Goal: Task Accomplishment & Management: Use online tool/utility

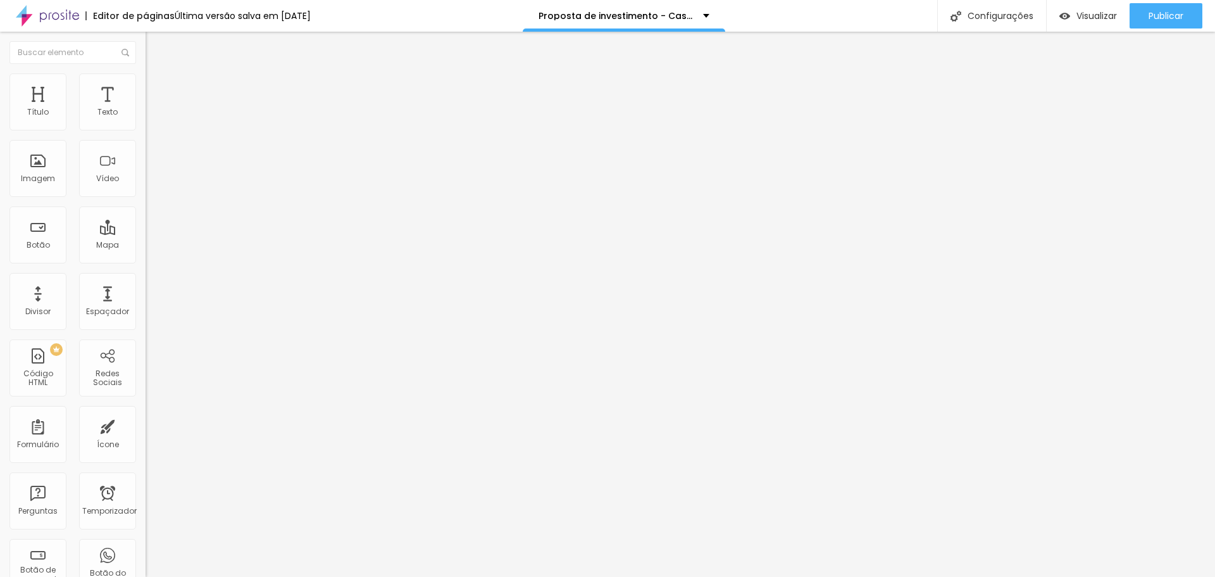
click at [146, 302] on div "Editar nulo Estilo Avançado 14 Tamanho do texto 0.5 Espaço entre letras 1.5 Alt…" at bounding box center [219, 304] width 146 height 545
click at [974, 10] on font "Configurações" at bounding box center [1001, 15] width 66 height 13
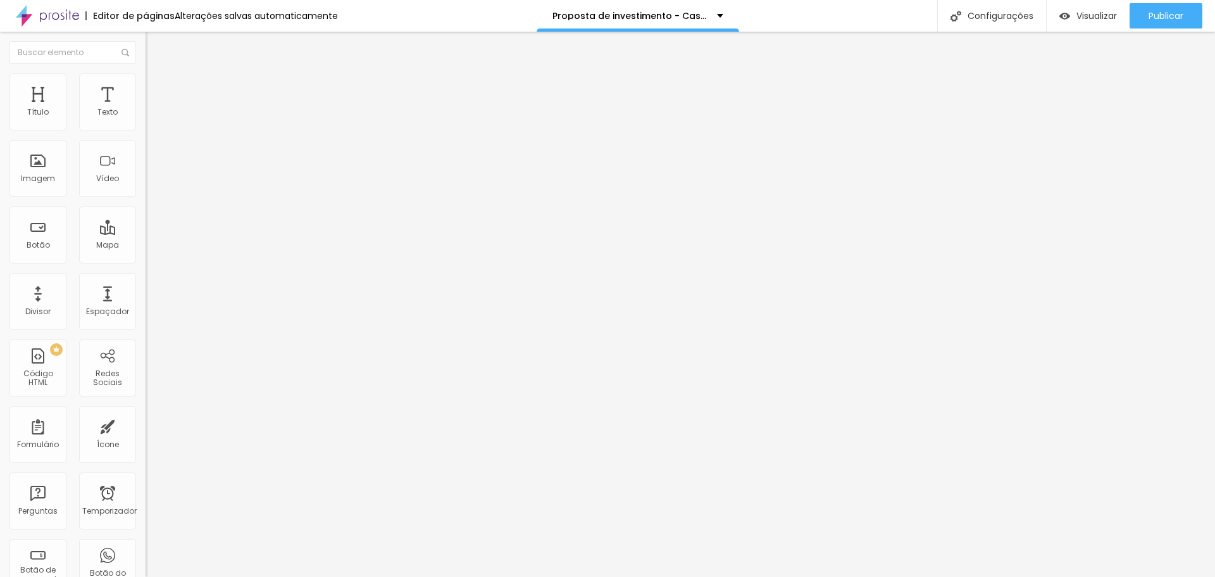
scroll to position [0, 0]
click at [1017, 14] on font "Configurações" at bounding box center [1001, 15] width 66 height 13
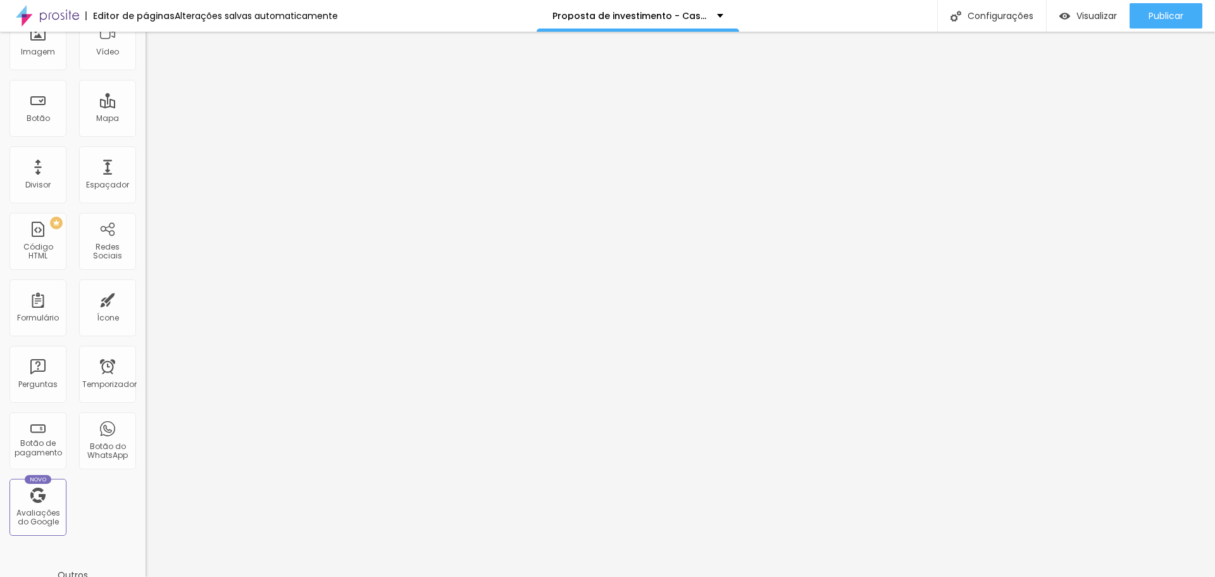
scroll to position [253, 0]
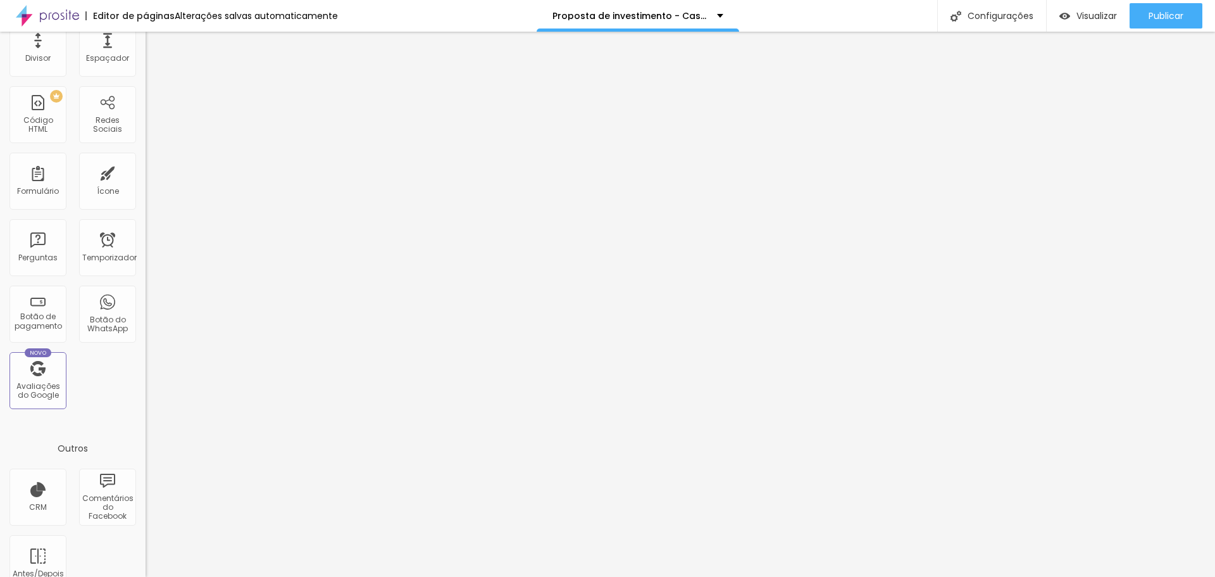
click at [246, 18] on font "Alterações salvas automaticamente" at bounding box center [256, 15] width 163 height 13
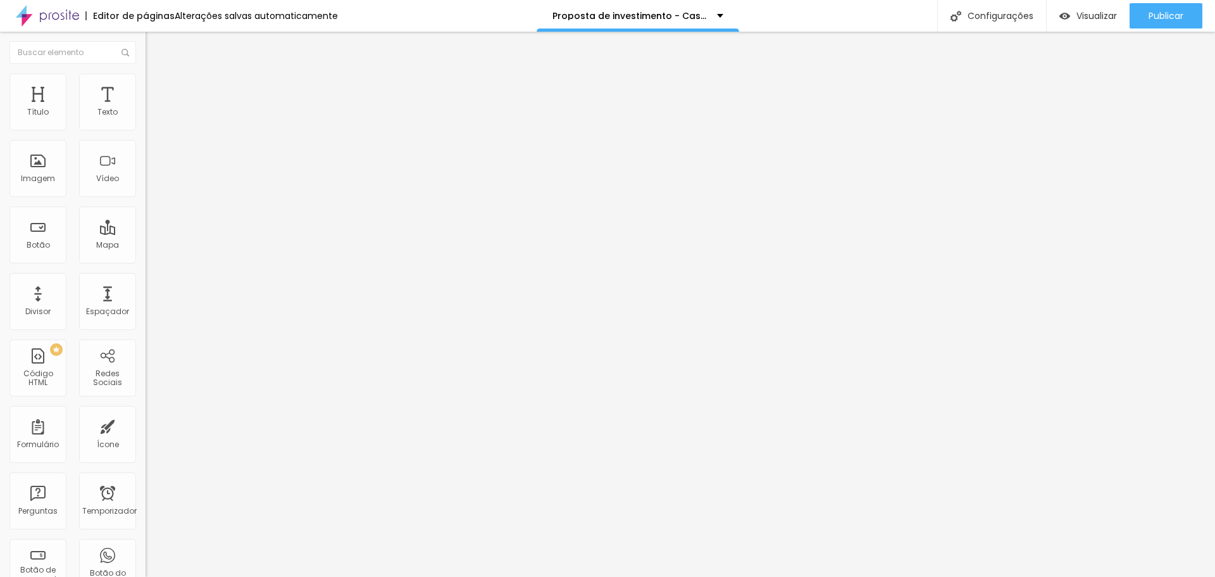
click at [146, 84] on li "Estilo" at bounding box center [219, 79] width 146 height 13
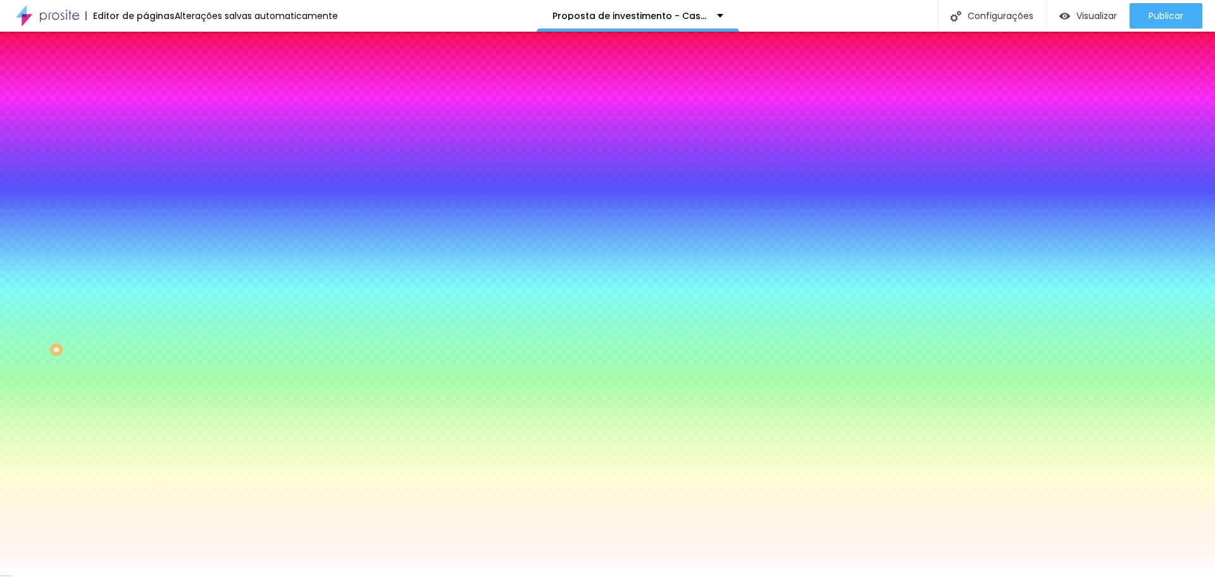
drag, startPoint x: 134, startPoint y: 230, endPoint x: 47, endPoint y: 229, distance: 86.7
click at [146, 185] on div "Cor de fundo Voltar ao padrão #FFFFFF" at bounding box center [219, 167] width 146 height 35
type input "#"
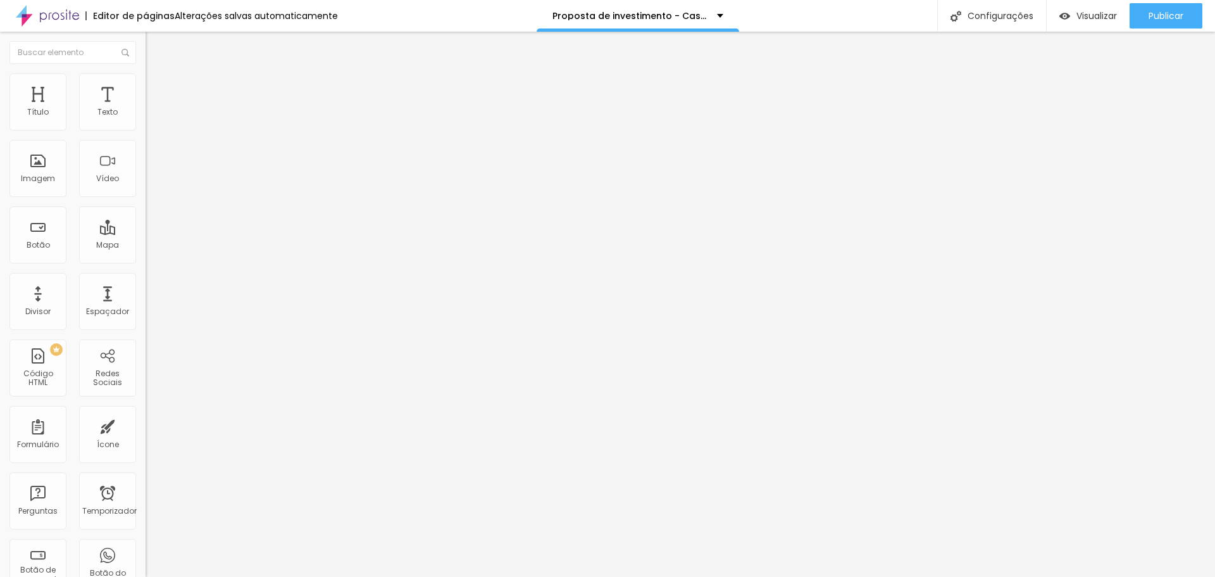
click at [146, 115] on font "Encaixotado" at bounding box center [170, 109] width 49 height 11
click at [146, 135] on font "Completo" at bounding box center [165, 129] width 39 height 11
click at [146, 77] on img at bounding box center [151, 78] width 11 height 11
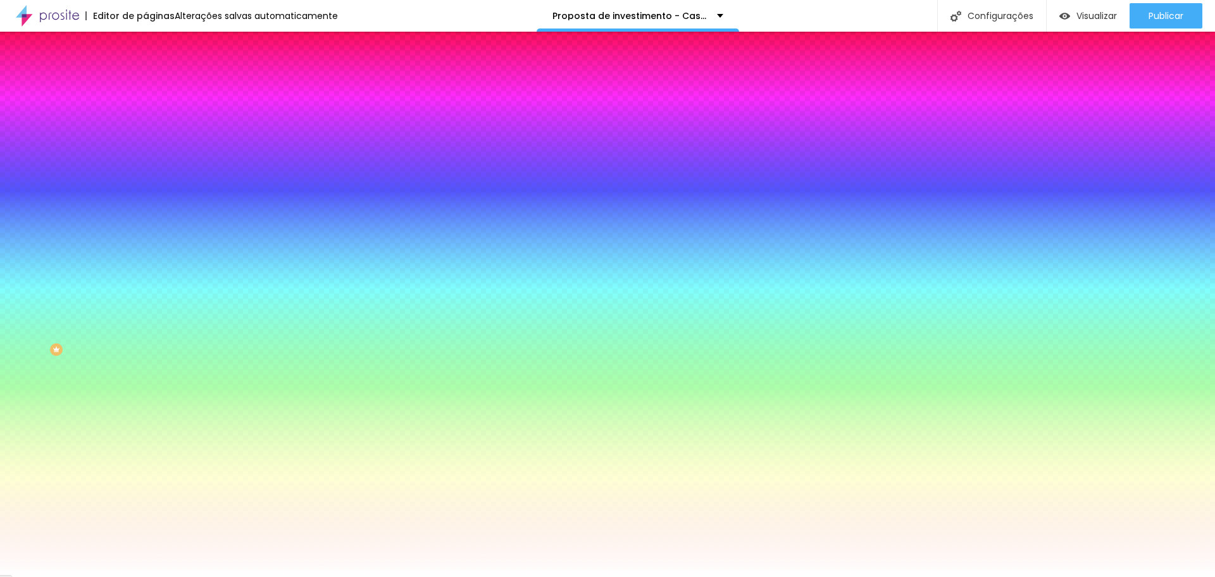
click at [146, 132] on span "Nenhum" at bounding box center [162, 126] width 33 height 11
click at [146, 151] on font "Paralaxe" at bounding box center [163, 146] width 34 height 11
click at [146, 139] on font "Nenhum" at bounding box center [162, 134] width 33 height 11
click at [146, 132] on font "Nenhum" at bounding box center [162, 126] width 33 height 11
click at [146, 86] on li "Avançado" at bounding box center [219, 92] width 146 height 13
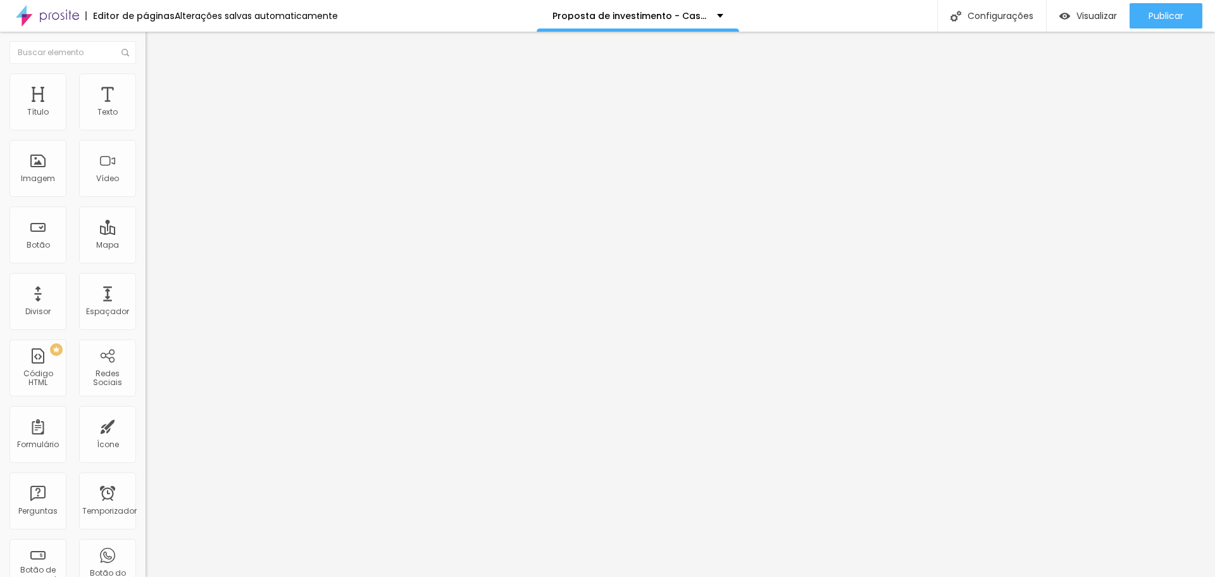
type input "15"
type input "10"
type input "15"
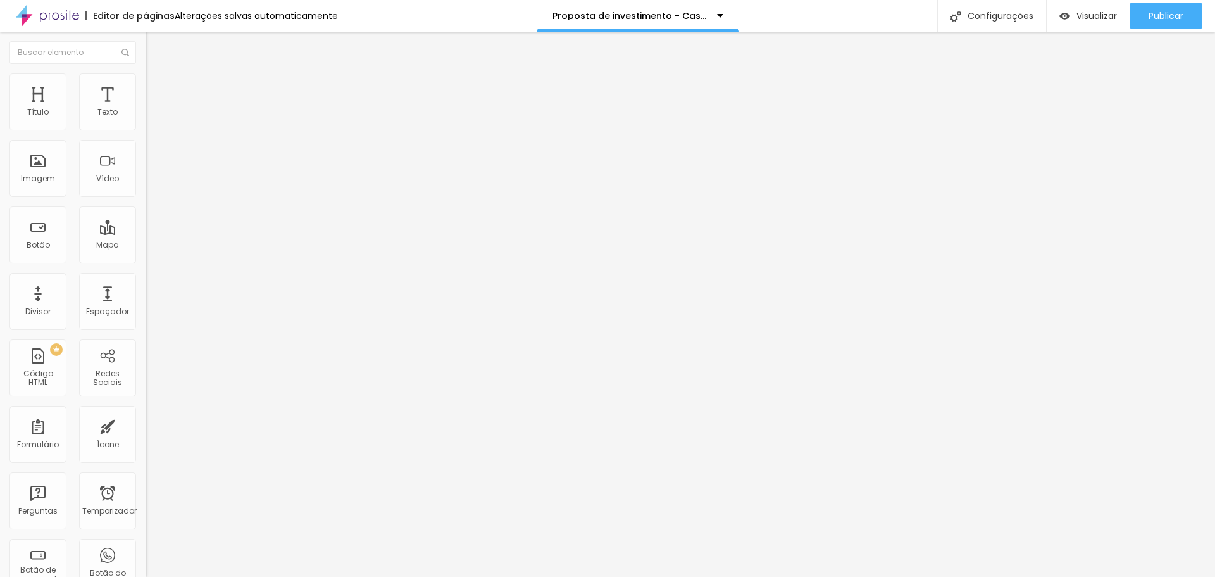
type input "15"
type input "20"
type input "25"
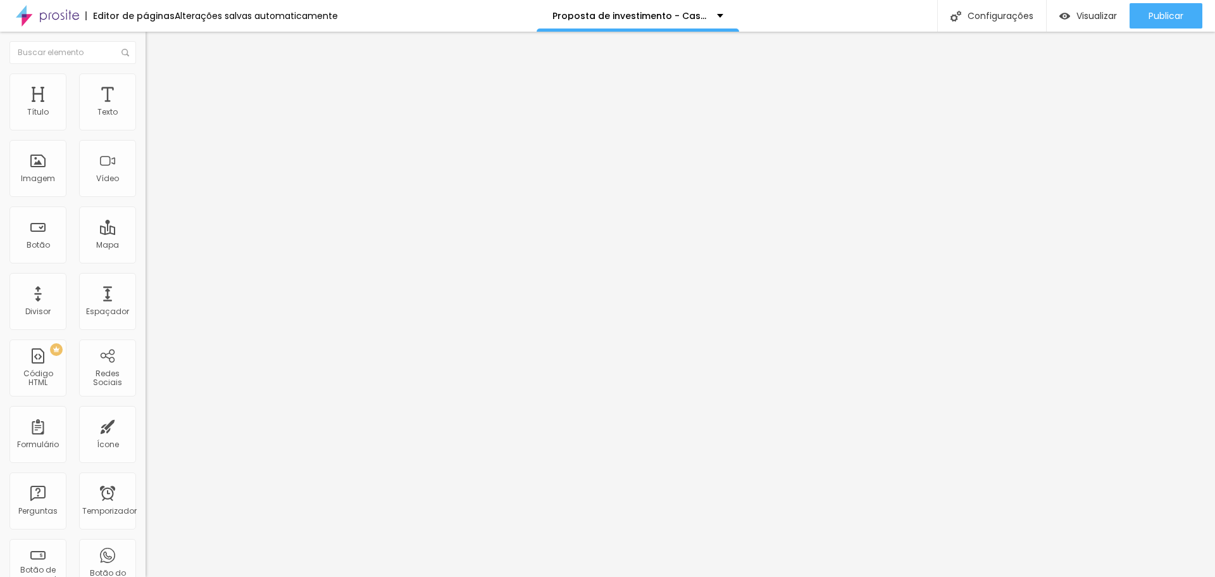
type input "30"
type input "0"
type input "15"
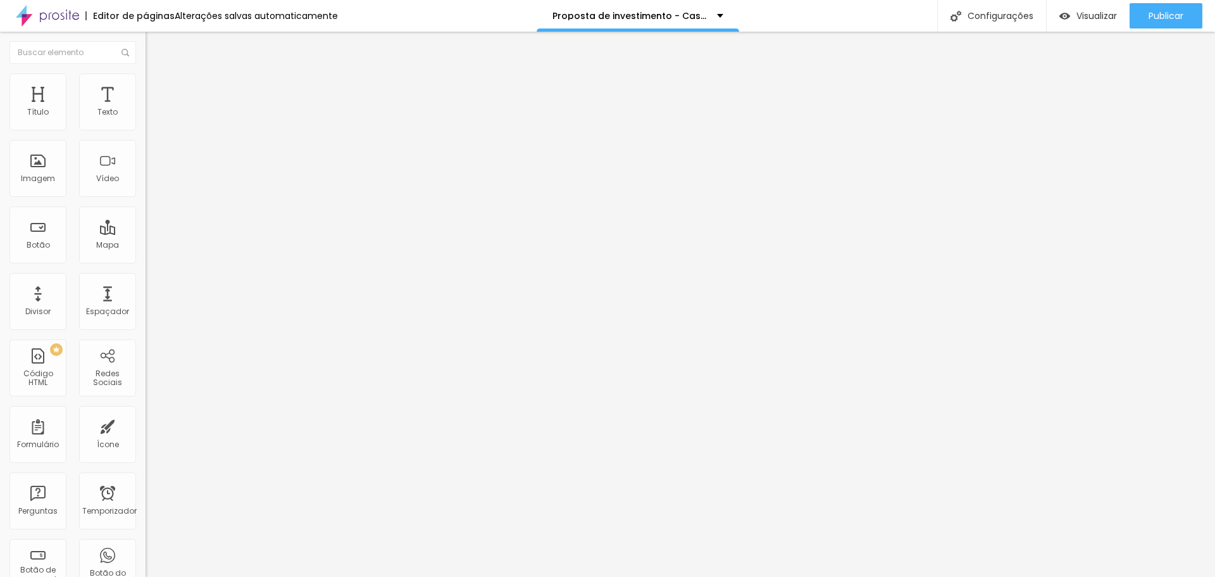
type input "15"
type input "20"
type input "25"
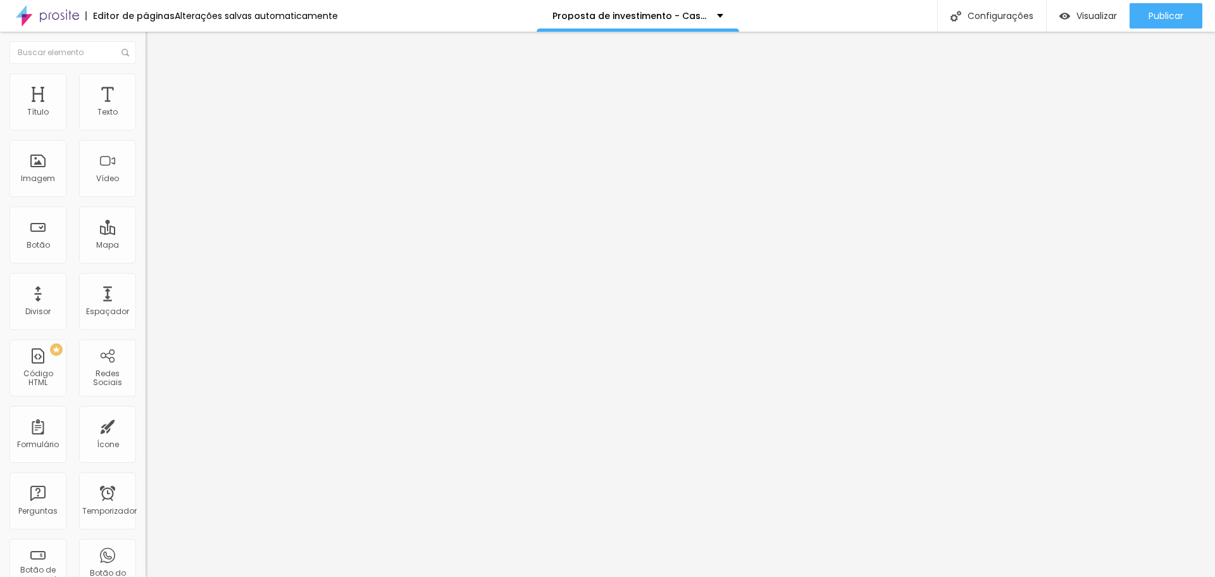
type input "30"
drag, startPoint x: 82, startPoint y: 126, endPoint x: 163, endPoint y: 158, distance: 87.2
type input "30"
click at [163, 246] on input "range" at bounding box center [187, 251] width 82 height 10
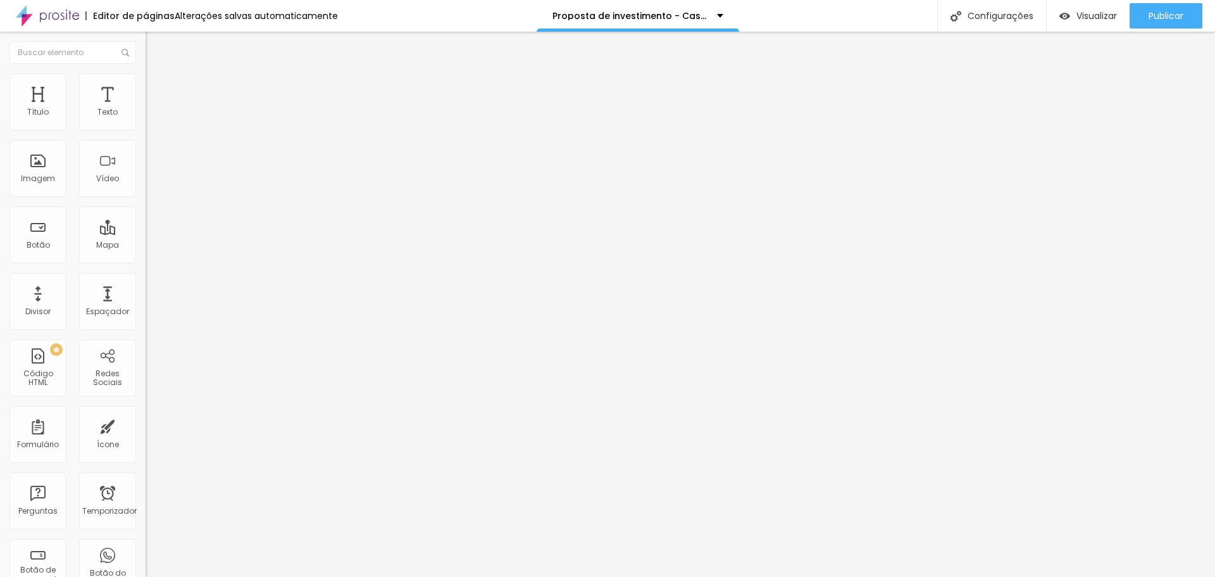
type input "0"
type input "25"
type input "500"
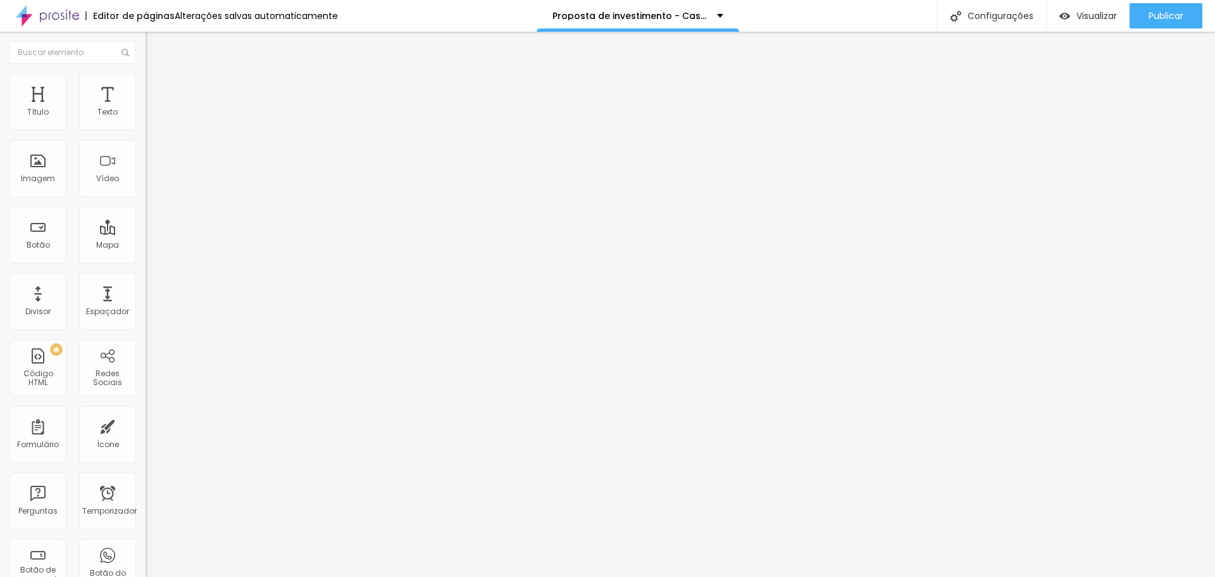
type input "500"
type input "455"
type input "113"
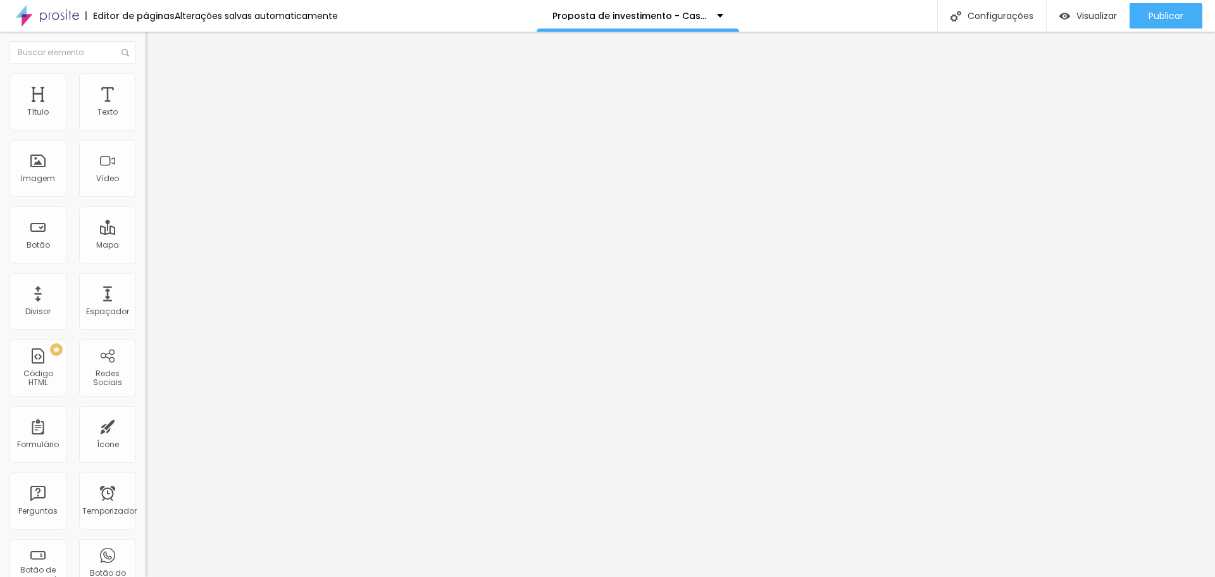
type input "34"
type input "0"
drag, startPoint x: 27, startPoint y: 151, endPoint x: 0, endPoint y: 132, distance: 33.0
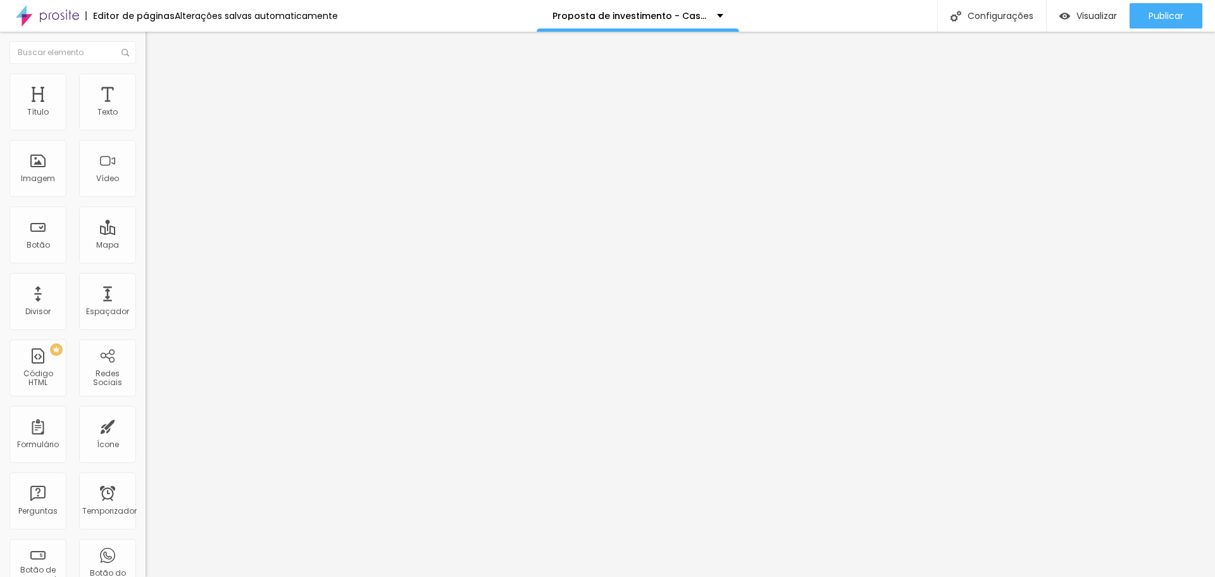
type input "0"
click at [146, 425] on input "range" at bounding box center [187, 430] width 82 height 10
click at [146, 567] on img at bounding box center [150, 571] width 9 height 9
click at [157, 87] on font "Estilo" at bounding box center [167, 82] width 20 height 11
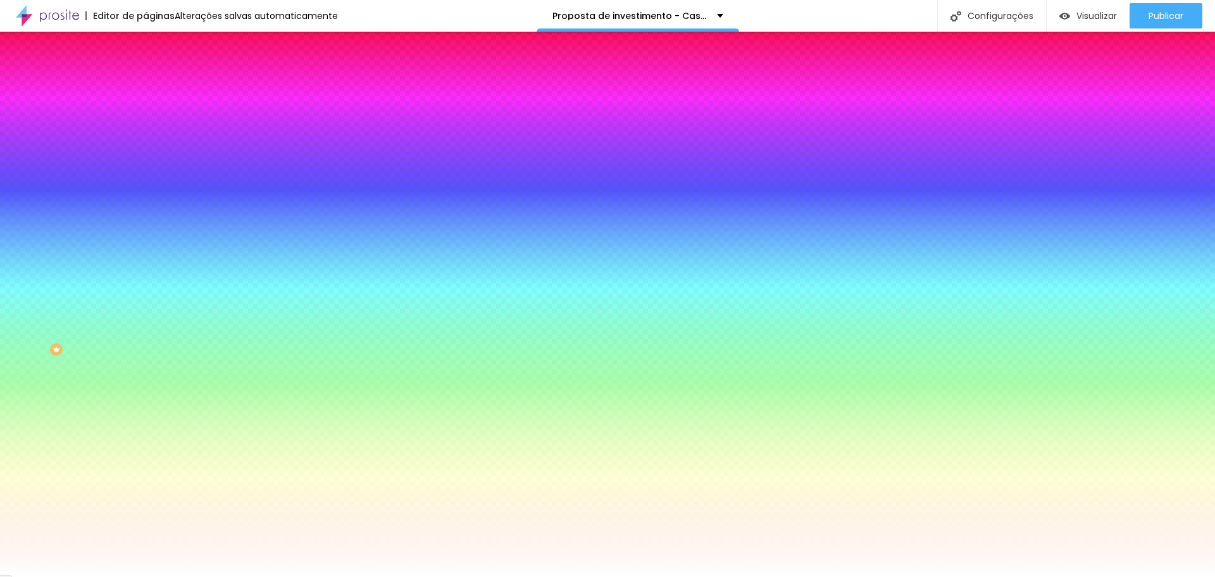
click at [146, 185] on input "#FFFFFF" at bounding box center [222, 178] width 152 height 13
click at [154, 168] on icon "button" at bounding box center [156, 164] width 5 height 9
drag, startPoint x: 132, startPoint y: 227, endPoint x: 54, endPoint y: 220, distance: 77.5
click at [146, 185] on div "Cor de fundo Voltar ao padrão #FFFFFF" at bounding box center [219, 167] width 146 height 35
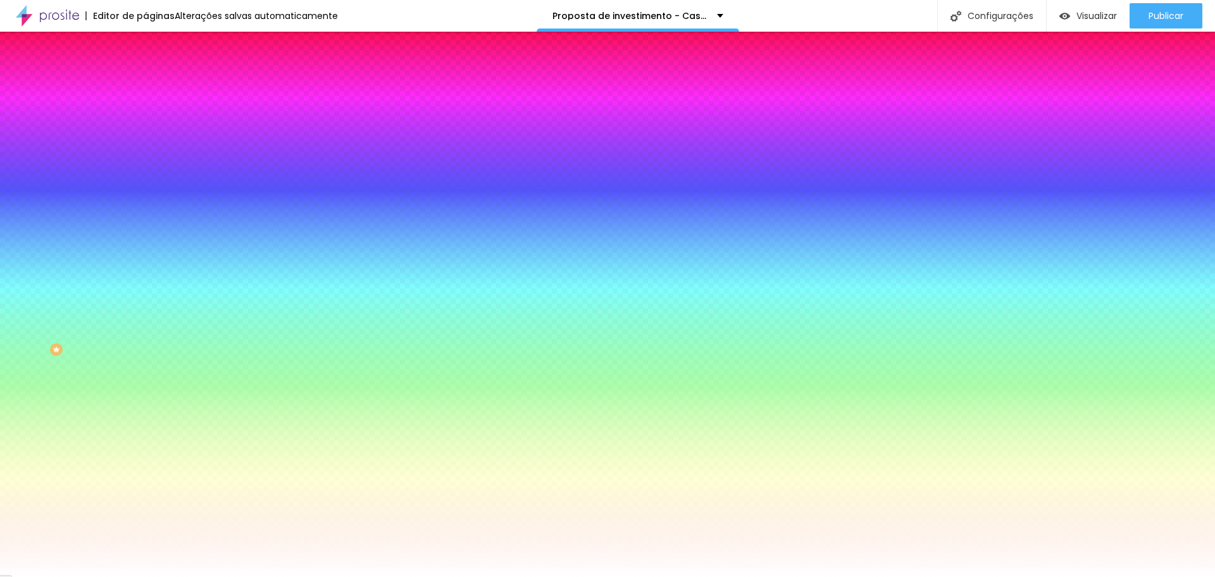
type input "#"
click at [146, 194] on font "Efeitos de fundo" at bounding box center [177, 188] width 62 height 11
click at [151, 223] on icon "button" at bounding box center [155, 220] width 8 height 8
click at [272, 576] on div at bounding box center [607, 584] width 1215 height 0
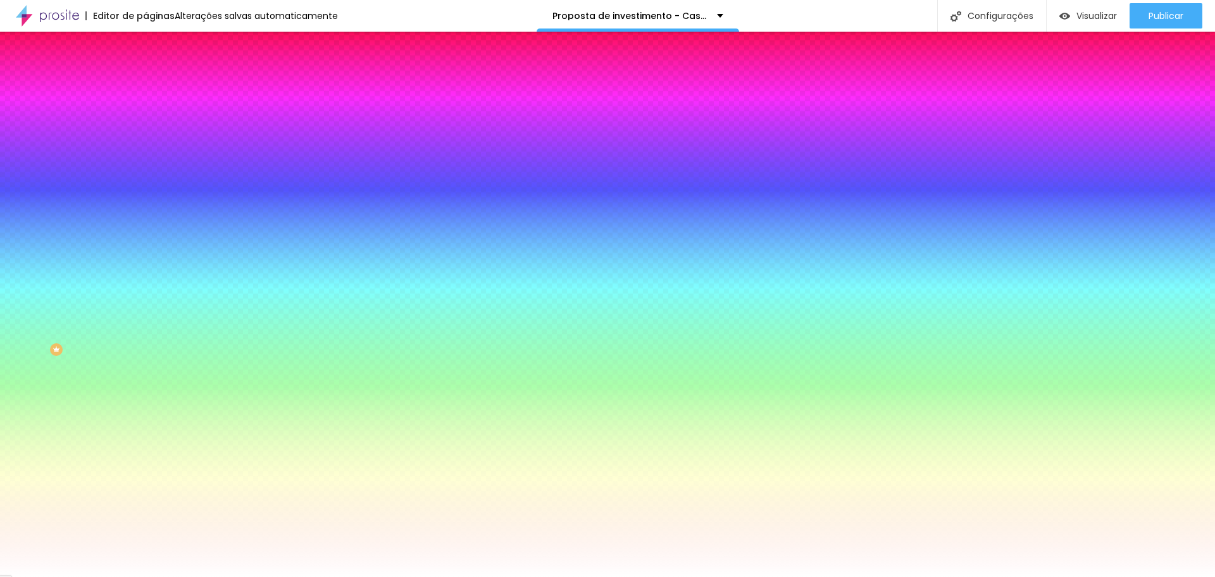
click at [41, 576] on div at bounding box center [607, 577] width 1215 height 0
click at [146, 249] on button "Voltar ao padrão" at bounding box center [189, 242] width 86 height 15
click at [146, 263] on button "button" at bounding box center [155, 255] width 18 height 13
click at [275, 576] on div at bounding box center [607, 584] width 1215 height 0
drag, startPoint x: 265, startPoint y: 448, endPoint x: 223, endPoint y: 443, distance: 42.6
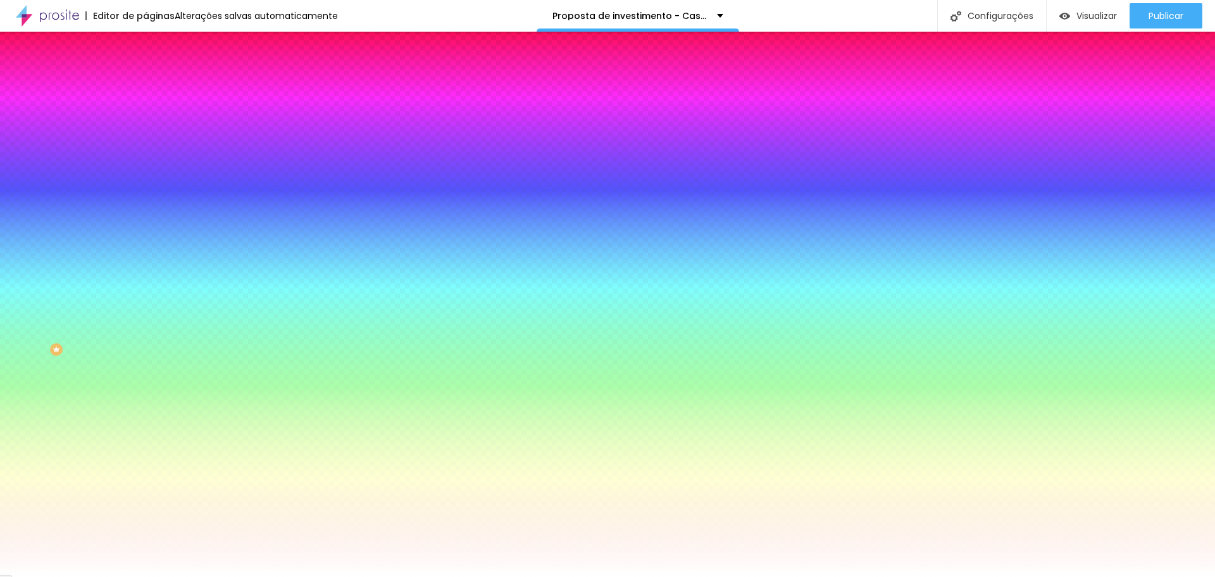
type input "#FFFFFF"
click at [70, 576] on div at bounding box center [607, 577] width 1215 height 0
click at [146, 227] on button "button" at bounding box center [155, 220] width 18 height 13
drag, startPoint x: 283, startPoint y: 413, endPoint x: 157, endPoint y: 411, distance: 126.0
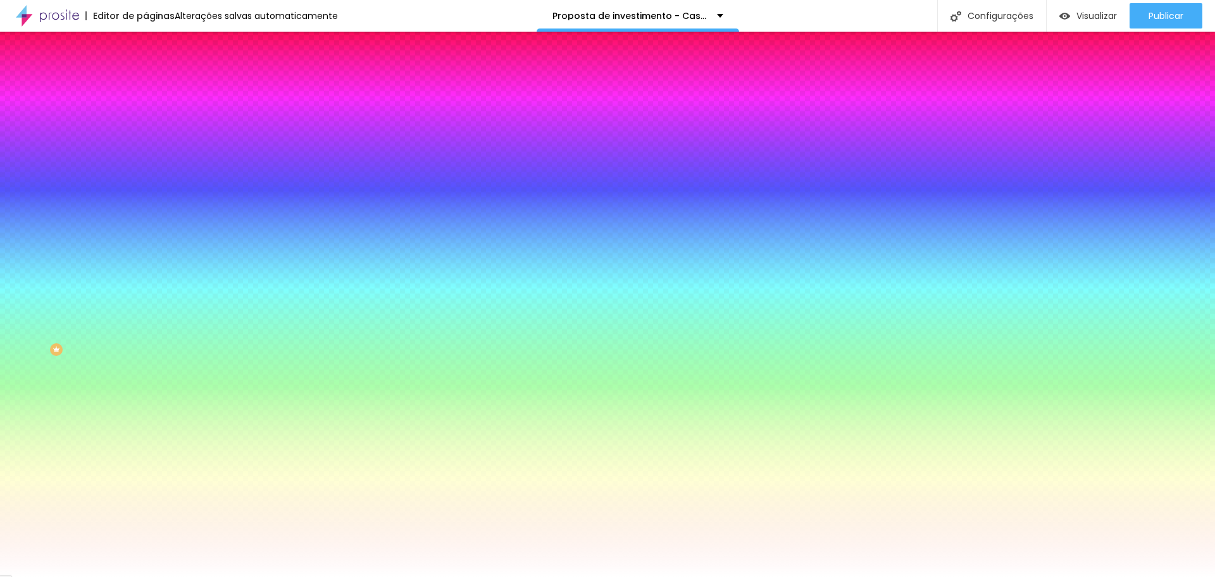
type input "#FFFFFF"
click at [39, 576] on div at bounding box center [607, 577] width 1215 height 0
type input "#FFFFFF"
click at [153, 116] on font "Adicionar imagem" at bounding box center [190, 111] width 74 height 11
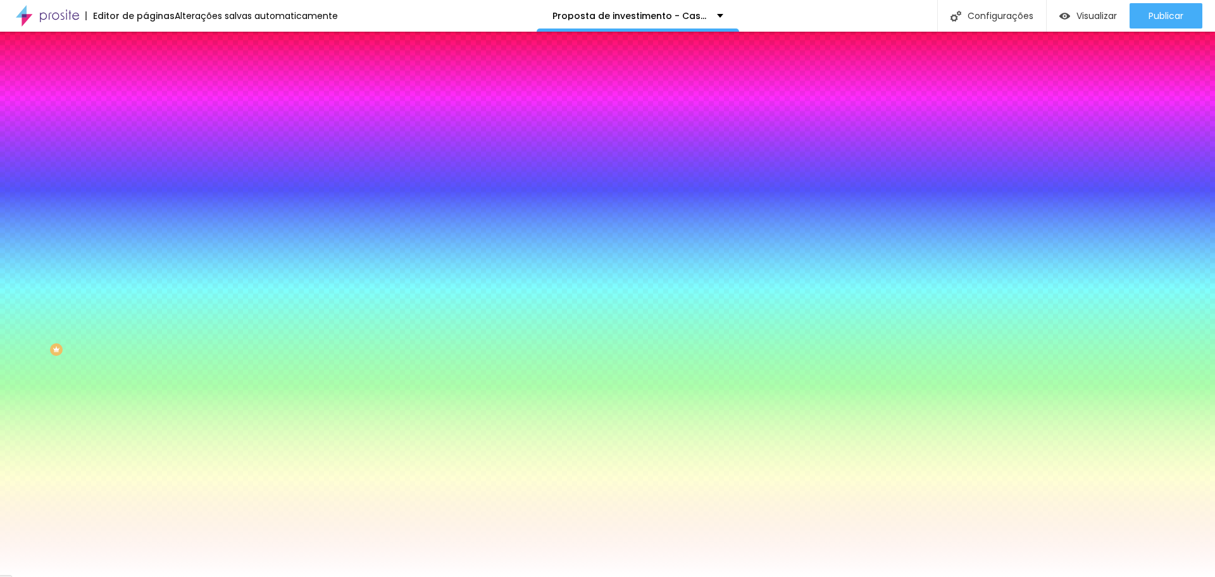
drag, startPoint x: 132, startPoint y: 229, endPoint x: 87, endPoint y: 229, distance: 44.3
click at [146, 185] on div "#FFFFFF" at bounding box center [219, 178] width 146 height 13
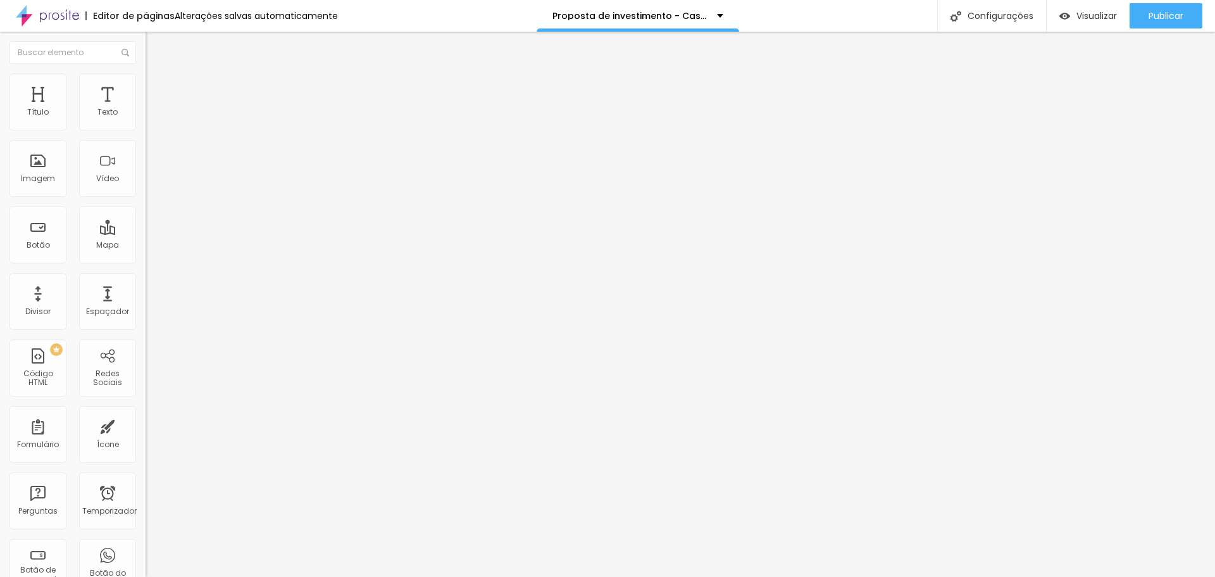
click at [157, 86] on font "Estilo" at bounding box center [167, 82] width 20 height 11
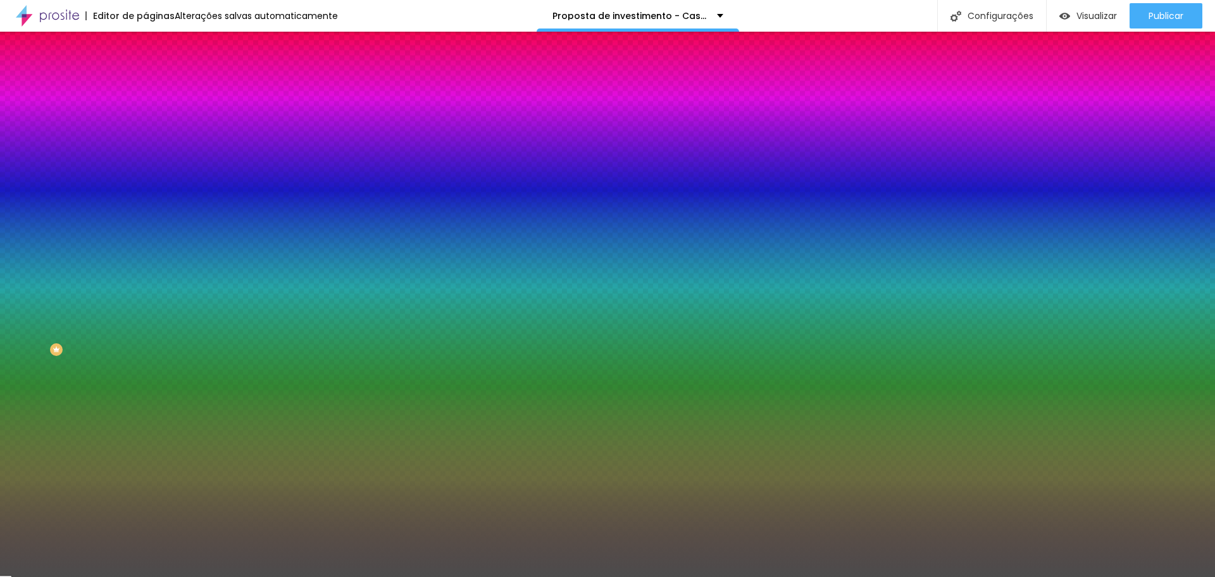
click at [146, 172] on div at bounding box center [219, 172] width 146 height 0
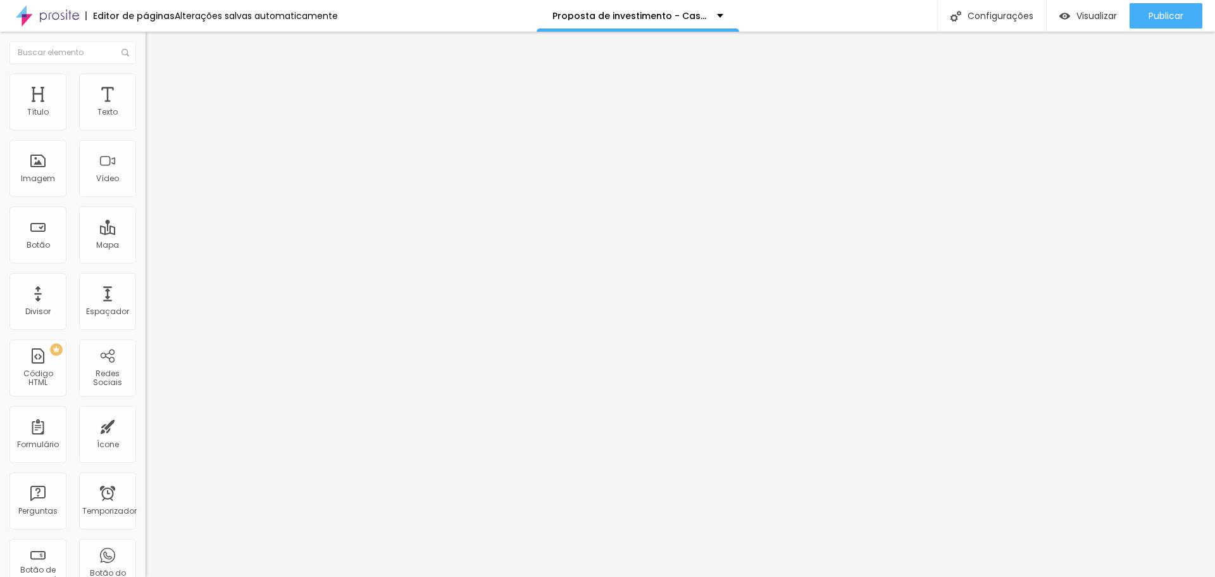
click at [157, 87] on font "Estilo" at bounding box center [167, 82] width 20 height 11
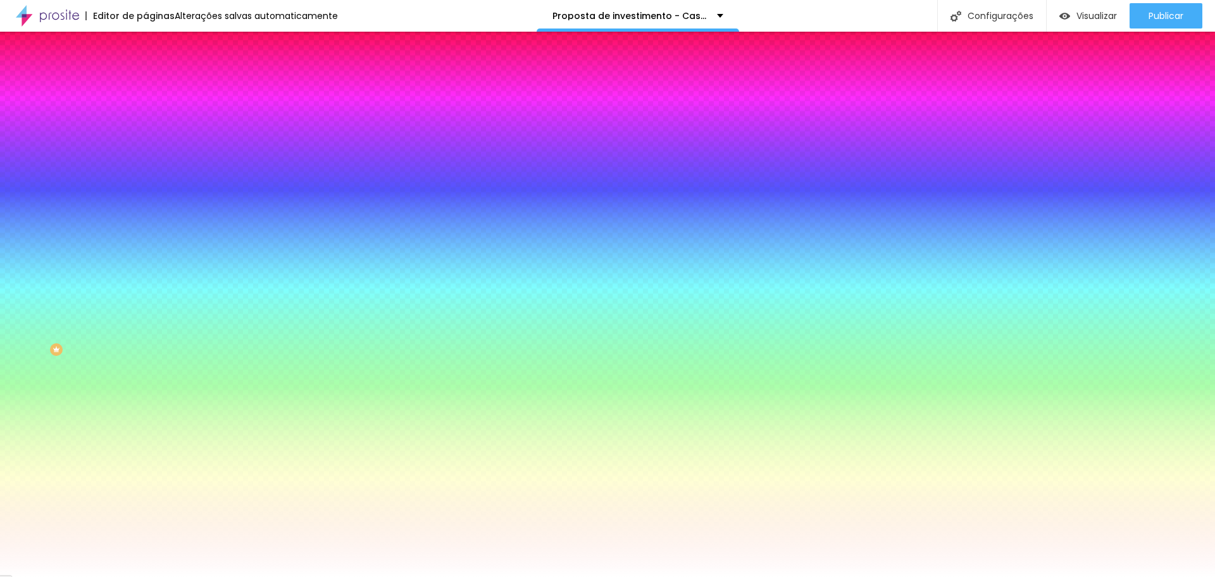
drag, startPoint x: 129, startPoint y: 232, endPoint x: 28, endPoint y: 206, distance: 103.9
click at [146, 206] on div "Imagem de fundo Trocar imagem Efeito da Imagem Nenhum Nenhum Paralaxe Cor de fu…" at bounding box center [219, 181] width 146 height 164
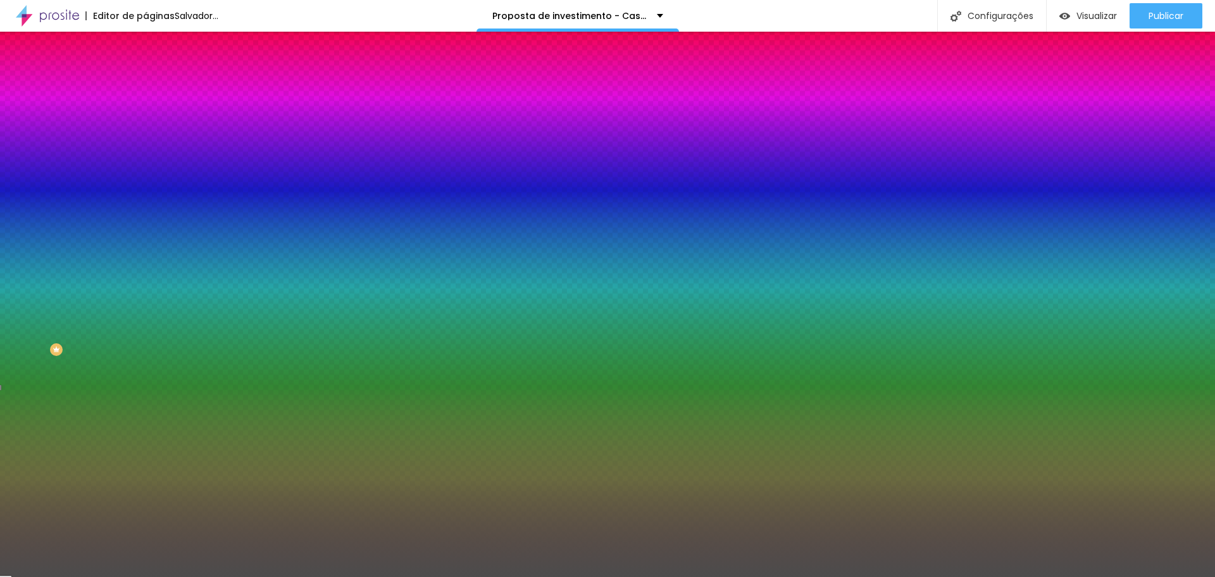
type input "#4C4C4C"
click at [146, 172] on div at bounding box center [219, 172] width 146 height 0
click at [130, 276] on div at bounding box center [607, 288] width 1215 height 577
click at [130, 262] on div at bounding box center [607, 288] width 1215 height 577
click at [129, 250] on div at bounding box center [607, 288] width 1215 height 577
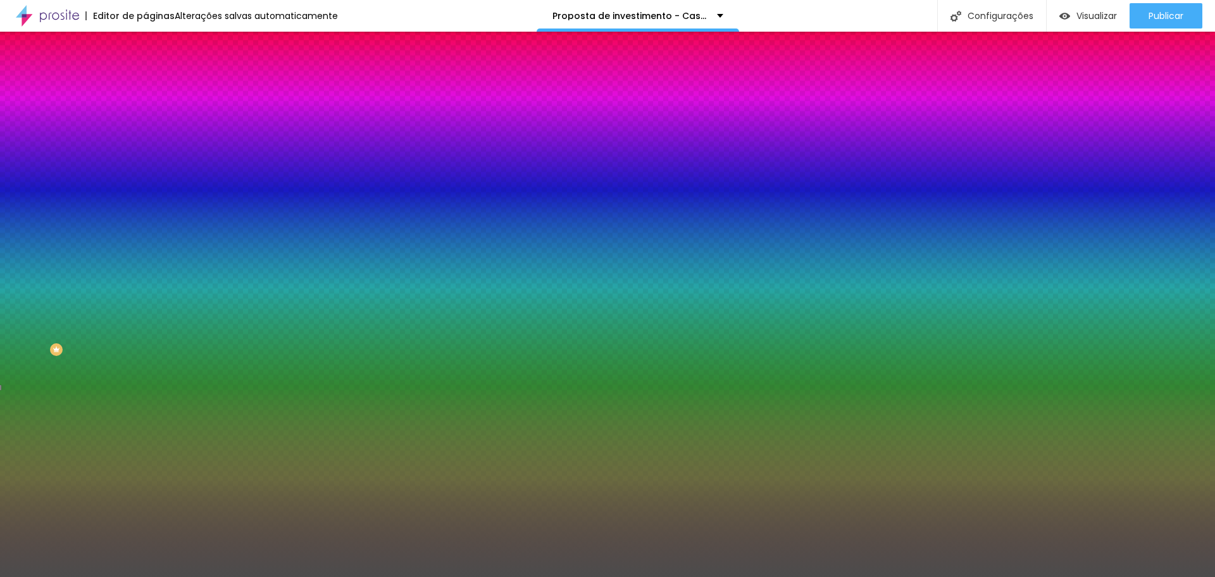
click at [11, 30] on div at bounding box center [5, 29] width 13 height 2
drag, startPoint x: 130, startPoint y: 249, endPoint x: 129, endPoint y: 242, distance: 7.0
click at [146, 185] on div at bounding box center [219, 185] width 146 height 0
click at [146, 185] on input "#4C4C4C" at bounding box center [222, 178] width 152 height 13
click at [146, 227] on button "button" at bounding box center [155, 220] width 18 height 13
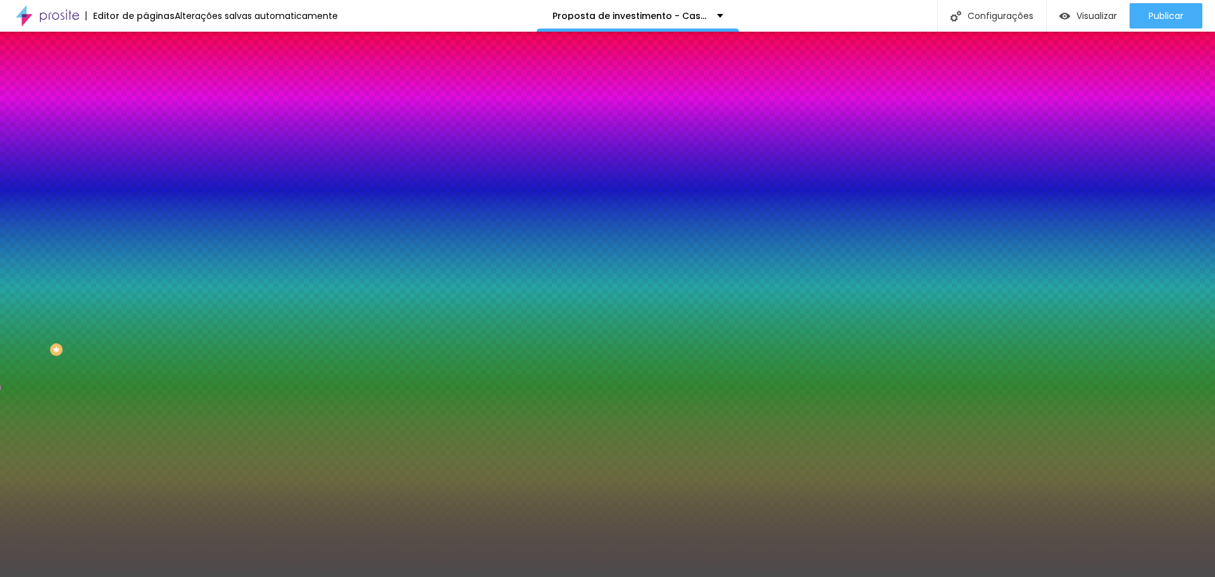
click at [259, 576] on div at bounding box center [607, 584] width 1215 height 0
click at [73, 576] on div at bounding box center [607, 577] width 1215 height 0
click at [146, 263] on button "button" at bounding box center [155, 255] width 18 height 13
click at [260, 576] on div at bounding box center [607, 584] width 1215 height 0
click at [408, 576] on div at bounding box center [607, 577] width 1215 height 0
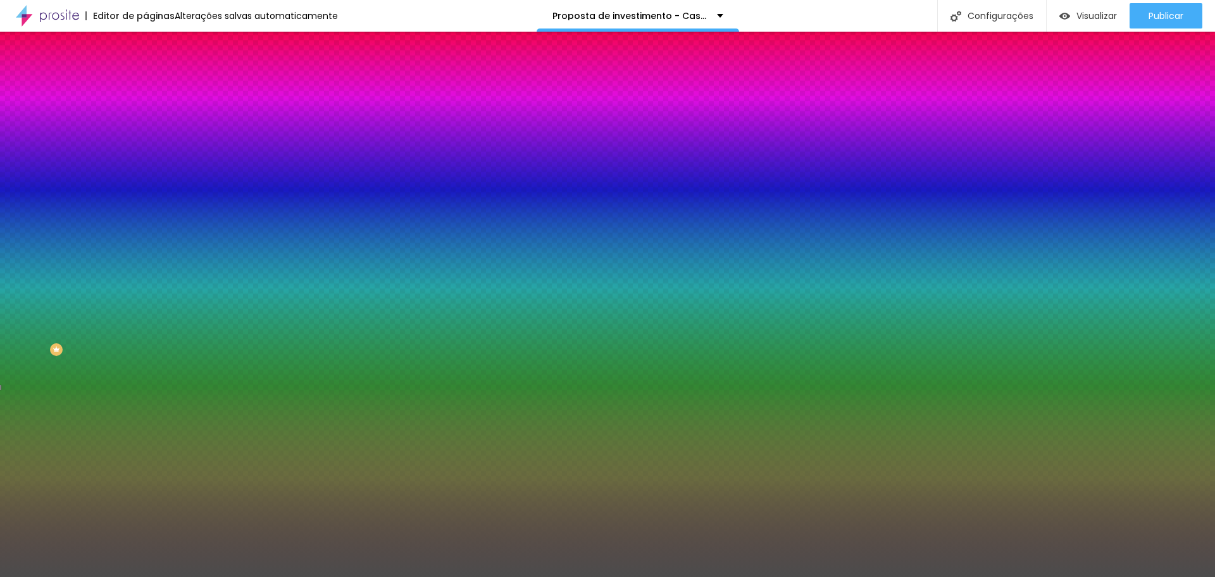
click at [146, 132] on font "Nenhum" at bounding box center [162, 126] width 33 height 11
click at [146, 151] on font "Paralaxe" at bounding box center [163, 146] width 34 height 11
click at [146, 132] on font "Nenhum" at bounding box center [162, 126] width 33 height 11
click at [146, 124] on font "Efeito da Imagem" at bounding box center [181, 118] width 70 height 11
click at [146, 138] on div "Nenhum" at bounding box center [219, 134] width 146 height 8
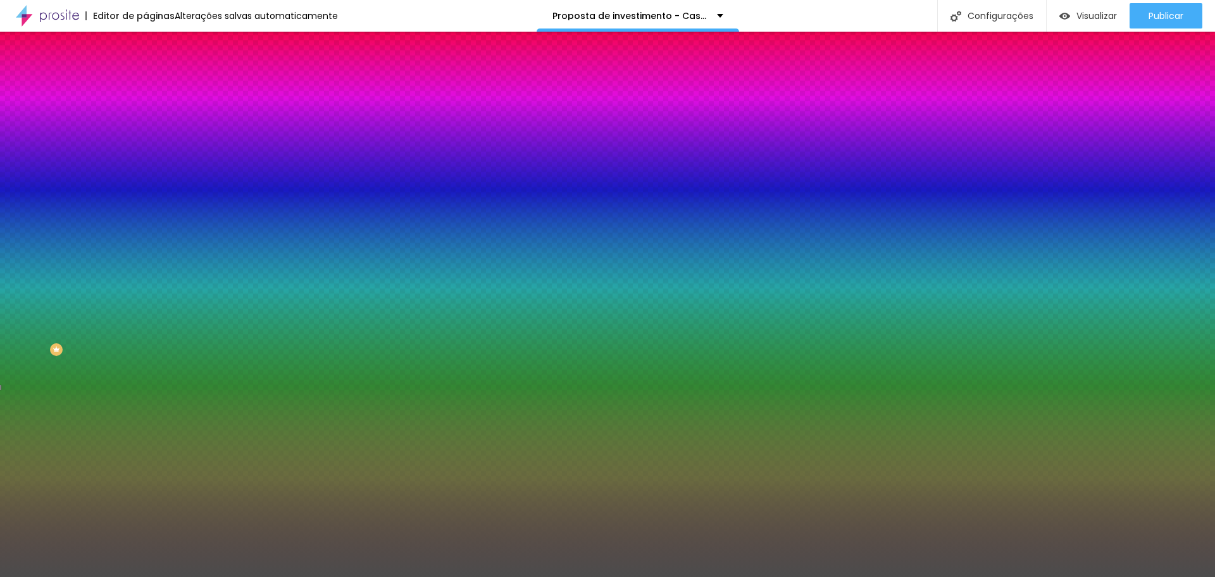
click at [146, 172] on div at bounding box center [219, 172] width 146 height 0
click at [130, 294] on div at bounding box center [607, 288] width 1215 height 577
click at [123, 303] on div at bounding box center [607, 288] width 1215 height 577
click at [125, 320] on div at bounding box center [607, 288] width 1215 height 577
click at [128, 327] on div at bounding box center [607, 288] width 1215 height 577
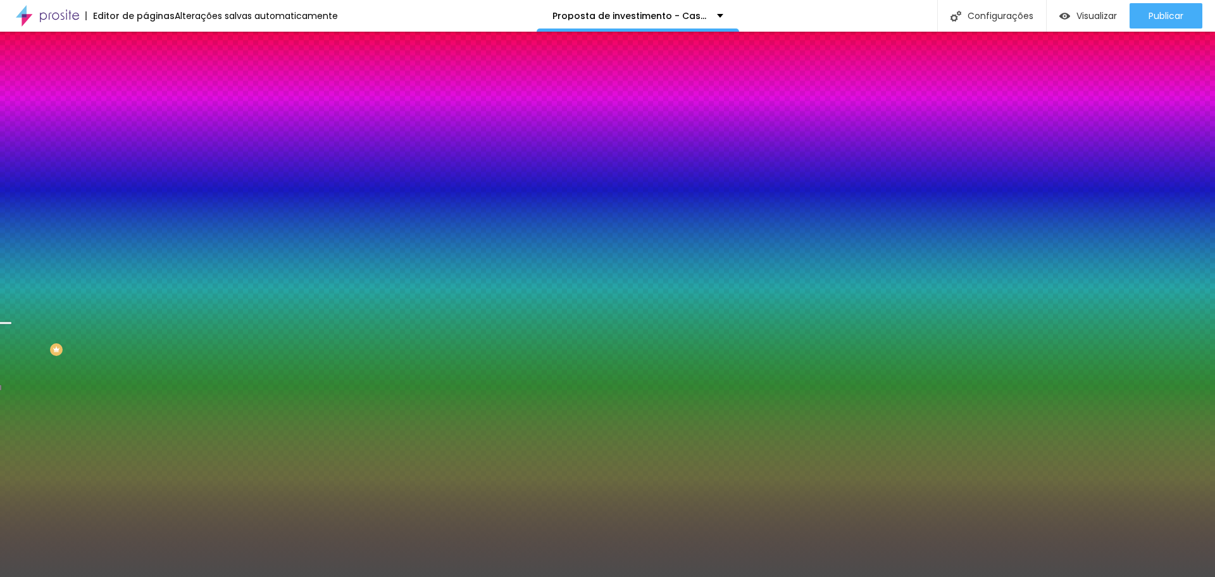
click at [128, 339] on div at bounding box center [607, 288] width 1215 height 577
click at [127, 337] on div at bounding box center [607, 288] width 1215 height 577
click at [146, 511] on div "Editar nulo Conteúdo Estilo Avançado Imagem de fundo Trocar imagem Efeito da Im…" at bounding box center [219, 304] width 146 height 545
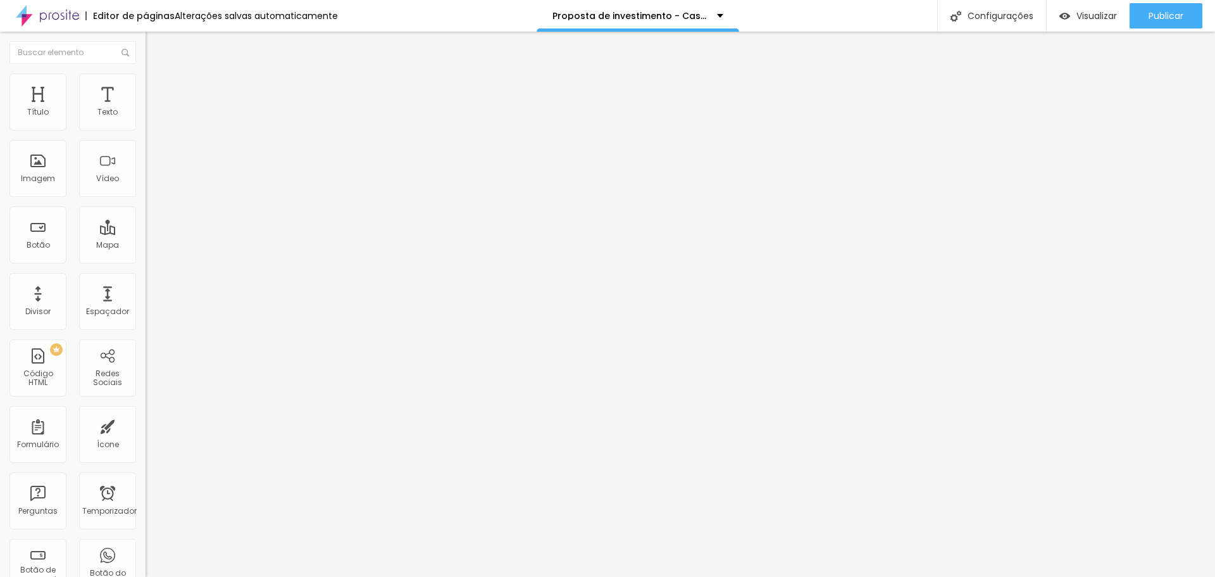
click at [157, 85] on font "Estilo" at bounding box center [167, 82] width 20 height 11
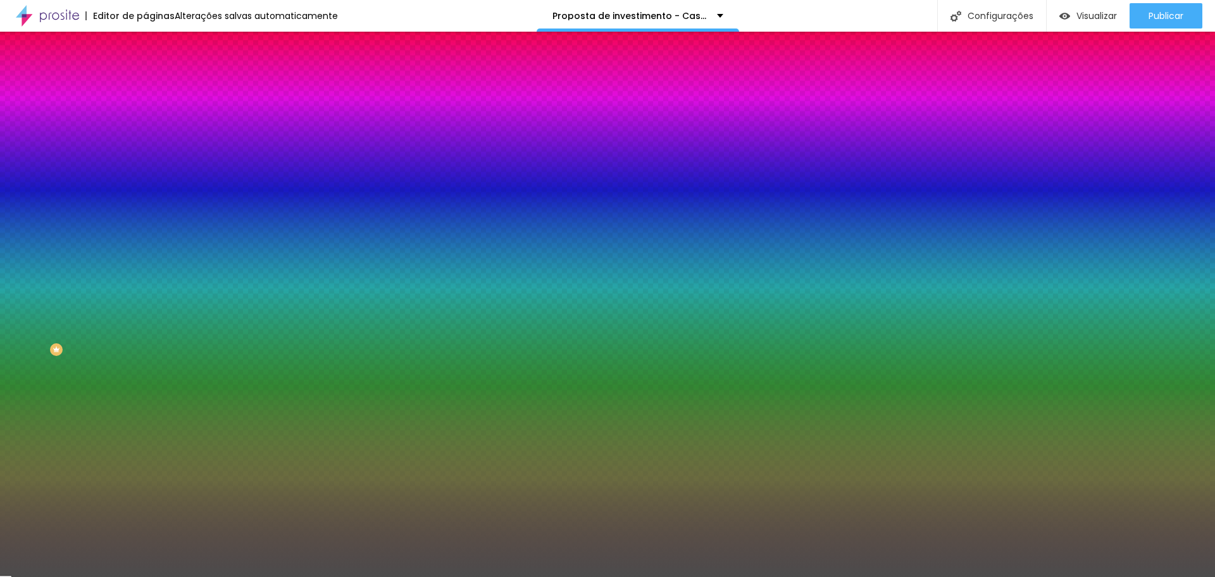
click at [146, 172] on div at bounding box center [219, 172] width 146 height 0
click at [125, 285] on div at bounding box center [607, 288] width 1215 height 577
click at [129, 292] on div at bounding box center [607, 288] width 1215 height 577
click at [129, 296] on div at bounding box center [607, 288] width 1215 height 577
click at [131, 300] on div at bounding box center [607, 288] width 1215 height 577
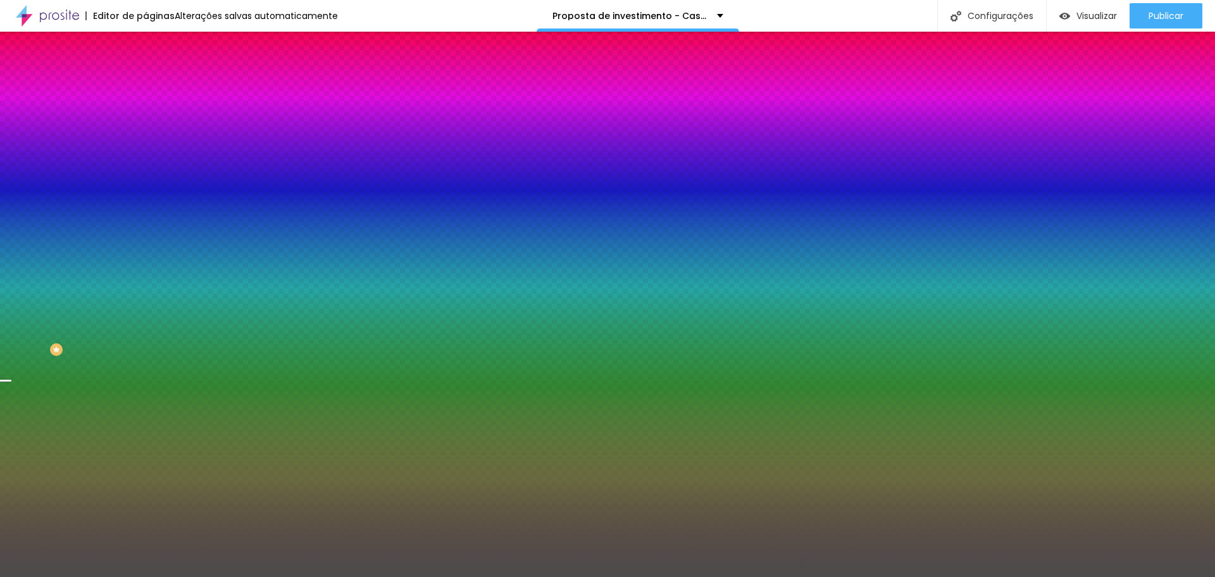
click at [130, 308] on div at bounding box center [607, 288] width 1215 height 577
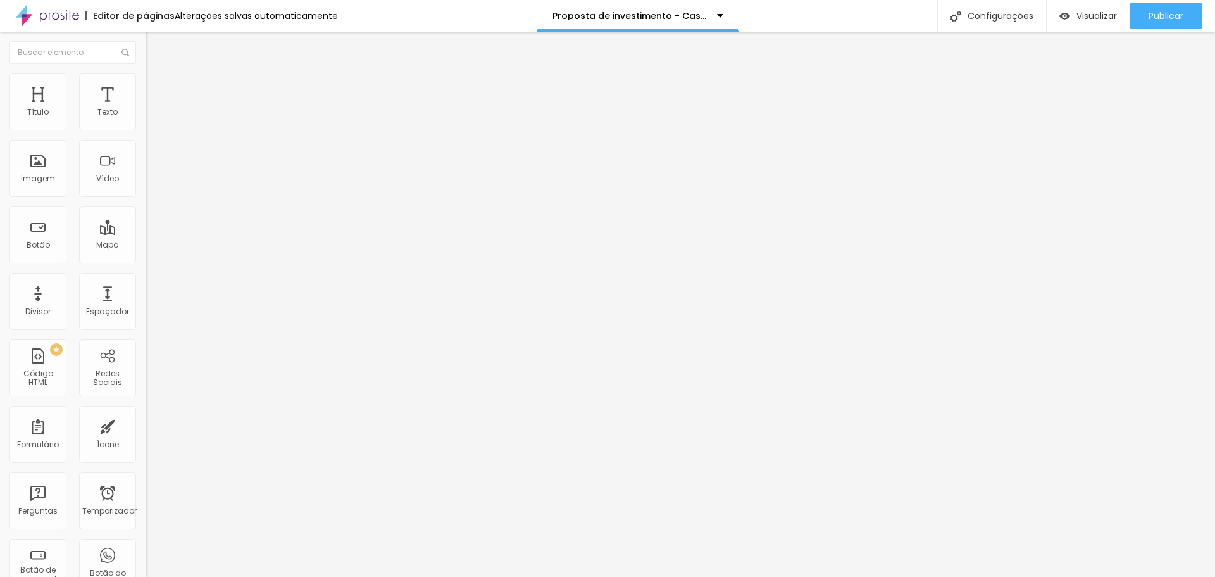
click at [146, 84] on li "Estilo" at bounding box center [219, 79] width 146 height 13
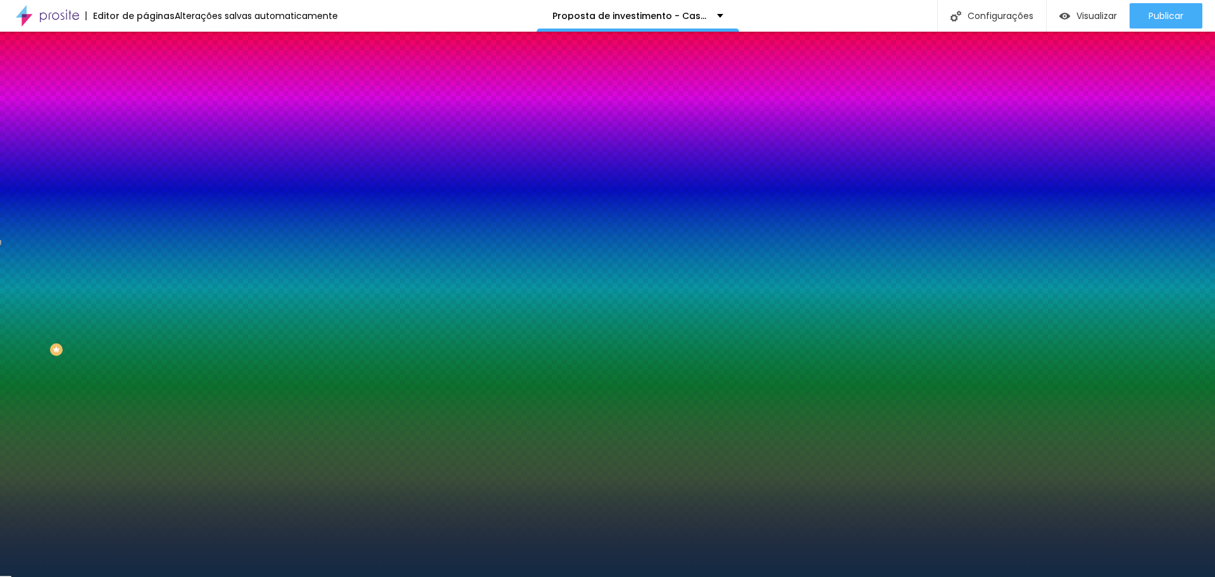
click at [146, 172] on div at bounding box center [219, 172] width 146 height 0
click at [125, 271] on div at bounding box center [607, 288] width 1215 height 577
click at [125, 298] on div at bounding box center [607, 288] width 1215 height 577
click at [131, 310] on div at bounding box center [607, 288] width 1215 height 577
click at [126, 317] on div at bounding box center [607, 288] width 1215 height 577
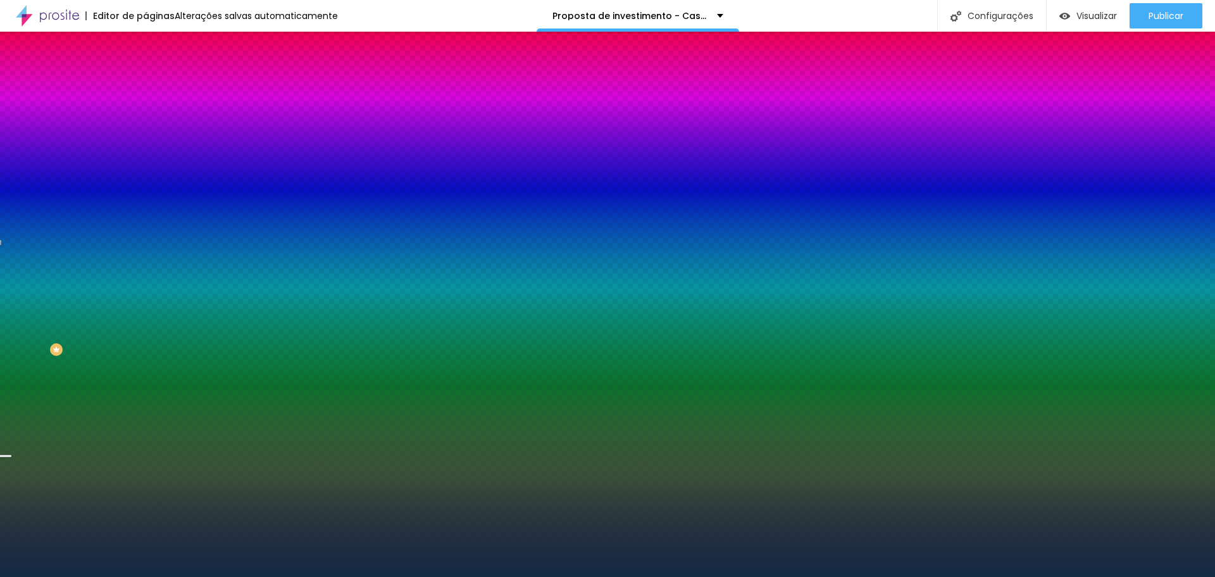
click at [126, 321] on div at bounding box center [607, 288] width 1215 height 577
drag, startPoint x: 125, startPoint y: 322, endPoint x: 124, endPoint y: 367, distance: 45.0
click at [146, 367] on div "Editar nulo Conteúdo Estilo Avançado Imagem de fundo Trocar imagem Efeito da Im…" at bounding box center [219, 304] width 146 height 545
click at [153, 116] on font "Trocar imagem" at bounding box center [183, 111] width 61 height 11
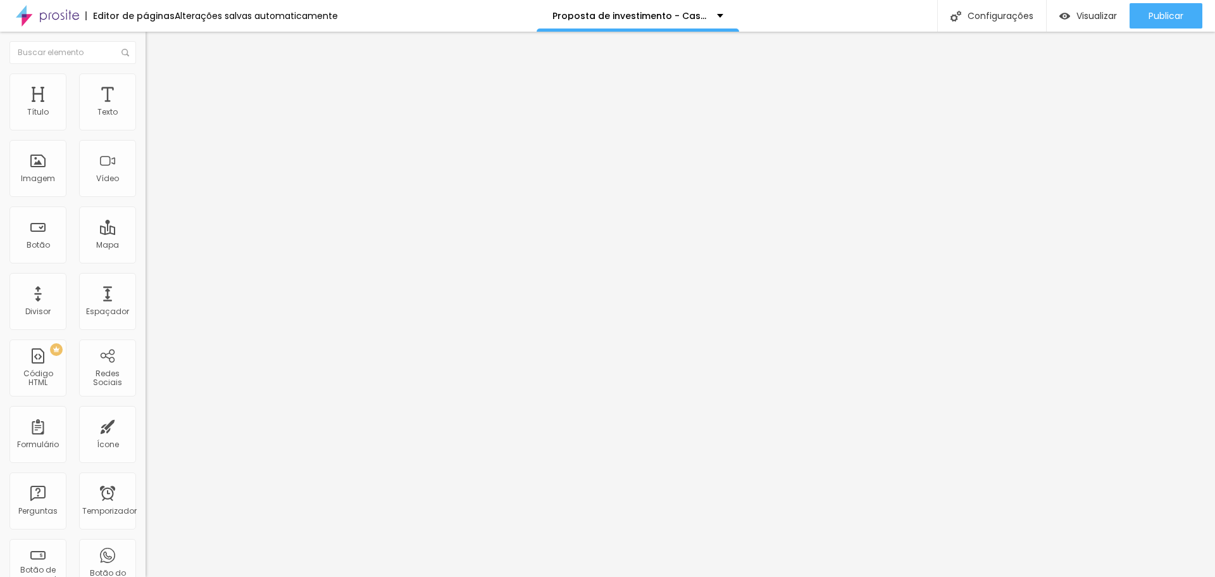
click at [146, 83] on li "Estilo" at bounding box center [219, 79] width 146 height 13
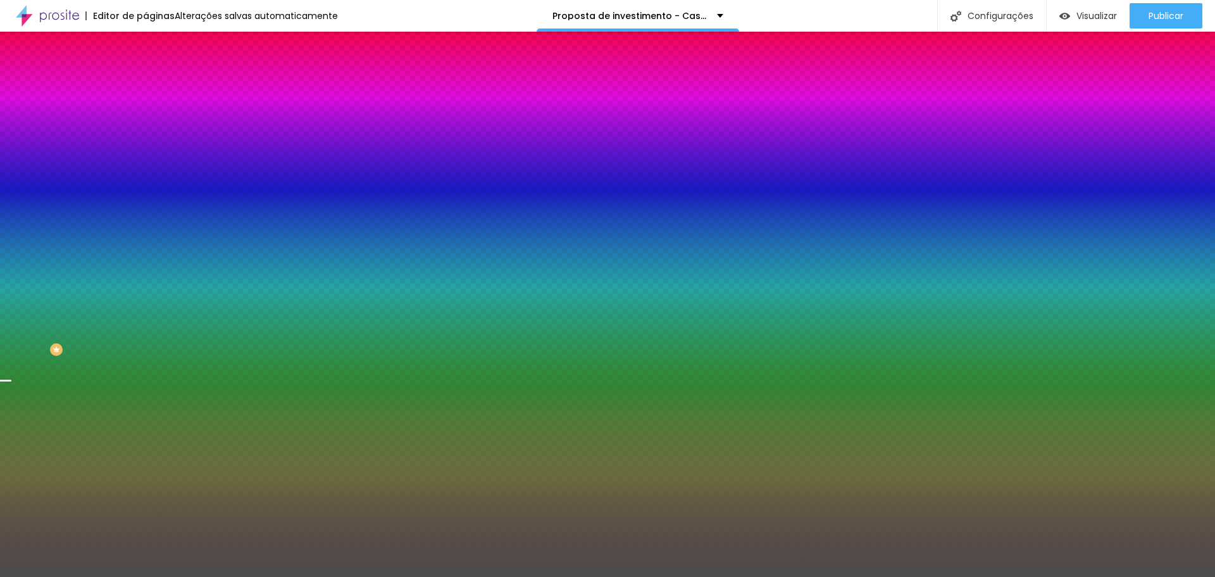
click at [153, 116] on font "Trocar imagem" at bounding box center [183, 111] width 61 height 11
click at [146, 395] on div "Editar nulo Conteúdo Estilo Avançado Imagem de fundo Trocar imagem Efeito da Im…" at bounding box center [219, 304] width 146 height 545
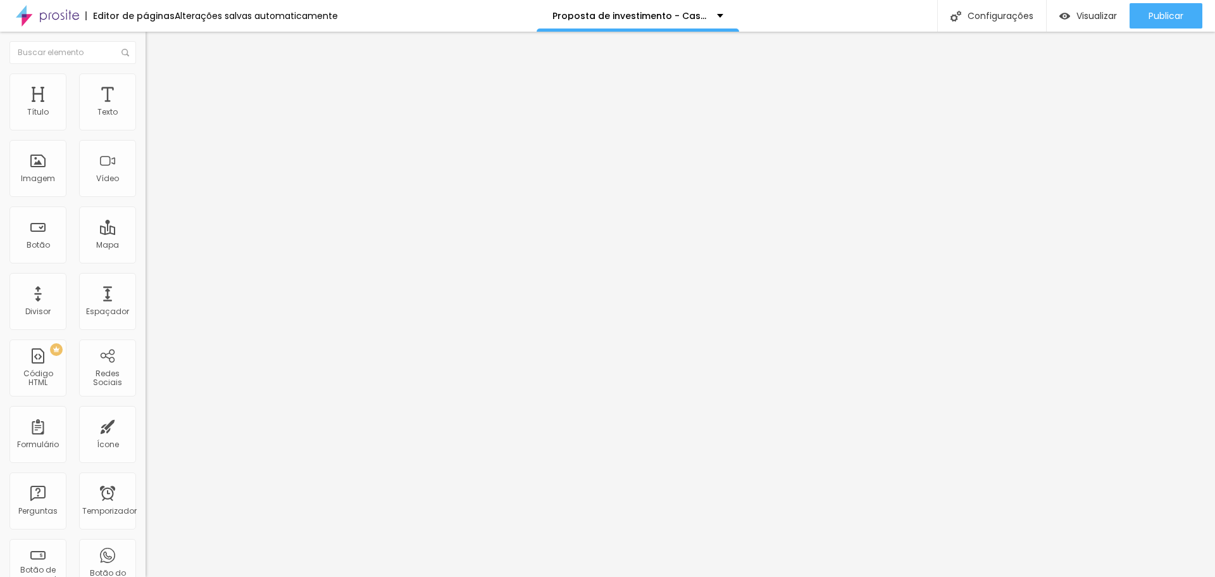
click at [146, 81] on li "Estilo" at bounding box center [219, 79] width 146 height 13
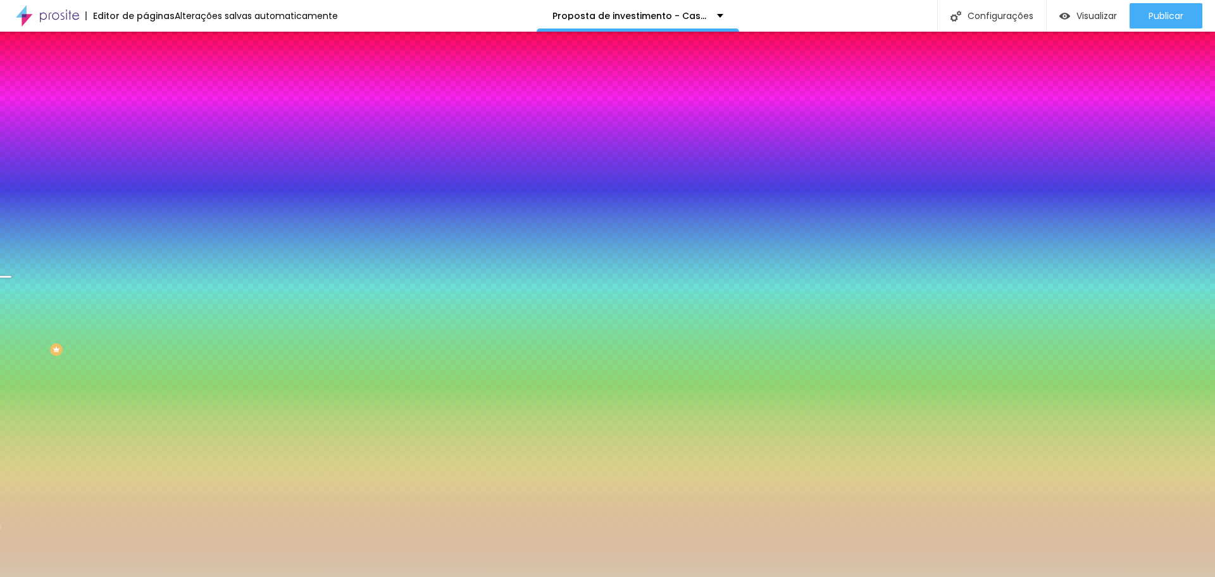
click at [153, 116] on font "Adicionar imagem" at bounding box center [190, 111] width 74 height 11
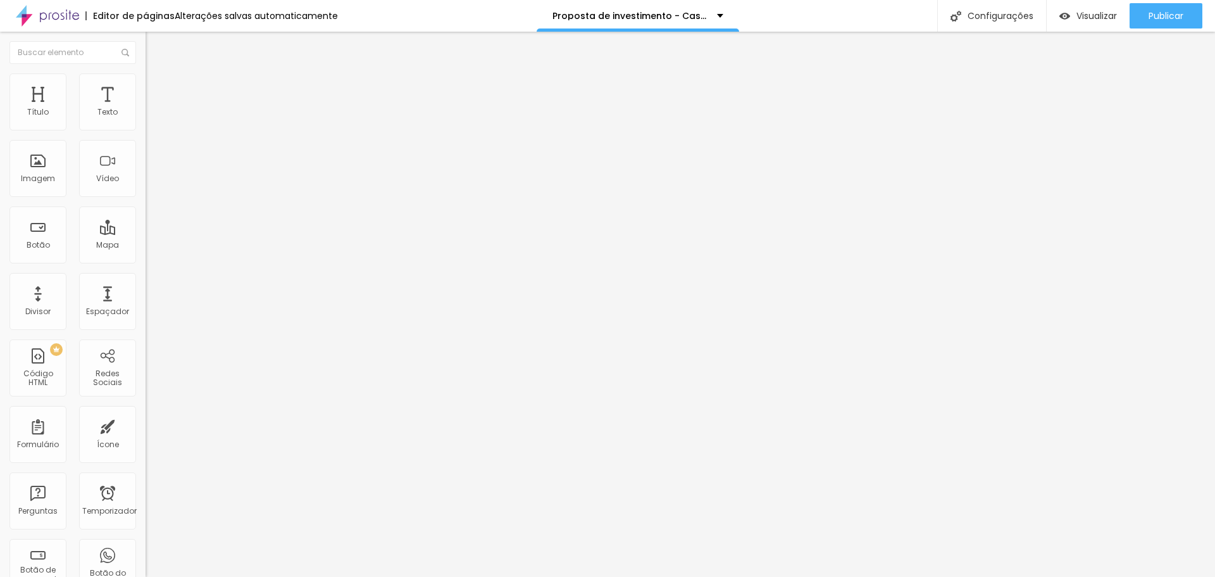
click at [157, 87] on font "Estilo" at bounding box center [167, 82] width 20 height 11
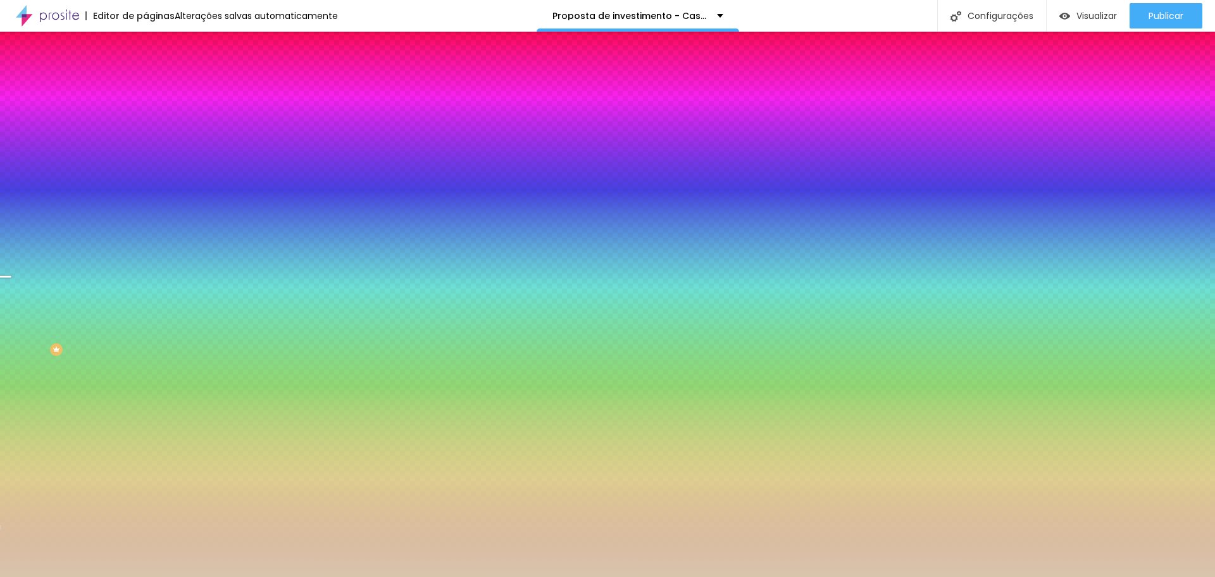
click at [146, 172] on div at bounding box center [219, 172] width 146 height 0
click at [127, 303] on div at bounding box center [607, 288] width 1215 height 577
click at [127, 310] on div at bounding box center [607, 288] width 1215 height 577
click at [129, 303] on div at bounding box center [607, 288] width 1215 height 577
click at [13, 352] on div at bounding box center [6, 353] width 13 height 2
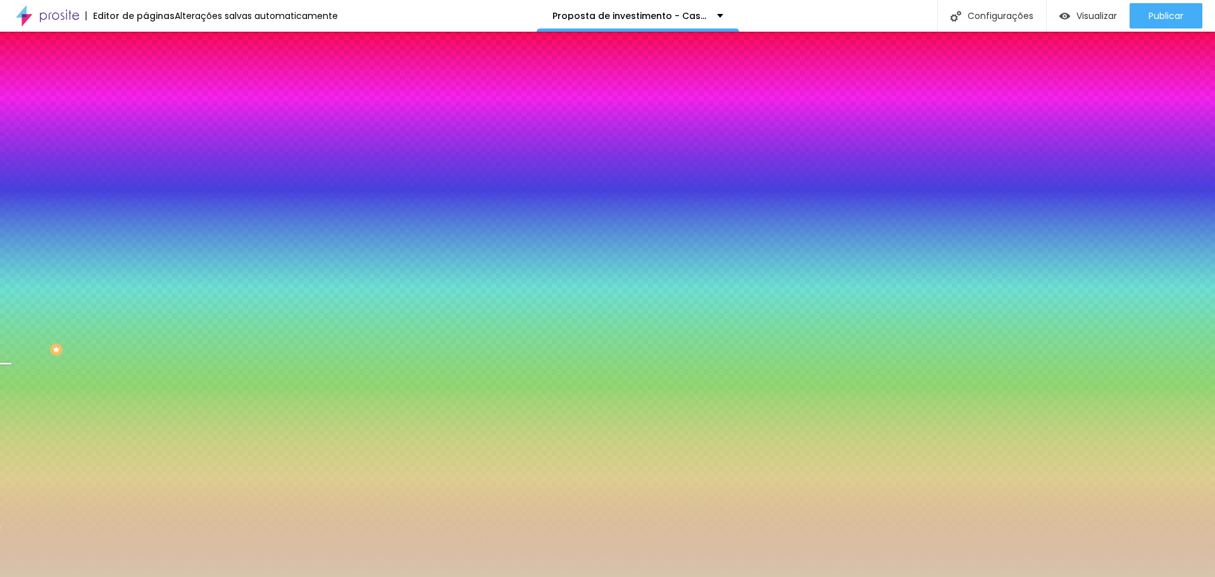
click at [13, 363] on div at bounding box center [6, 364] width 13 height 2
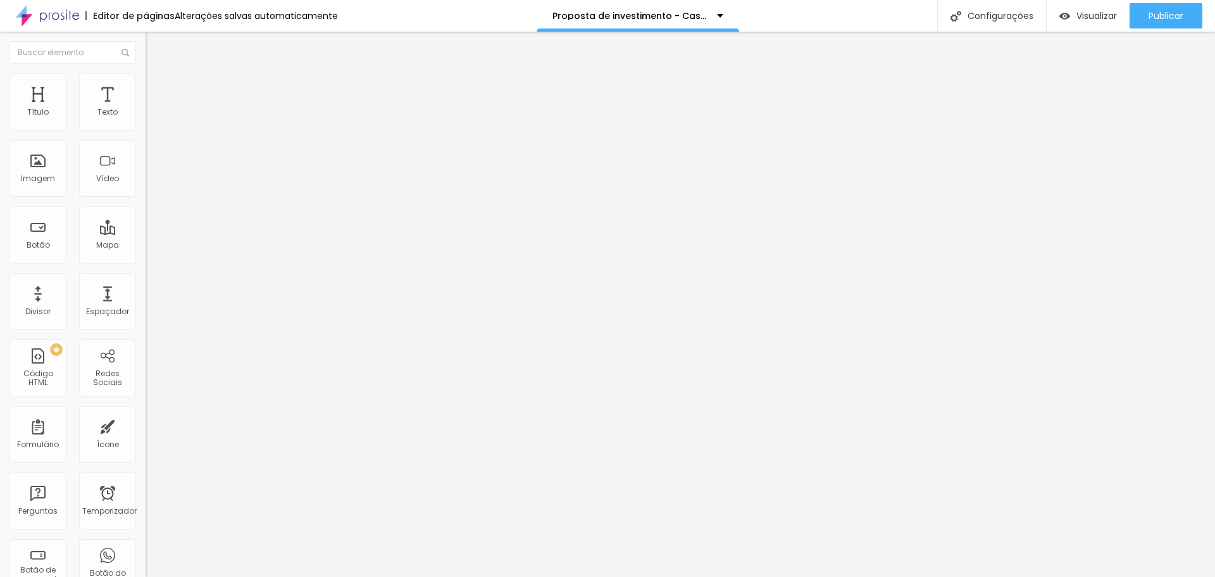
click at [146, 82] on li "Avançado" at bounding box center [219, 79] width 146 height 13
type input "41"
type input "38"
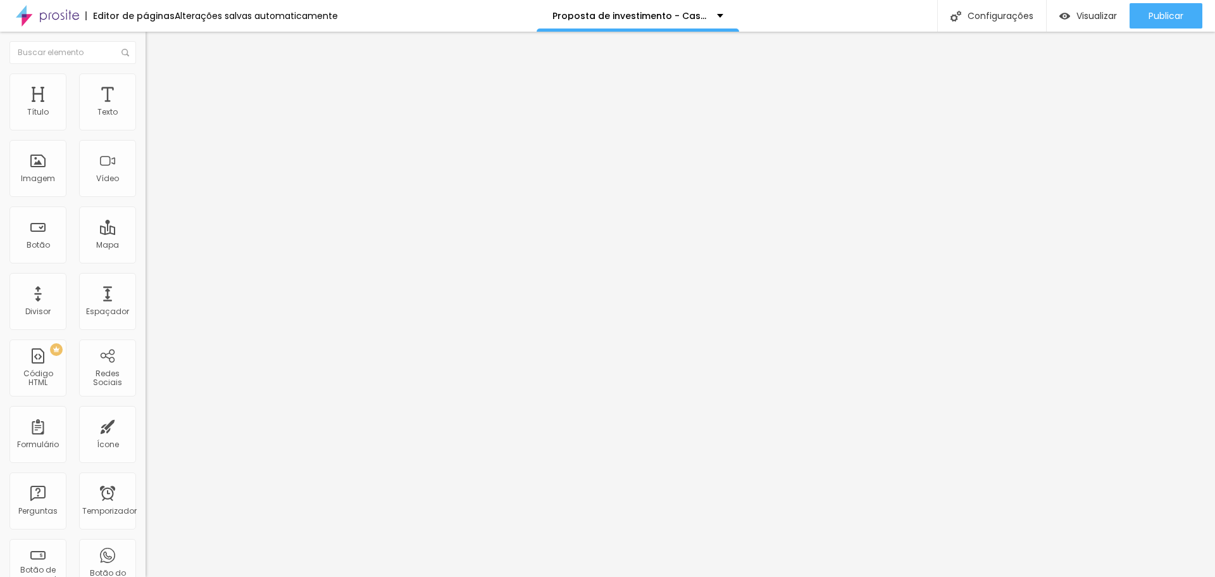
type input "35"
type input "33"
type input "32"
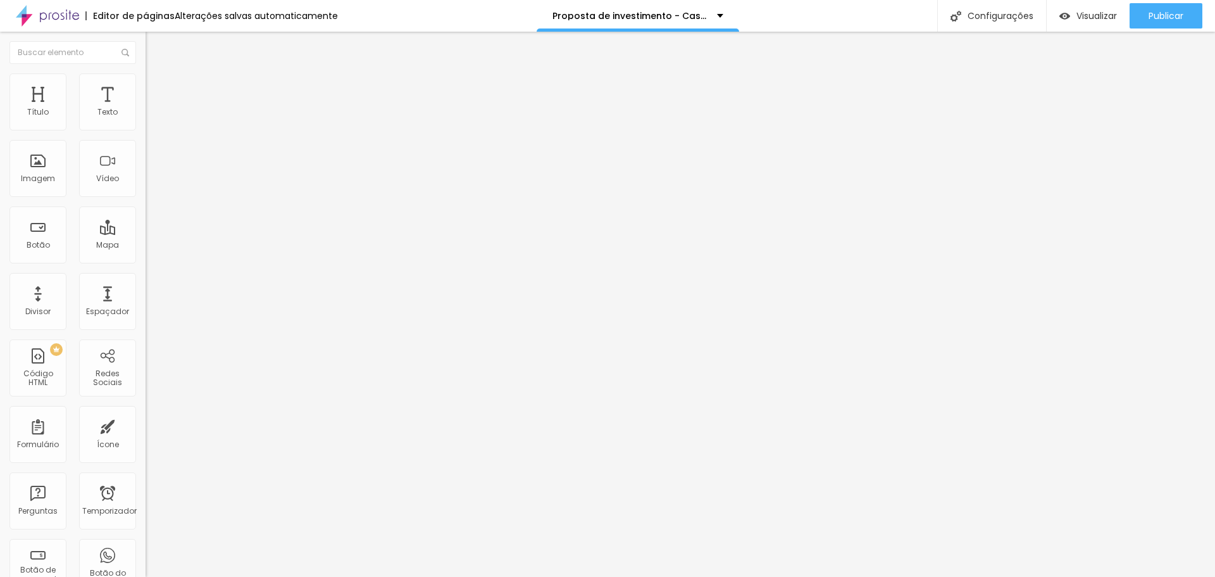
type input "32"
type input "30"
type input "29"
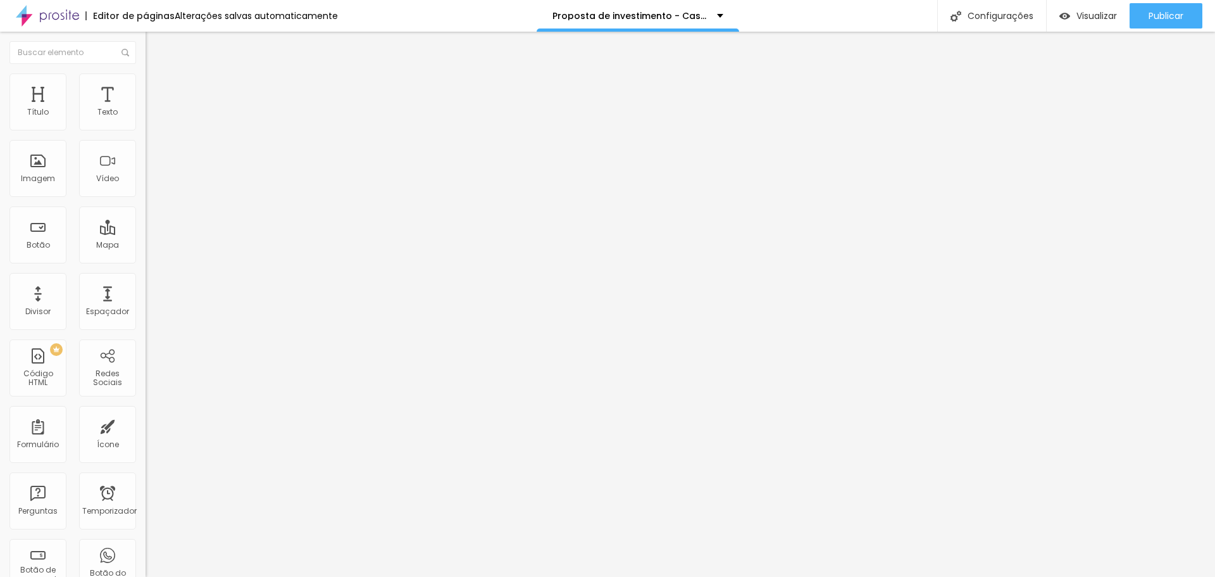
type input "27"
type input "26"
type input "25"
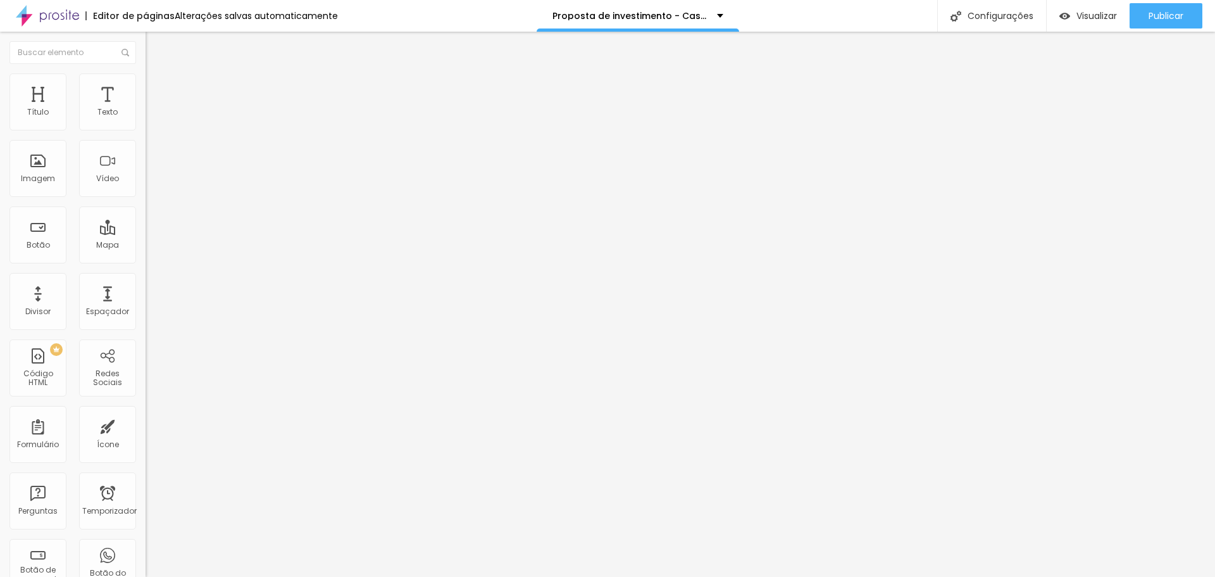
type input "25"
type input "24"
type input "22"
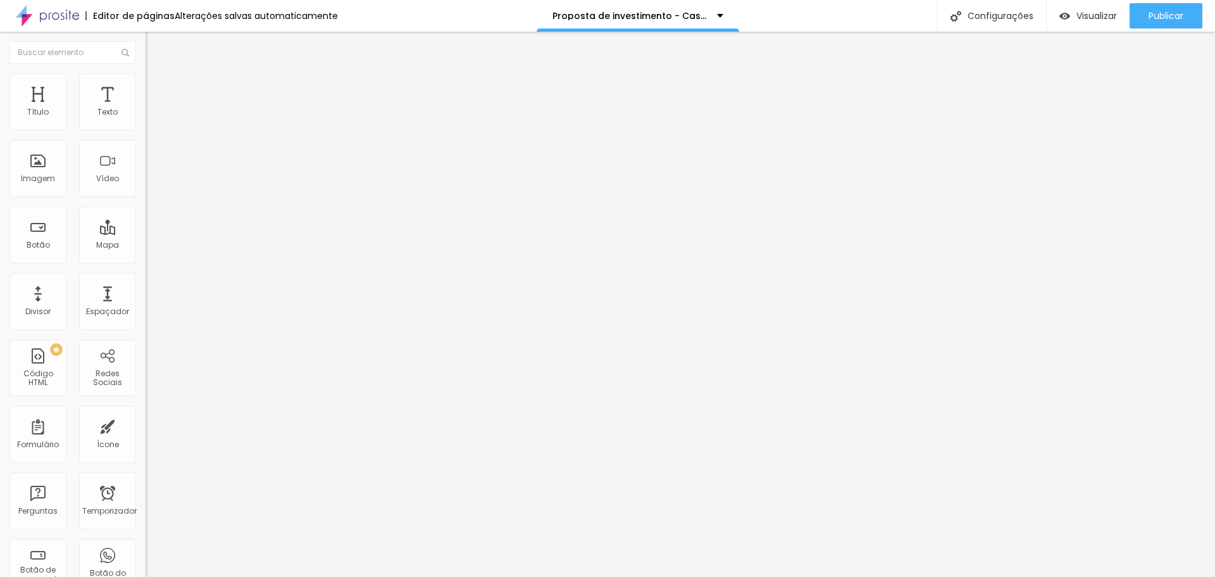
type input "21"
type input "20"
type input "19"
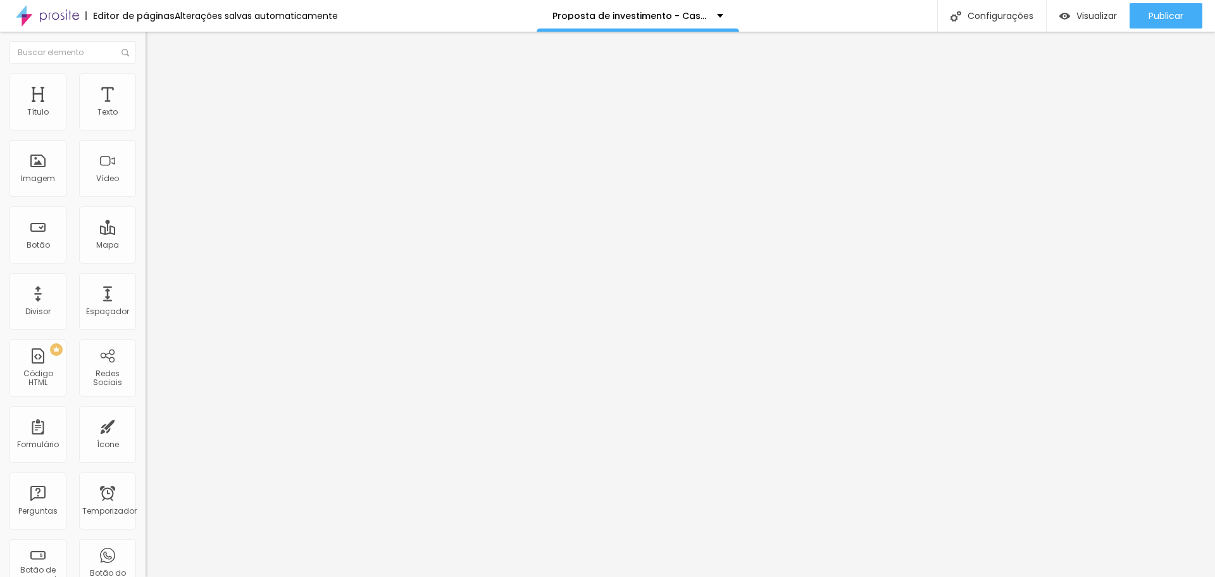
type input "19"
type input "18"
type input "17"
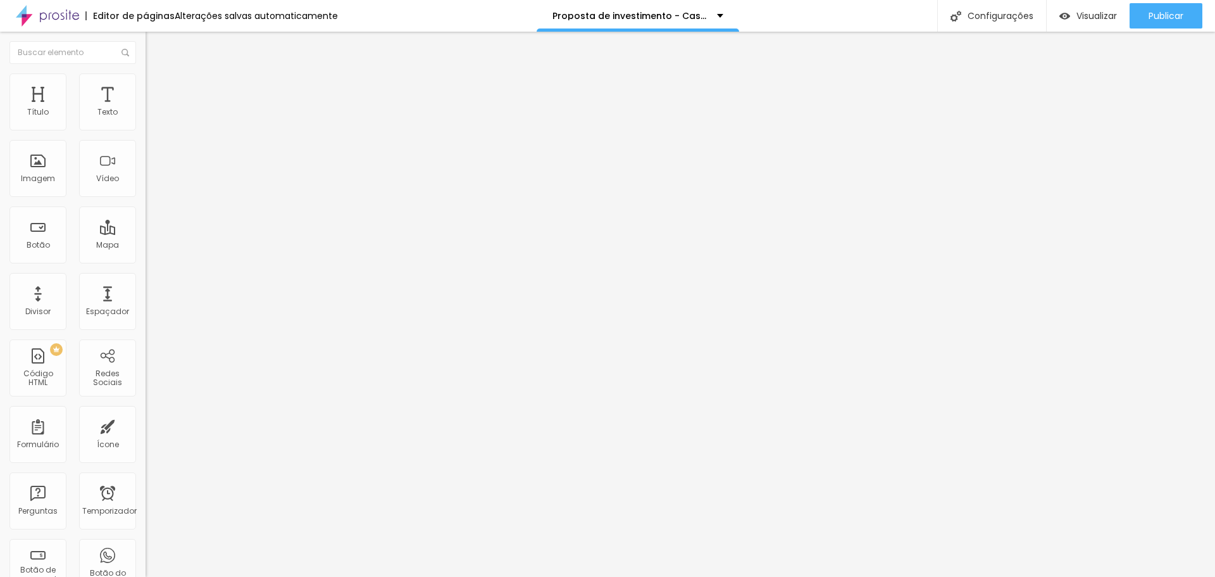
drag, startPoint x: 63, startPoint y: 149, endPoint x: 43, endPoint y: 149, distance: 19.6
type input "17"
click at [146, 412] on input "range" at bounding box center [187, 417] width 82 height 10
type input "0"
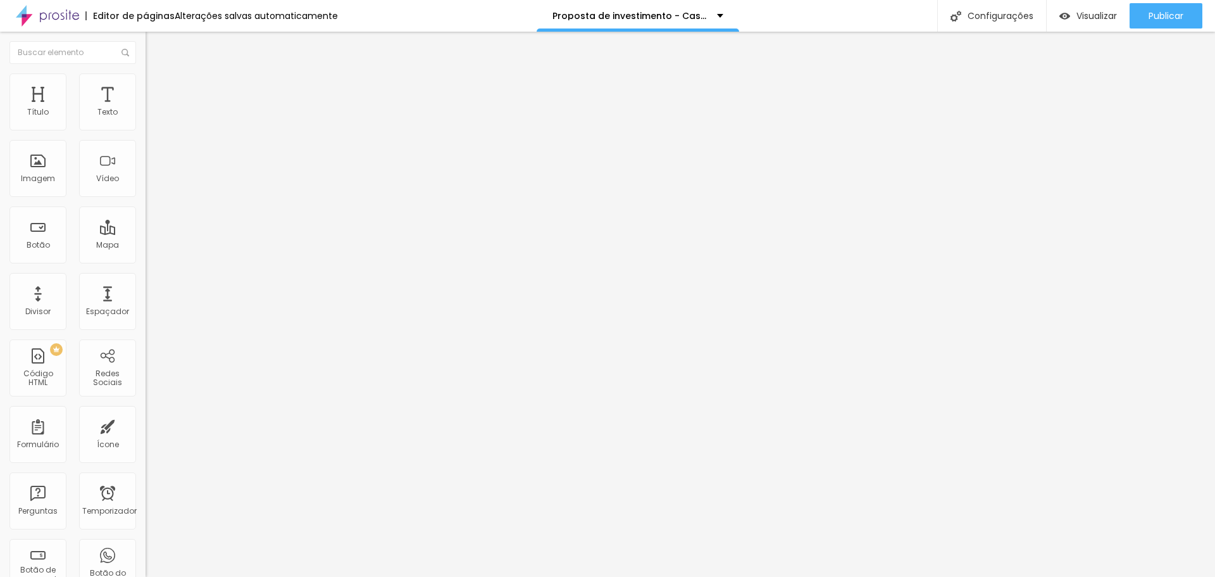
drag, startPoint x: 31, startPoint y: 120, endPoint x: 18, endPoint y: 120, distance: 12.7
type input "0"
click at [146, 233] on input "range" at bounding box center [187, 238] width 82 height 10
click at [146, 83] on li "Estilo" at bounding box center [219, 79] width 146 height 13
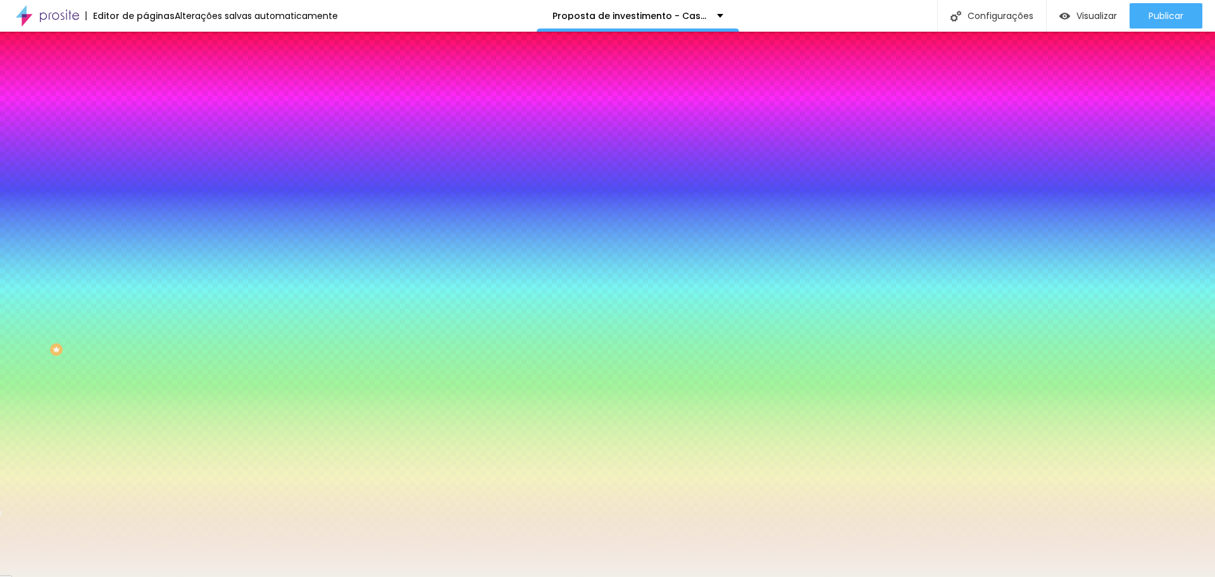
click at [146, 172] on div at bounding box center [219, 172] width 146 height 0
click at [124, 323] on div at bounding box center [607, 288] width 1215 height 577
click at [127, 306] on div at bounding box center [607, 288] width 1215 height 577
click at [131, 296] on div at bounding box center [607, 288] width 1215 height 577
click at [146, 185] on div at bounding box center [219, 185] width 146 height 0
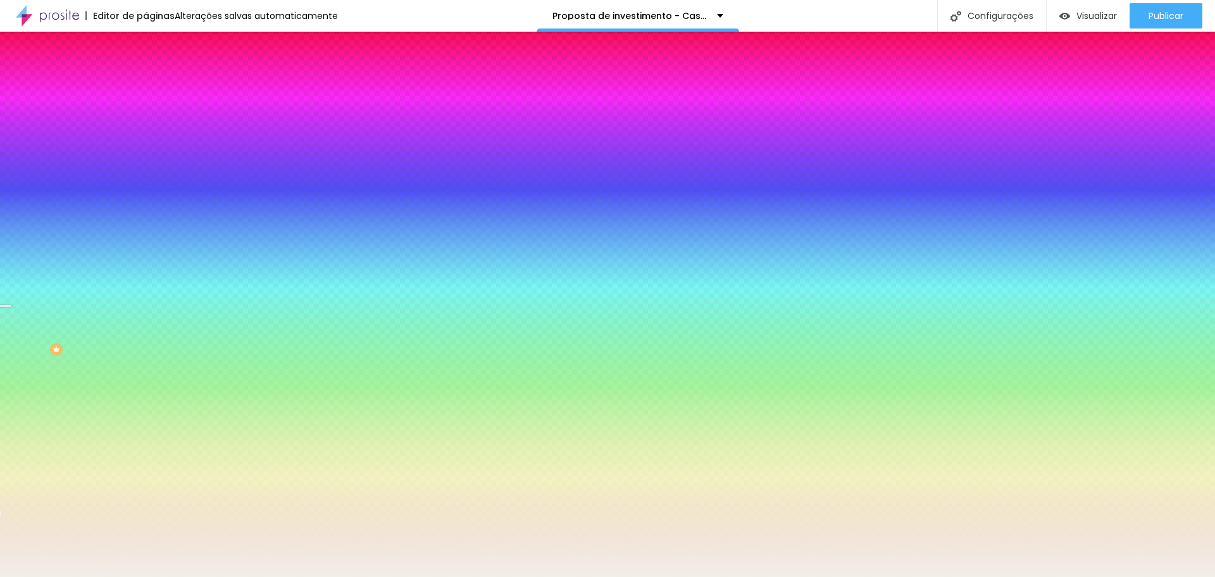
click at [146, 172] on div at bounding box center [219, 172] width 146 height 0
click at [125, 250] on div at bounding box center [607, 288] width 1215 height 577
click at [122, 337] on div at bounding box center [607, 288] width 1215 height 577
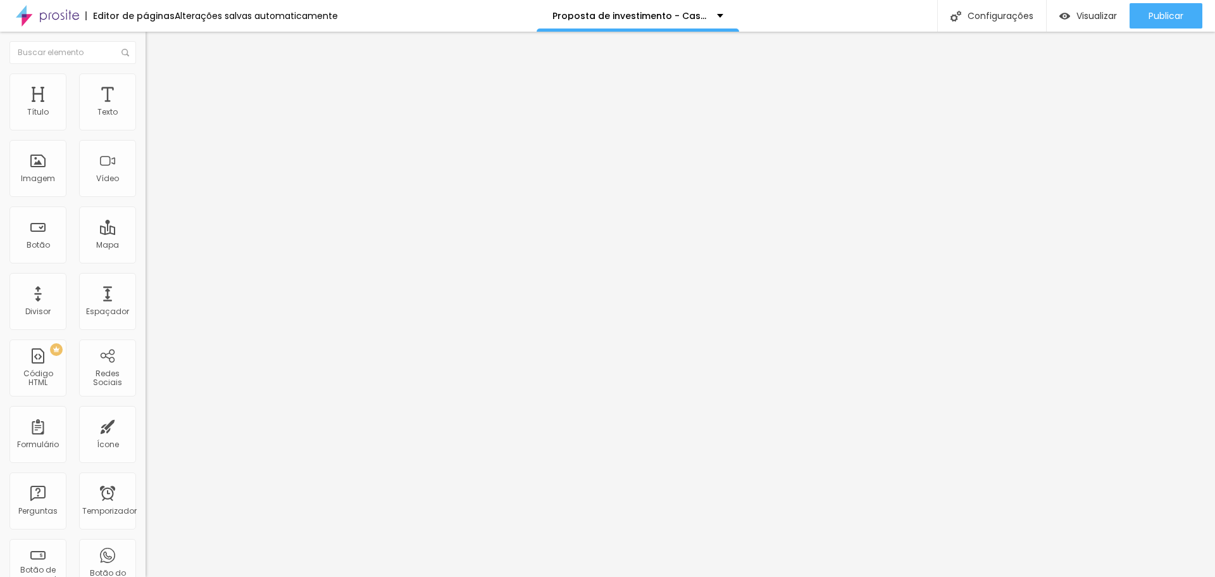
click at [157, 86] on font "Estilo" at bounding box center [167, 82] width 20 height 11
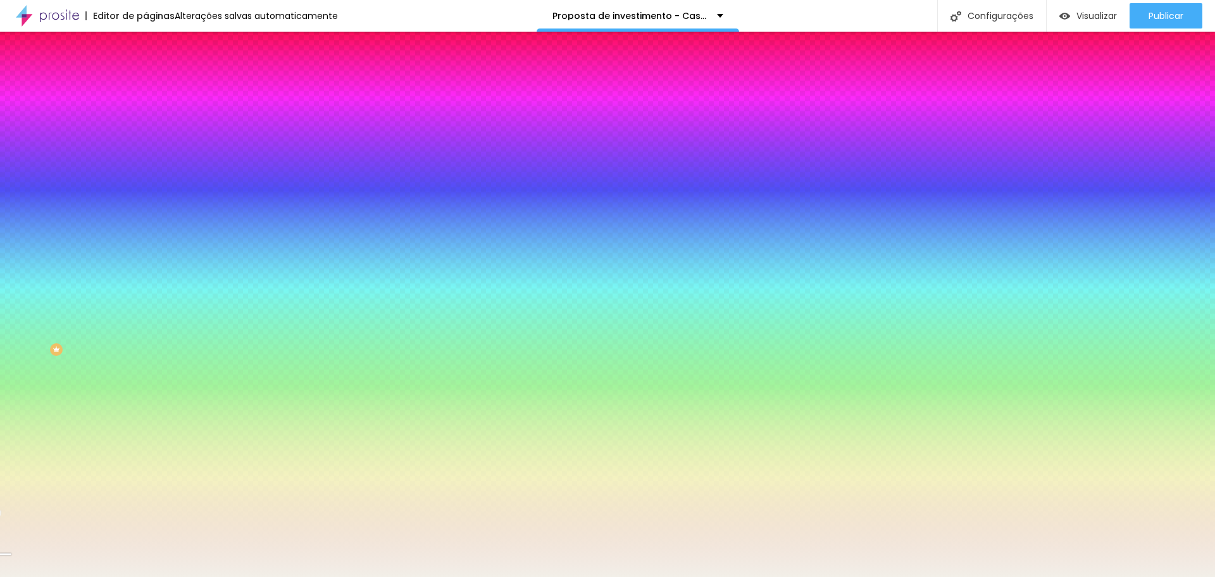
click at [146, 172] on div at bounding box center [219, 172] width 146 height 0
click at [123, 258] on div at bounding box center [607, 288] width 1215 height 577
click at [123, 254] on div at bounding box center [607, 288] width 1215 height 577
click at [128, 340] on div at bounding box center [607, 288] width 1215 height 577
click at [146, 377] on div "Editar nulo Conteúdo Estilo Avançado Imagem de fundo Adicionar imagem Efeito da…" at bounding box center [219, 304] width 146 height 545
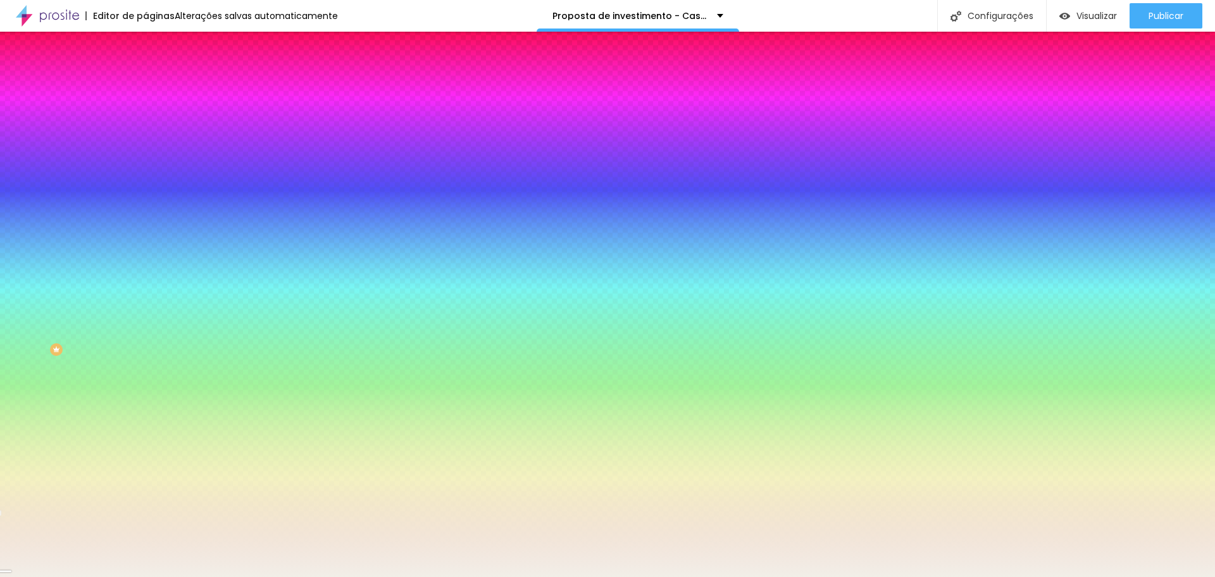
click at [242, 13] on font "Alterações salvas automaticamente" at bounding box center [256, 15] width 163 height 13
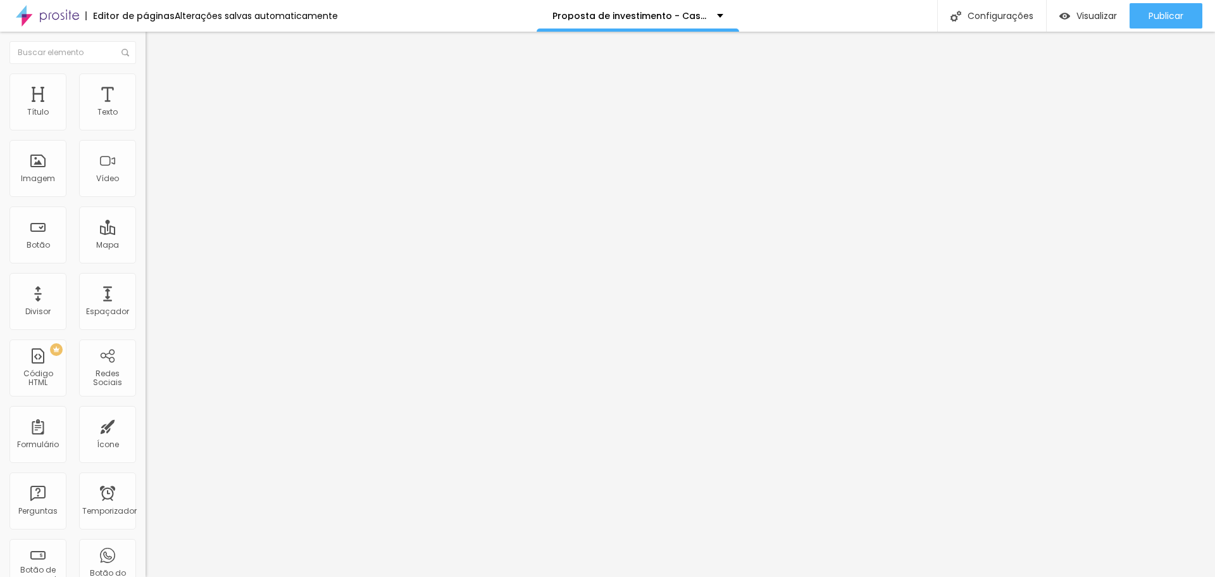
click at [153, 109] on font "Trocar imagem" at bounding box center [183, 103] width 61 height 11
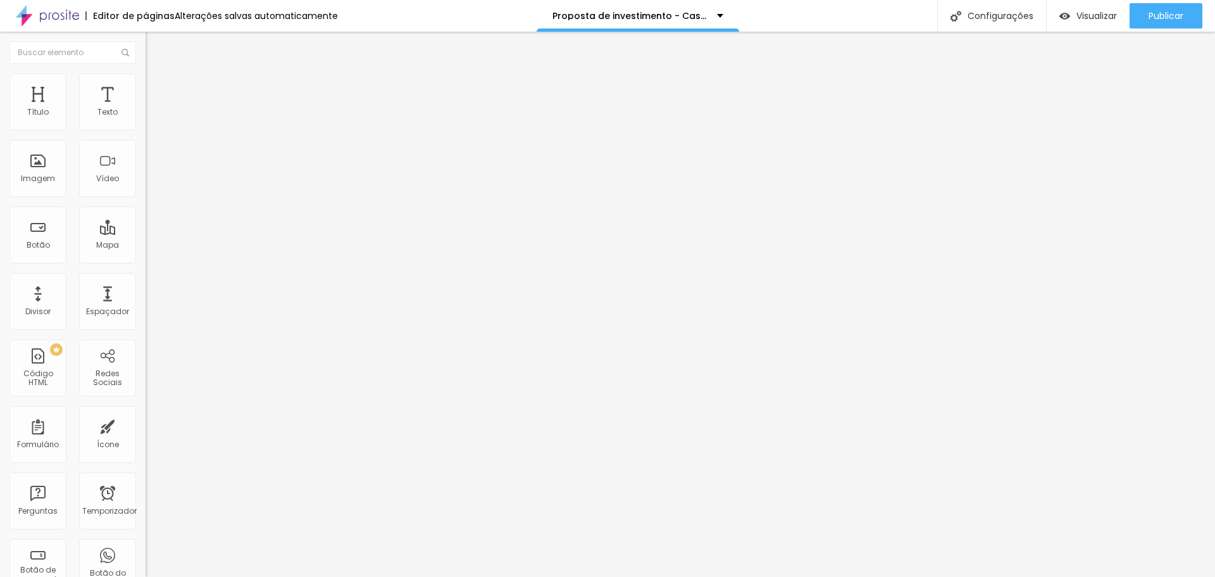
click at [157, 85] on font "Estilo" at bounding box center [167, 82] width 20 height 11
click at [157, 75] on font "Conteúdo" at bounding box center [176, 69] width 39 height 11
click at [153, 109] on font "Trocar imagem" at bounding box center [183, 103] width 61 height 11
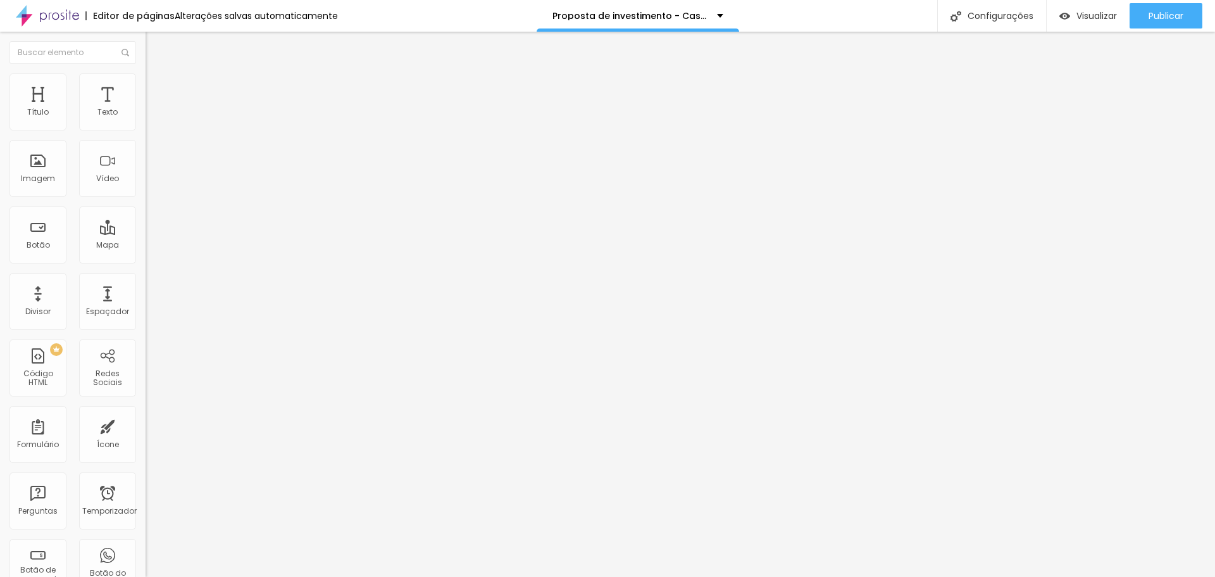
click at [153, 109] on font "Trocar imagem" at bounding box center [183, 103] width 61 height 11
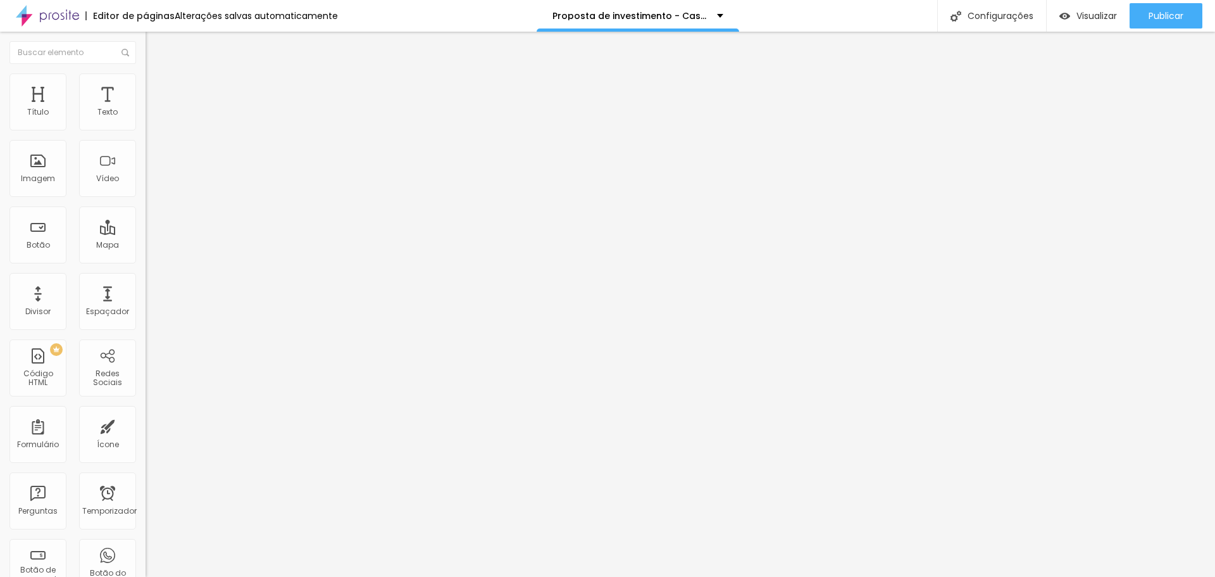
click at [146, 109] on span "Trocar imagem" at bounding box center [180, 103] width 69 height 11
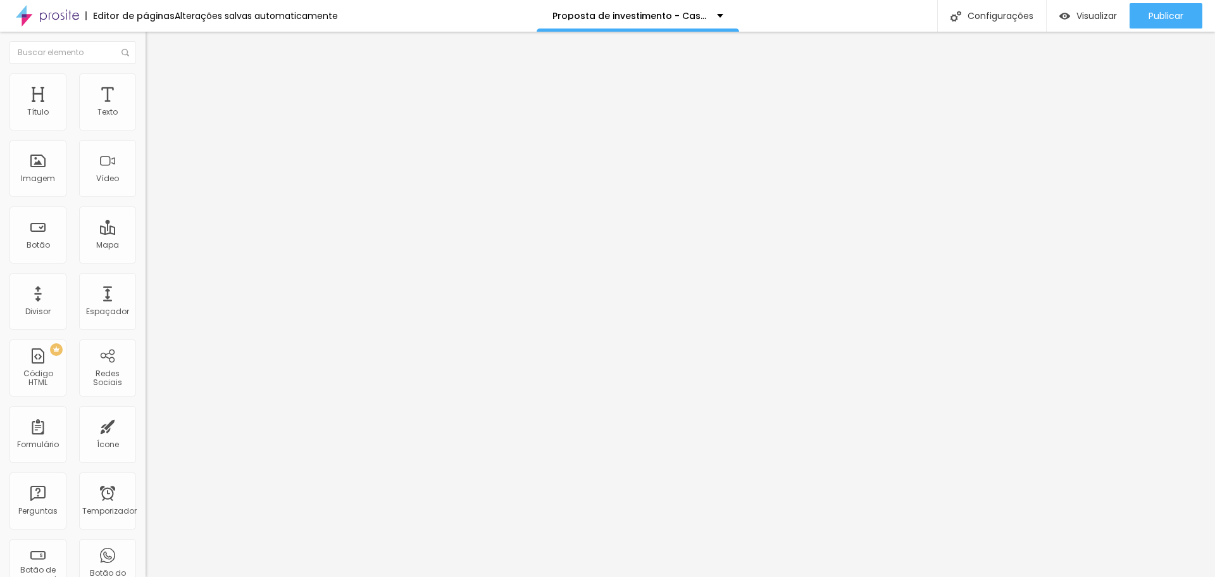
click at [157, 87] on font "Avançado" at bounding box center [178, 82] width 42 height 11
type input "2"
type input "0"
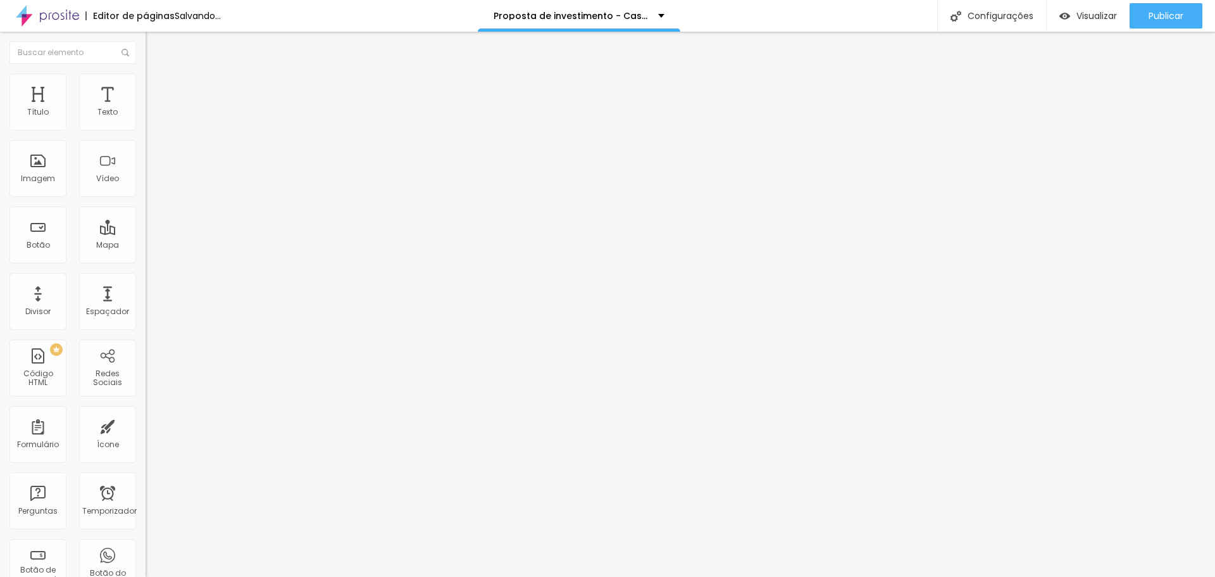
drag, startPoint x: 37, startPoint y: 120, endPoint x: 11, endPoint y: 120, distance: 25.3
type input "0"
click at [146, 233] on input "range" at bounding box center [187, 238] width 82 height 10
type input "2"
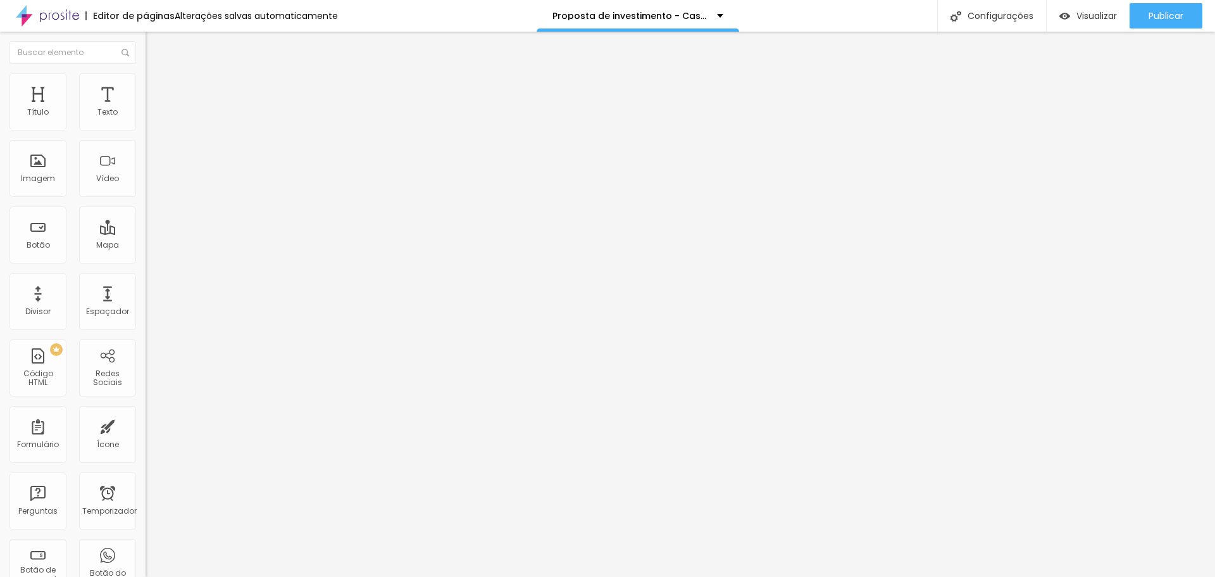
type input "0"
drag, startPoint x: 34, startPoint y: 149, endPoint x: 0, endPoint y: 137, distance: 35.9
type input "0"
click at [146, 412] on input "range" at bounding box center [187, 417] width 82 height 10
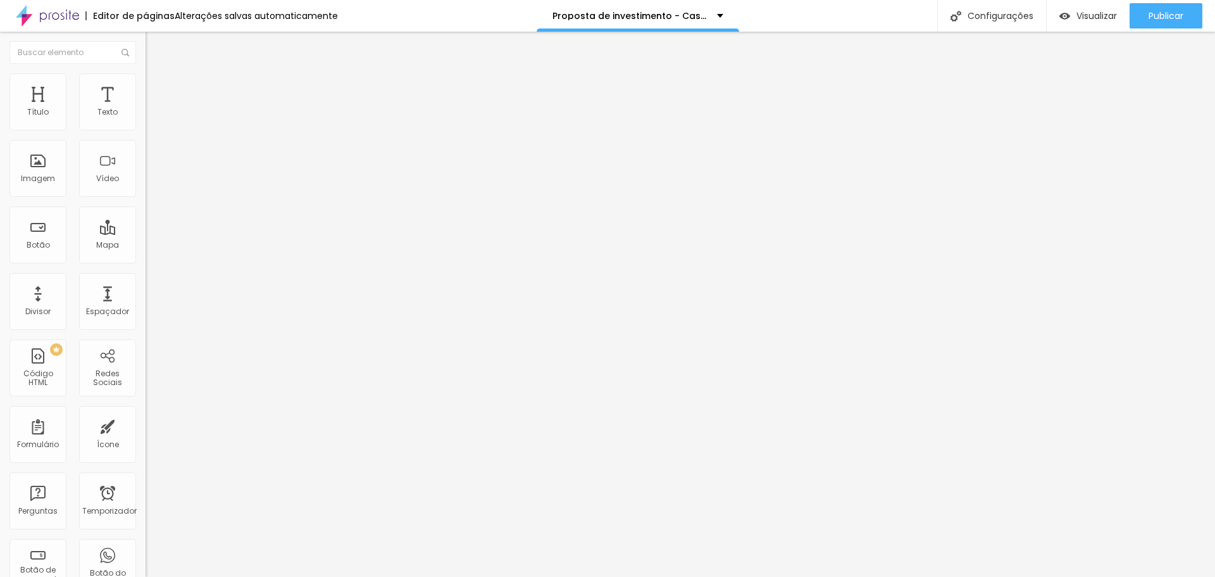
click at [157, 87] on font "Estilo" at bounding box center [167, 82] width 20 height 11
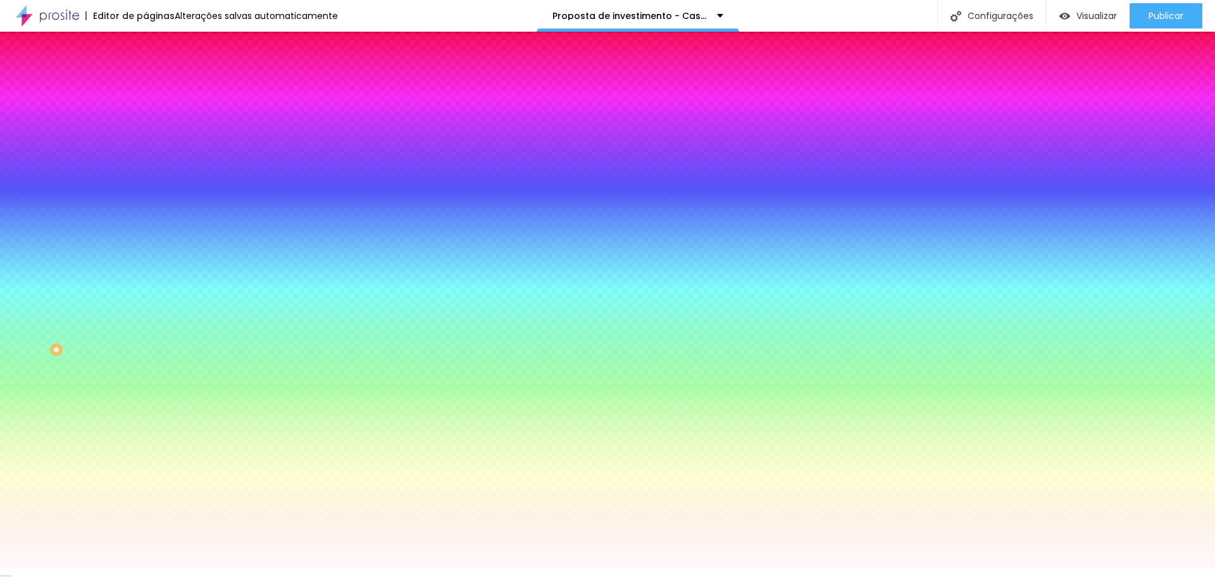
click at [157, 89] on font "Avançado" at bounding box center [178, 94] width 42 height 11
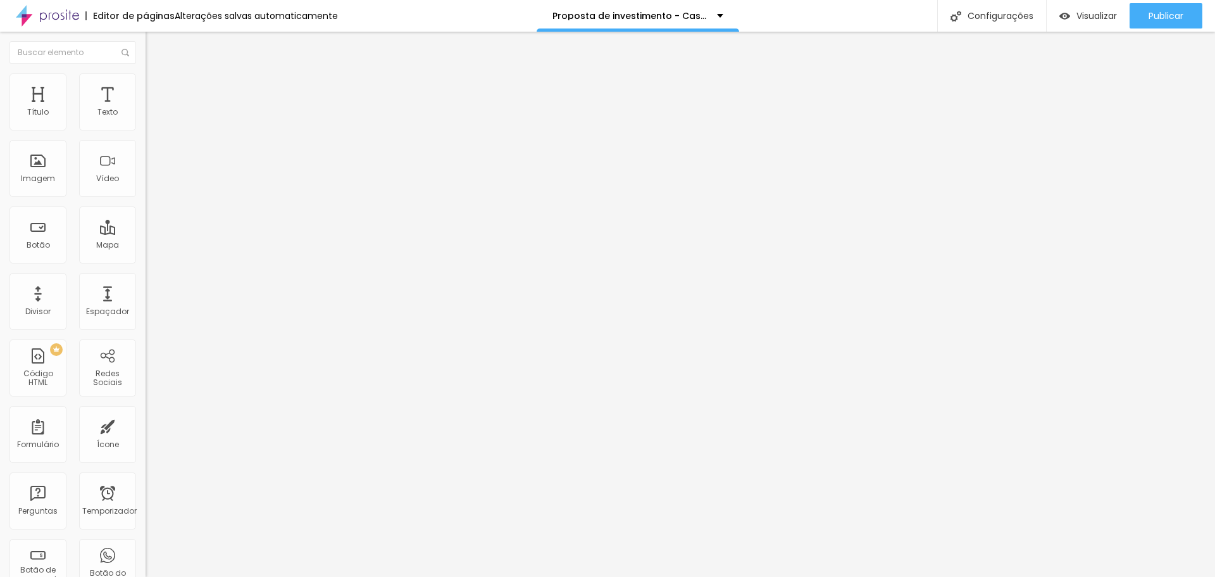
type input "15"
type input "10"
type input "5"
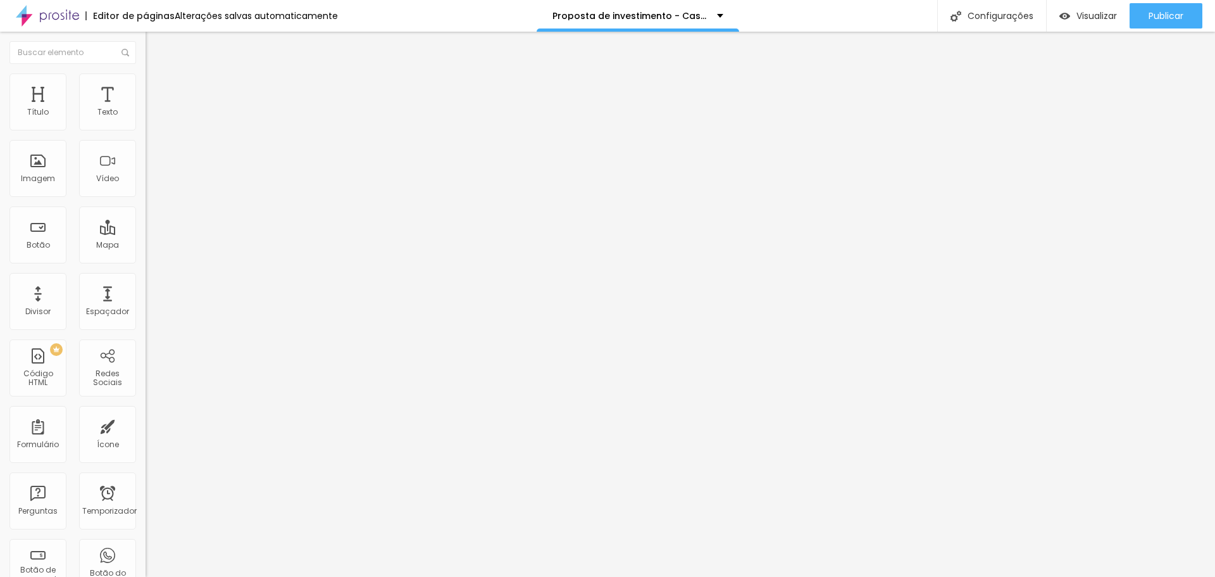
type input "5"
type input "0"
type input "5"
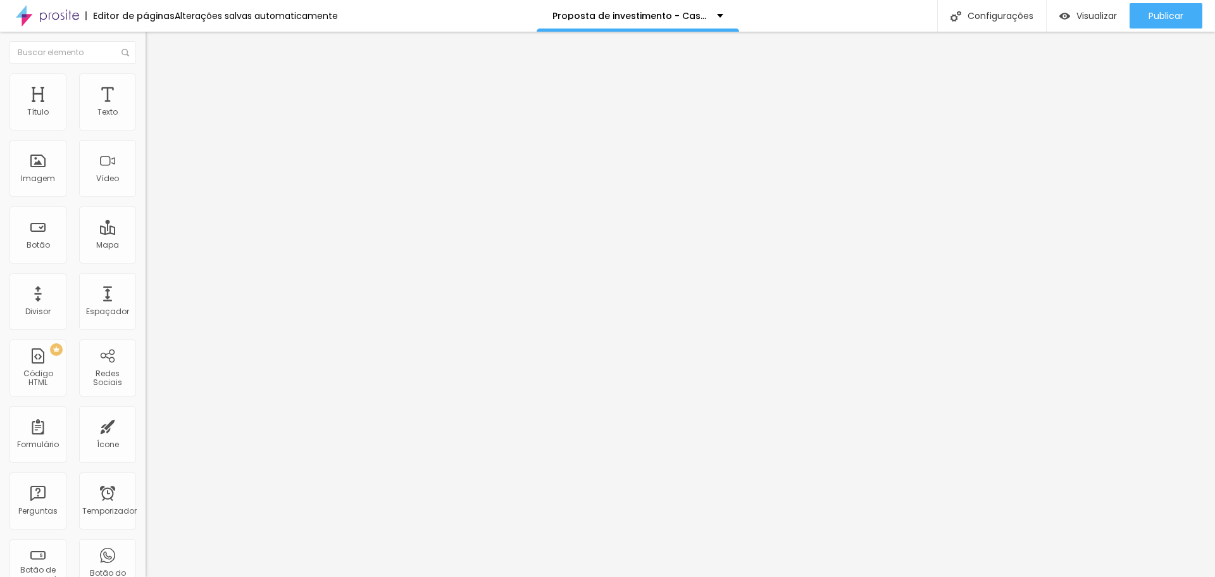
type input "10"
type input "15"
type input "25"
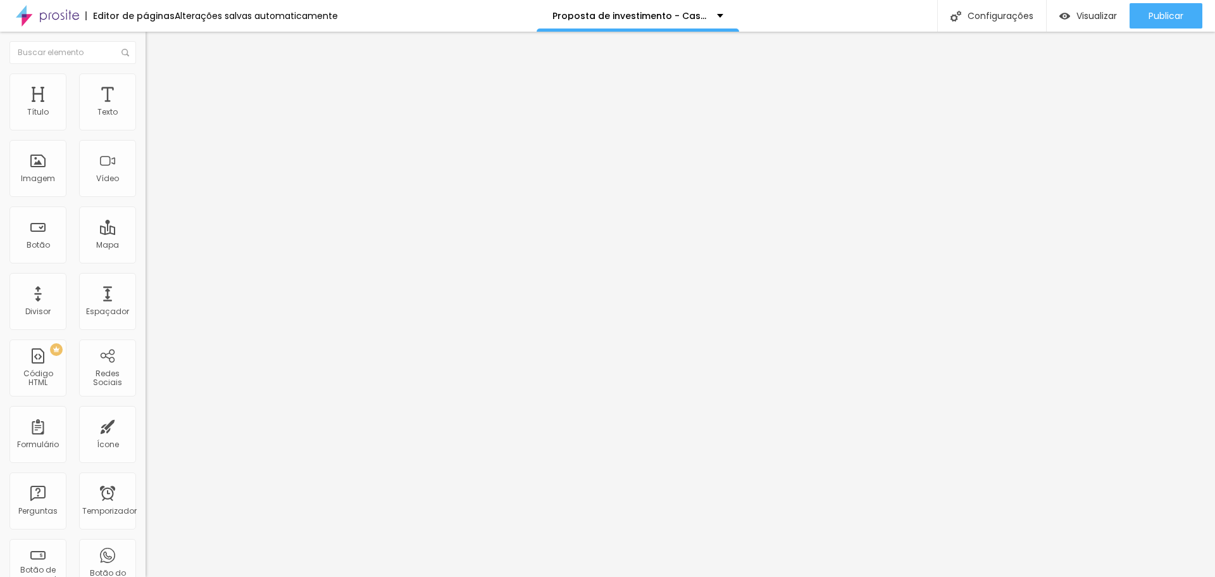
type input "25"
type input "30"
drag, startPoint x: 84, startPoint y: 125, endPoint x: 127, endPoint y: 135, distance: 44.1
type input "30"
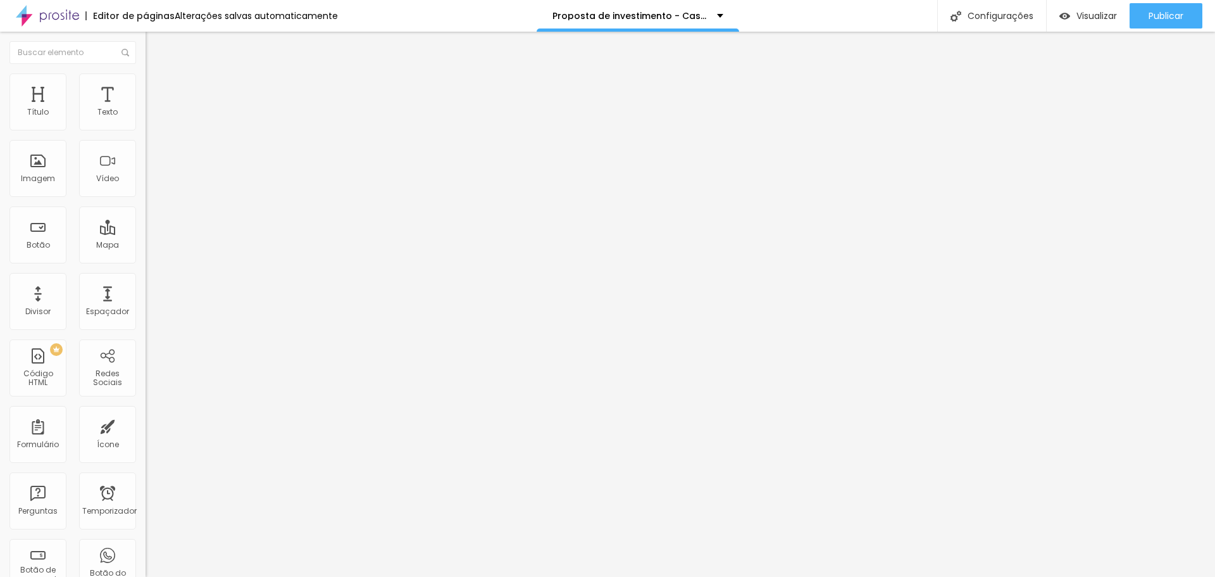
click at [146, 246] on input "range" at bounding box center [187, 251] width 82 height 10
type input "28"
type input "239"
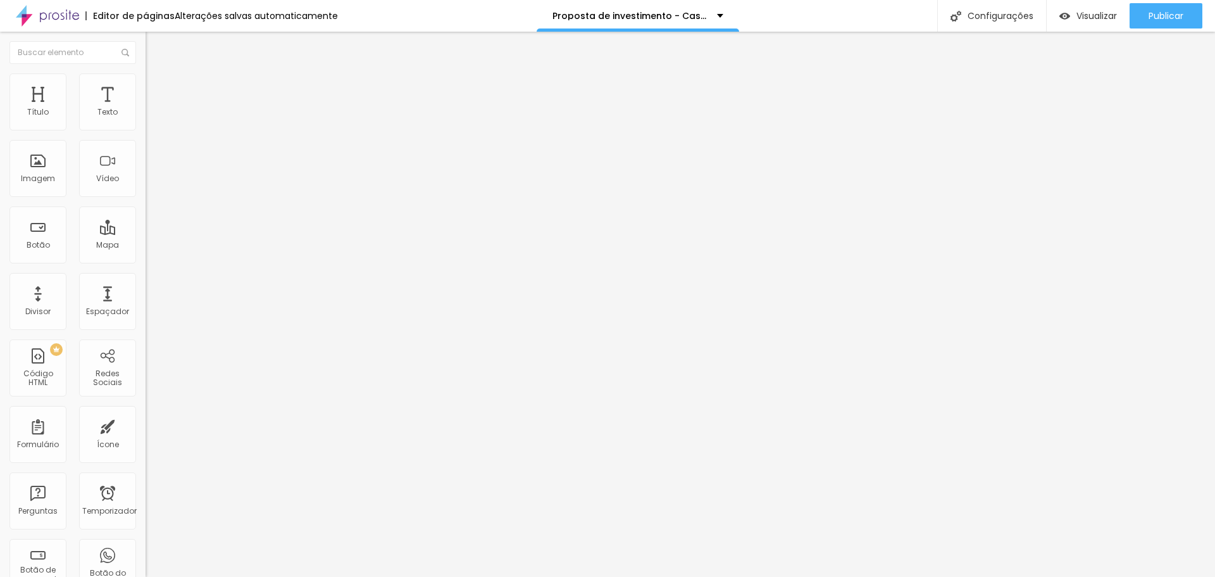
type input "424"
type input "500"
type input "455"
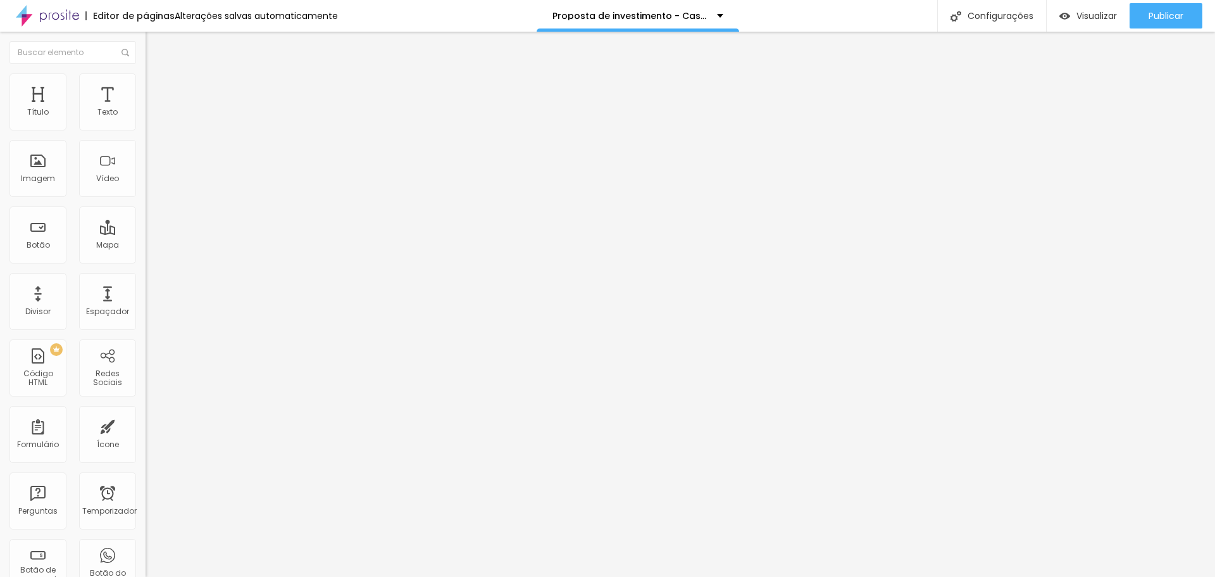
type input "455"
type input "197"
type input "160"
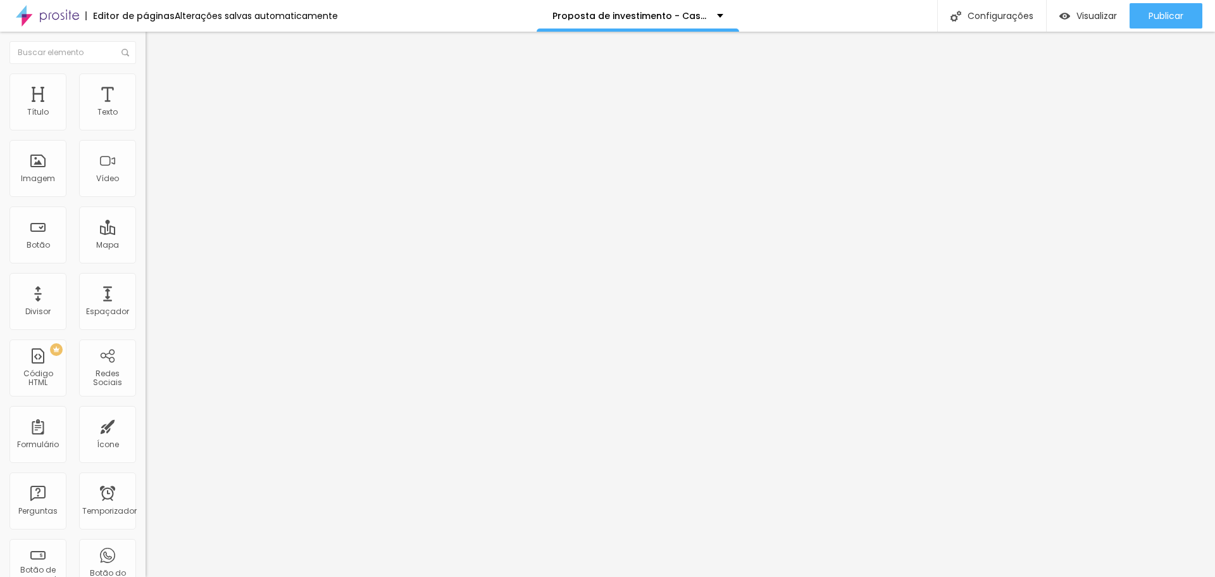
type input "108"
type input "92"
type input "60"
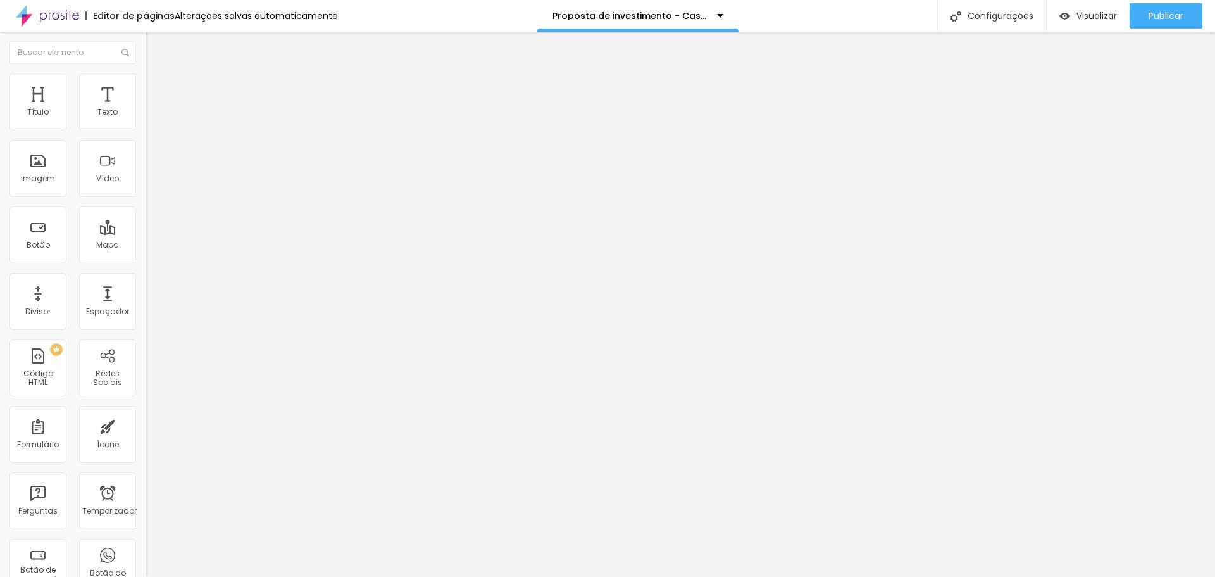
type input "60"
type input "0"
drag, startPoint x: 30, startPoint y: 150, endPoint x: 0, endPoint y: 115, distance: 46.3
type input "0"
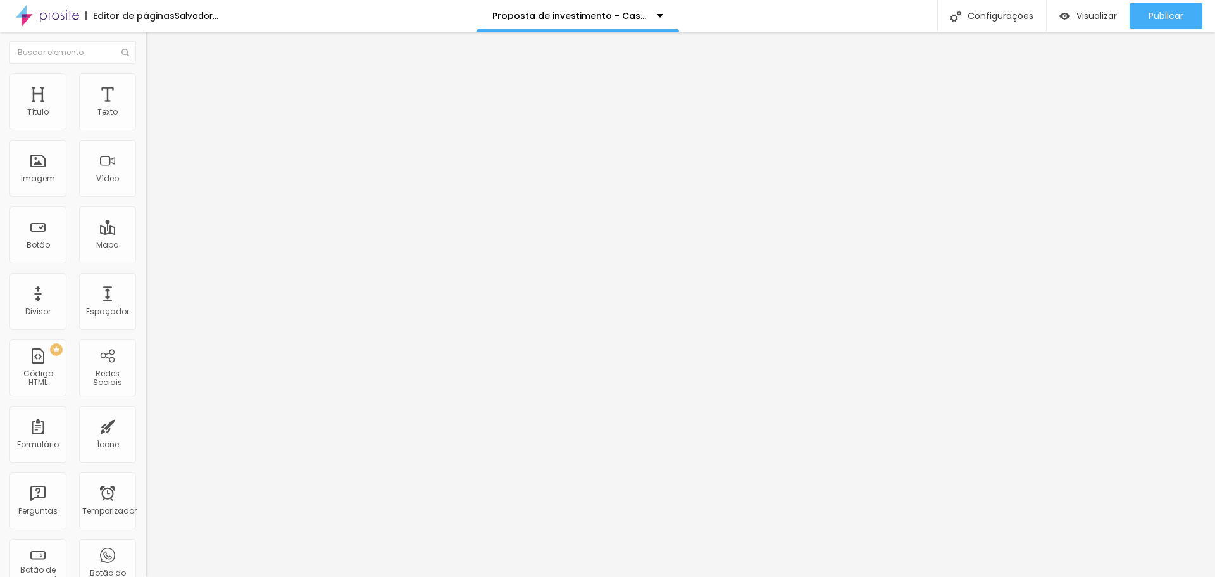
click at [146, 425] on input "range" at bounding box center [187, 430] width 82 height 10
click at [146, 84] on li "Estilo" at bounding box center [219, 79] width 146 height 13
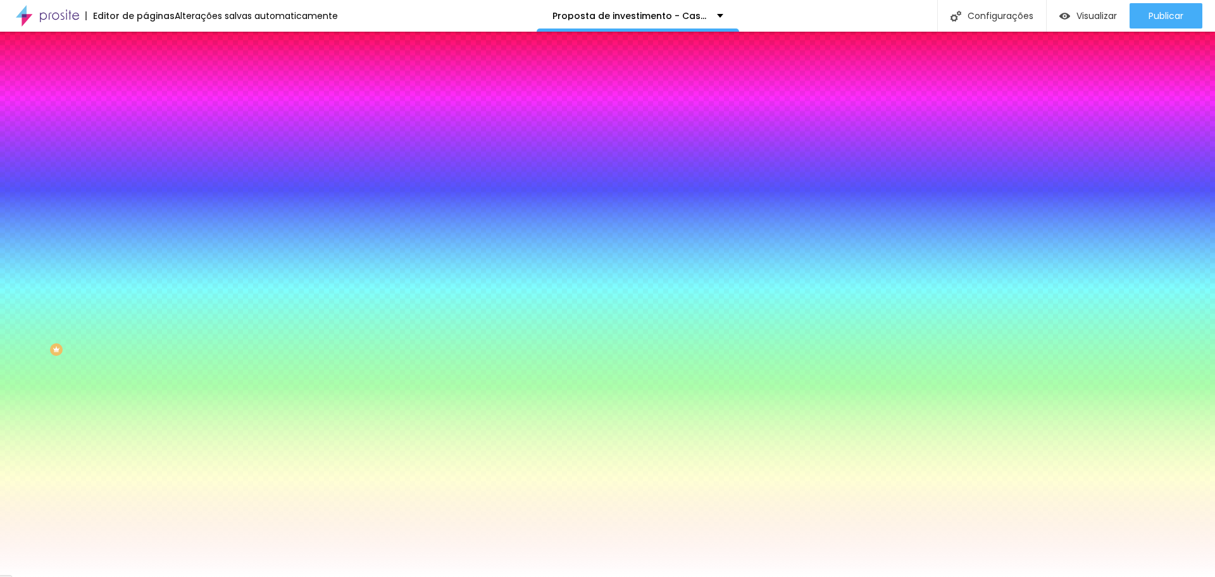
click at [157, 75] on font "Conteúdo" at bounding box center [176, 69] width 39 height 11
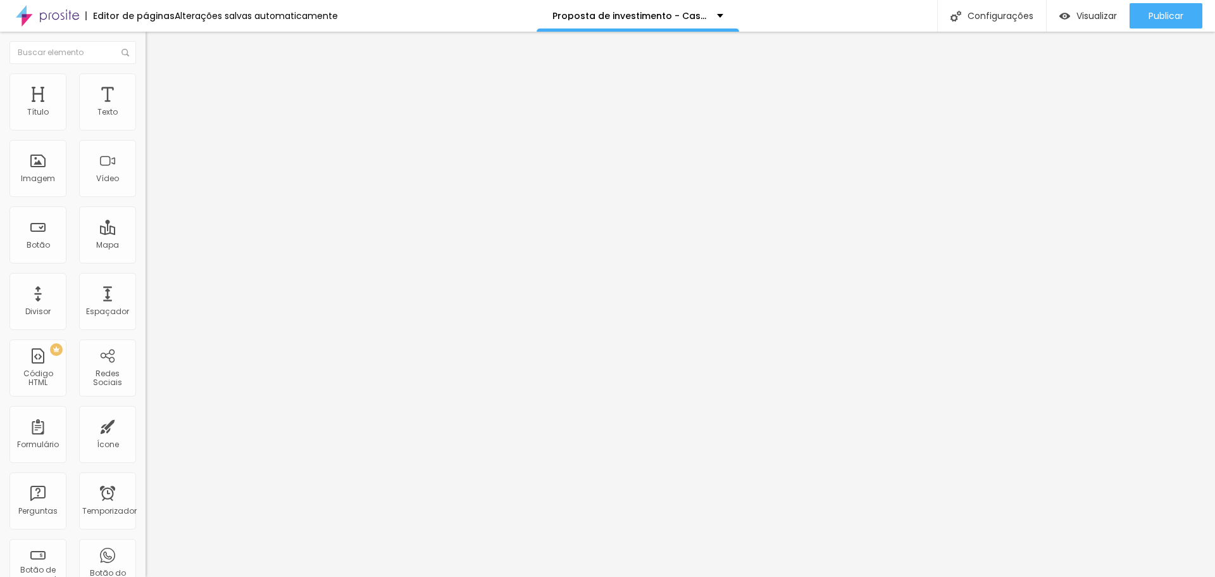
click at [146, 115] on font "Encaixotado" at bounding box center [170, 109] width 49 height 11
click at [146, 135] on font "Completo" at bounding box center [165, 129] width 39 height 11
click at [146, 123] on font "Encaixotado" at bounding box center [170, 117] width 49 height 11
click at [146, 135] on font "Completo" at bounding box center [165, 129] width 39 height 11
click at [146, 266] on div "Editar nulo Conteúdo Estilo Avançado Modo Encaixotado Encaixotado Completo" at bounding box center [219, 304] width 146 height 545
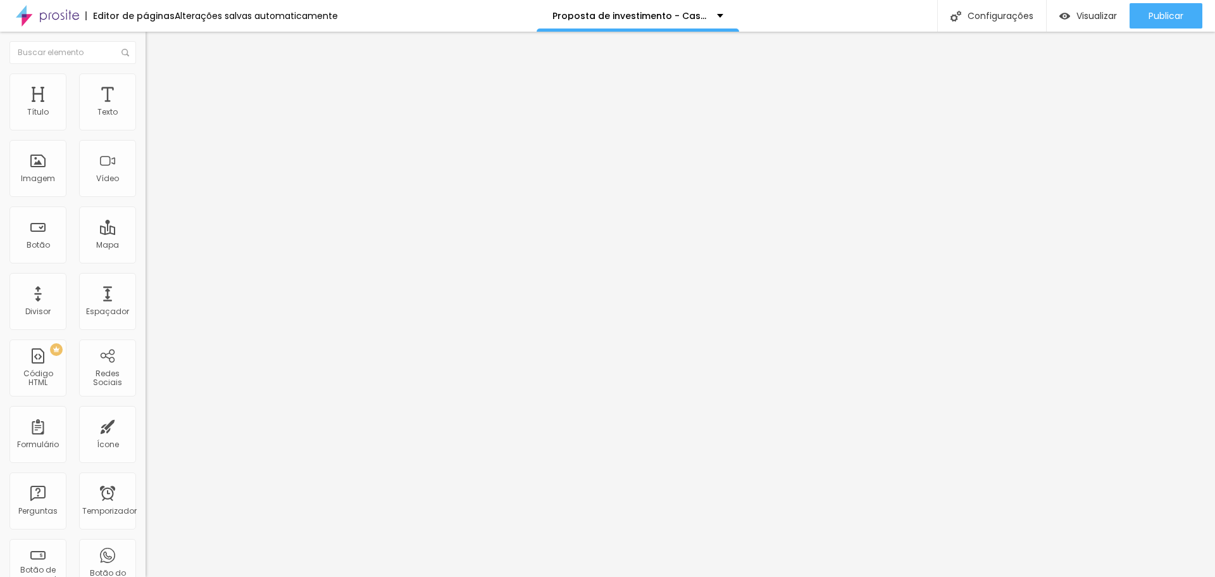
click at [151, 184] on icon "button" at bounding box center [155, 180] width 8 height 8
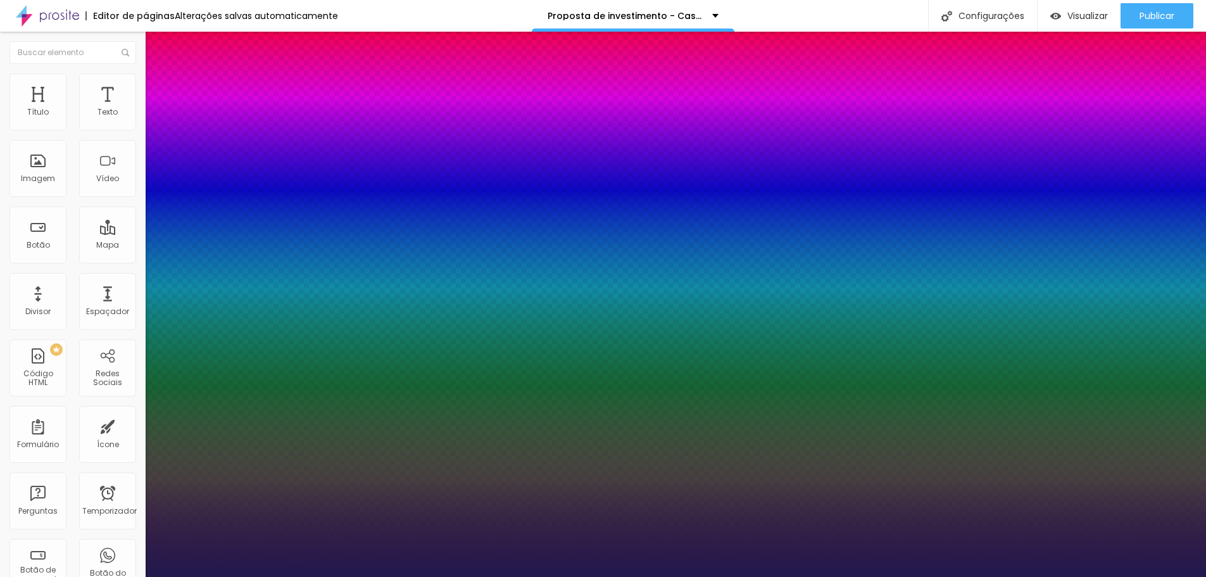
type input "1"
type input "0.4"
type input "1"
type input "0.8"
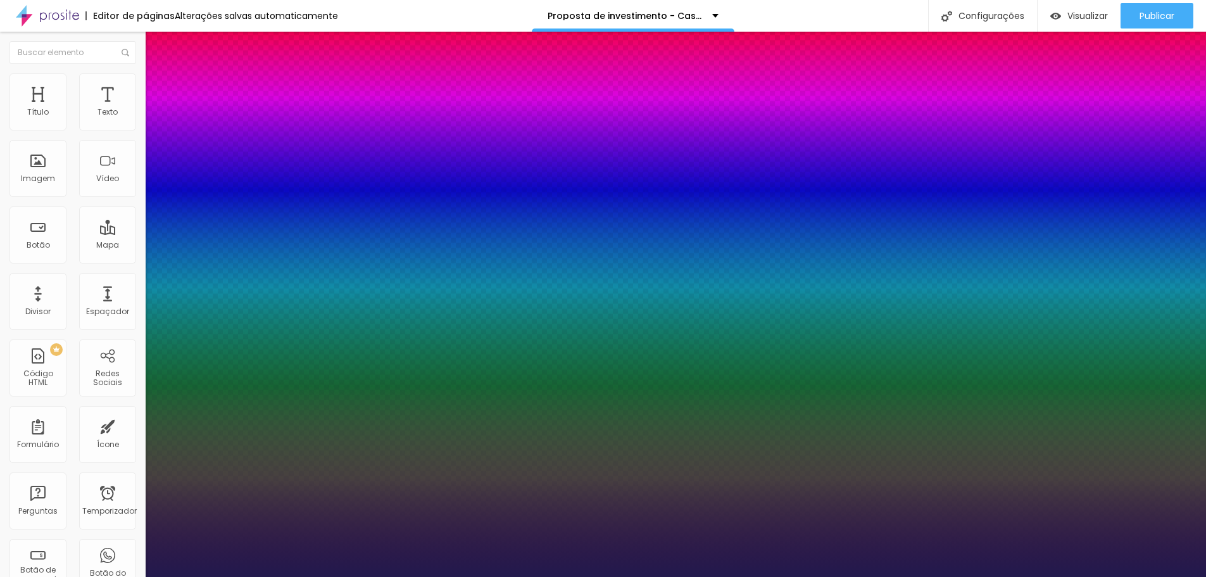
type input "0.8"
type input "1"
type input "3.7"
type input "1"
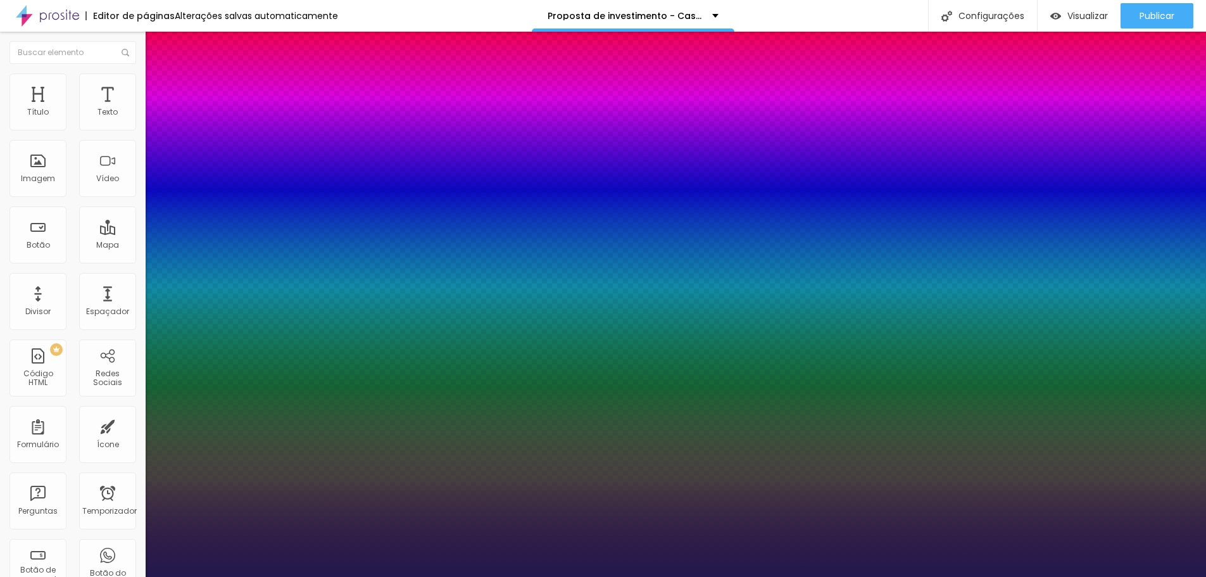
type input "4.9"
type input "1"
type input "5.3"
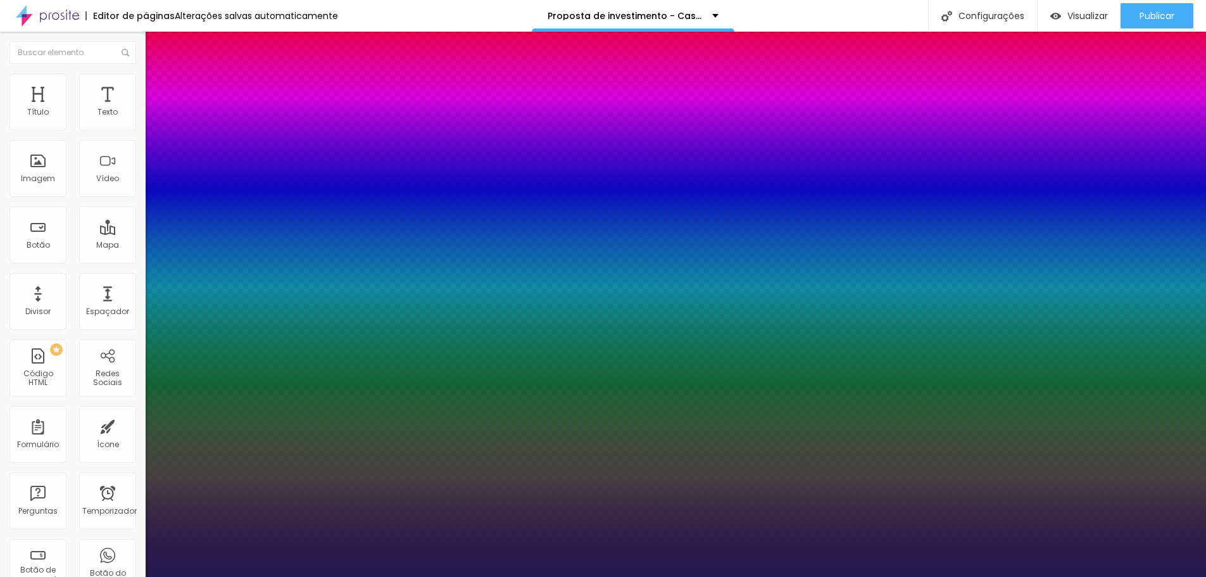
type input "1"
type input "4.7"
type input "1"
type input "3.2"
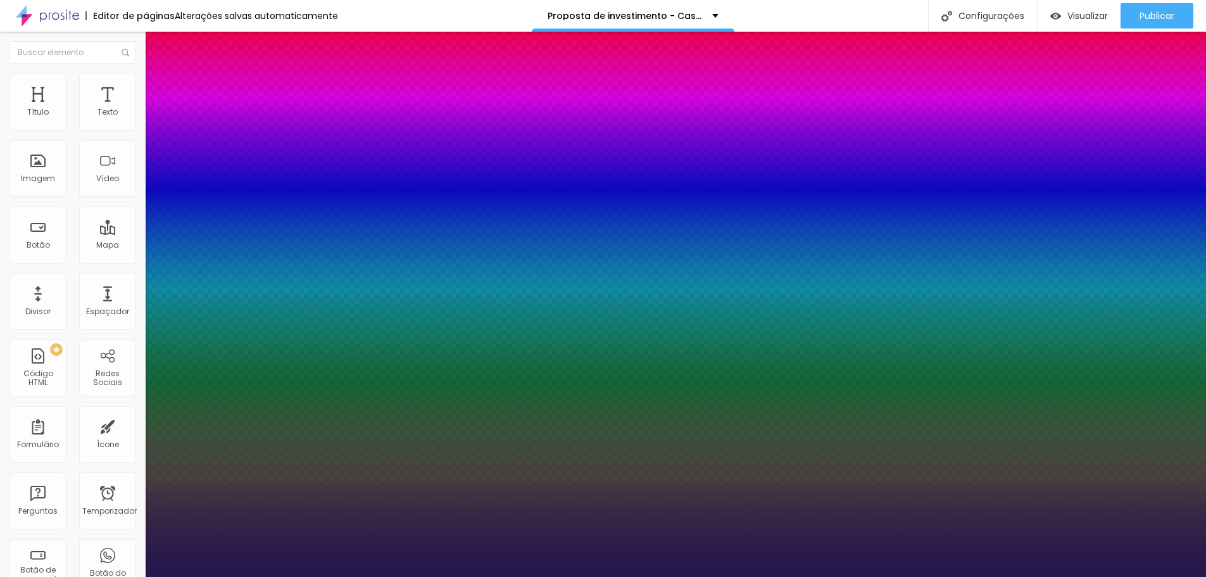
type input "3.2"
type input "1"
type input "2.7"
type input "1"
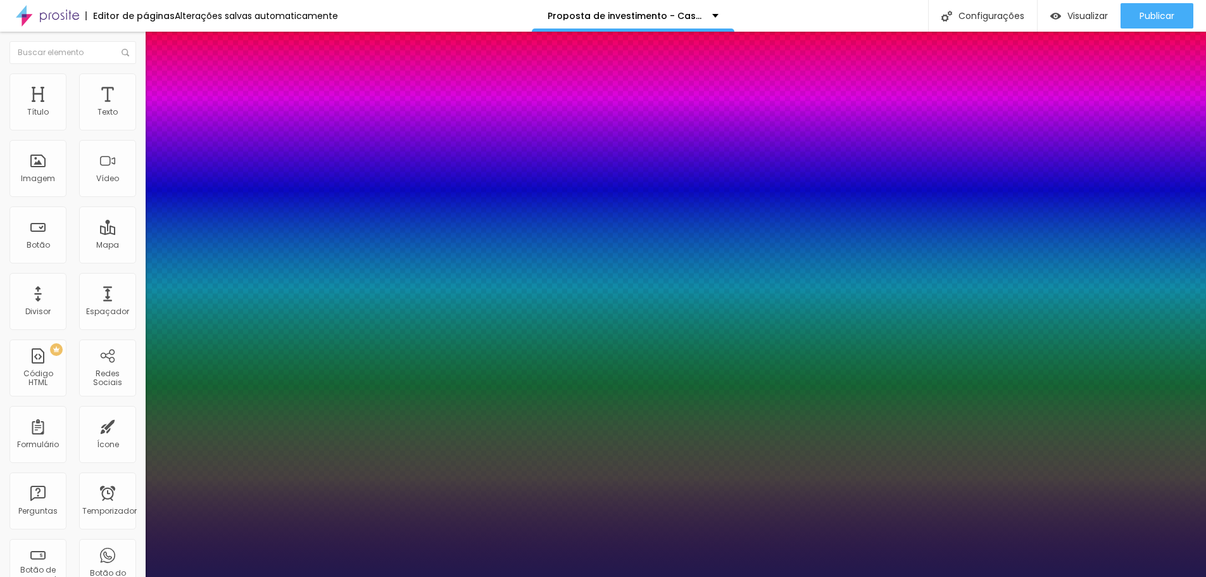
type input "2.1"
type input "1"
type input "1.7"
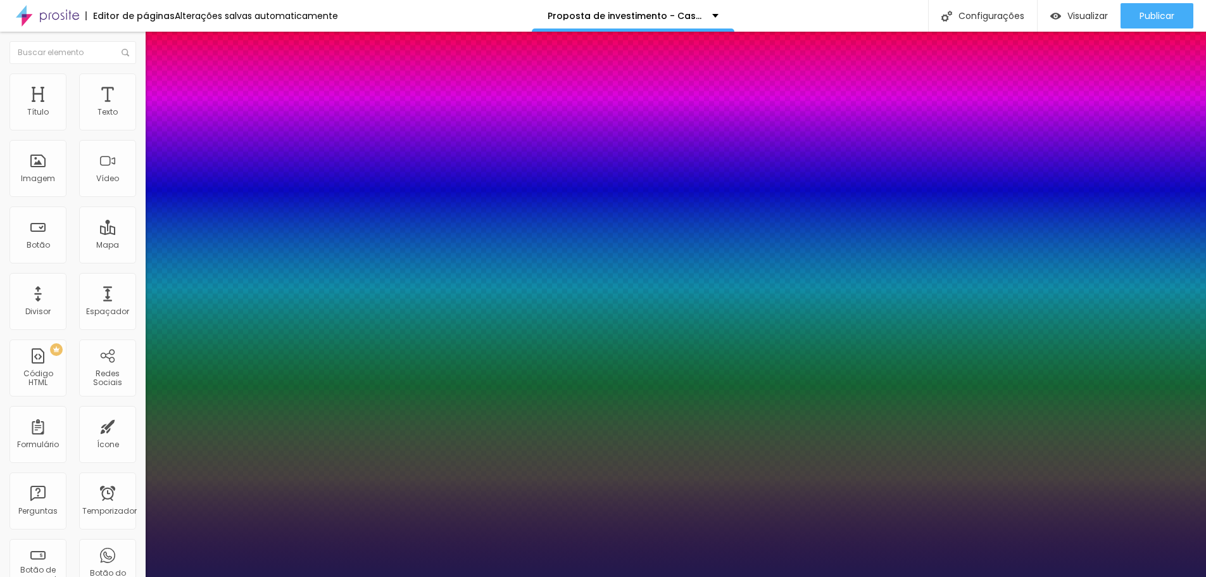
type input "1"
type input "0.8"
type input "1"
type input "0.1"
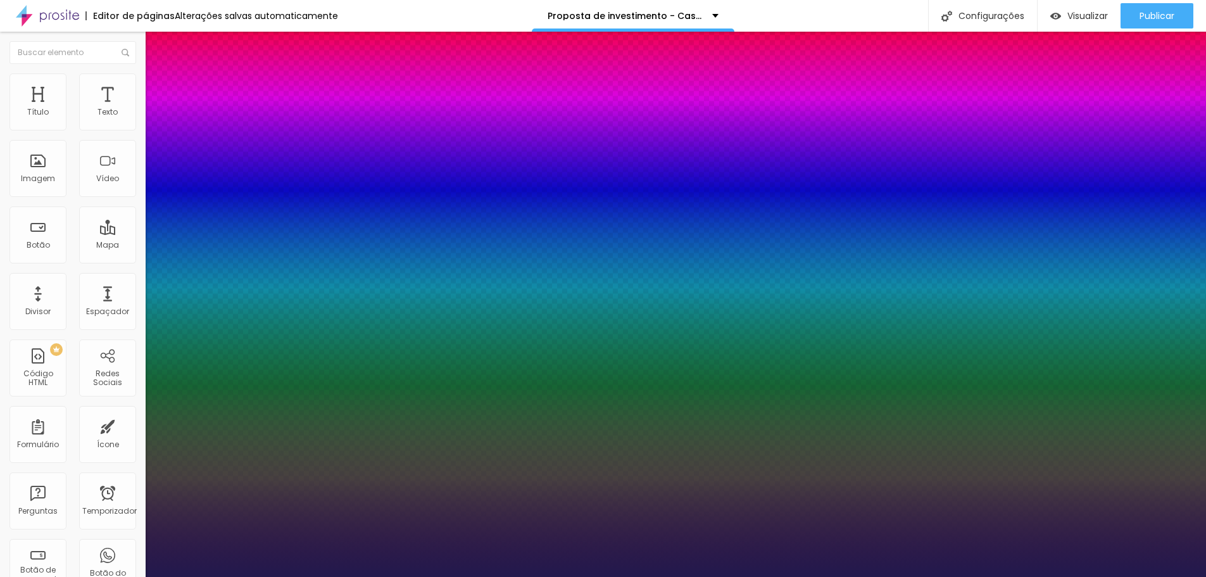
type input "0.1"
type input "1"
type input "0"
type input "1"
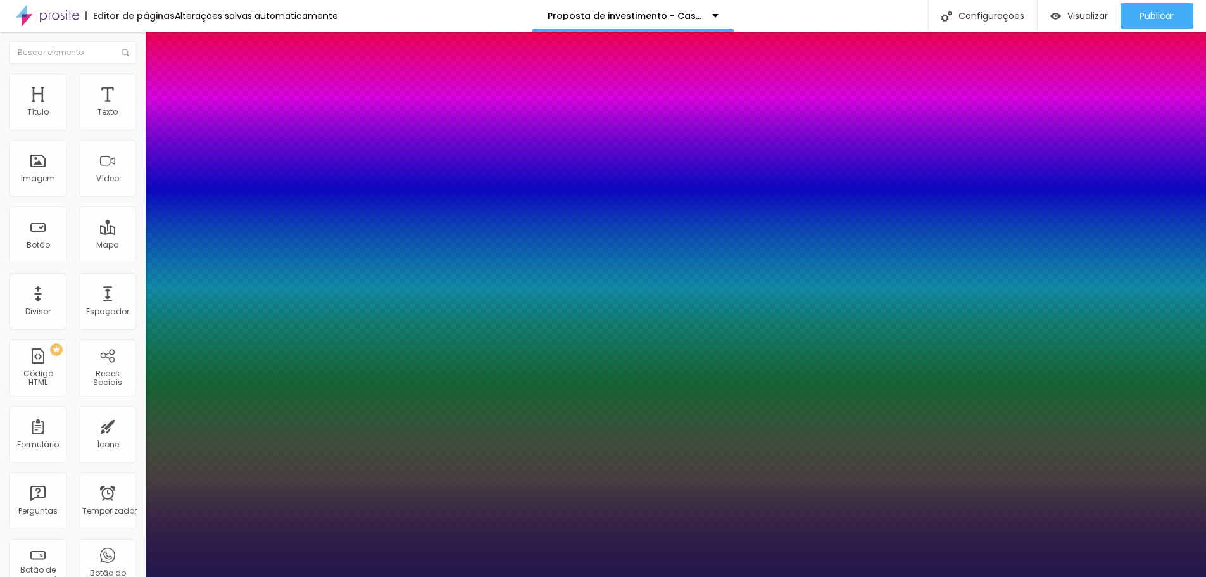
drag, startPoint x: 166, startPoint y: 388, endPoint x: 147, endPoint y: 387, distance: 19.0
type input "20"
type input "1"
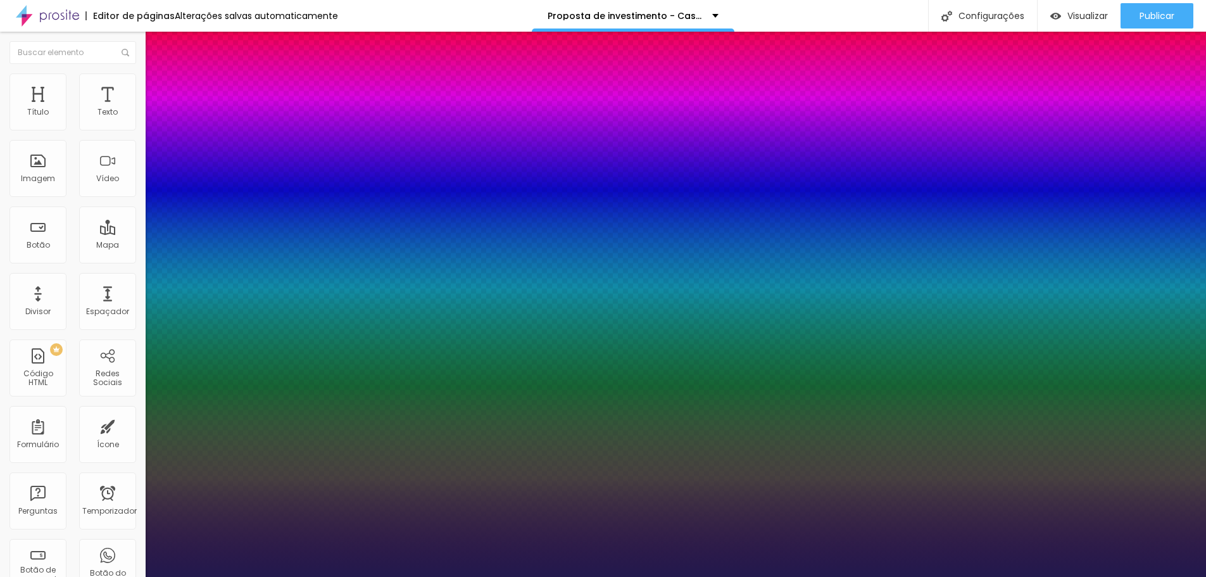
type input "22"
type input "1"
type input "24"
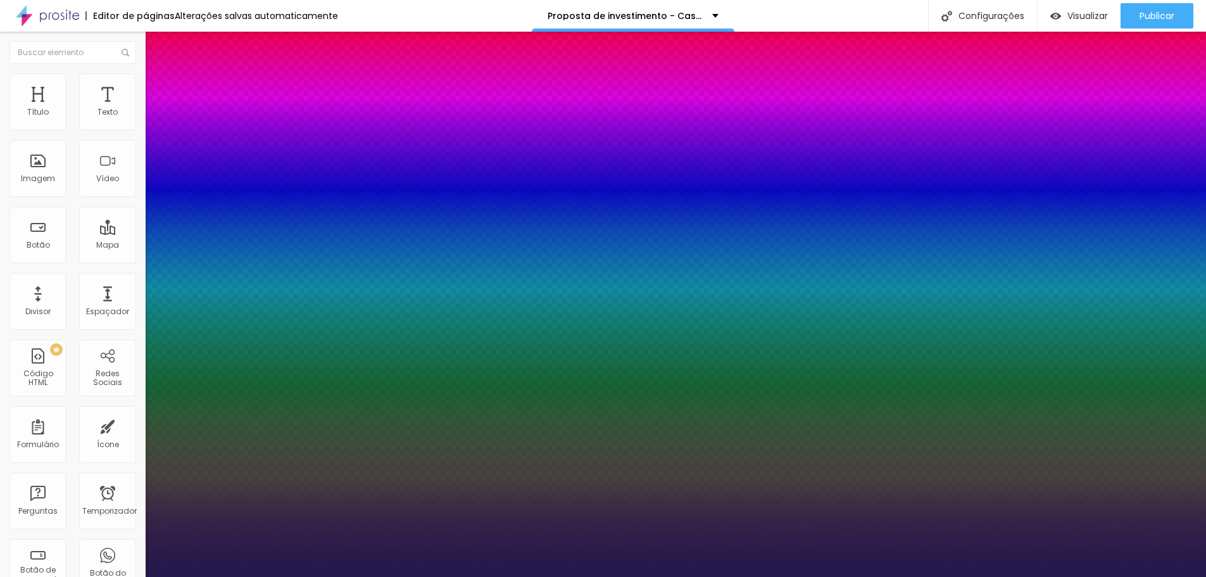
type input "1"
type input "26"
type input "1"
type input "27"
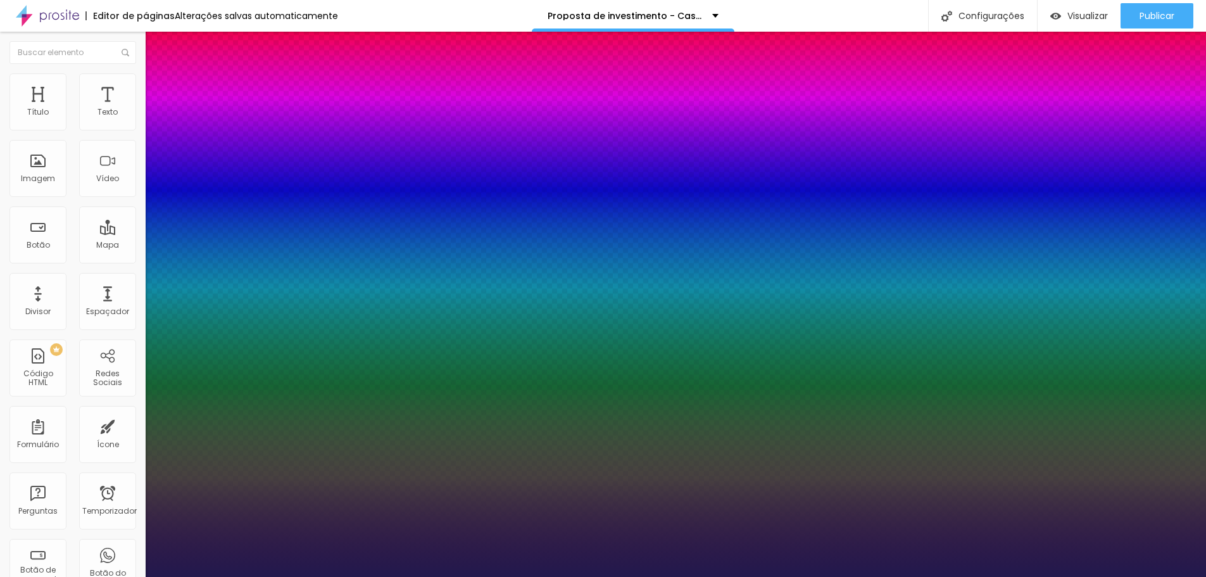
type input "27"
type input "1"
type input "33"
type input "1"
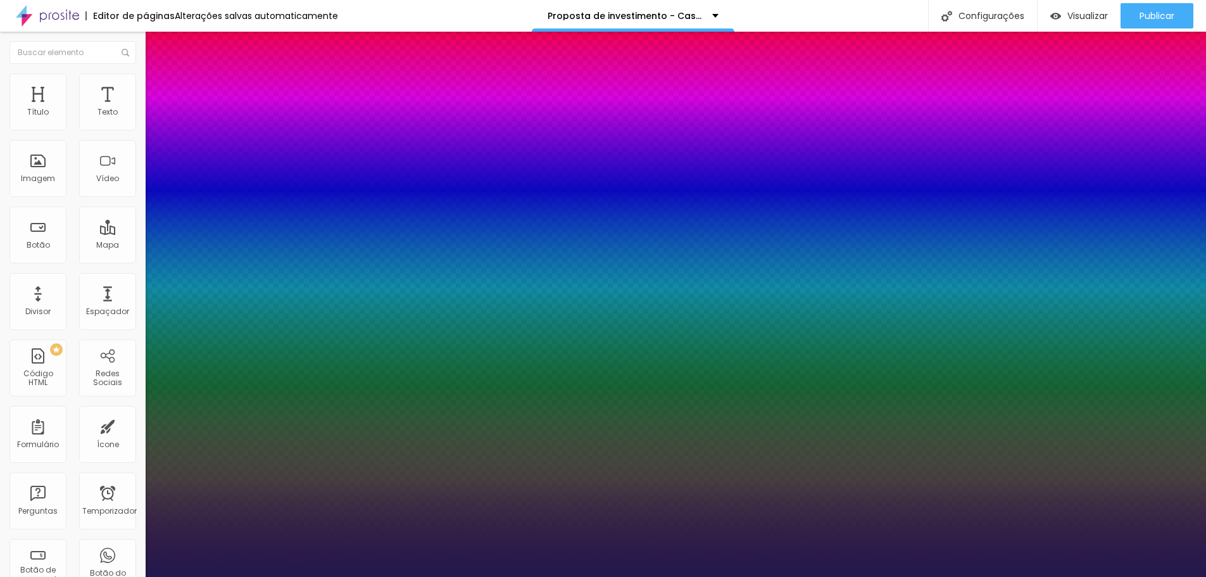
type input "34"
type input "1"
type input "36"
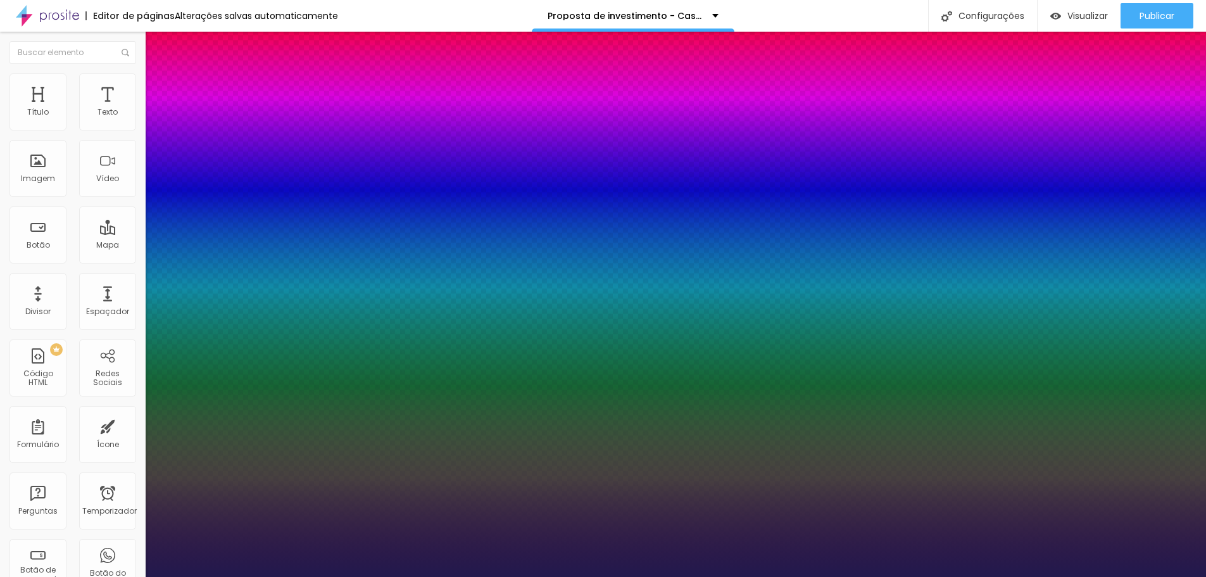
type input "1"
type input "37"
type input "1"
type input "39"
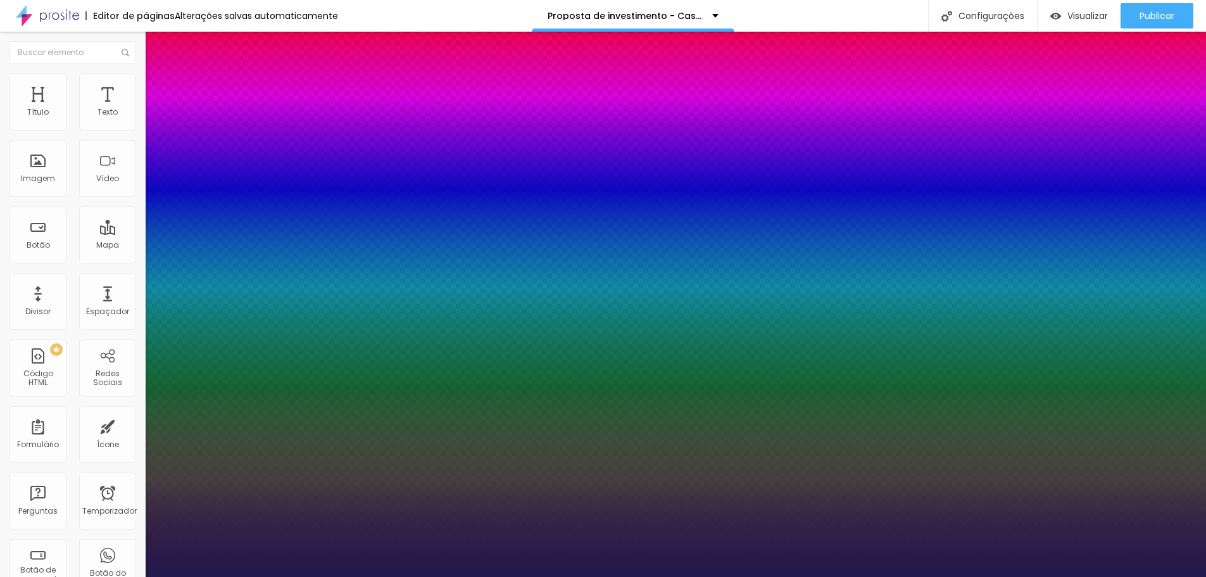
type input "39"
type input "1"
type input "40"
type input "1"
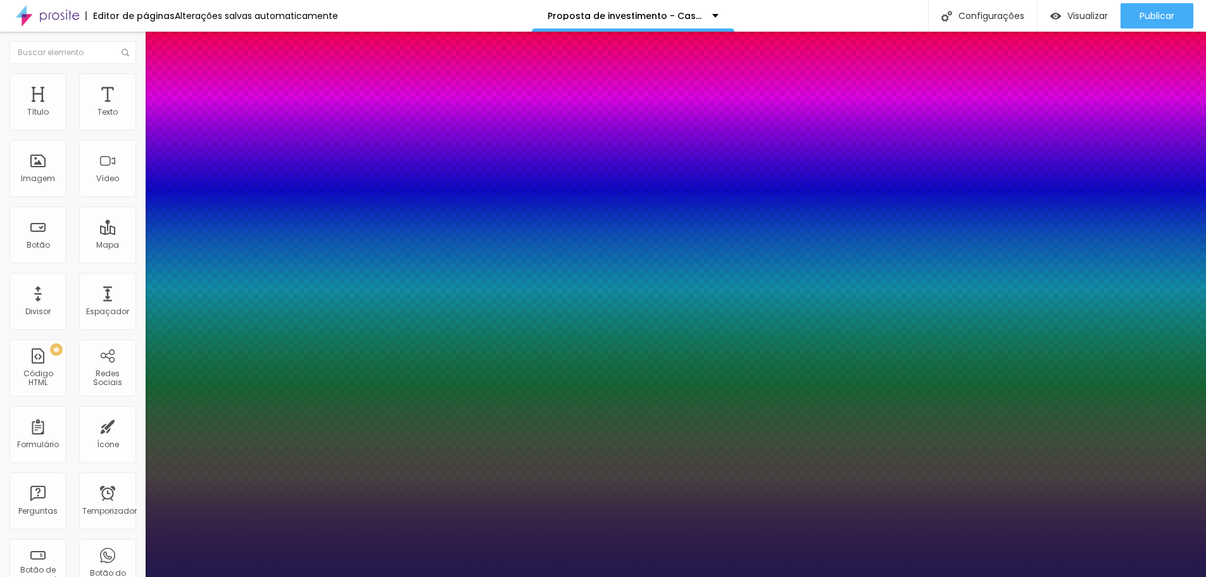
type input "42"
type input "1"
type input "43"
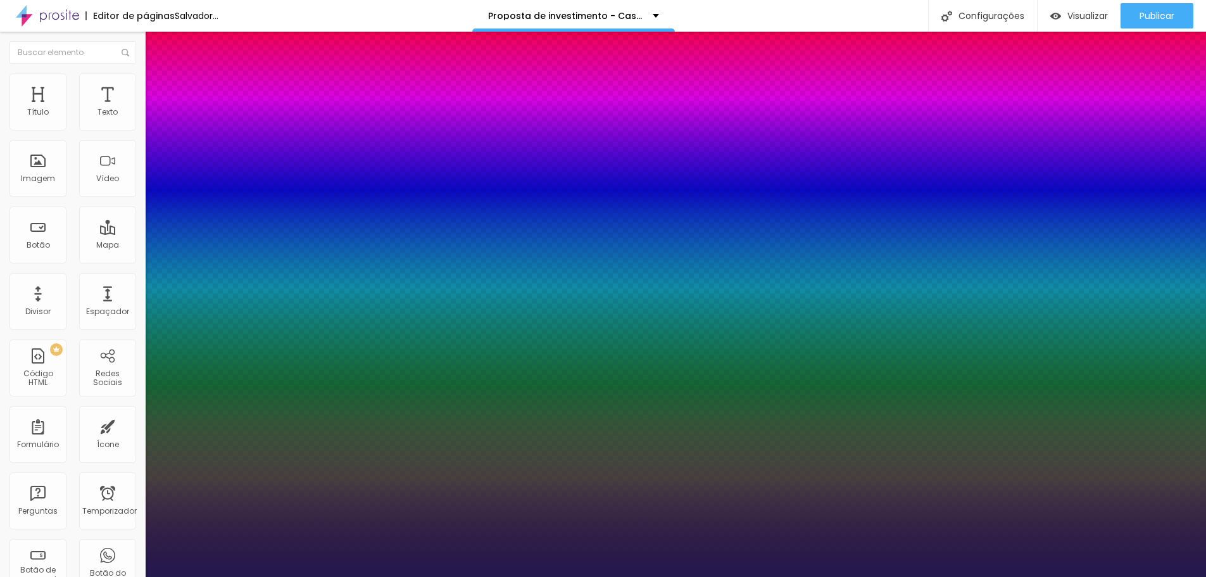
type input "1"
type input "44"
type input "1"
type input "42"
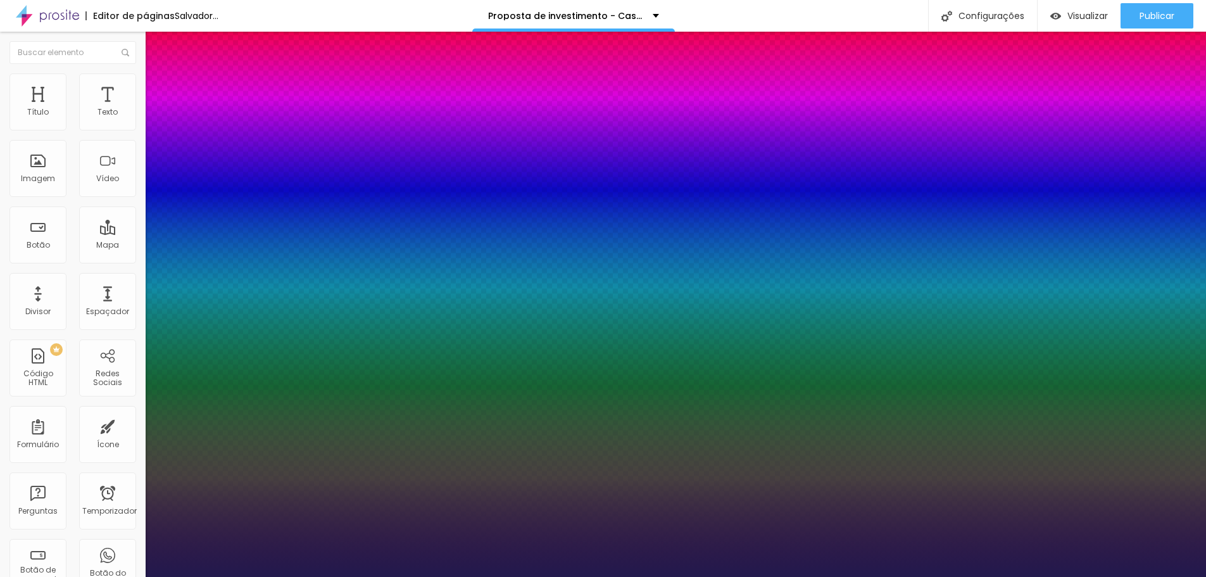
type input "42"
type input "1"
type input "41"
type input "1"
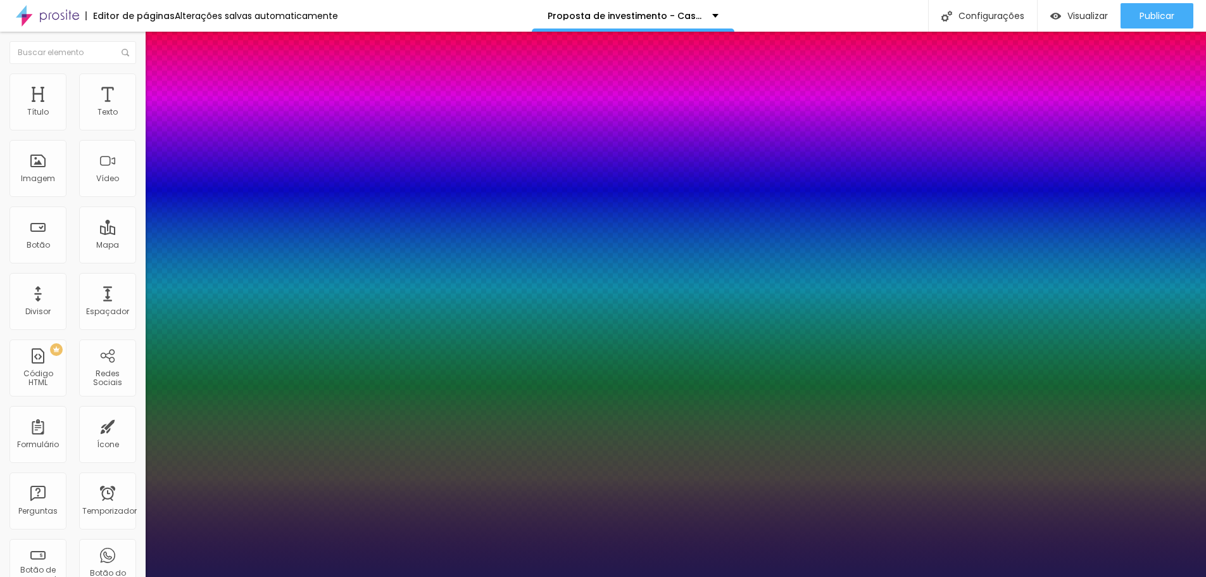
type input "40"
type input "1"
drag, startPoint x: 175, startPoint y: 359, endPoint x: 194, endPoint y: 361, distance: 19.7
type input "40"
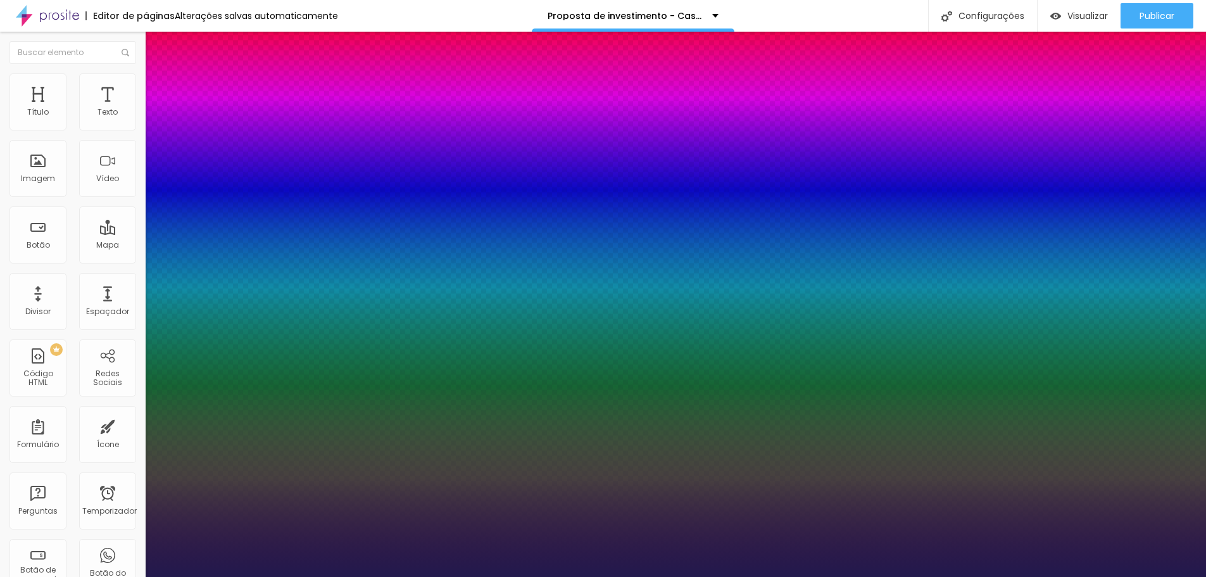
type input "1"
click at [476, 576] on div at bounding box center [603, 577] width 1206 height 0
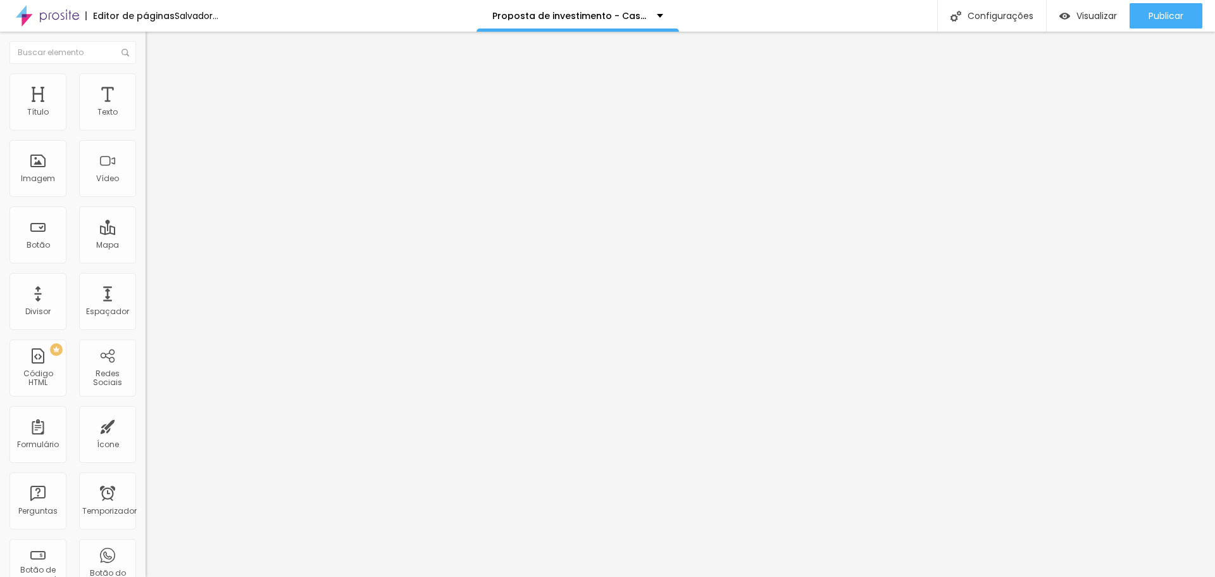
click at [153, 109] on font "Trocar imagem" at bounding box center [183, 103] width 61 height 11
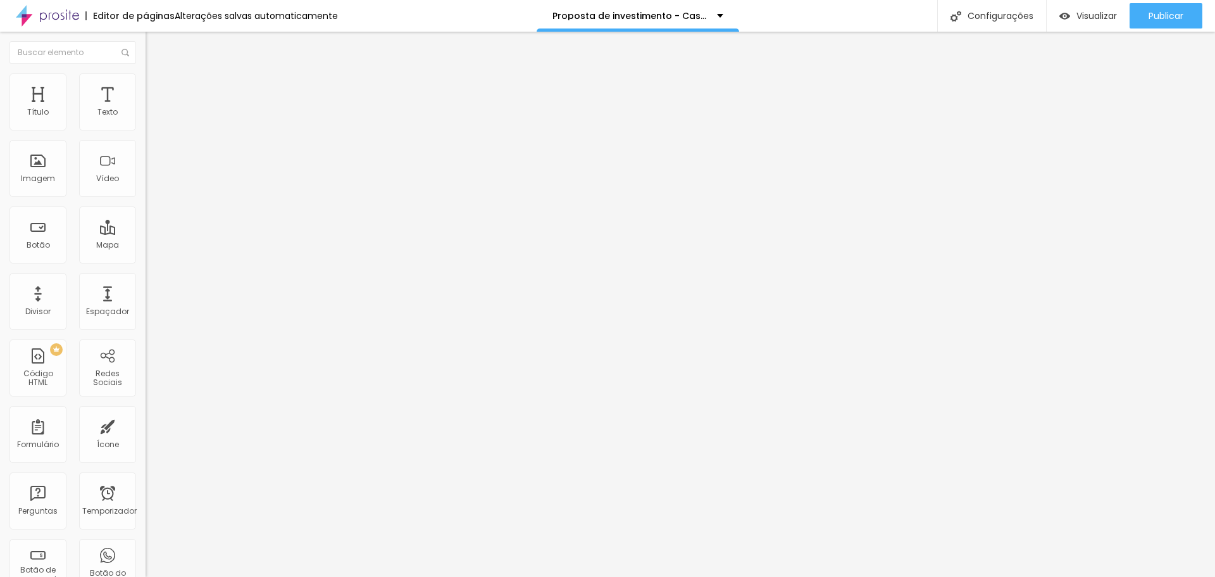
scroll to position [0, 0]
click at [146, 198] on font "1:1 Quadrado" at bounding box center [171, 192] width 50 height 11
click at [146, 213] on font "Padrão" at bounding box center [160, 208] width 28 height 11
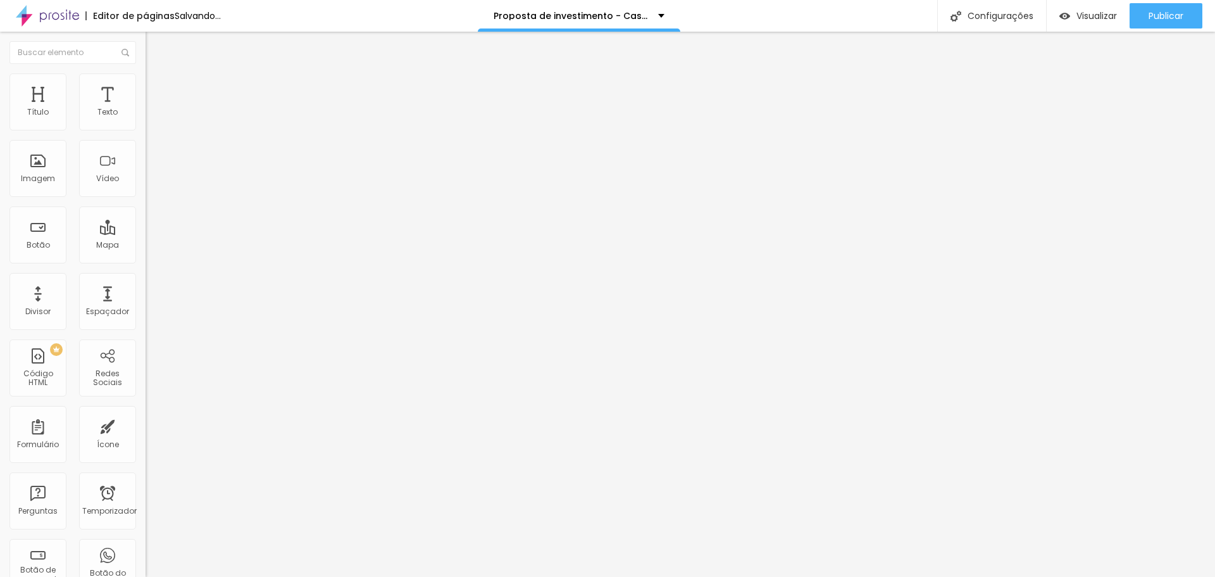
click at [146, 198] on font "1:1 Quadrado" at bounding box center [171, 192] width 50 height 11
click at [146, 198] on span "1:1 Quadrado" at bounding box center [171, 192] width 50 height 11
click at [146, 233] on span "Original" at bounding box center [161, 227] width 30 height 11
click at [146, 206] on span "Cinema" at bounding box center [162, 200] width 32 height 11
click at [146, 233] on font "Original" at bounding box center [161, 227] width 30 height 11
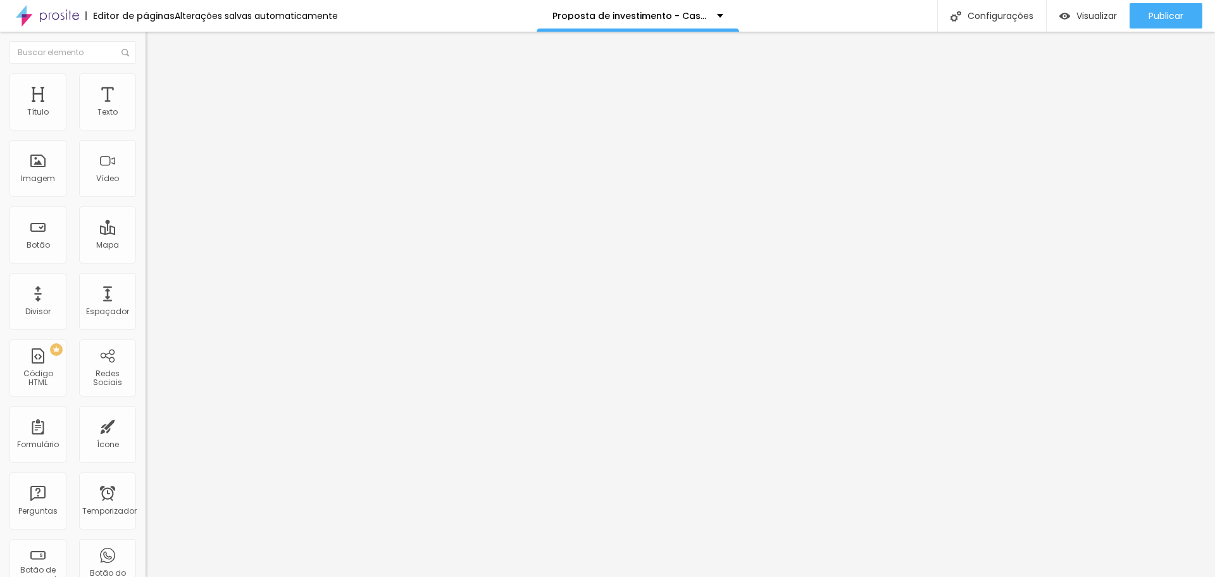
click at [146, 206] on font "Cinema" at bounding box center [162, 200] width 32 height 11
click at [146, 218] on font "Padrão" at bounding box center [160, 212] width 28 height 11
click at [157, 87] on font "Estilo" at bounding box center [167, 82] width 20 height 11
type input "440"
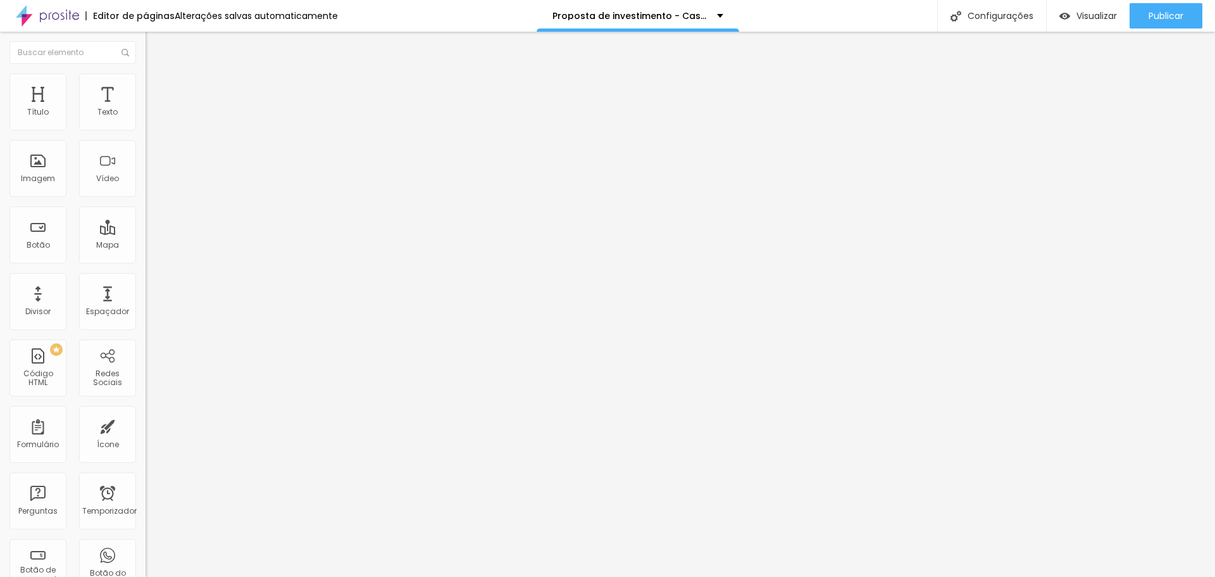
type input "520"
type input "530"
type input "540"
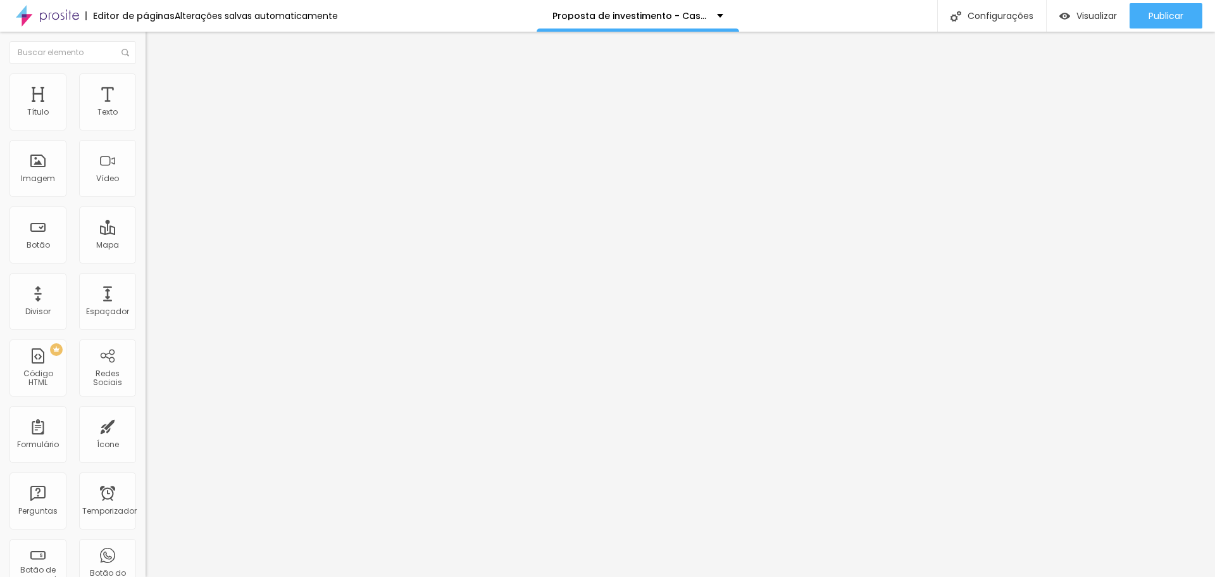
type input "540"
type input "510"
type input "460"
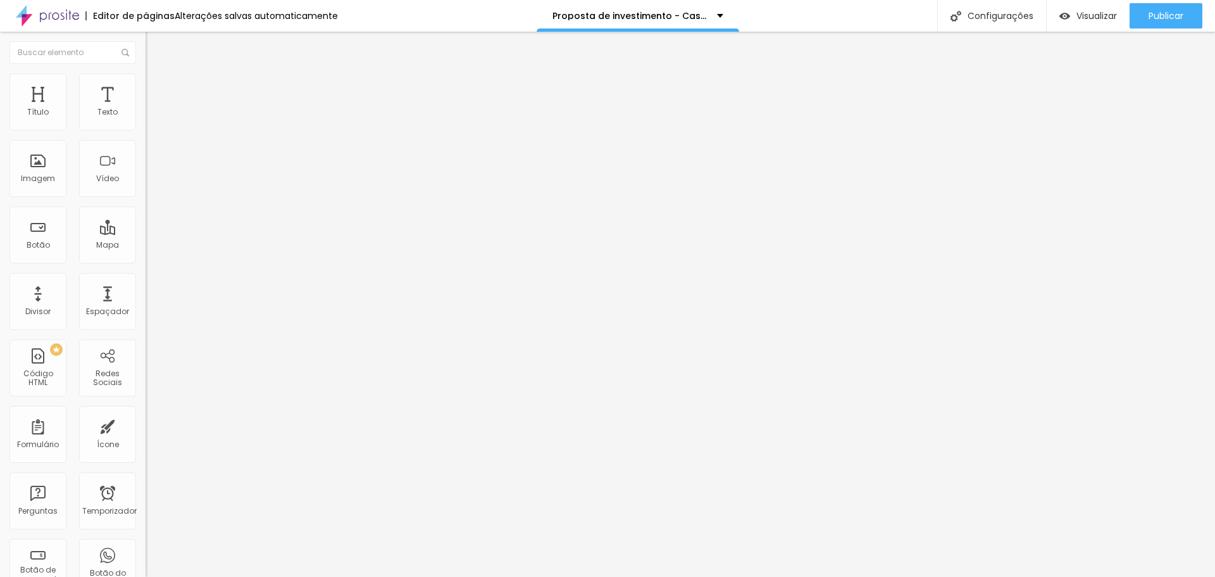
drag, startPoint x: 37, startPoint y: 135, endPoint x: 34, endPoint y: 129, distance: 7.1
click at [146, 129] on input "range" at bounding box center [187, 125] width 82 height 10
click at [146, 130] on input "range" at bounding box center [187, 125] width 82 height 10
click at [157, 89] on font "Avançado" at bounding box center [178, 94] width 42 height 11
drag, startPoint x: 37, startPoint y: 124, endPoint x: 23, endPoint y: 125, distance: 13.9
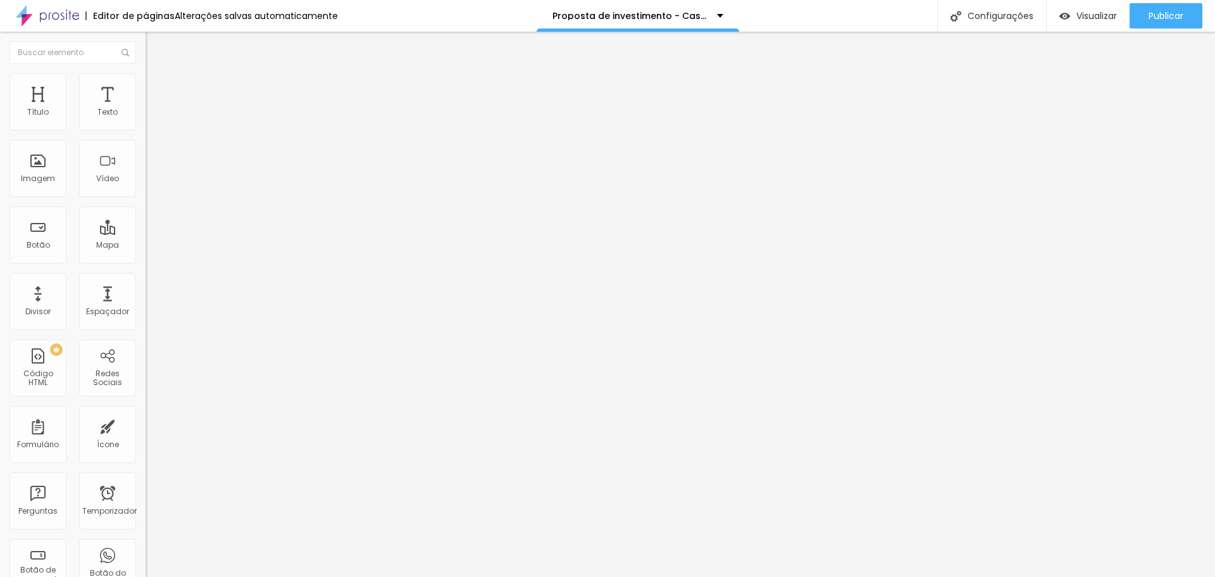
click at [146, 246] on input "range" at bounding box center [187, 251] width 82 height 10
drag, startPoint x: 35, startPoint y: 148, endPoint x: 22, endPoint y: 134, distance: 20.1
click at [146, 425] on input "range" at bounding box center [187, 430] width 82 height 10
click at [157, 85] on font "Estilo" at bounding box center [167, 82] width 20 height 11
drag, startPoint x: 106, startPoint y: 161, endPoint x: 144, endPoint y: 179, distance: 41.6
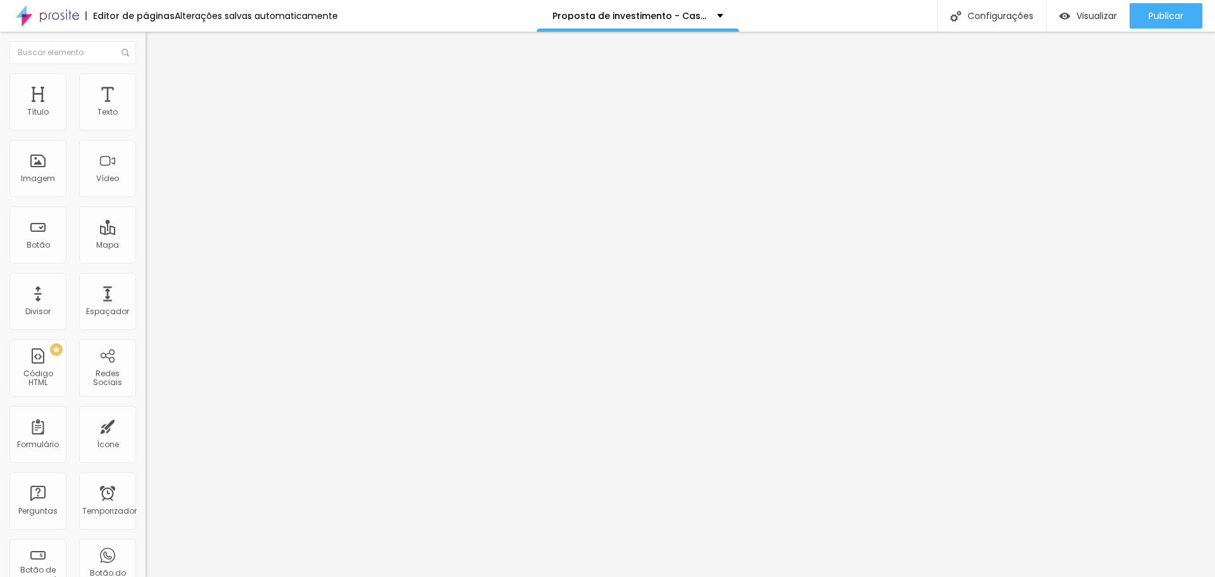
click at [146, 278] on input "range" at bounding box center [187, 283] width 82 height 10
click at [157, 75] on font "Conteúdo" at bounding box center [176, 69] width 39 height 11
click at [146, 198] on font "Padrão 4:3" at bounding box center [167, 192] width 42 height 11
click at [146, 206] on font "Cinema" at bounding box center [162, 200] width 32 height 11
click at [146, 198] on font "Padrão 4:3" at bounding box center [167, 192] width 42 height 11
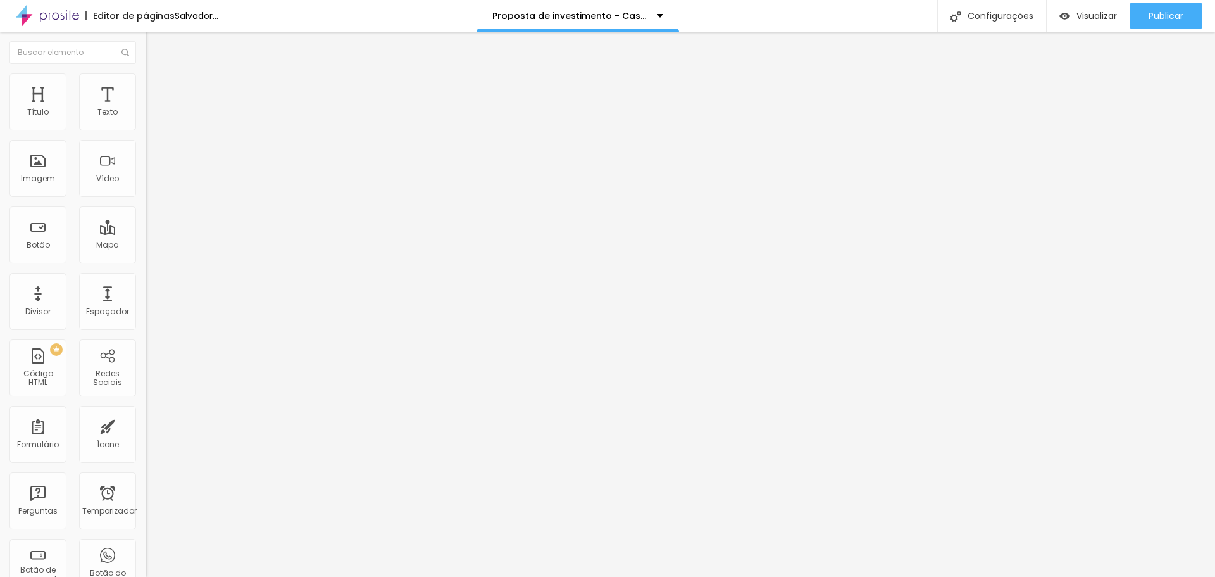
click at [146, 198] on font "Padrão 4:3" at bounding box center [167, 192] width 42 height 11
click at [146, 233] on font "Original" at bounding box center [161, 227] width 30 height 11
click at [146, 221] on font "Quadrado" at bounding box center [166, 215] width 41 height 11
click at [146, 213] on font "Padrão" at bounding box center [160, 208] width 28 height 11
click at [146, 73] on img at bounding box center [151, 78] width 11 height 11
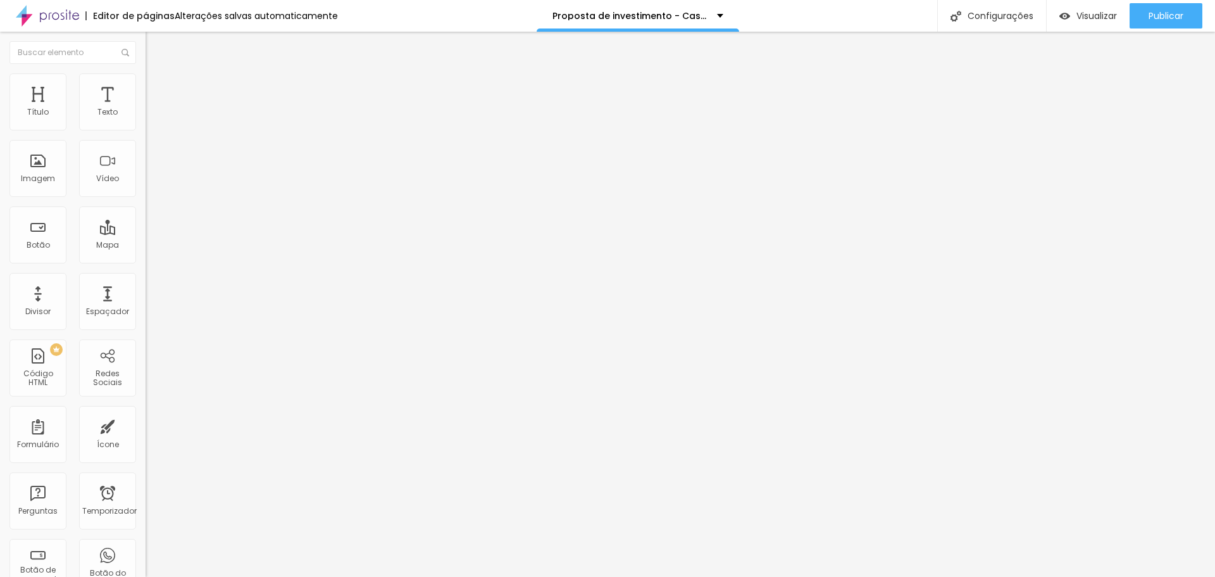
click at [157, 87] on font "Estilo" at bounding box center [167, 82] width 20 height 11
drag, startPoint x: 111, startPoint y: 161, endPoint x: 89, endPoint y: 161, distance: 22.2
click at [146, 161] on div "200 Borda arredondada" at bounding box center [219, 220] width 146 height 179
drag, startPoint x: 106, startPoint y: 162, endPoint x: 155, endPoint y: 172, distance: 49.8
click at [155, 278] on input "range" at bounding box center [187, 283] width 82 height 10
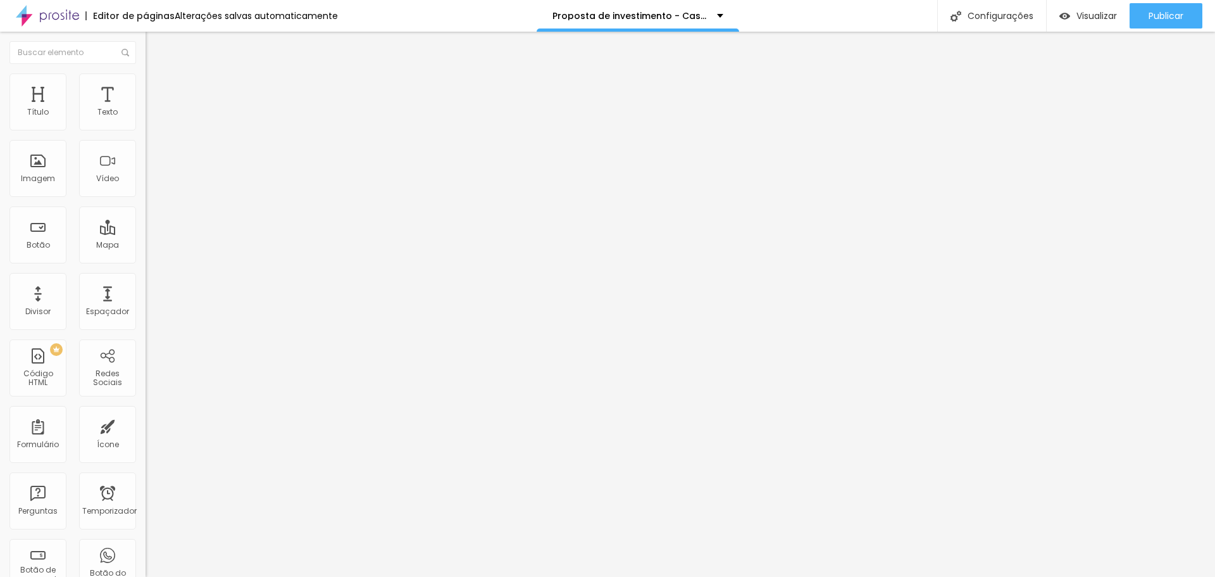
drag, startPoint x: 87, startPoint y: 123, endPoint x: 110, endPoint y: 127, distance: 23.1
click at [146, 120] on div "320 px %" at bounding box center [219, 112] width 146 height 13
drag, startPoint x: 101, startPoint y: 128, endPoint x: 64, endPoint y: 116, distance: 38.6
click at [146, 116] on div "Tamanho 180 px %" at bounding box center [219, 115] width 146 height 32
drag, startPoint x: 96, startPoint y: 163, endPoint x: 54, endPoint y: 160, distance: 41.9
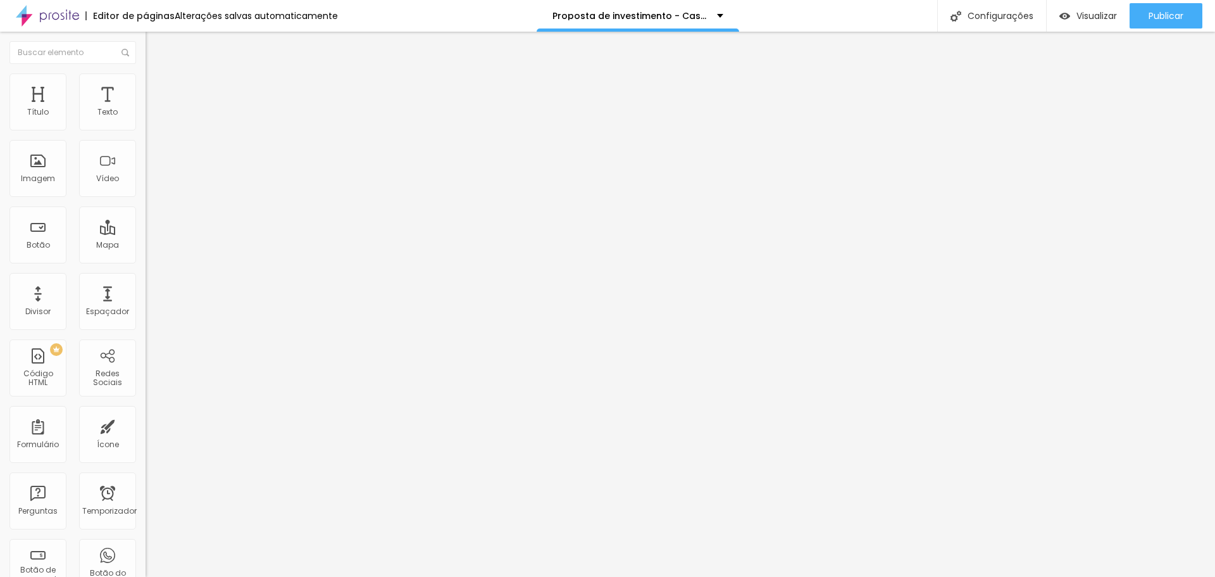
click at [146, 278] on input "range" at bounding box center [187, 283] width 82 height 10
click at [146, 154] on div "63 Borda arredondada" at bounding box center [219, 220] width 146 height 179
click at [146, 289] on input "63" at bounding box center [173, 295] width 54 height 13
click at [146, 198] on span "Padrão 4:3" at bounding box center [167, 192] width 42 height 11
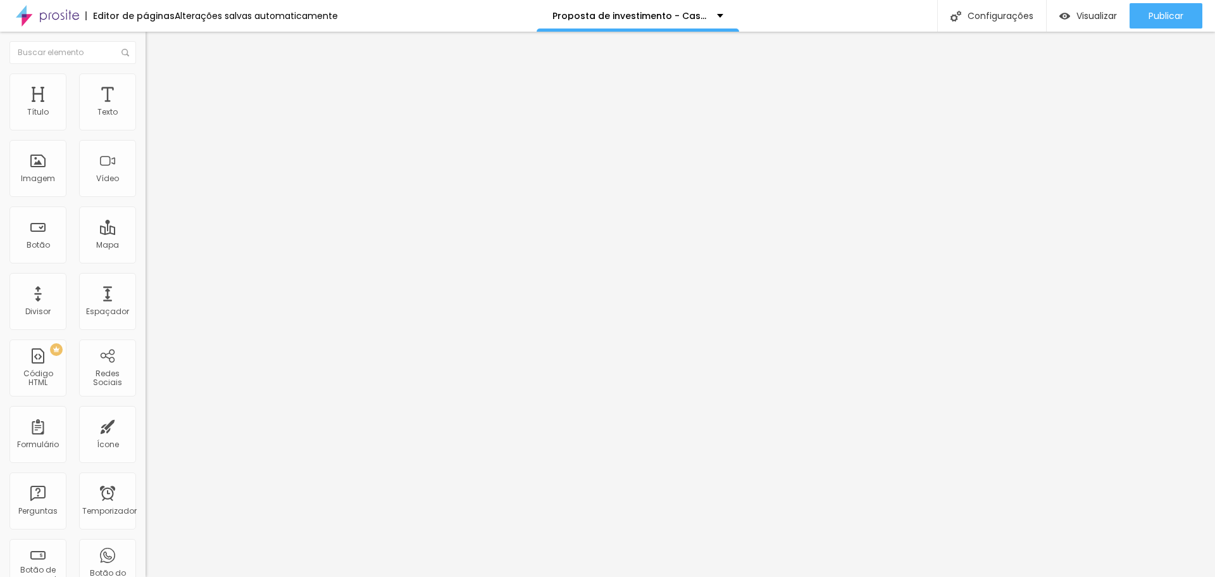
click at [146, 206] on font "Cinema" at bounding box center [162, 200] width 32 height 11
click at [146, 82] on li "Estilo" at bounding box center [219, 79] width 146 height 13
click at [153, 109] on font "Trocar imagem" at bounding box center [183, 103] width 61 height 11
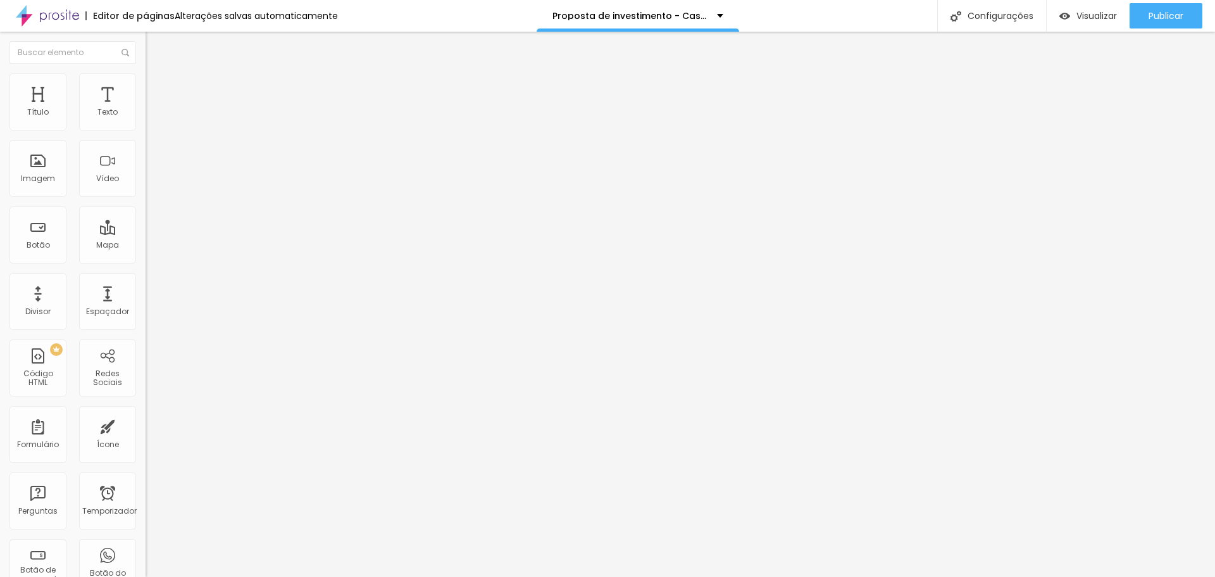
click at [153, 109] on font "Trocar imagem" at bounding box center [183, 103] width 61 height 11
drag, startPoint x: 977, startPoint y: 73, endPoint x: 967, endPoint y: 82, distance: 13.4
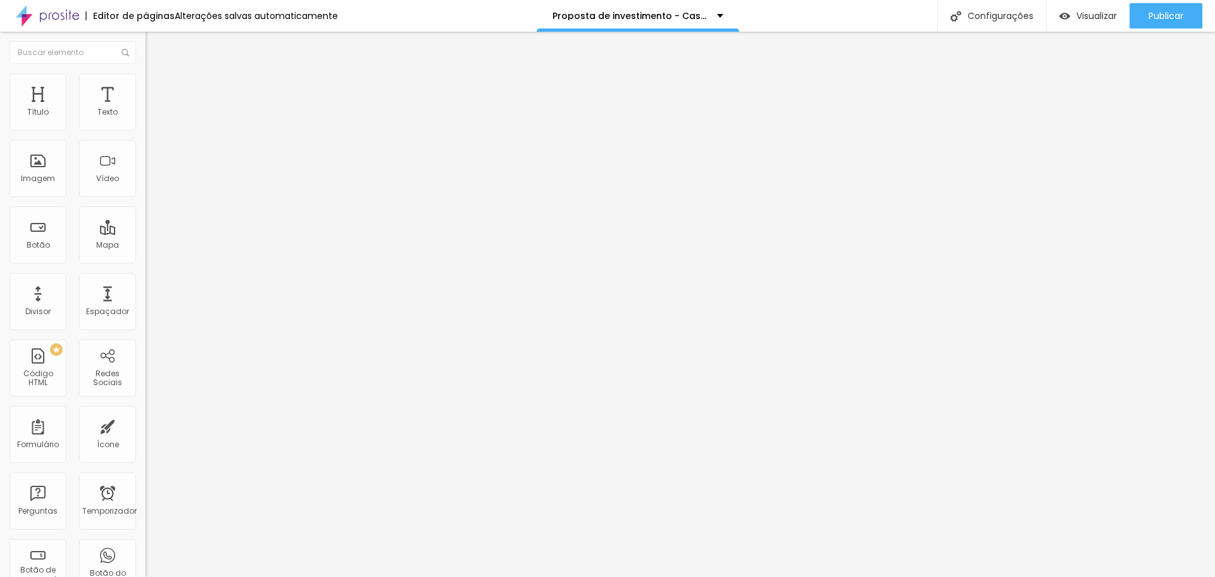
click at [153, 109] on font "Trocar imagem" at bounding box center [183, 103] width 61 height 11
click at [146, 75] on img at bounding box center [151, 78] width 11 height 11
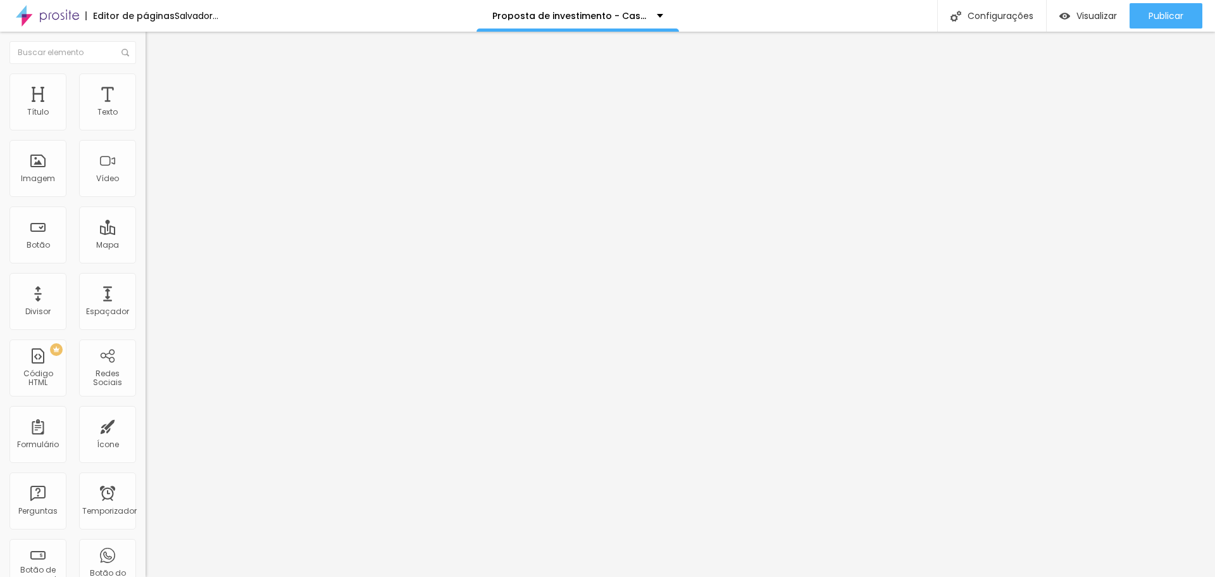
drag, startPoint x: 35, startPoint y: 134, endPoint x: 103, endPoint y: 146, distance: 68.8
click at [146, 130] on input "range" at bounding box center [187, 125] width 82 height 10
drag, startPoint x: 51, startPoint y: 163, endPoint x: 146, endPoint y: 165, distance: 95.0
click at [146, 278] on input "range" at bounding box center [187, 283] width 82 height 10
drag, startPoint x: 106, startPoint y: 132, endPoint x: 147, endPoint y: 146, distance: 42.8
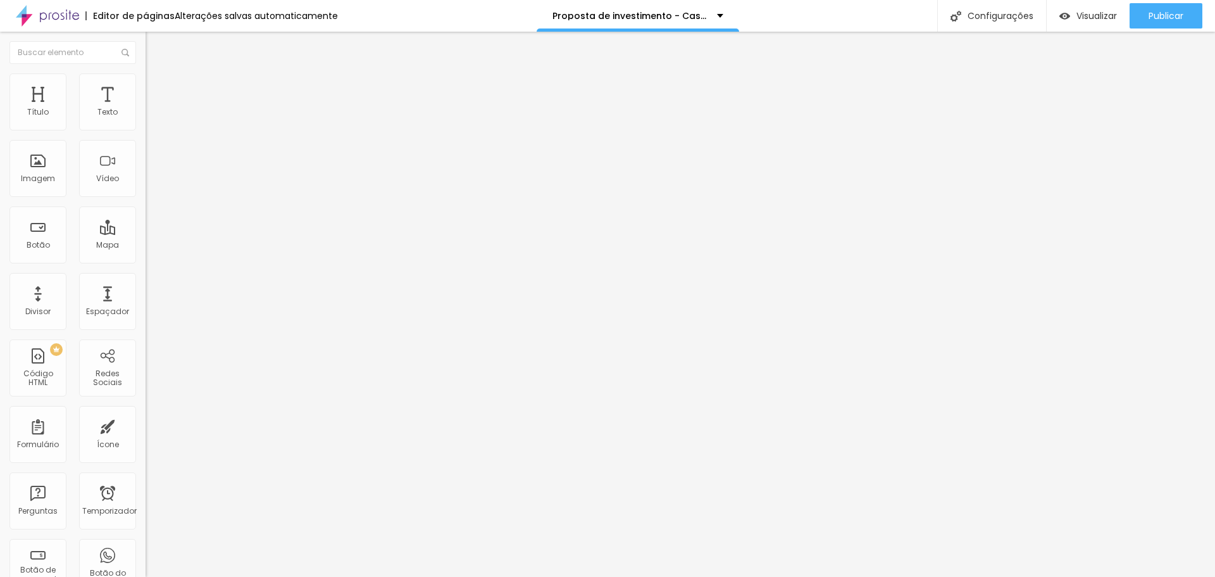
click at [147, 130] on input "range" at bounding box center [187, 125] width 82 height 10
click at [157, 89] on font "Avançado" at bounding box center [178, 94] width 42 height 11
drag, startPoint x: 24, startPoint y: 124, endPoint x: 72, endPoint y: 132, distance: 48.7
click at [146, 132] on div "0 Espaço de cima" at bounding box center [219, 188] width 146 height 179
drag, startPoint x: 29, startPoint y: 125, endPoint x: 58, endPoint y: 121, distance: 28.8
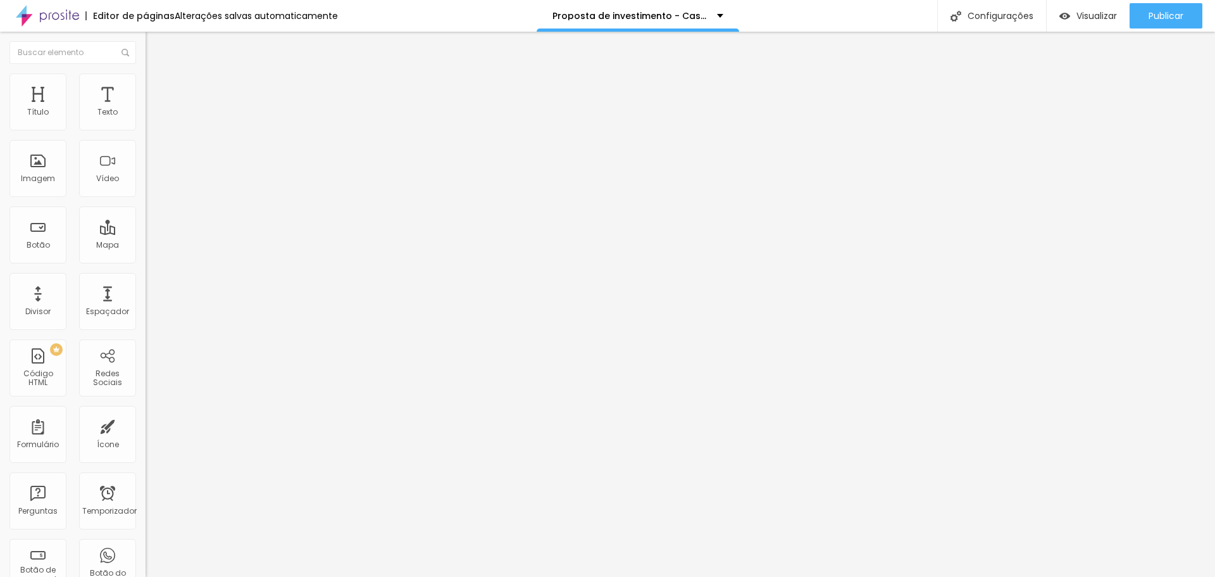
click at [146, 246] on input "range" at bounding box center [187, 251] width 82 height 10
click at [146, 82] on li "Estilo" at bounding box center [219, 79] width 146 height 13
click at [146, 86] on li "Avançado" at bounding box center [219, 92] width 146 height 13
click at [157, 89] on font "Avançado" at bounding box center [178, 94] width 42 height 11
click at [146, 257] on input "36" at bounding box center [173, 263] width 54 height 13
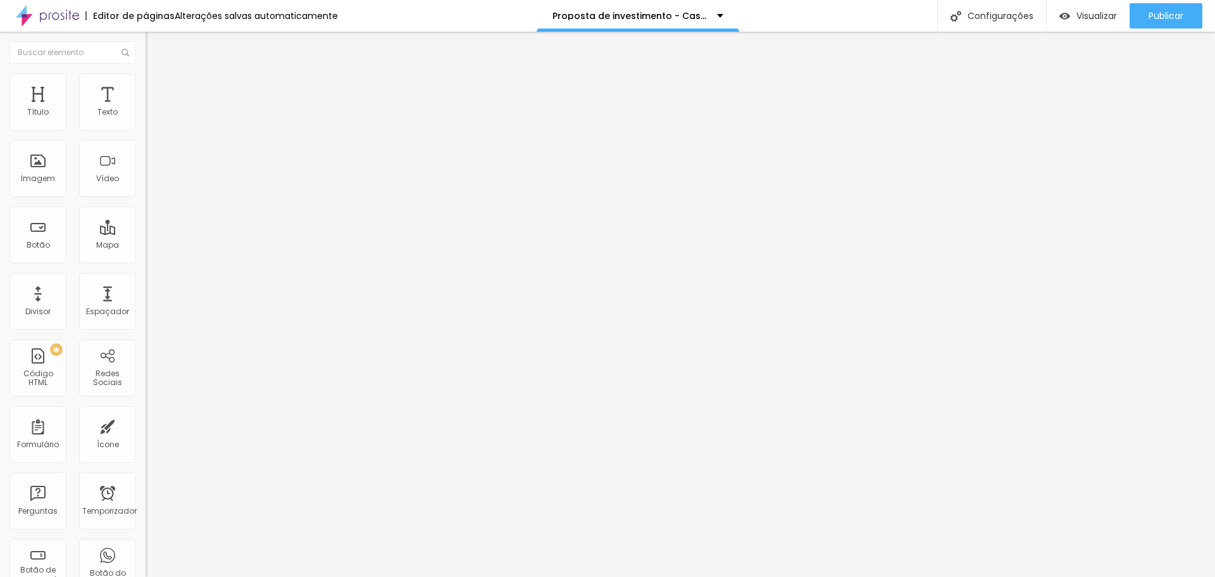
click at [146, 257] on input "36" at bounding box center [173, 263] width 54 height 13
click at [146, 436] on input "0" at bounding box center [173, 442] width 54 height 13
click at [157, 87] on font "Estilo" at bounding box center [167, 82] width 20 height 11
drag, startPoint x: 102, startPoint y: 122, endPoint x: 66, endPoint y: 118, distance: 35.7
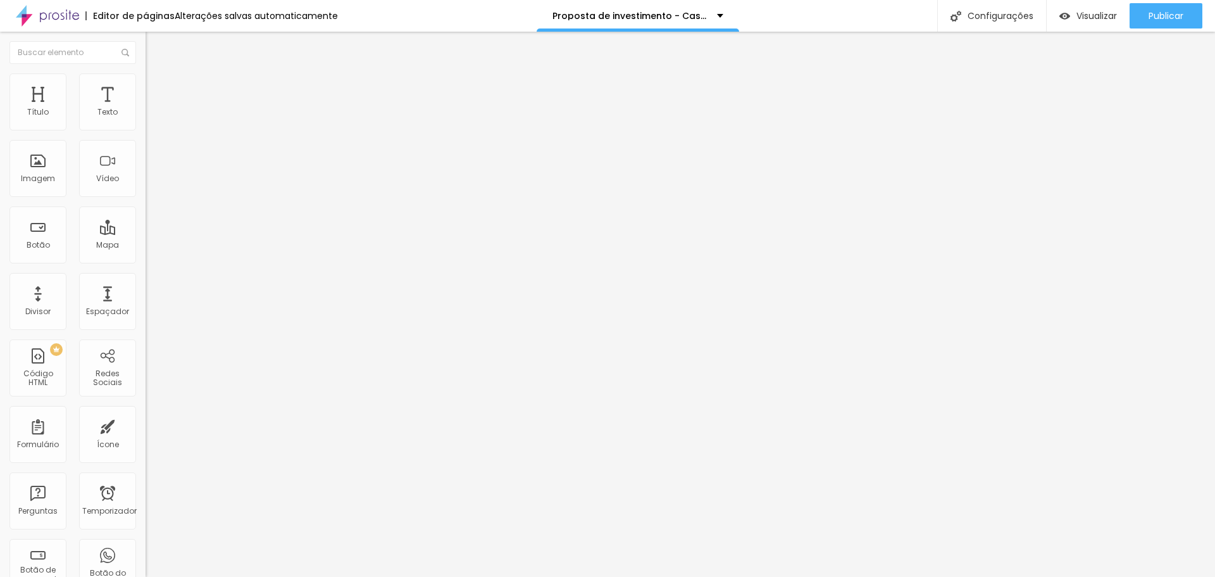
click at [146, 118] on div "Tamanho 1400 px %" at bounding box center [219, 115] width 146 height 32
click at [146, 289] on input "200" at bounding box center [173, 295] width 54 height 13
drag, startPoint x: 107, startPoint y: 157, endPoint x: 161, endPoint y: 178, distance: 57.7
click at [161, 278] on input "range" at bounding box center [187, 283] width 82 height 10
click at [260, 18] on font "Alterações salvas automaticamente" at bounding box center [256, 15] width 163 height 13
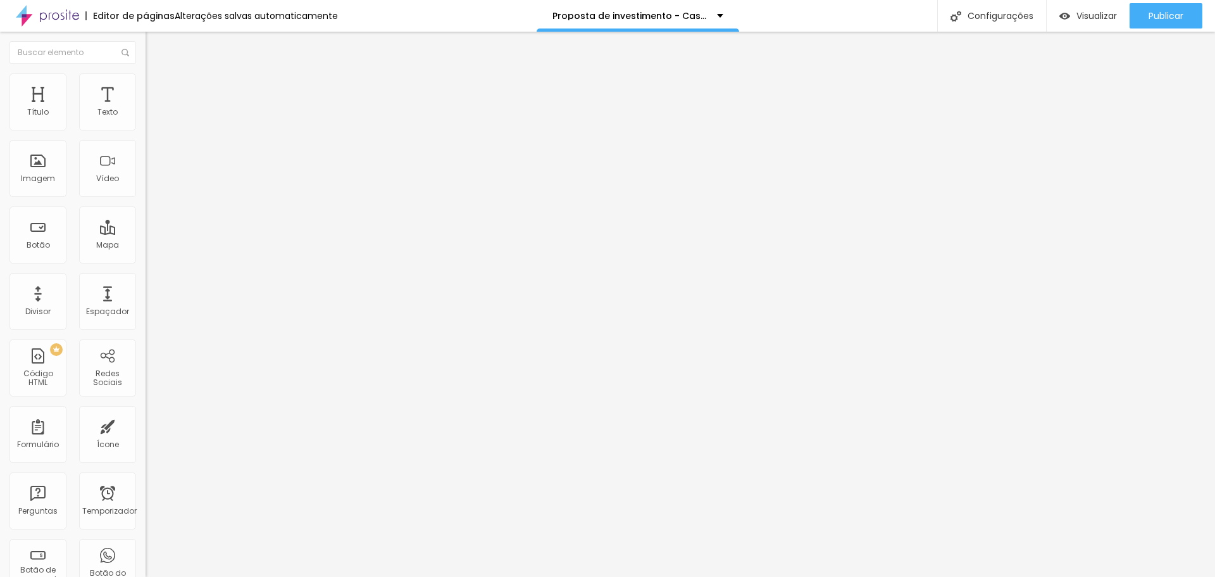
click at [157, 75] on font "Conteúdo" at bounding box center [176, 69] width 39 height 11
click at [146, 198] on span "Cinema 16:9" at bounding box center [170, 192] width 48 height 11
click at [146, 233] on font "Original" at bounding box center [161, 227] width 30 height 11
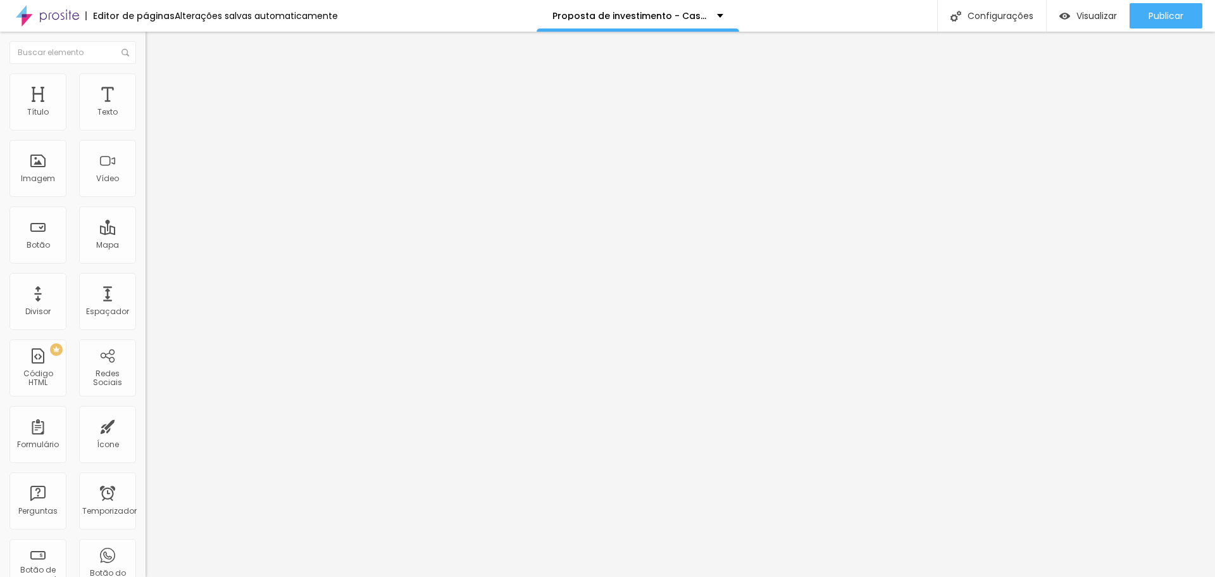
click at [146, 78] on img at bounding box center [151, 78] width 11 height 11
drag, startPoint x: 37, startPoint y: 137, endPoint x: 32, endPoint y: 148, distance: 11.9
click at [146, 130] on input "range" at bounding box center [187, 125] width 82 height 10
click at [146, 232] on div "Proporção Original Cinema 16:9 Padrão 4:3 Quadrado 1:1 Original" at bounding box center [219, 207] width 146 height 50
click at [146, 198] on font "Original" at bounding box center [161, 192] width 30 height 11
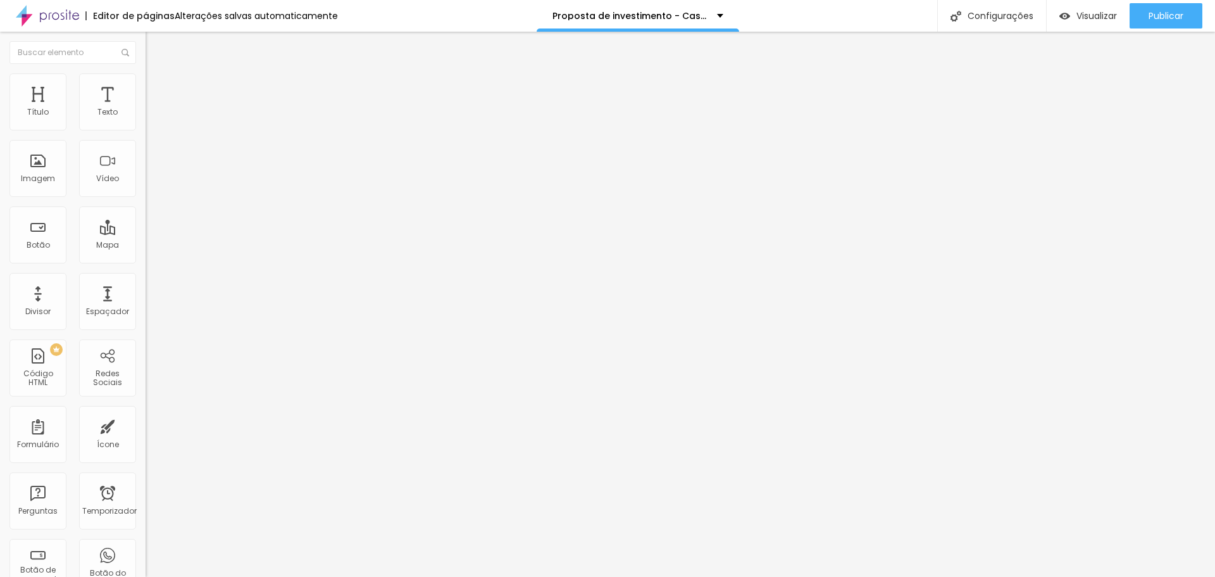
click at [146, 221] on font "Quadrado" at bounding box center [166, 215] width 41 height 11
click at [157, 86] on font "Estilo" at bounding box center [167, 82] width 20 height 11
click at [157, 87] on font "Estilo" at bounding box center [167, 82] width 20 height 11
click at [146, 120] on input "250" at bounding box center [176, 112] width 61 height 13
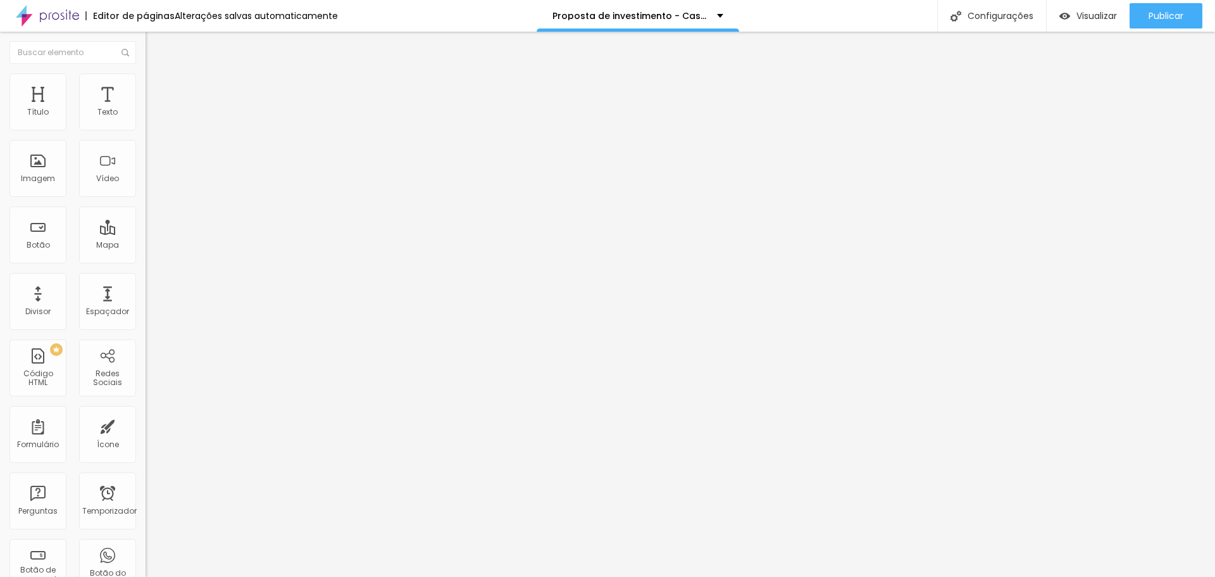
click at [146, 120] on input "250" at bounding box center [176, 112] width 61 height 13
click at [157, 75] on font "Conteúdo" at bounding box center [176, 69] width 39 height 11
click at [153, 109] on font "Trocar imagem" at bounding box center [183, 103] width 61 height 11
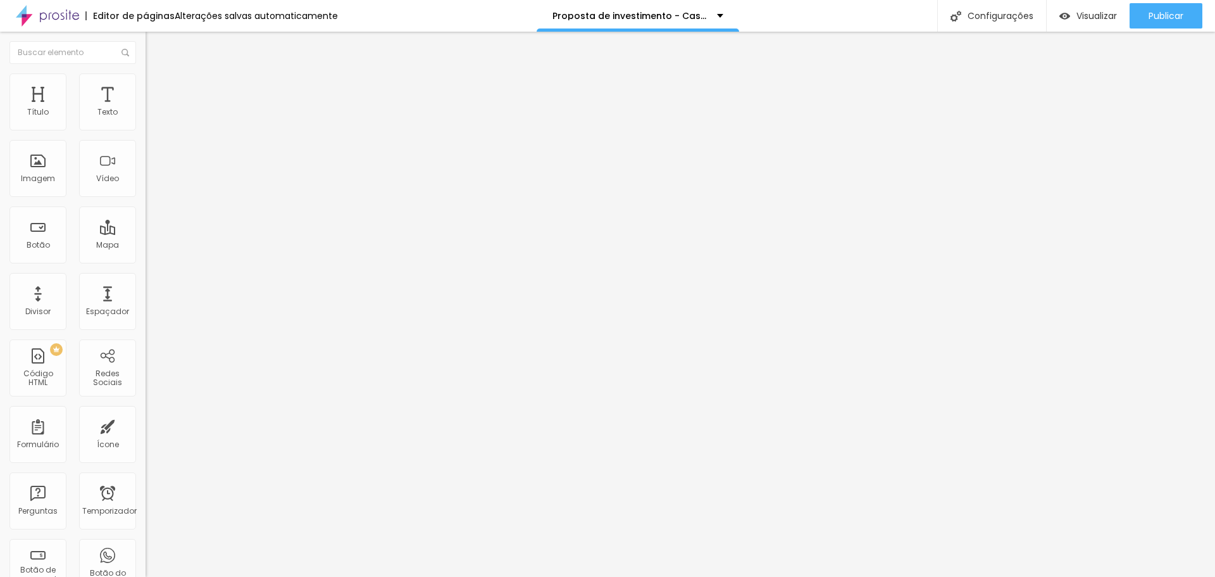
click at [153, 109] on font "Trocar imagem" at bounding box center [183, 103] width 61 height 11
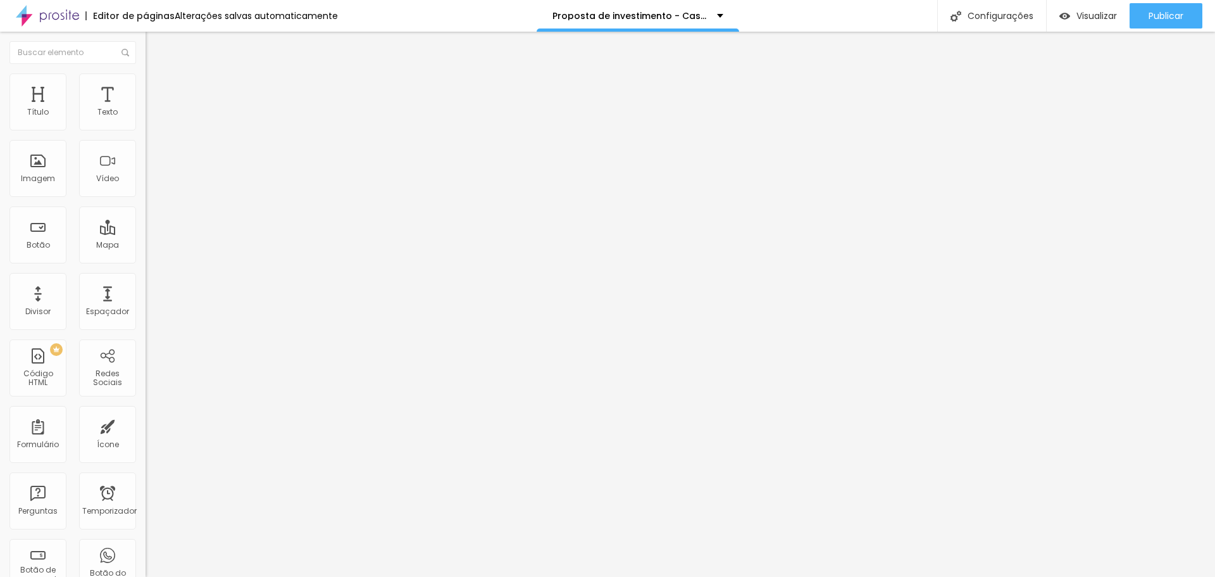
click at [153, 109] on font "Trocar imagem" at bounding box center [183, 103] width 61 height 11
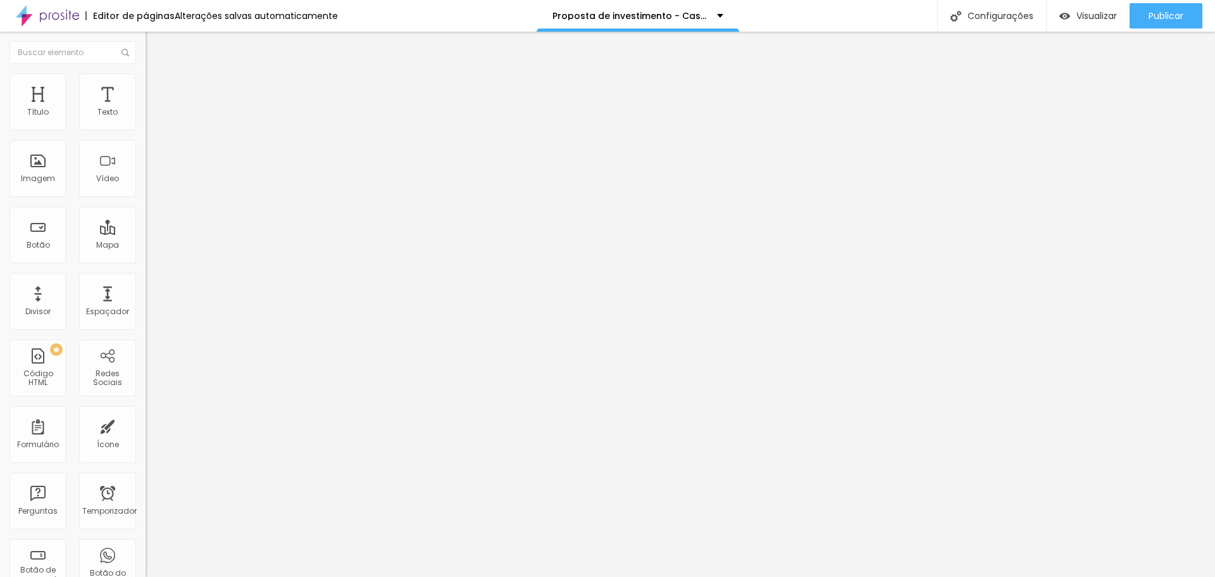
click at [153, 109] on font "Trocar imagem" at bounding box center [183, 103] width 61 height 11
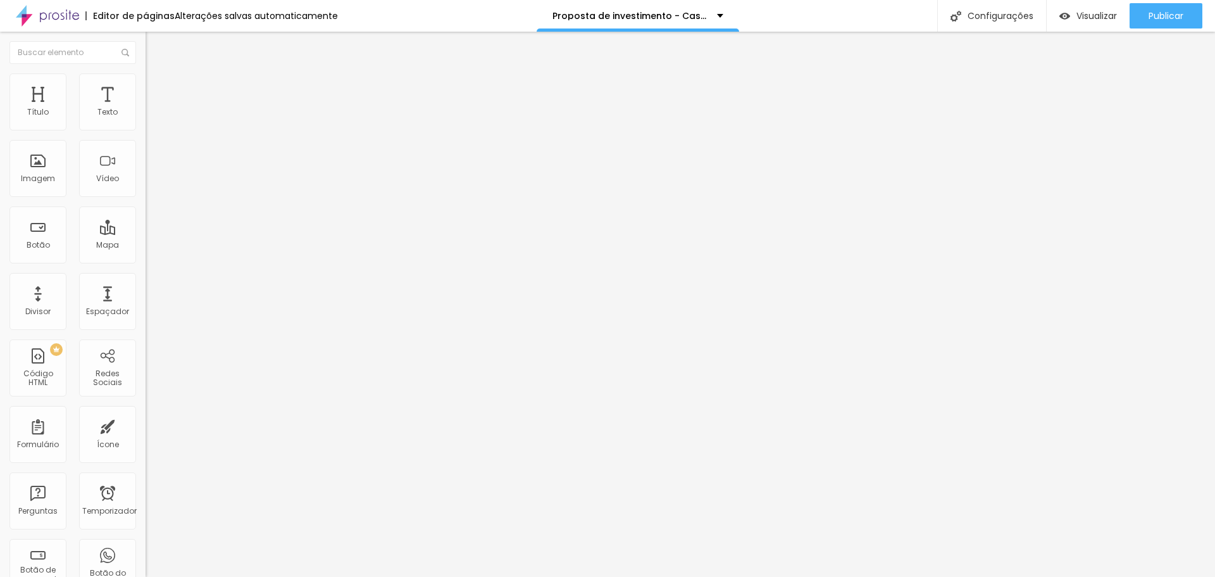
click at [146, 109] on span "Trocar imagem" at bounding box center [180, 103] width 69 height 11
click at [153, 109] on font "Trocar imagem" at bounding box center [183, 103] width 61 height 11
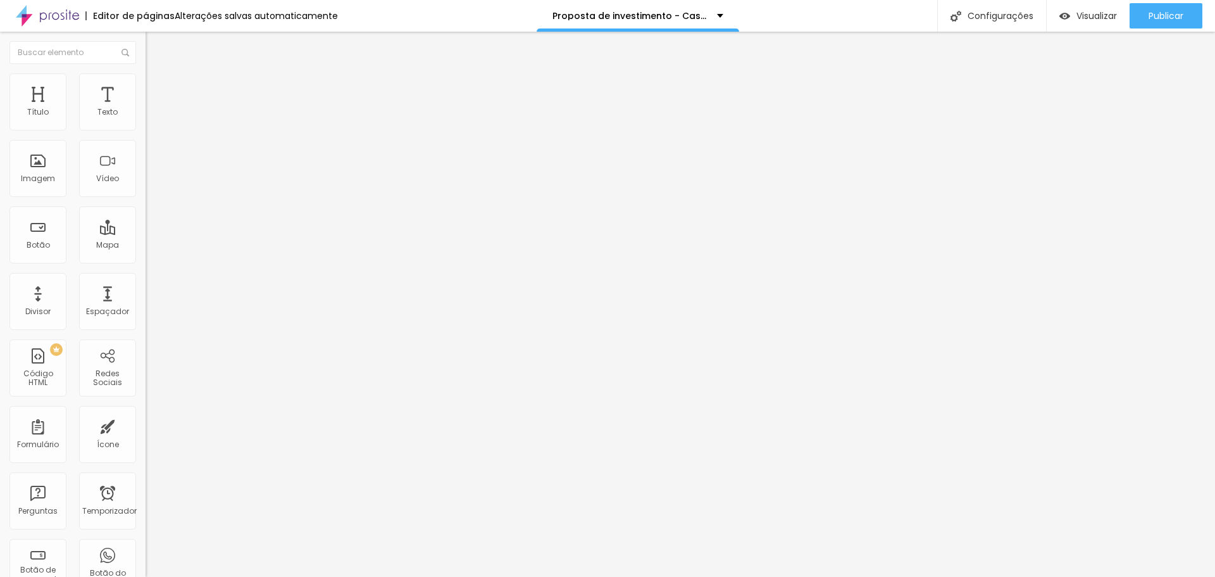
click at [146, 81] on img at bounding box center [151, 78] width 11 height 11
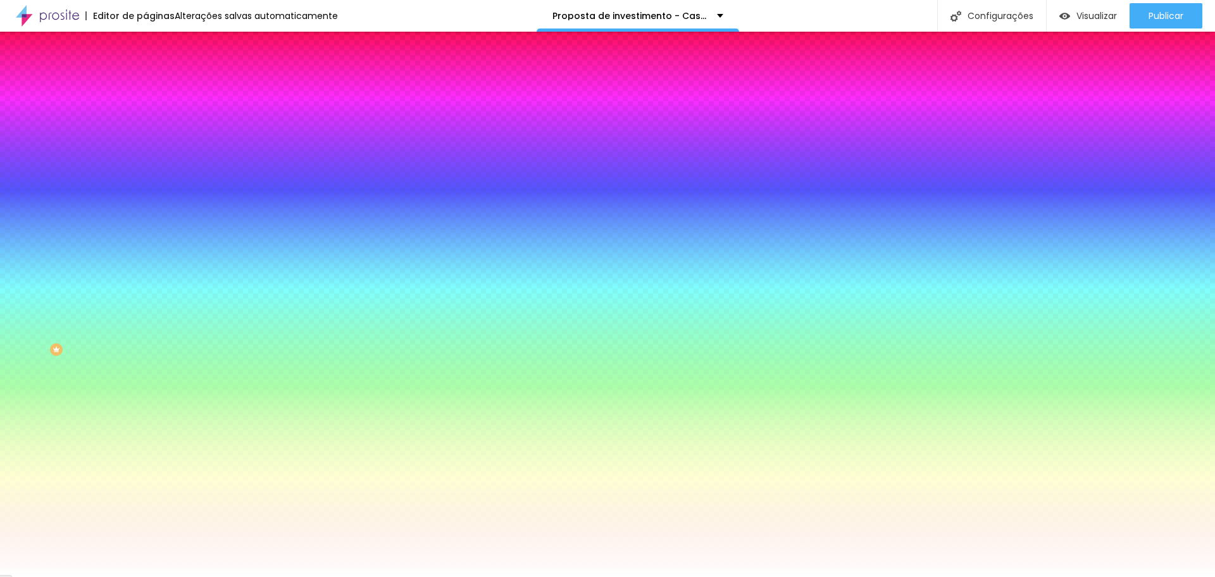
click at [153, 116] on font "Adicionar imagem" at bounding box center [190, 111] width 74 height 11
drag, startPoint x: 128, startPoint y: 231, endPoint x: 102, endPoint y: 225, distance: 26.6
click at [146, 185] on input "#FFFFFF" at bounding box center [222, 178] width 152 height 13
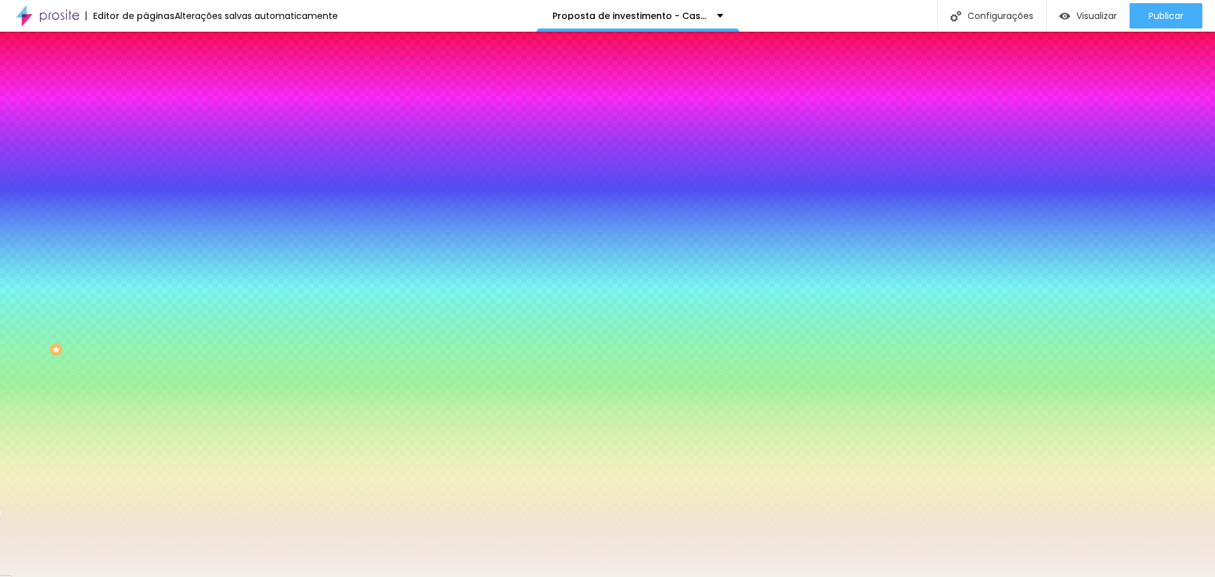
click at [146, 172] on div at bounding box center [219, 172] width 146 height 0
click at [127, 292] on div at bounding box center [607, 288] width 1215 height 577
click at [124, 303] on div at bounding box center [607, 288] width 1215 height 577
click at [125, 307] on div at bounding box center [607, 288] width 1215 height 577
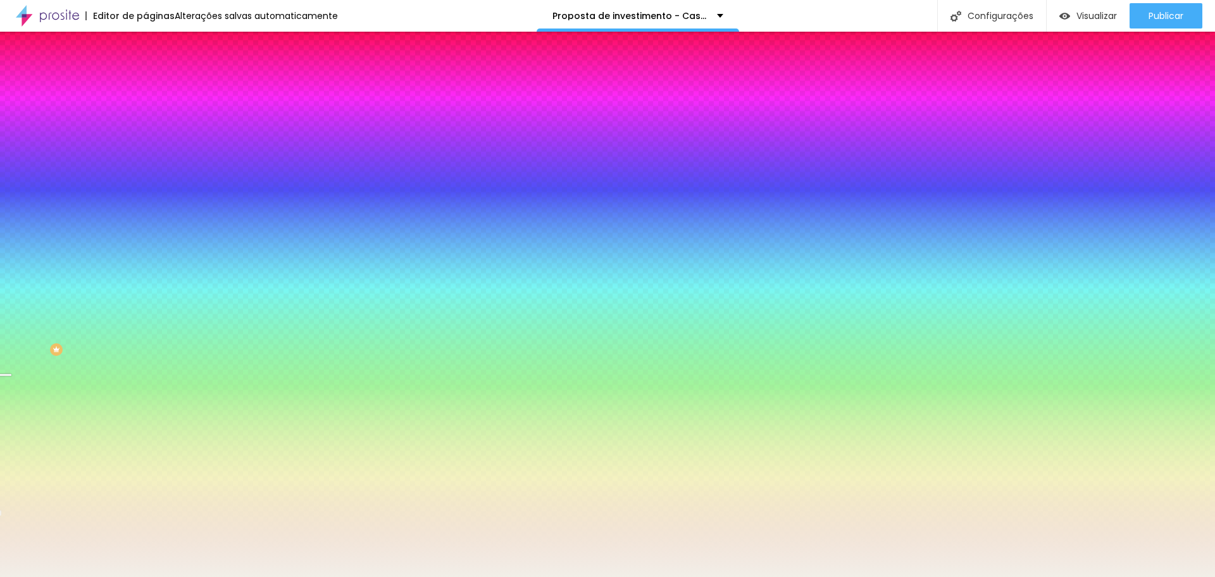
click at [126, 311] on div at bounding box center [607, 288] width 1215 height 577
click at [126, 315] on div at bounding box center [607, 288] width 1215 height 577
click at [126, 312] on div at bounding box center [607, 288] width 1215 height 577
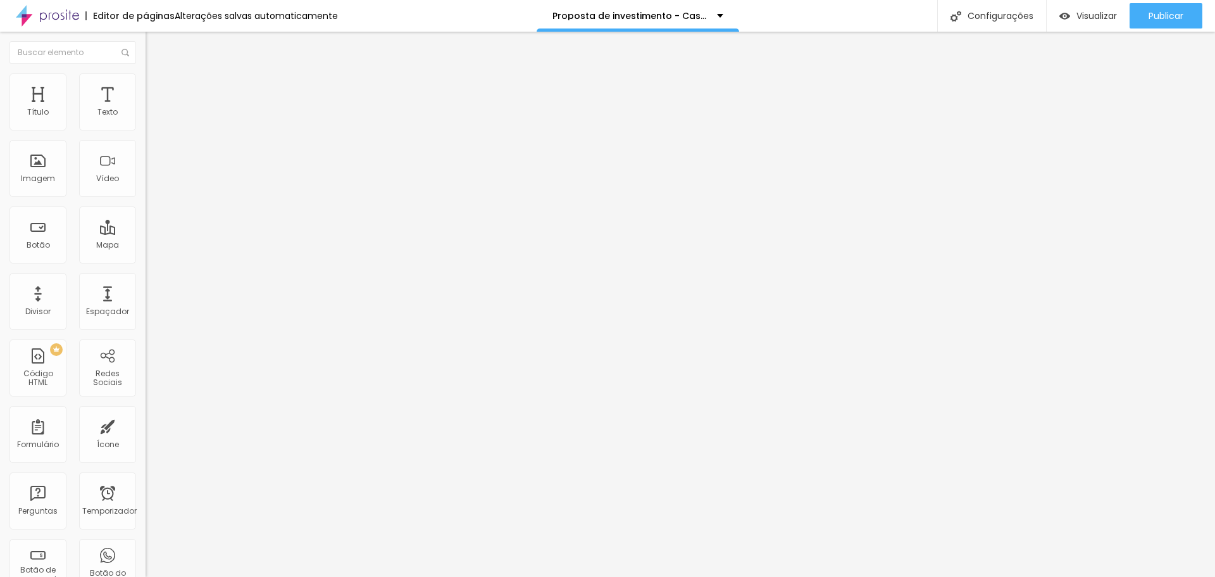
click at [146, 80] on img at bounding box center [151, 78] width 11 height 11
click at [146, 72] on img at bounding box center [151, 66] width 11 height 11
click at [146, 261] on input "https://" at bounding box center [222, 254] width 152 height 13
click at [146, 261] on input "[URL][DOMAIN_NAME]" at bounding box center [222, 254] width 152 height 13
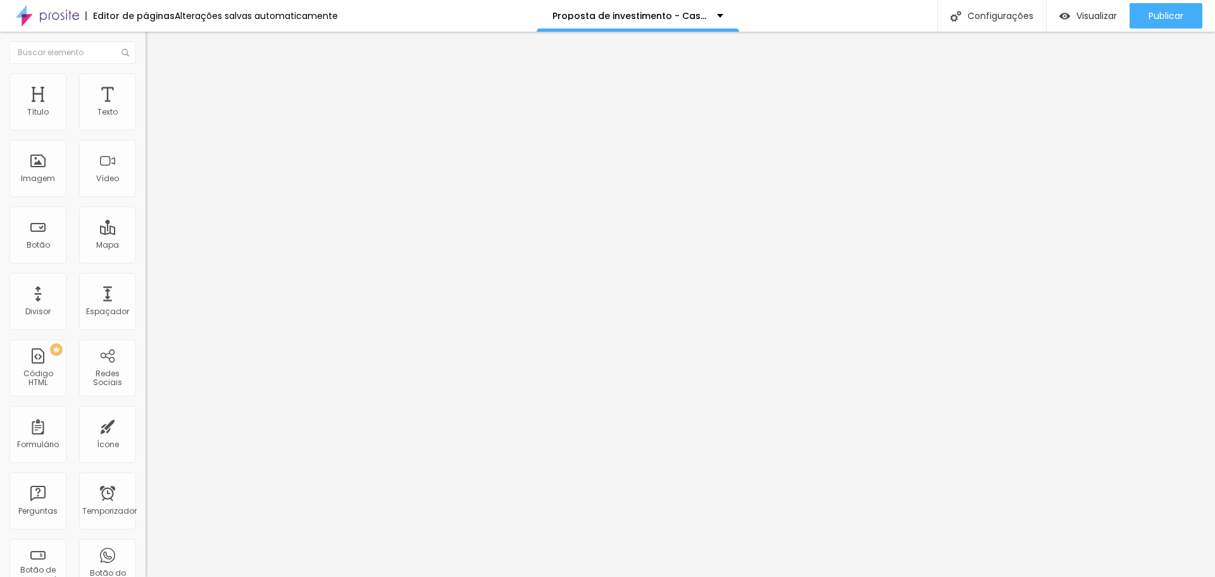
paste input "[DOMAIN_NAME][URL]"
click at [146, 277] on div at bounding box center [219, 277] width 146 height 0
click at [146, 335] on div "Editar nulo Conteúdo Estilo Avançado Texto Click me Alinhamento Tamanho Normal …" at bounding box center [219, 304] width 146 height 545
click at [146, 261] on input "https://" at bounding box center [222, 254] width 152 height 13
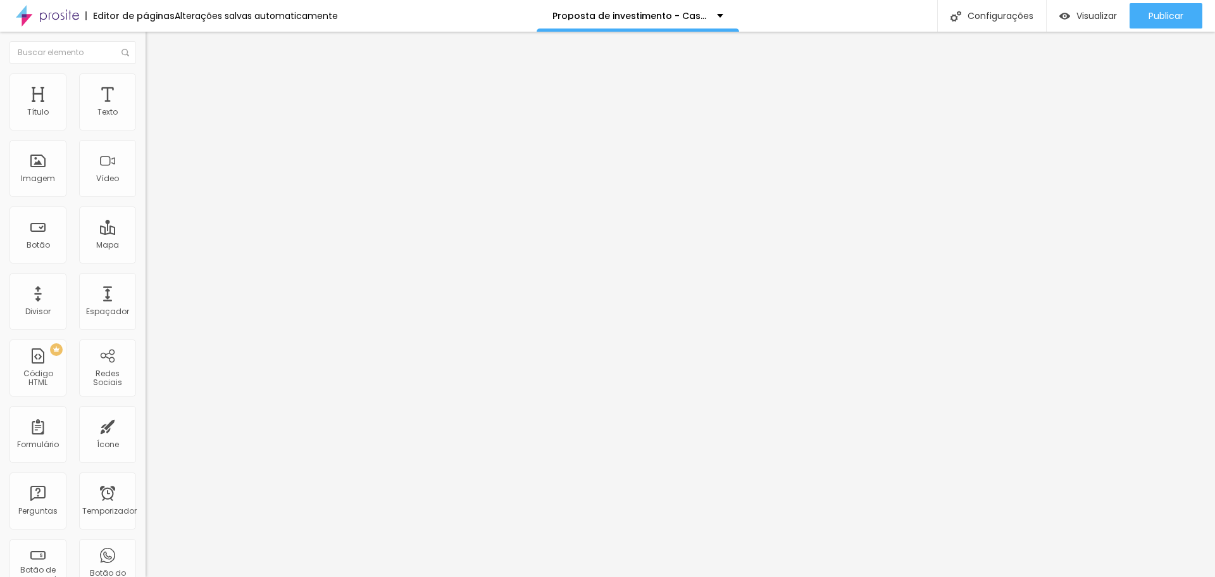
paste input "[DOMAIN_NAME][URL]"
click at [146, 277] on div at bounding box center [219, 277] width 146 height 0
click at [146, 261] on input "[URL][DOMAIN_NAME]" at bounding box center [222, 254] width 152 height 13
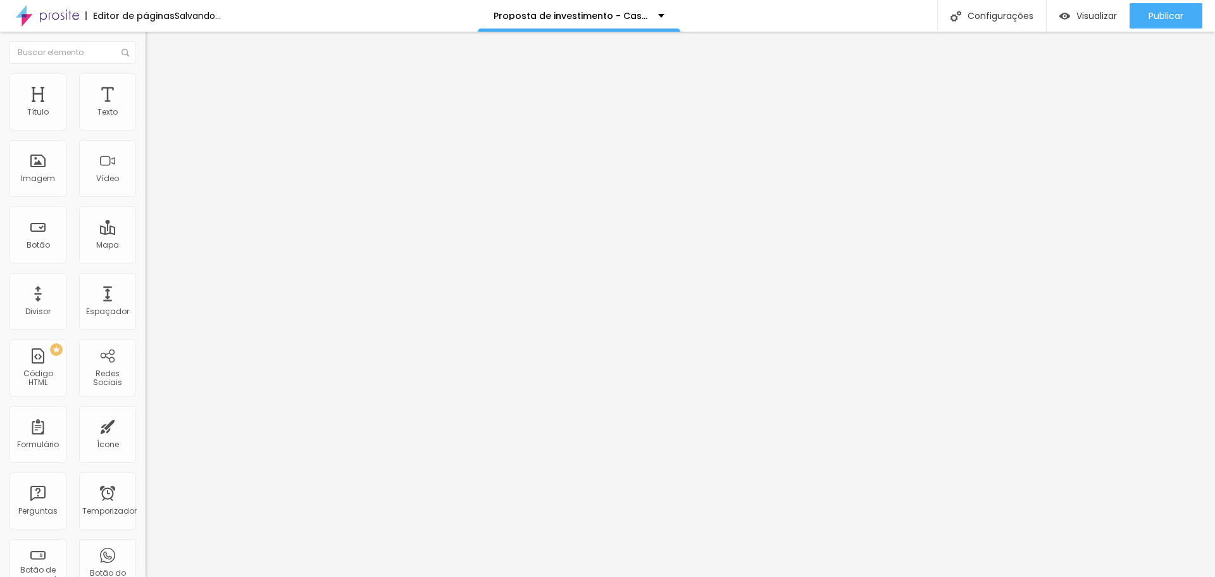
paste input "[URL][DOMAIN_NAME]"
click at [146, 261] on input "https://" at bounding box center [222, 254] width 152 height 13
paste input "[URL][DOMAIN_NAME]"
click at [146, 277] on div at bounding box center [219, 277] width 146 height 0
click at [153, 109] on font "Trocar imagem" at bounding box center [183, 103] width 61 height 11
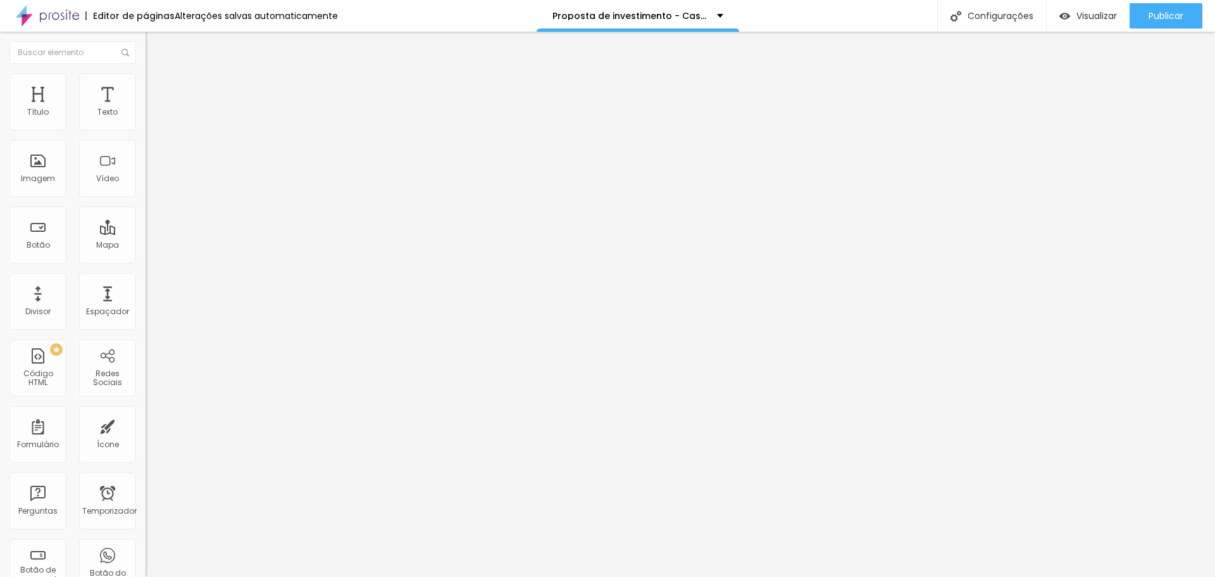
scroll to position [218, 0]
click at [146, 261] on input "[URL][DOMAIN_NAME]" at bounding box center [222, 254] width 152 height 13
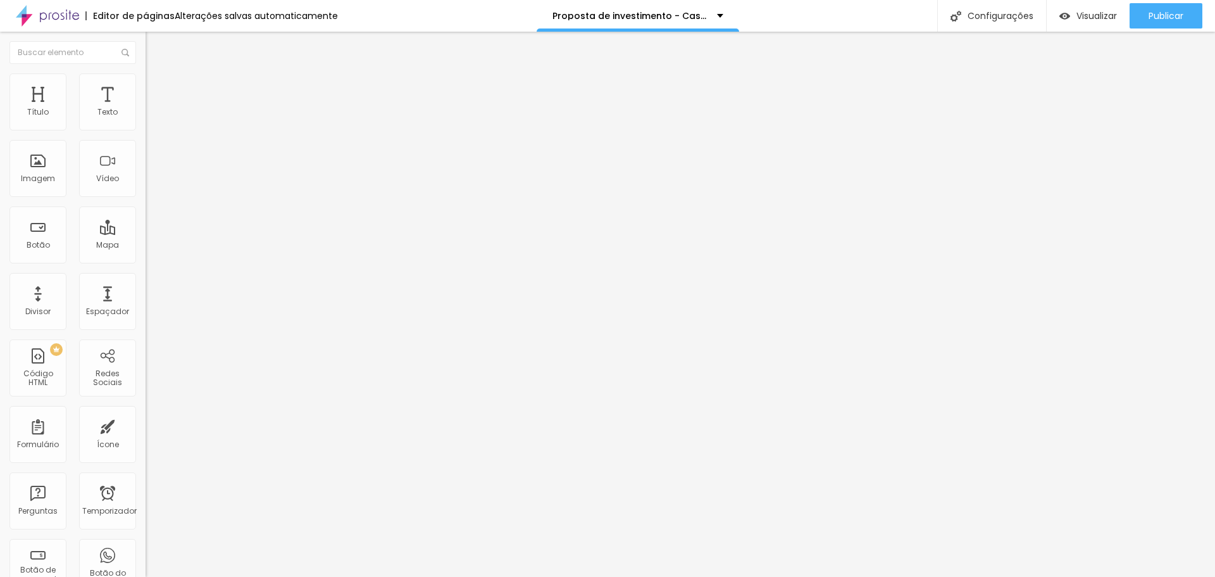
paste input "[URL][DOMAIN_NAME]"
click at [146, 346] on div "Editar nulo Conteúdo Estilo Avançado Texto Click me Alinhamento Tamanho Normal …" at bounding box center [219, 304] width 146 height 545
drag, startPoint x: 58, startPoint y: 139, endPoint x: 0, endPoint y: 134, distance: 57.8
click at [146, 134] on div "Texto Click me Alinhamento Tamanho Normal Pequeno Normal Grande Link URL https:…" at bounding box center [219, 195] width 146 height 192
drag, startPoint x: 75, startPoint y: 148, endPoint x: 0, endPoint y: 127, distance: 77.6
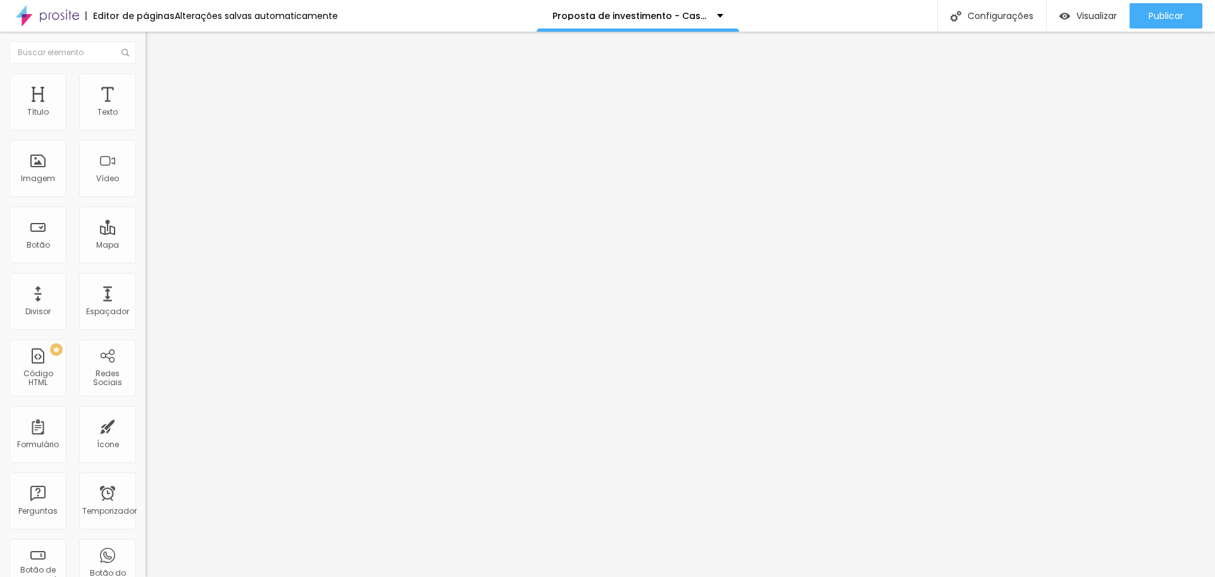
click at [146, 127] on div "Texto Clique aqui Alinhamento [GEOGRAPHIC_DATA] Link URL https://[URL][DOMAIN_N…" at bounding box center [219, 195] width 146 height 192
click at [146, 156] on div "Texto Click me Alinhamento Tamanho Normal Pequeno Normal Grande Link URL [URL][…" at bounding box center [219, 195] width 146 height 192
paste input "que aqui"
drag, startPoint x: 63, startPoint y: 148, endPoint x: 0, endPoint y: 157, distance: 63.3
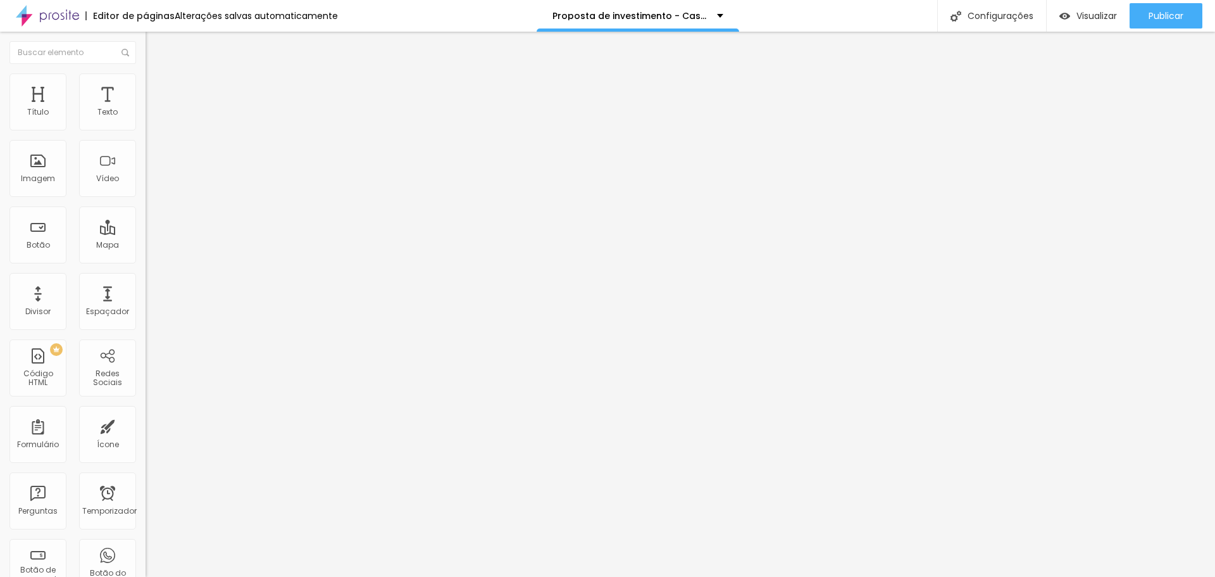
click at [146, 157] on div "Texto Click me Alinhamento Tamanho Normal Pequeno Normal Grande Link URL [URL][…" at bounding box center [219, 195] width 146 height 192
paste input "que aqui"
click at [39, 306] on font "Divisor" at bounding box center [37, 311] width 25 height 11
click at [157, 86] on font "Estilo" at bounding box center [167, 82] width 20 height 11
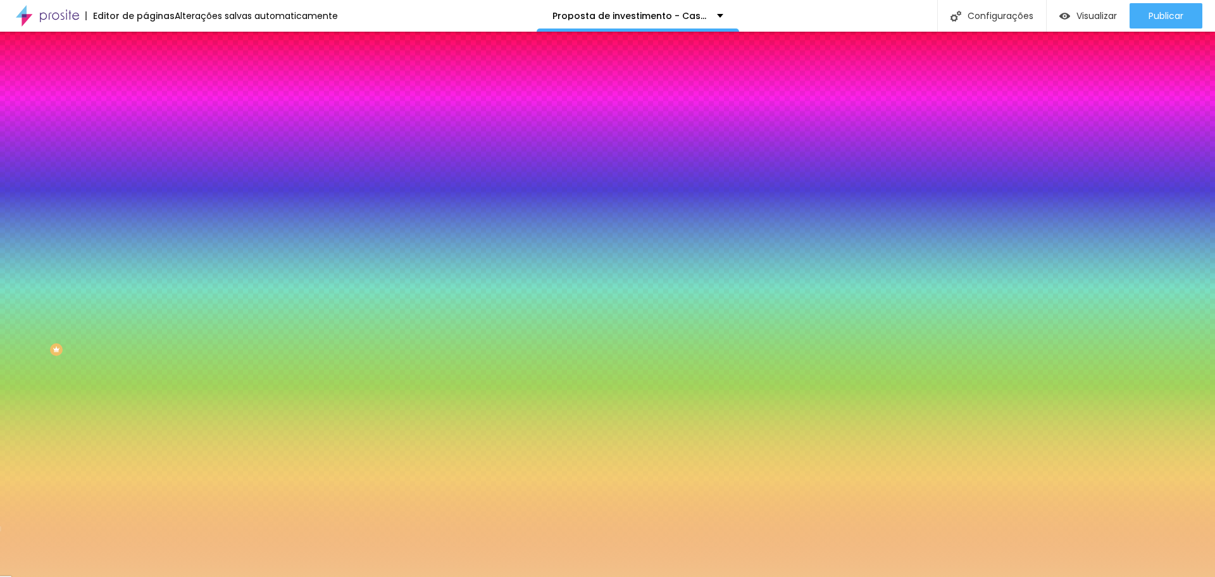
drag, startPoint x: 101, startPoint y: 125, endPoint x: 144, endPoint y: 133, distance: 44.3
click at [146, 133] on div "Cor Voltar ao padrão #F2C189 Tamanho 100 % Peso 5" at bounding box center [219, 148] width 146 height 99
click at [157, 75] on font "Conteúdo" at bounding box center [176, 69] width 39 height 11
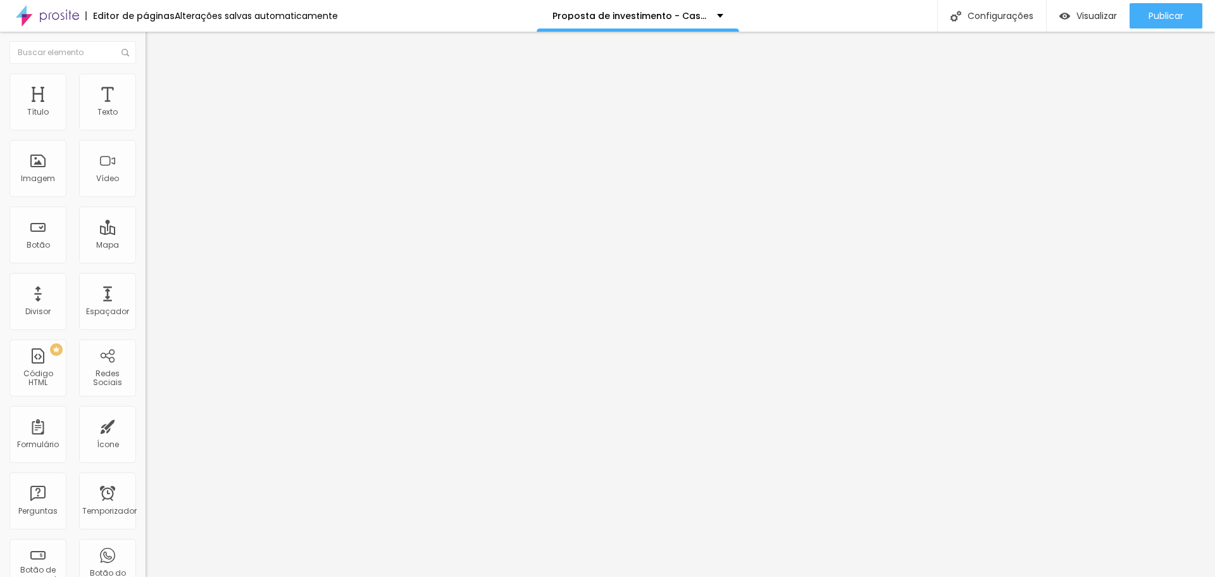
click at [157, 87] on font "Estilo" at bounding box center [167, 82] width 20 height 11
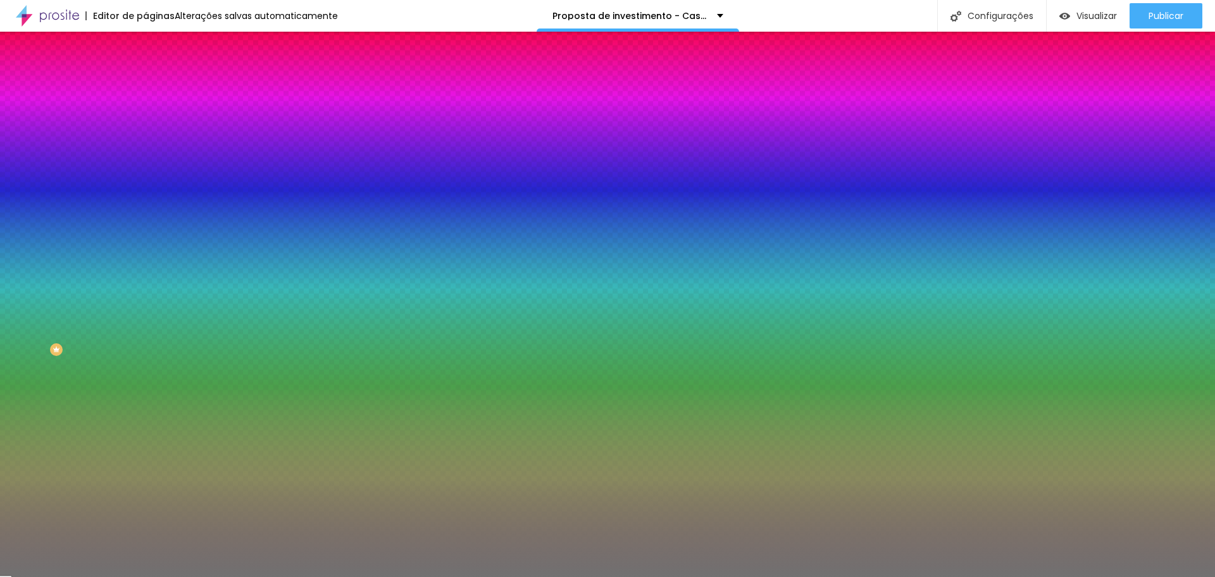
drag, startPoint x: 134, startPoint y: 127, endPoint x: 63, endPoint y: 134, distance: 71.3
click at [146, 134] on div "Cor Voltar ao padrão #717171" at bounding box center [219, 116] width 146 height 35
paste input "F2C18"
click at [146, 272] on div "Editar nulo Conteúdo Estilo Avançado Cor Voltar ao padrão #F2C18 Tamanho 50 % P…" at bounding box center [219, 304] width 146 height 545
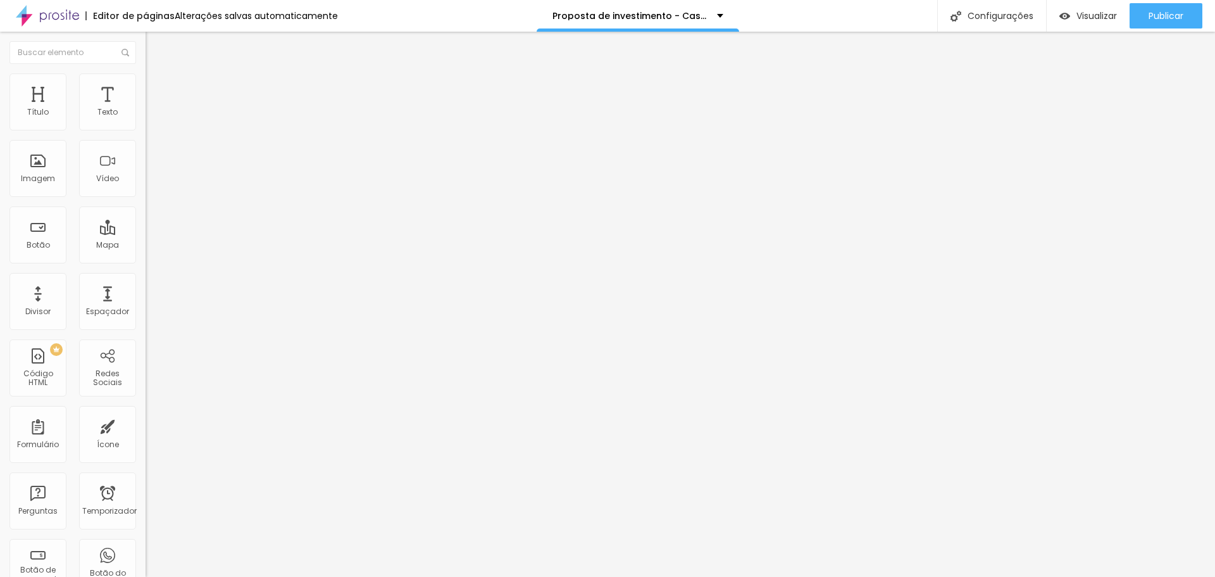
click at [146, 84] on li "Estilo" at bounding box center [219, 79] width 146 height 13
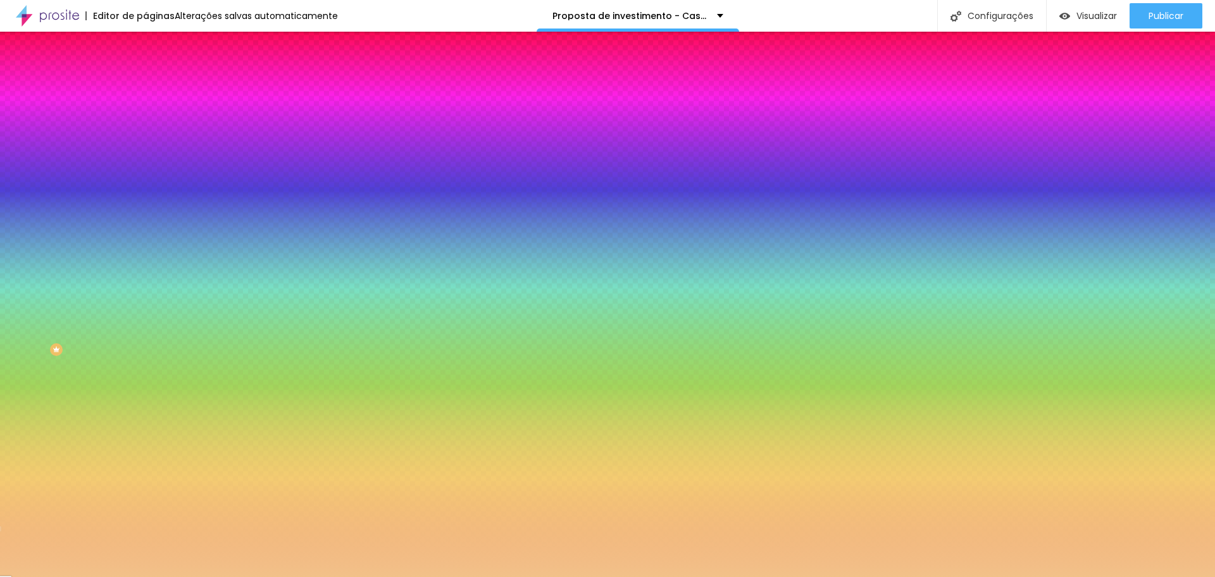
click at [146, 73] on li "Conteúdo" at bounding box center [219, 67] width 146 height 13
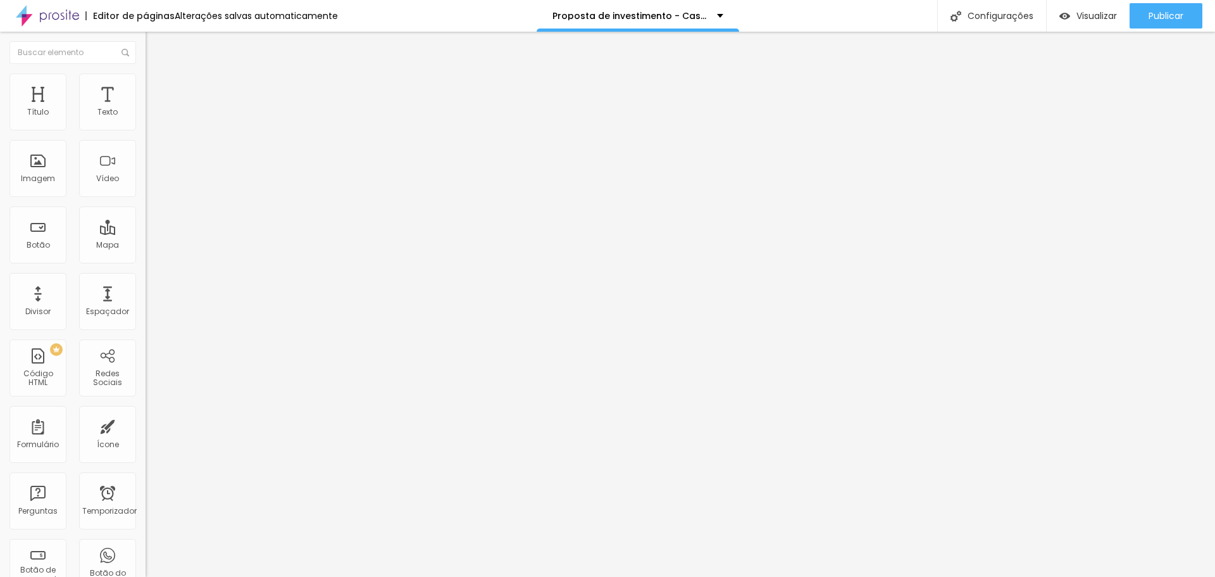
click at [157, 86] on font "Estilo" at bounding box center [167, 82] width 20 height 11
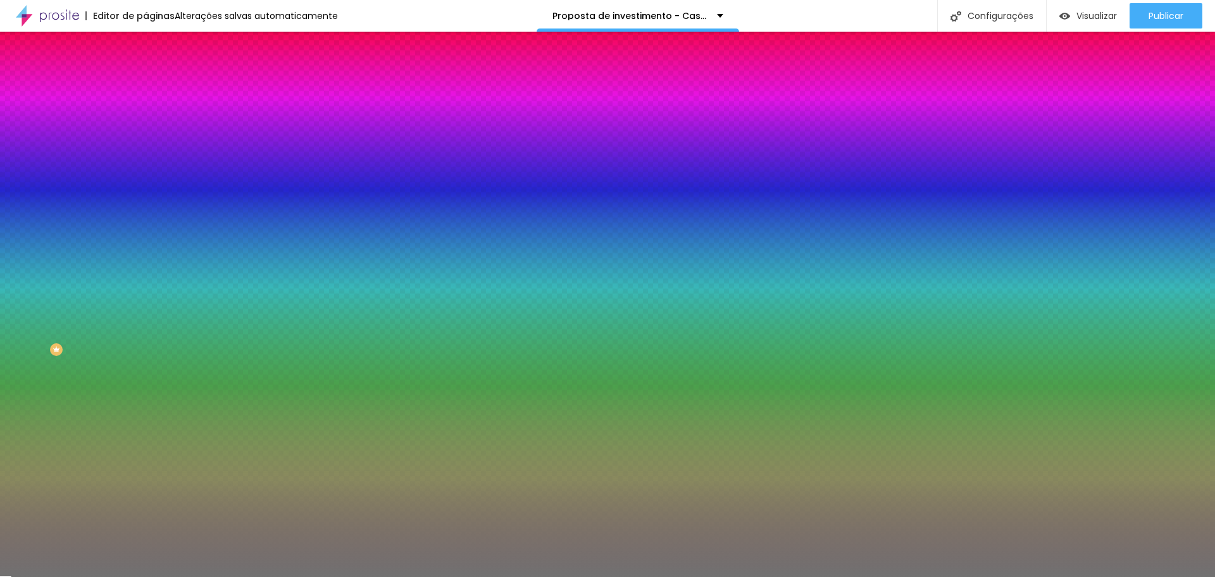
drag, startPoint x: 132, startPoint y: 129, endPoint x: 84, endPoint y: 120, distance: 48.9
click at [146, 121] on div "#717171" at bounding box center [219, 127] width 146 height 13
paste input "F2C189"
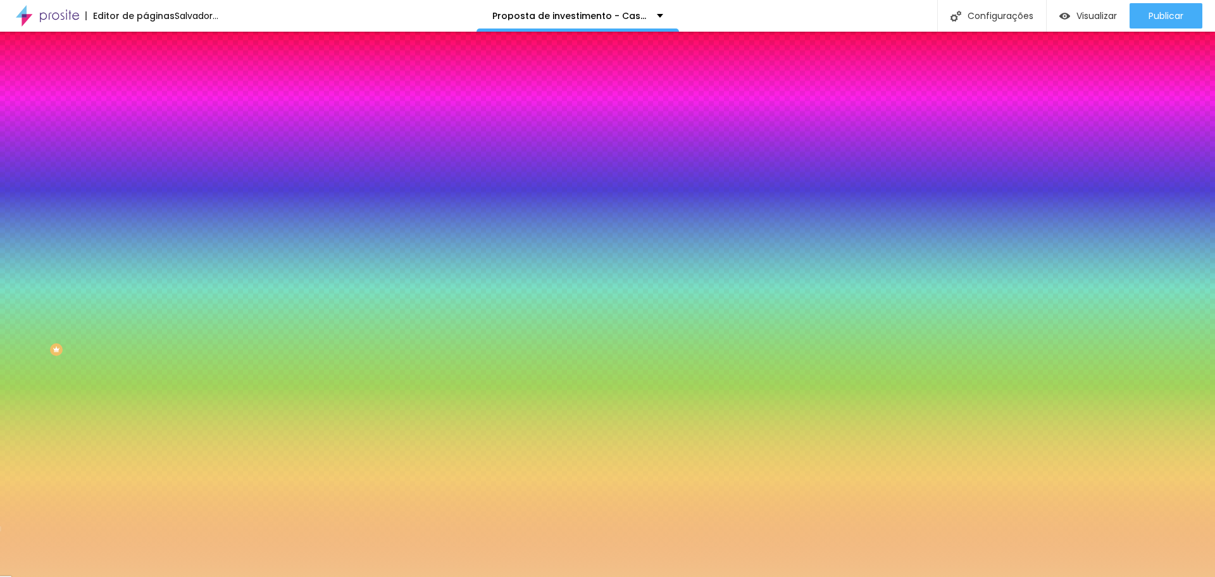
drag, startPoint x: 64, startPoint y: 166, endPoint x: 166, endPoint y: 173, distance: 102.2
click at [166, 165] on input "range" at bounding box center [187, 159] width 82 height 10
click at [146, 187] on input "10" at bounding box center [169, 179] width 47 height 13
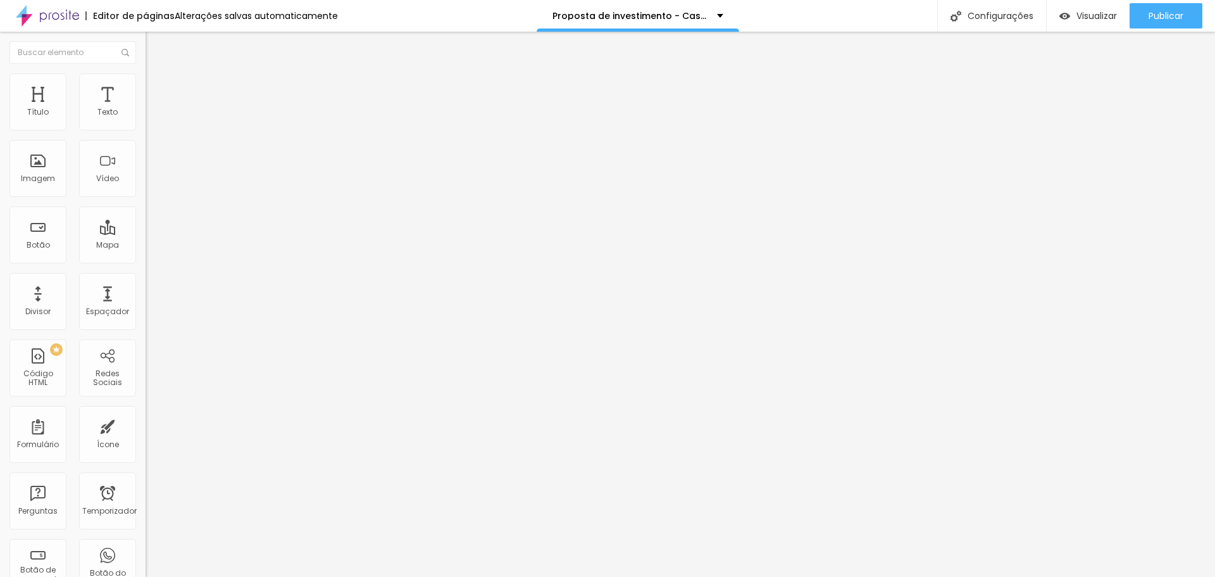
click at [146, 151] on div "Alinhamento Tipo Sólido Sólido Pontilhado Serrilhado Duplo Pata de cachorro Est…" at bounding box center [219, 162] width 146 height 126
click at [146, 83] on li "Estilo" at bounding box center [219, 79] width 146 height 13
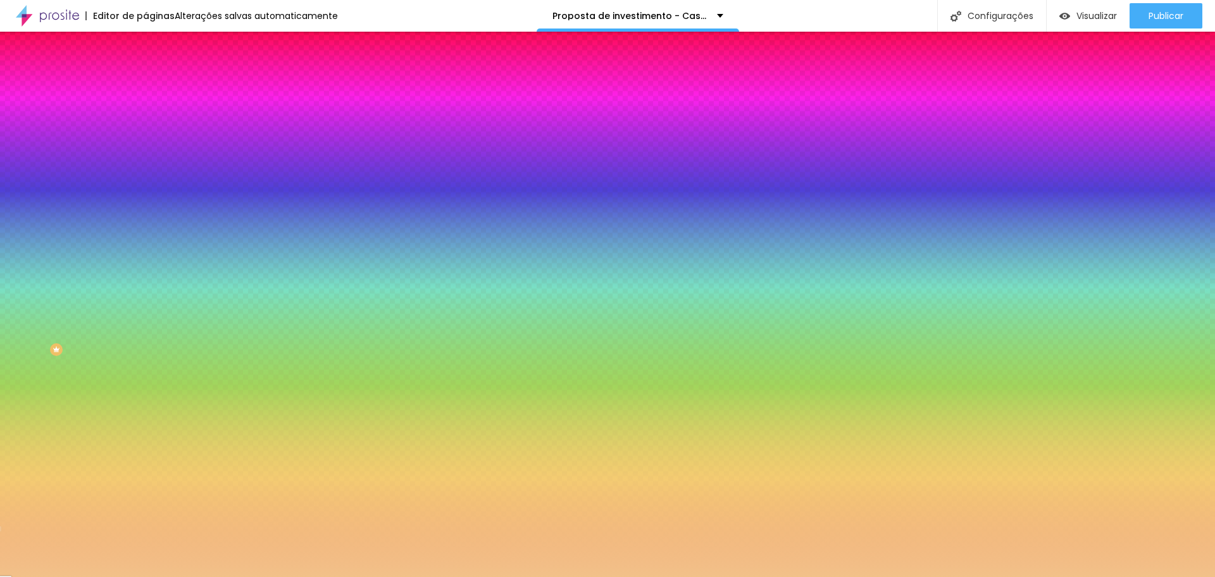
click at [157, 89] on font "Avançado" at bounding box center [178, 94] width 42 height 11
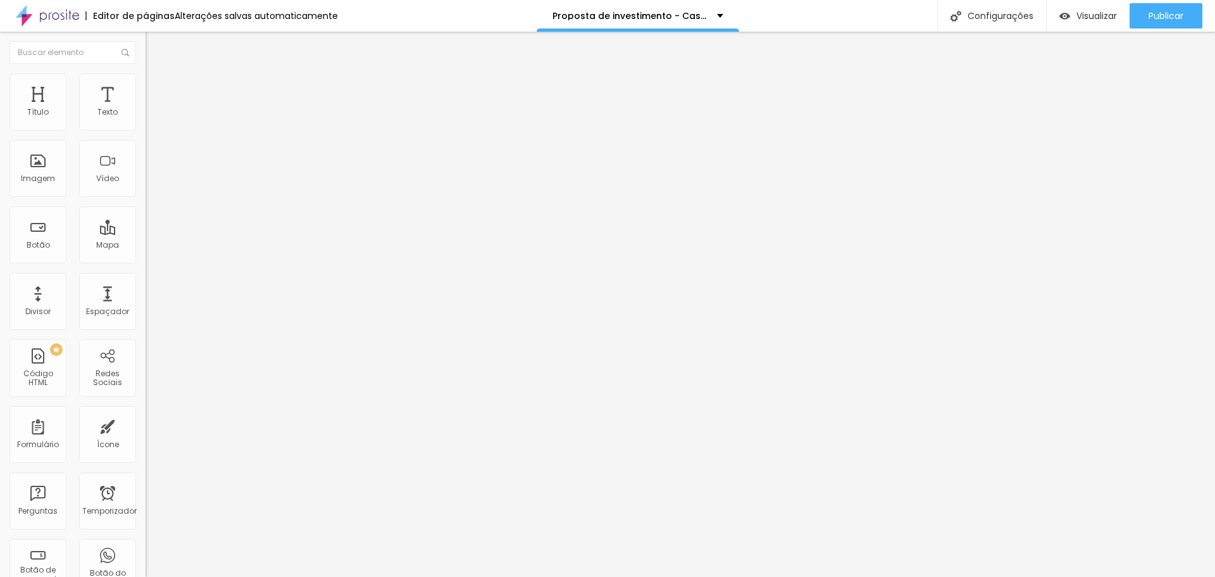
click at [157, 75] on font "Conteúdo" at bounding box center [176, 69] width 39 height 11
click at [146, 153] on font "Sólido" at bounding box center [158, 147] width 25 height 11
click at [146, 226] on font "Coração 2" at bounding box center [167, 220] width 42 height 11
click at [146, 214] on font "Coração 1" at bounding box center [166, 208] width 40 height 11
click at [146, 206] on span "Brilho" at bounding box center [157, 201] width 22 height 11
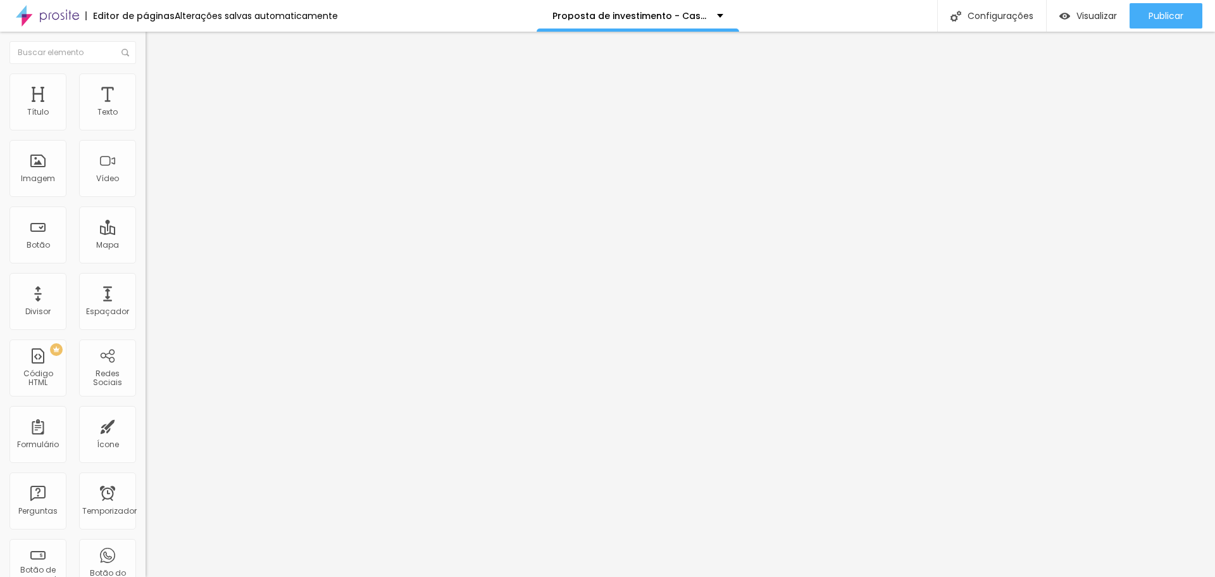
click at [146, 197] on div "Estrela" at bounding box center [219, 194] width 146 height 8
click at [146, 191] on span "Pata de cachorro" at bounding box center [180, 185] width 68 height 11
click at [146, 184] on font "Duplo" at bounding box center [157, 178] width 22 height 11
click at [146, 176] on span "Serrilhado" at bounding box center [166, 170] width 40 height 11
click at [146, 168] on font "Pontilhado" at bounding box center [167, 163] width 42 height 11
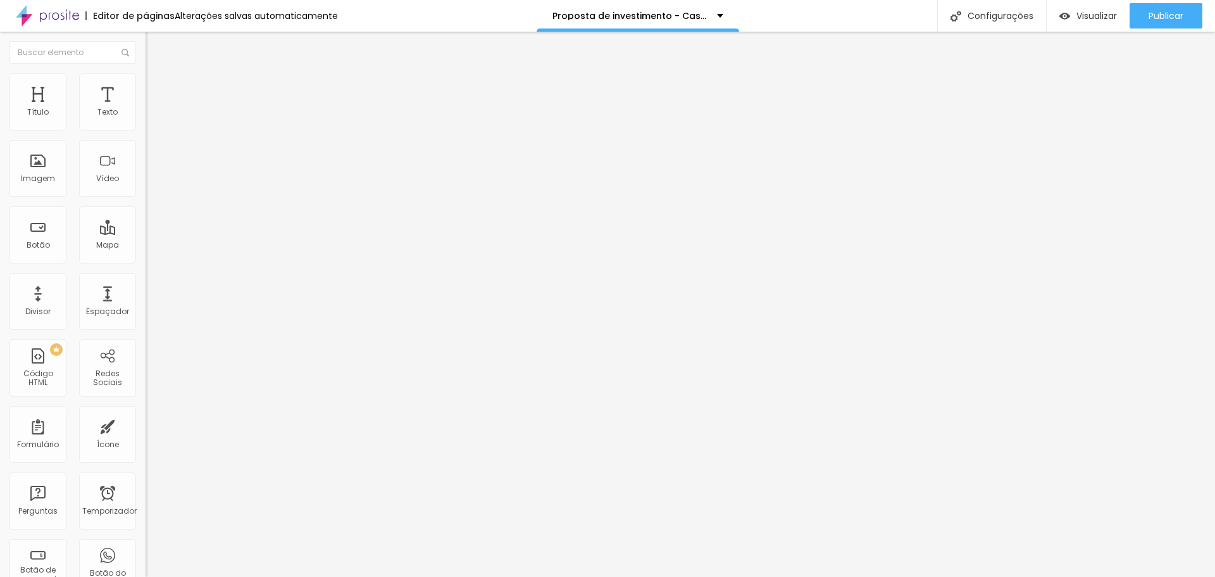
click at [146, 161] on font "Sólido" at bounding box center [158, 155] width 25 height 11
click at [146, 86] on li "Estilo" at bounding box center [219, 79] width 146 height 13
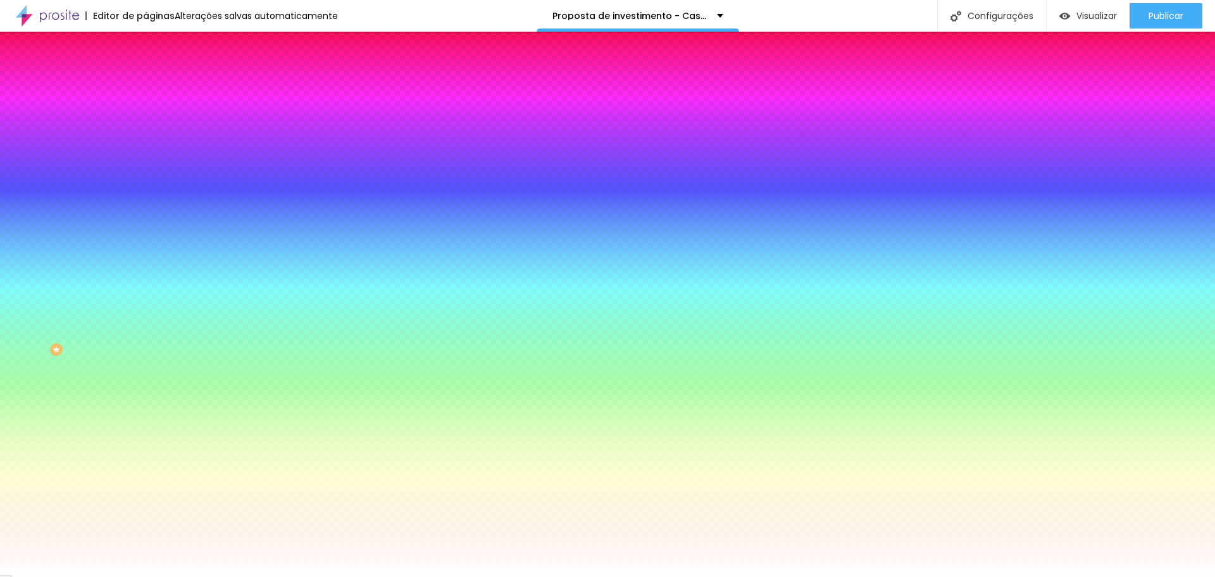
click at [146, 280] on input "range" at bounding box center [187, 285] width 82 height 10
click at [157, 89] on font "Avançado" at bounding box center [178, 94] width 42 height 11
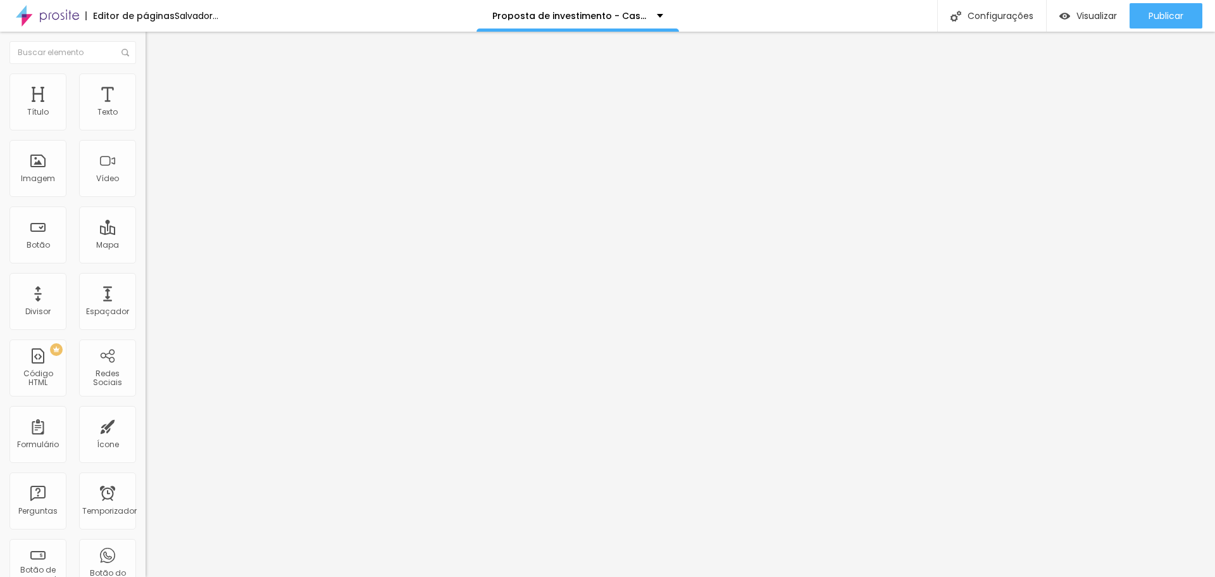
drag, startPoint x: 53, startPoint y: 124, endPoint x: 0, endPoint y: 107, distance: 55.2
click at [146, 246] on input "range" at bounding box center [187, 251] width 82 height 10
click at [157, 75] on font "Conteúdo" at bounding box center [176, 69] width 39 height 11
click at [146, 125] on img at bounding box center [150, 120] width 9 height 9
click at [157, 87] on font "Estilo" at bounding box center [167, 82] width 20 height 11
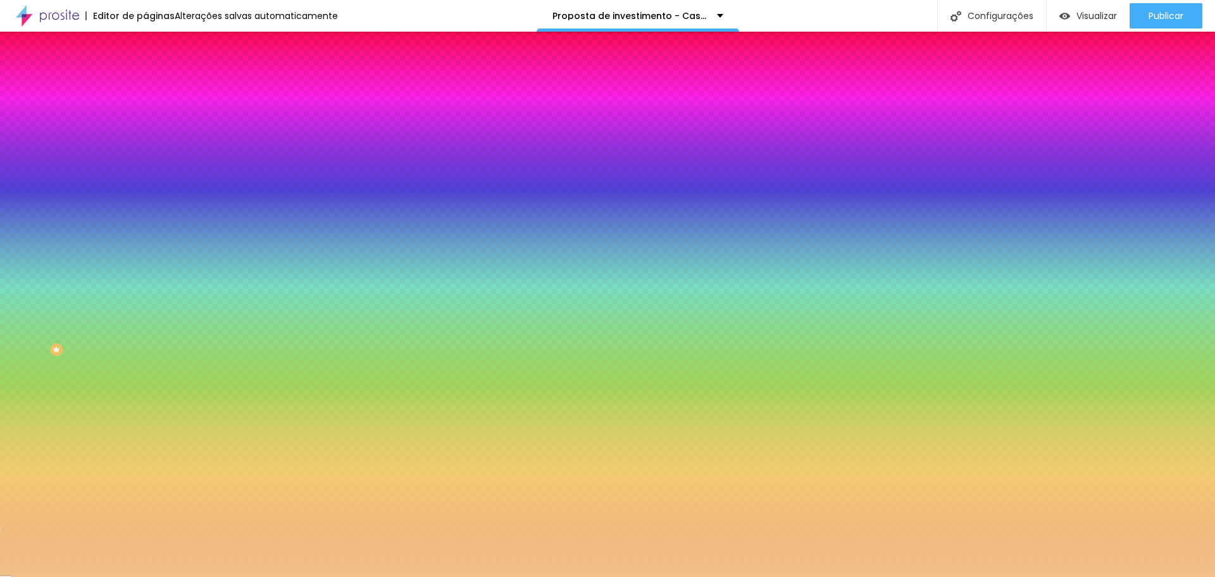
click at [157, 92] on font "Avançado" at bounding box center [178, 94] width 42 height 11
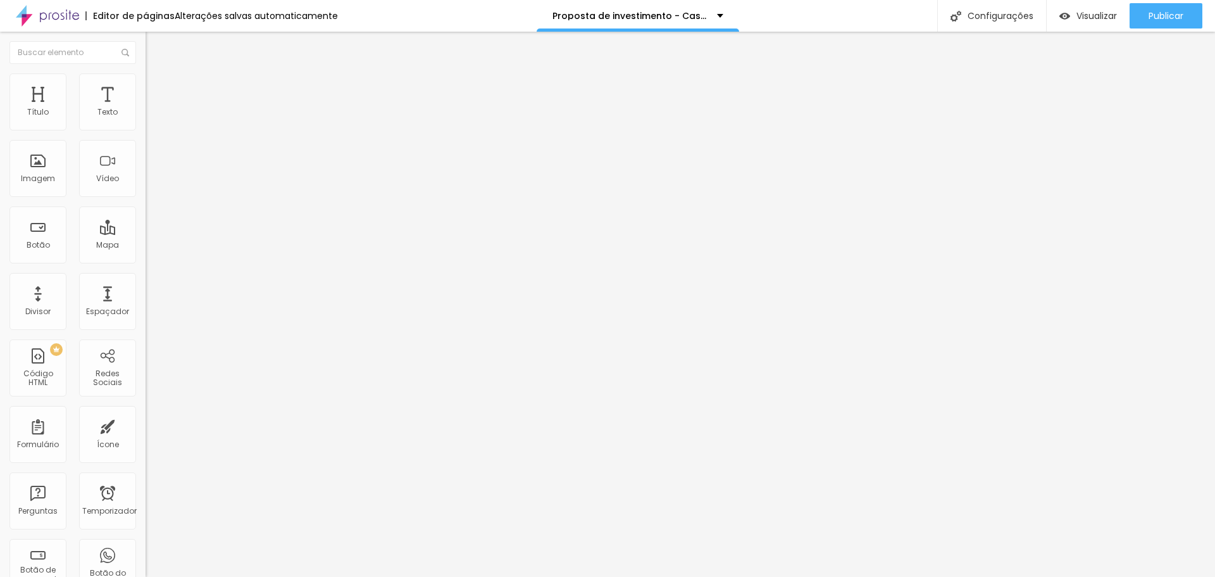
click at [146, 73] on li "Conteúdo" at bounding box center [219, 67] width 146 height 13
click at [146, 79] on img at bounding box center [151, 78] width 11 height 11
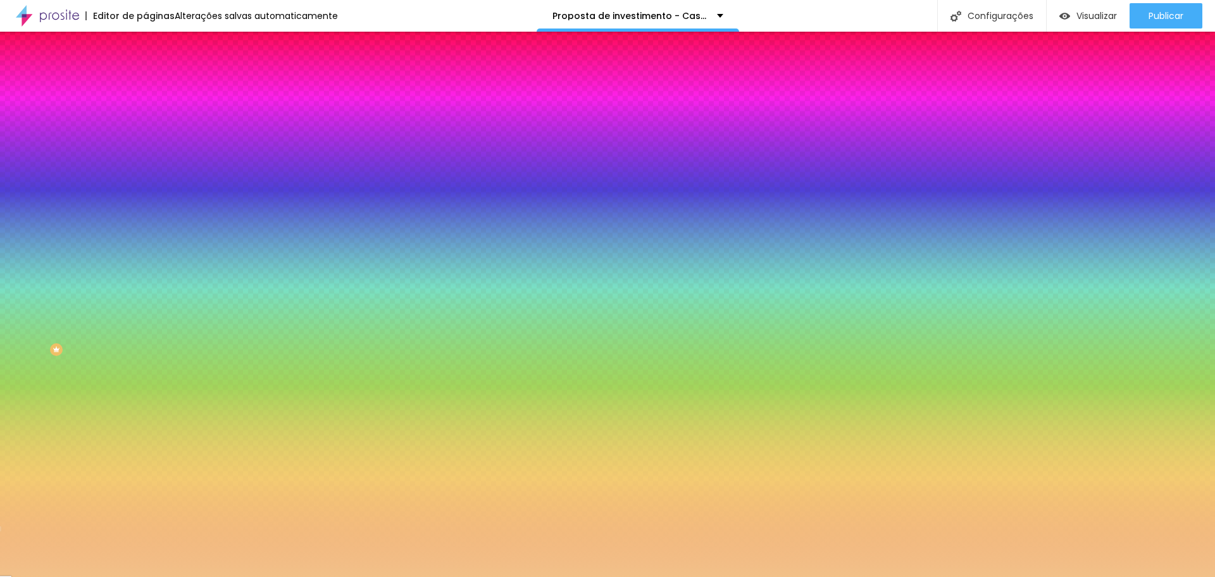
click at [157, 92] on font "Avançado" at bounding box center [178, 94] width 42 height 11
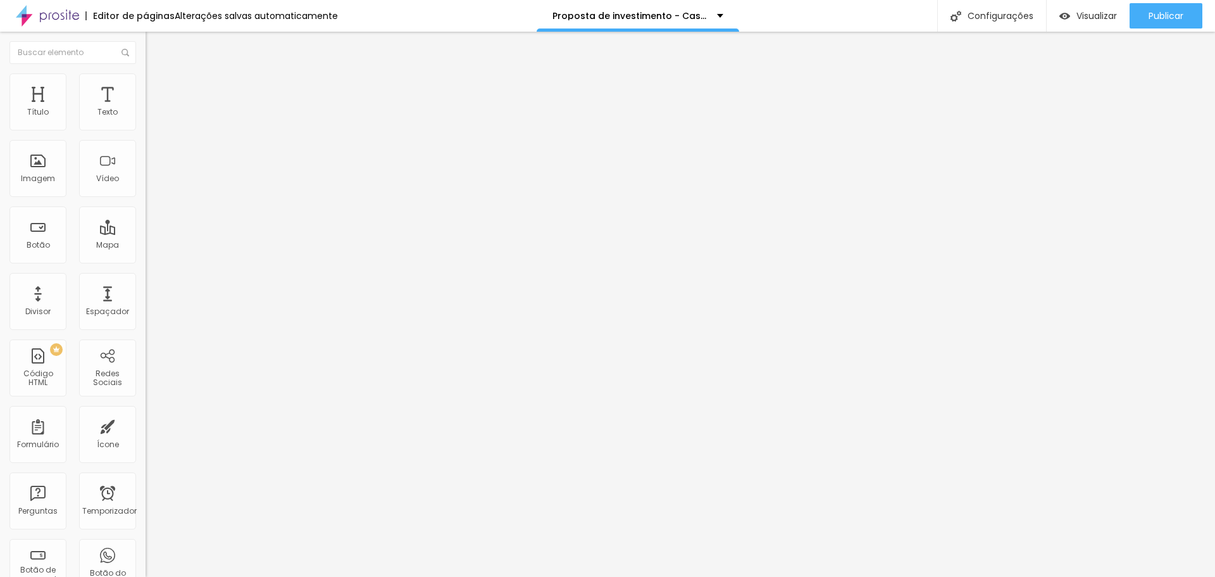
drag, startPoint x: 41, startPoint y: 125, endPoint x: 15, endPoint y: 107, distance: 31.3
click at [146, 246] on input "range" at bounding box center [187, 251] width 82 height 10
drag, startPoint x: 45, startPoint y: 148, endPoint x: 0, endPoint y: 144, distance: 45.1
click at [146, 425] on input "range" at bounding box center [187, 430] width 82 height 10
click at [146, 83] on li "Estilo" at bounding box center [219, 79] width 146 height 13
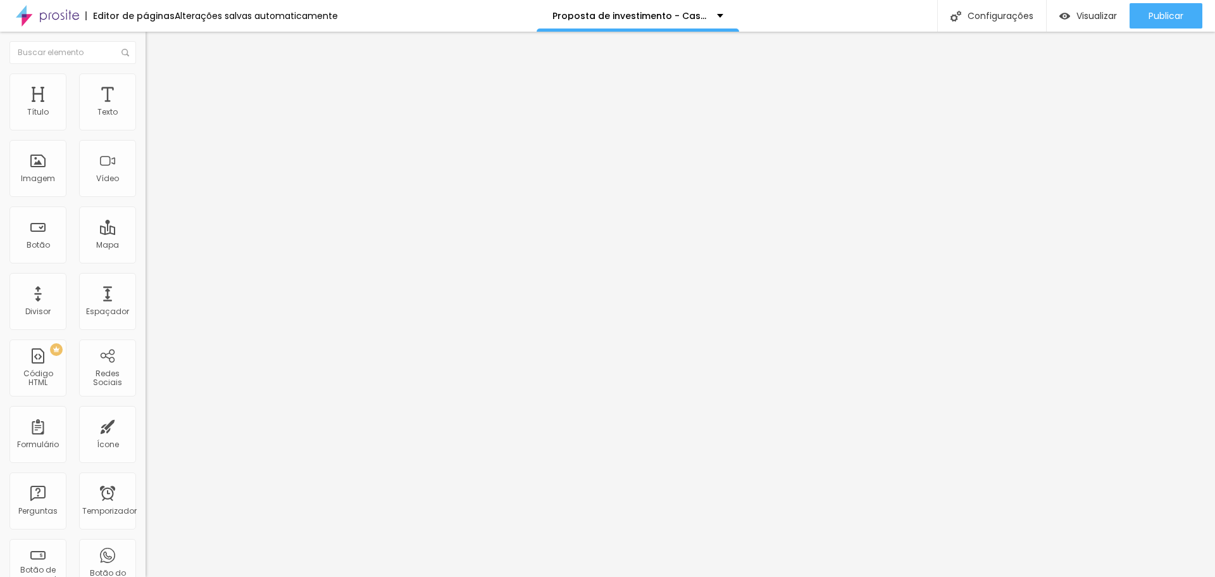
click at [157, 86] on font "Estilo" at bounding box center [167, 82] width 20 height 11
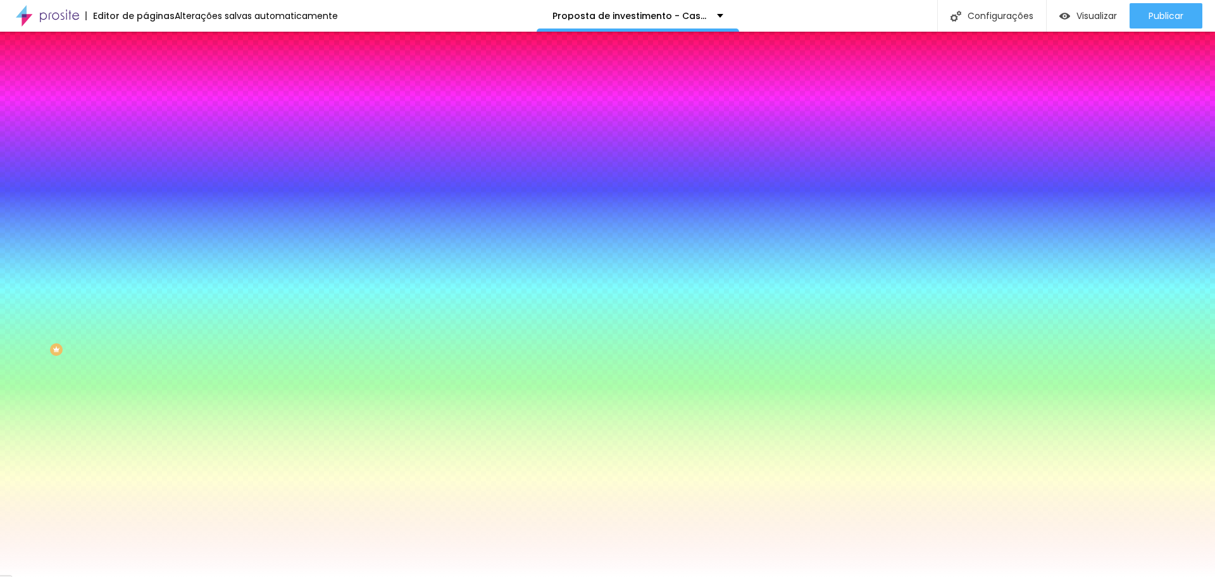
click at [157, 91] on font "Avançado" at bounding box center [178, 94] width 42 height 11
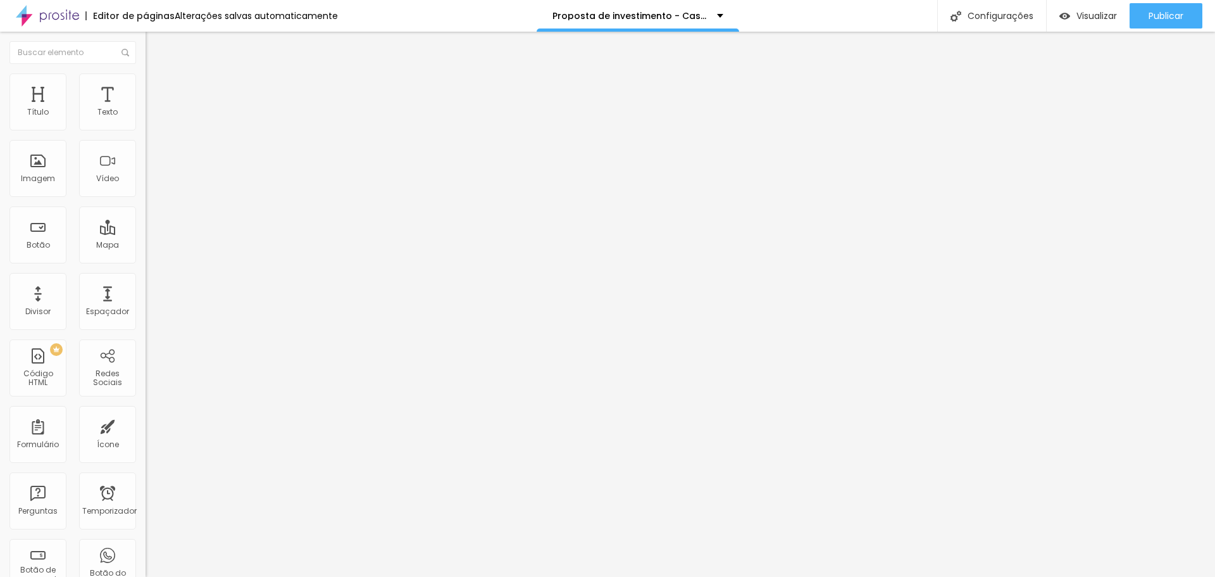
drag, startPoint x: 49, startPoint y: 125, endPoint x: 24, endPoint y: 108, distance: 30.5
click at [146, 246] on input "range" at bounding box center [187, 251] width 82 height 10
click at [157, 87] on font "Avançado" at bounding box center [178, 82] width 42 height 11
click at [157, 75] on font "Estilo" at bounding box center [167, 69] width 20 height 11
click at [151, 184] on icon "button" at bounding box center [155, 180] width 8 height 8
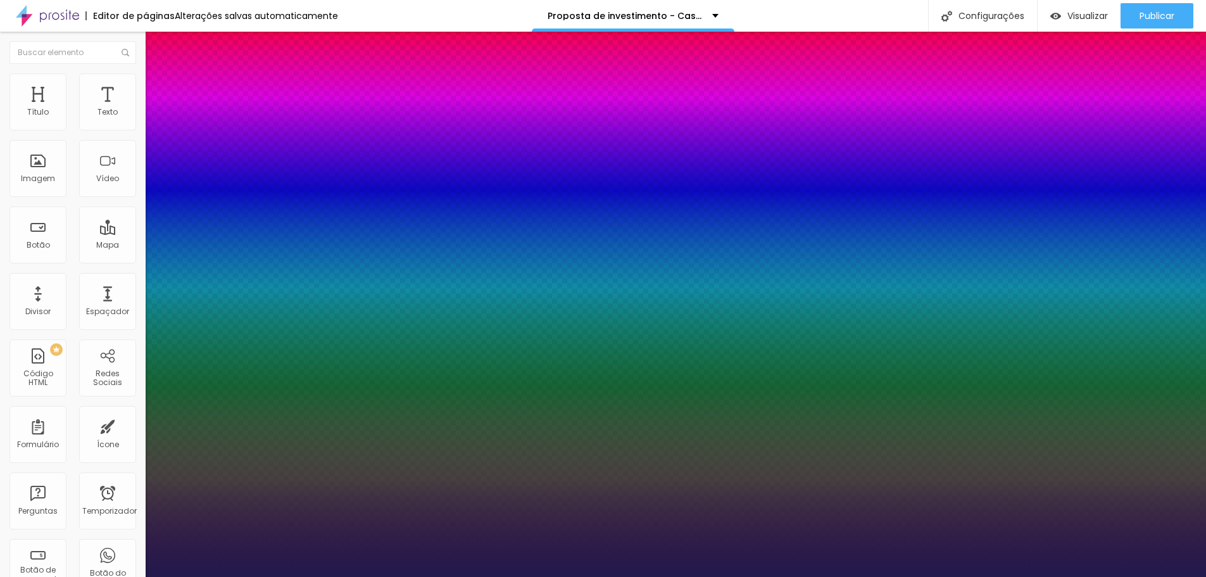
drag, startPoint x: 168, startPoint y: 356, endPoint x: 201, endPoint y: 368, distance: 35.3
drag, startPoint x: 284, startPoint y: 358, endPoint x: 263, endPoint y: 358, distance: 20.9
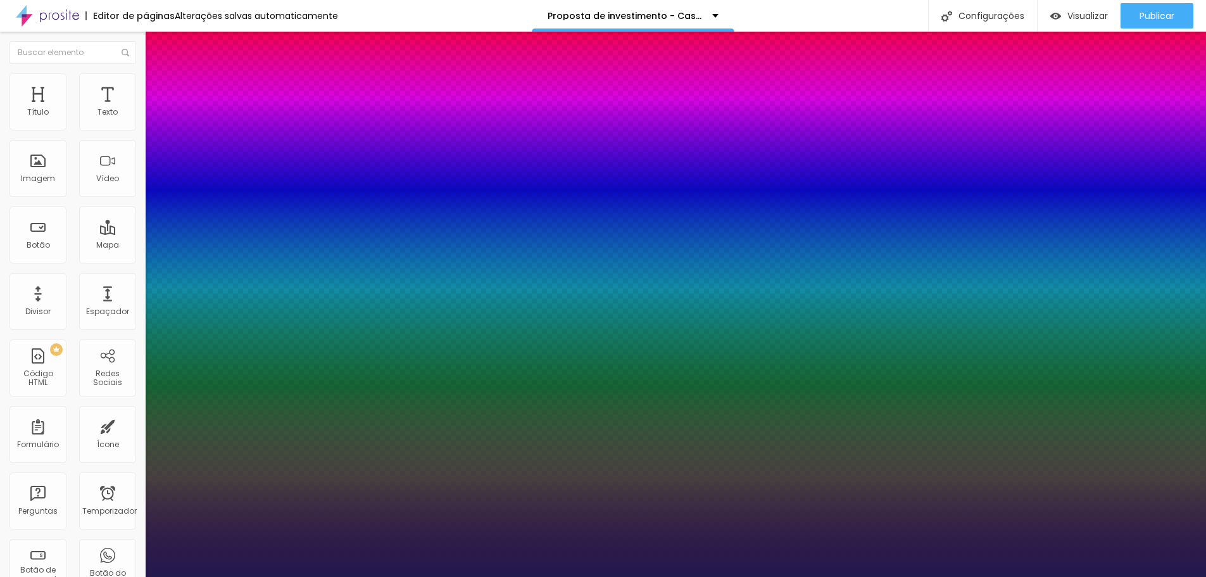
click at [545, 576] on div at bounding box center [603, 577] width 1206 height 0
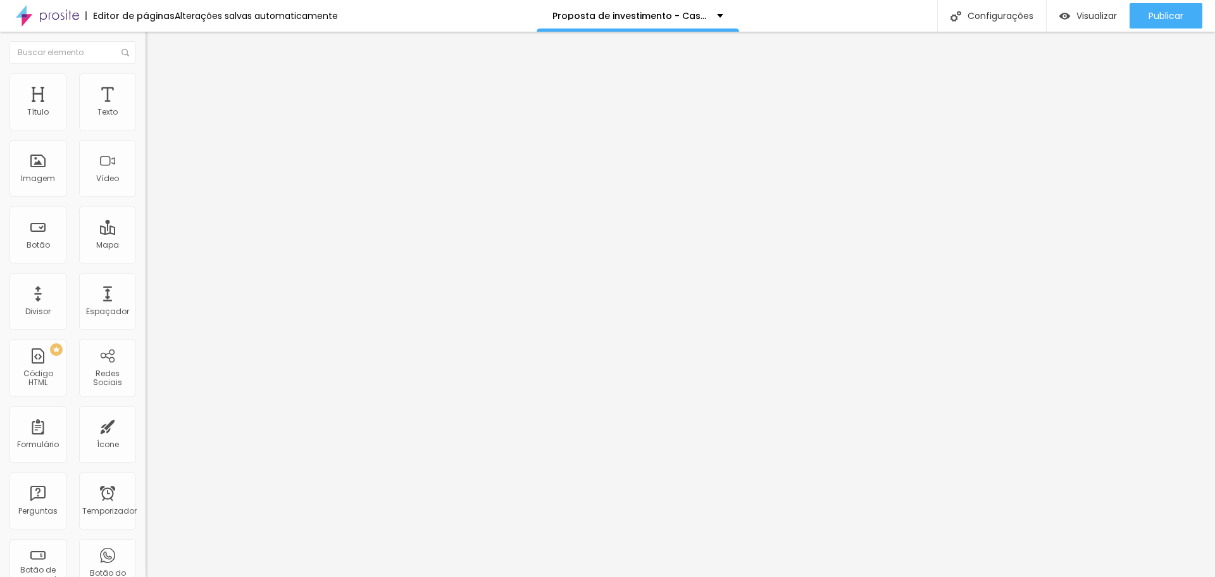
click at [146, 82] on li "Estilo" at bounding box center [219, 79] width 146 height 13
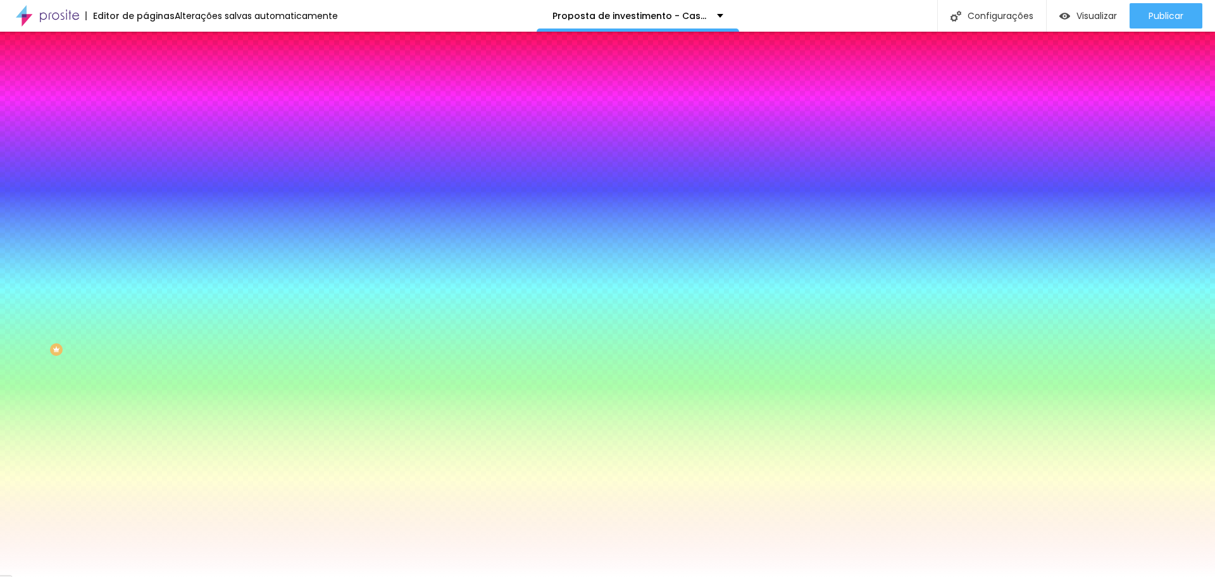
drag, startPoint x: 130, startPoint y: 232, endPoint x: 80, endPoint y: 227, distance: 49.6
click at [146, 185] on div "#FFFFFF" at bounding box center [219, 178] width 146 height 13
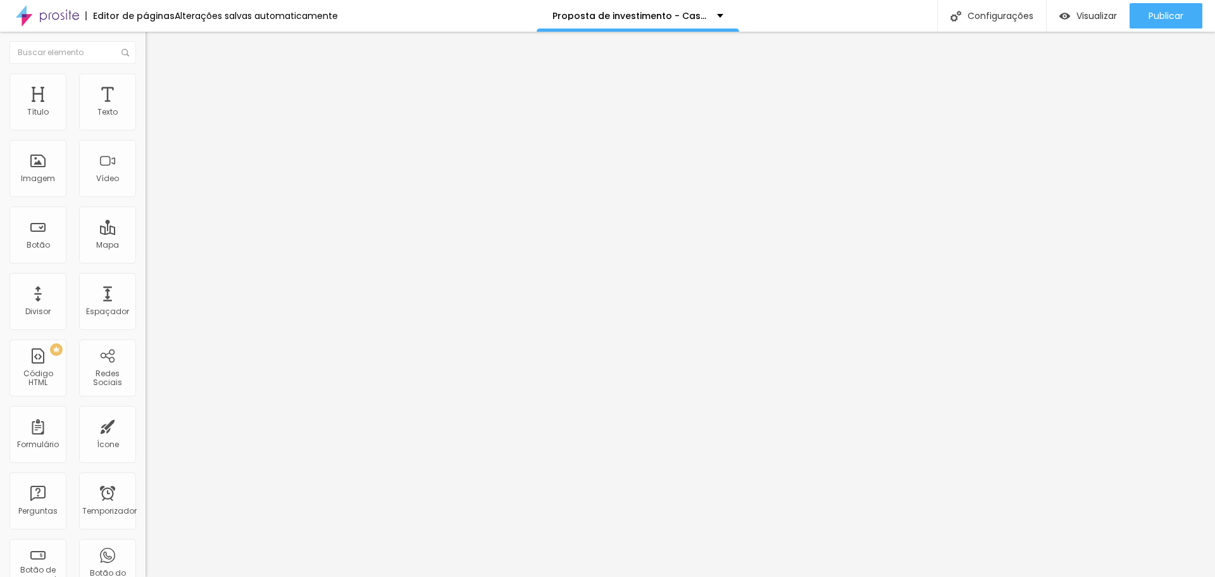
click at [146, 80] on li "Estilo" at bounding box center [219, 79] width 146 height 13
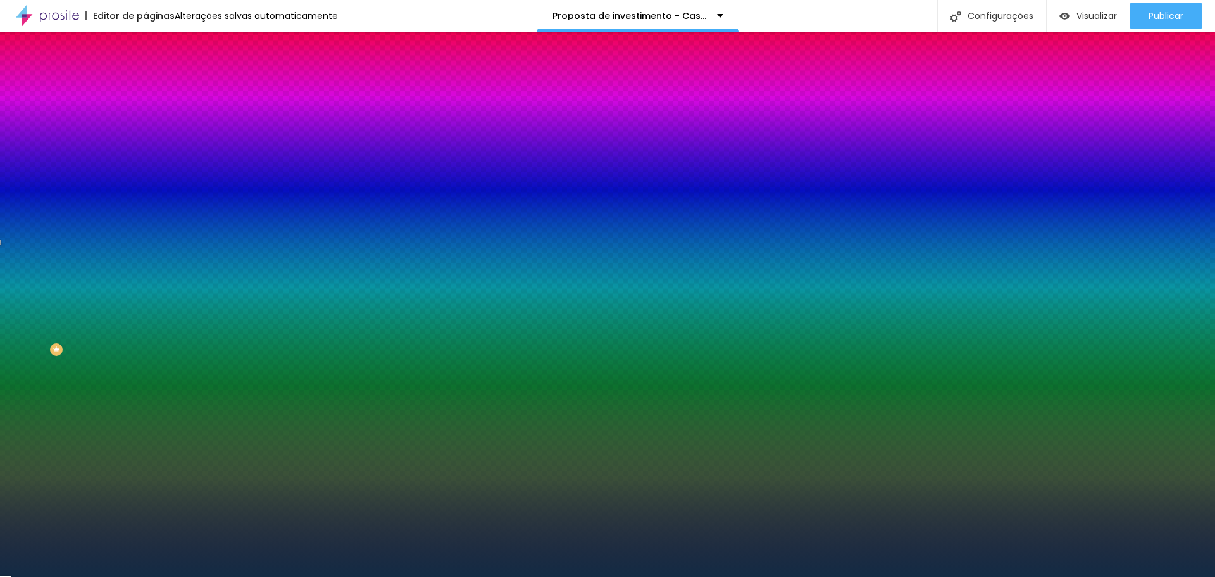
click at [152, 222] on icon "button" at bounding box center [154, 219] width 5 height 5
click at [266, 576] on div at bounding box center [607, 584] width 1215 height 0
drag, startPoint x: 163, startPoint y: 456, endPoint x: 101, endPoint y: 422, distance: 70.0
drag, startPoint x: 132, startPoint y: 454, endPoint x: 123, endPoint y: 444, distance: 13.0
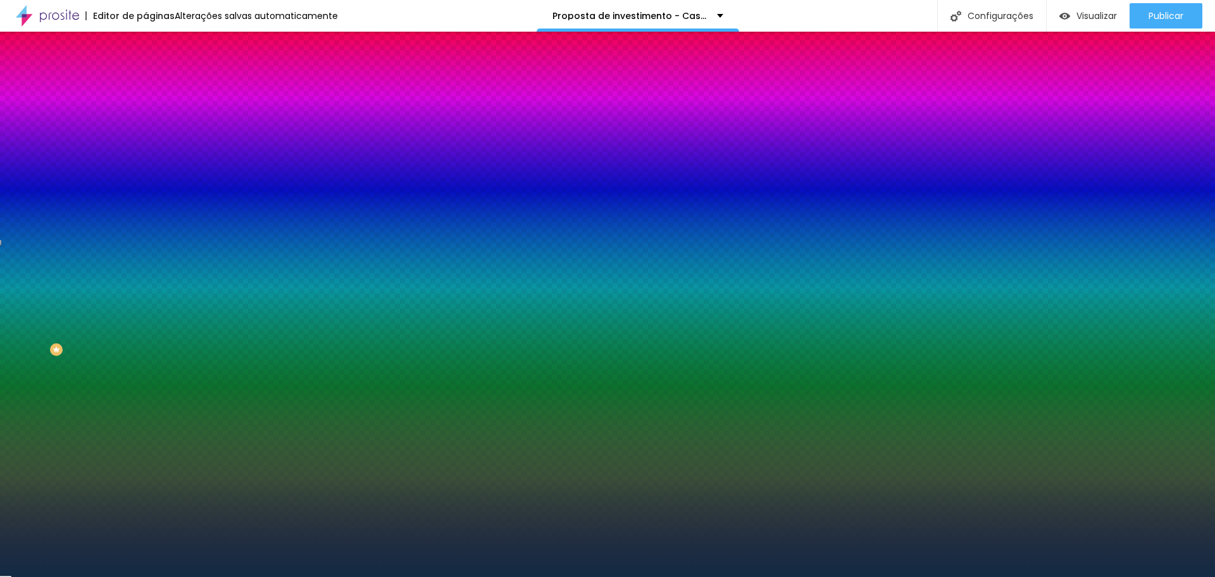
drag, startPoint x: 277, startPoint y: 414, endPoint x: 249, endPoint y: 413, distance: 27.9
click at [52, 576] on div at bounding box center [607, 577] width 1215 height 0
click at [146, 263] on button "button" at bounding box center [155, 255] width 18 height 13
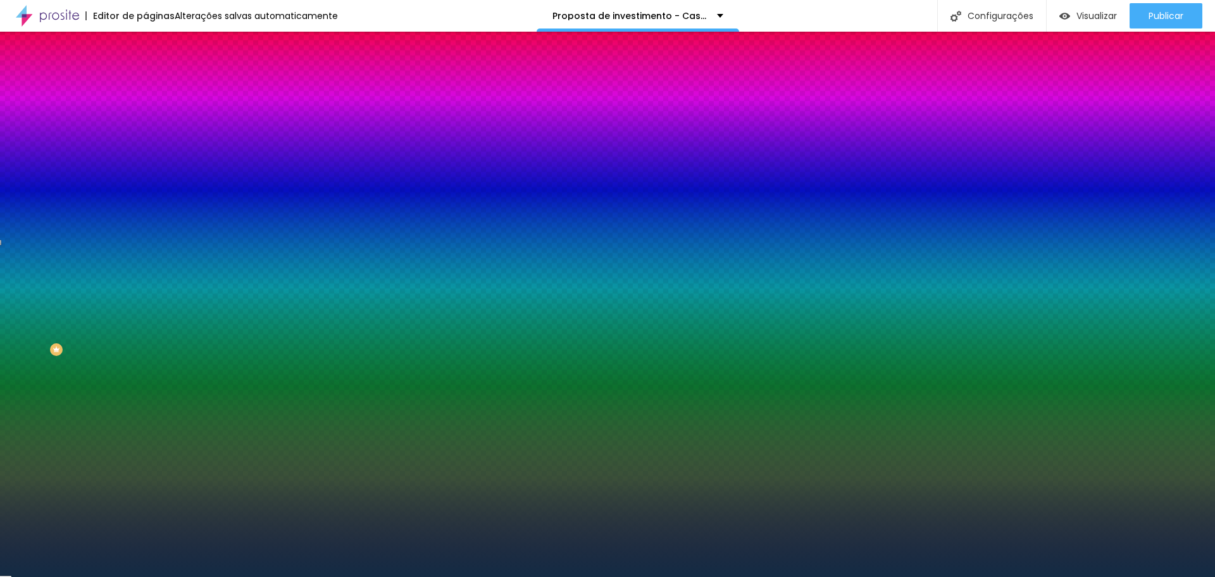
click at [270, 576] on div at bounding box center [607, 584] width 1215 height 0
drag, startPoint x: 165, startPoint y: 487, endPoint x: 112, endPoint y: 476, distance: 53.8
drag, startPoint x: 276, startPoint y: 443, endPoint x: 215, endPoint y: 427, distance: 63.0
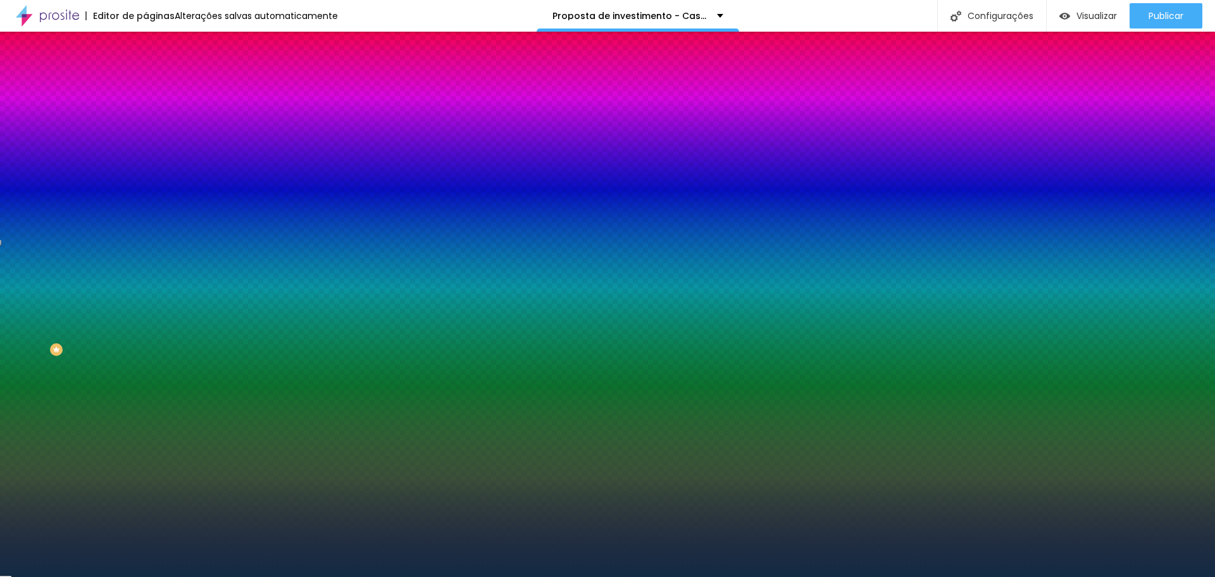
drag, startPoint x: 135, startPoint y: 519, endPoint x: 144, endPoint y: 508, distance: 14.8
click at [72, 576] on div at bounding box center [607, 577] width 1215 height 0
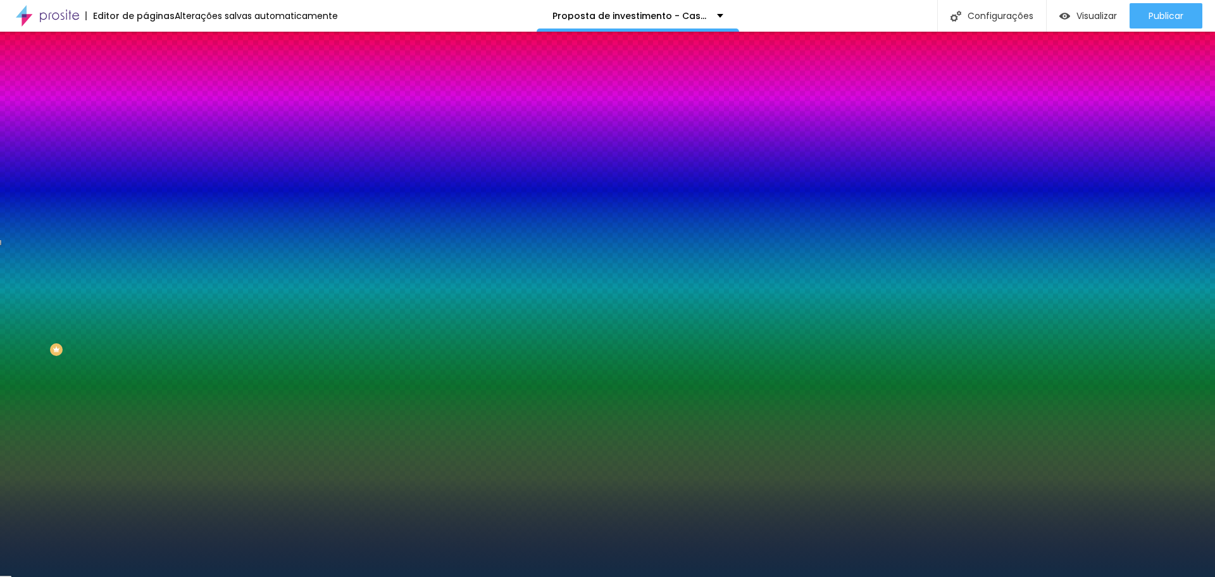
click at [151, 223] on icon "button" at bounding box center [155, 220] width 8 height 8
drag, startPoint x: 138, startPoint y: 487, endPoint x: 116, endPoint y: 464, distance: 31.8
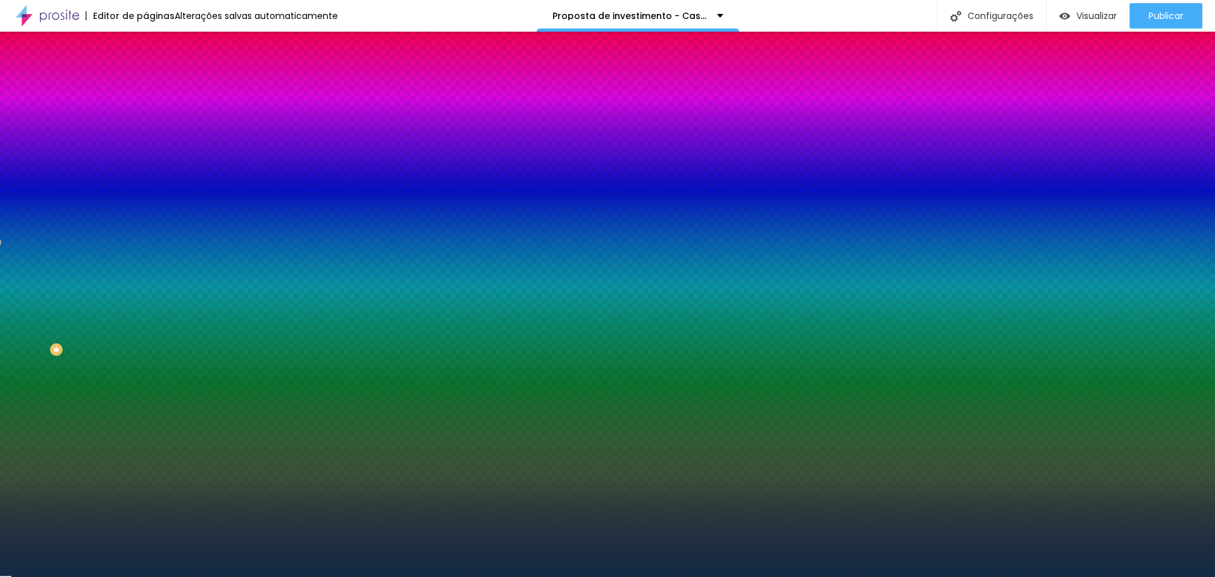
drag, startPoint x: 135, startPoint y: 488, endPoint x: 152, endPoint y: 482, distance: 18.0
click at [89, 576] on div at bounding box center [607, 577] width 1215 height 0
click at [152, 222] on icon "button" at bounding box center [154, 219] width 5 height 5
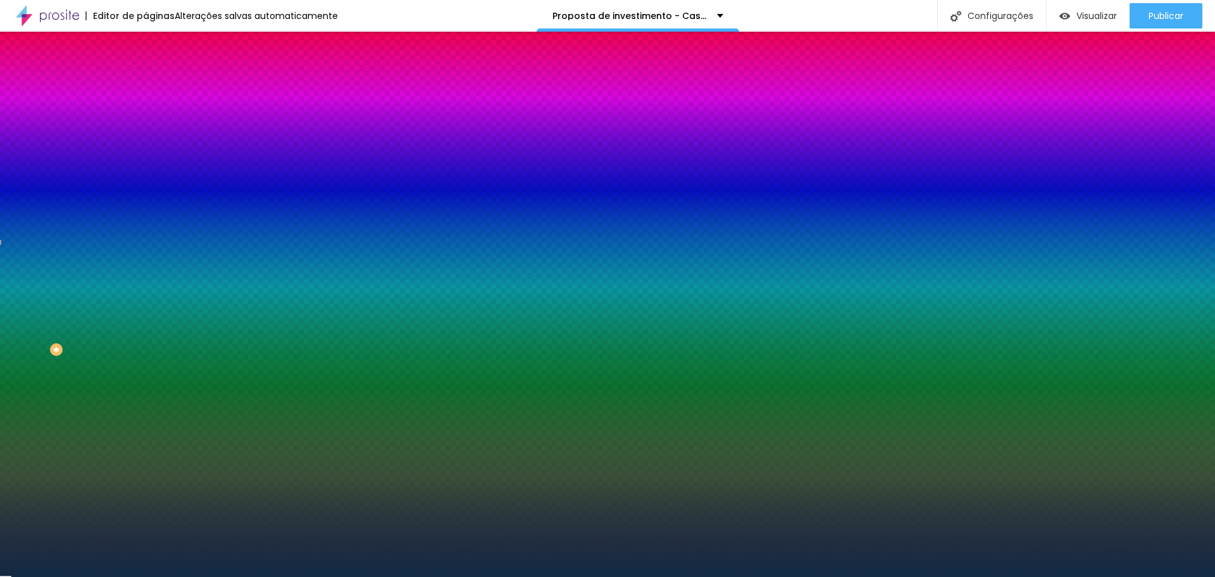
click at [70, 576] on div at bounding box center [607, 577] width 1215 height 0
click at [146, 263] on button "button" at bounding box center [155, 255] width 18 height 13
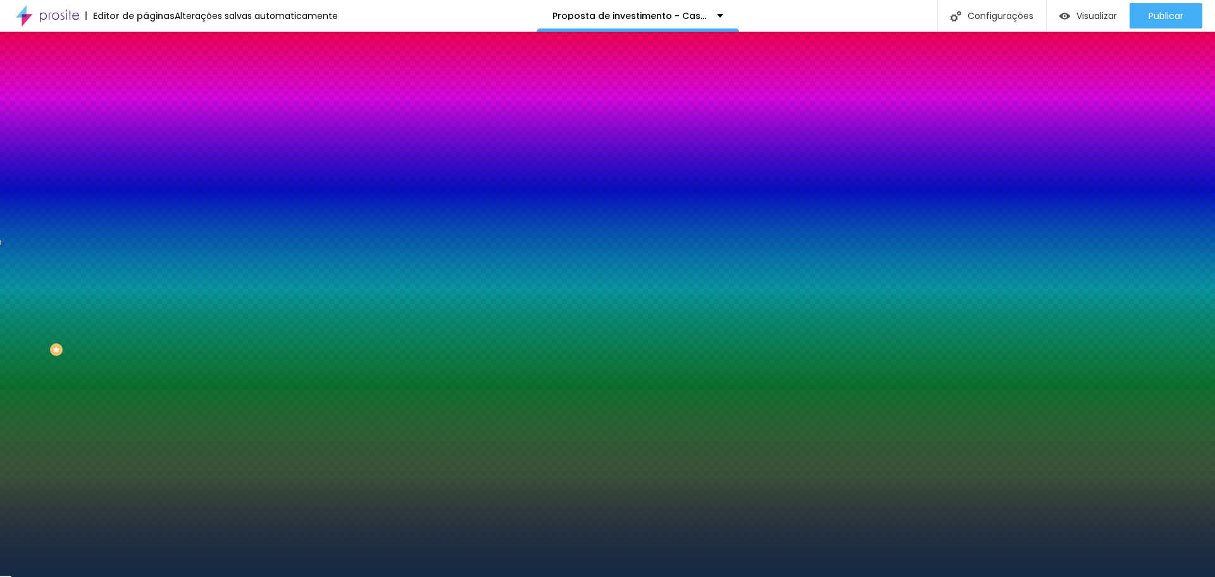
drag, startPoint x: 145, startPoint y: 517, endPoint x: 108, endPoint y: 443, distance: 82.9
click at [18, 576] on div at bounding box center [607, 577] width 1215 height 0
click at [285, 15] on font "Alterações salvas automaticamente" at bounding box center [256, 15] width 163 height 13
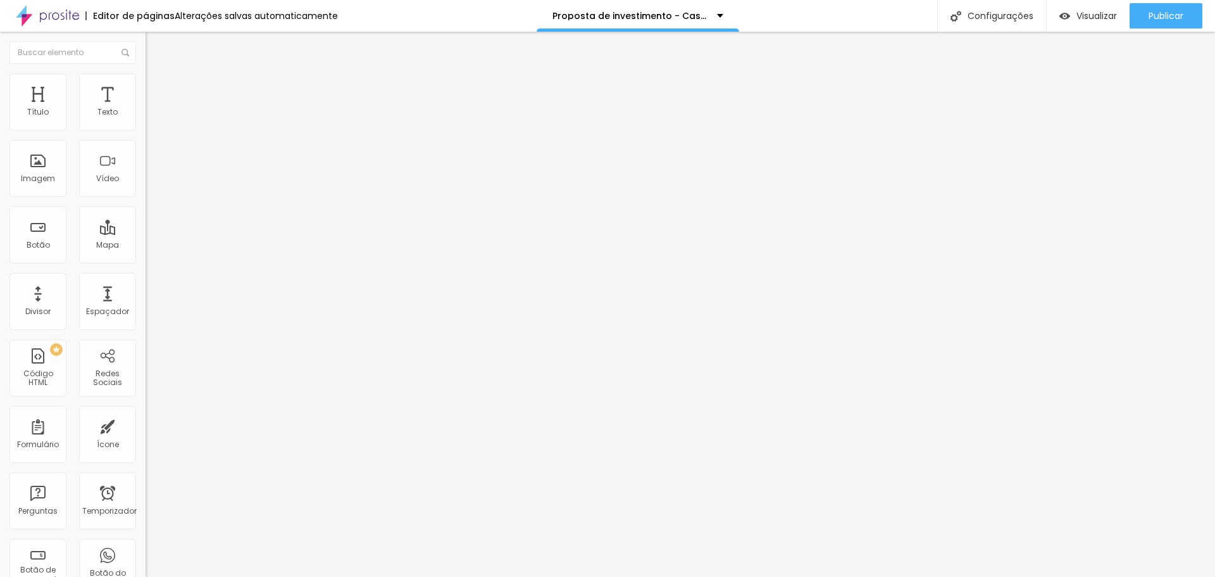
click at [157, 87] on font "Estilo" at bounding box center [167, 82] width 20 height 11
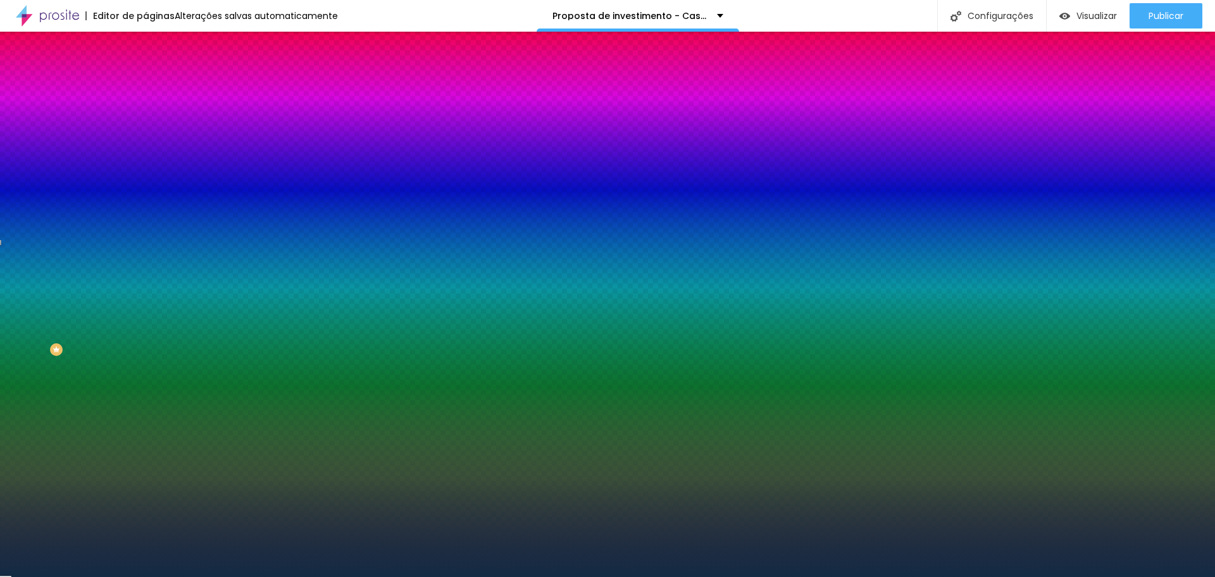
click at [151, 223] on icon "button" at bounding box center [155, 220] width 8 height 8
click at [261, 576] on div at bounding box center [607, 584] width 1215 height 0
click at [90, 576] on div at bounding box center [607, 577] width 1215 height 0
click at [152, 258] on icon "button" at bounding box center [154, 255] width 5 height 5
click at [270, 576] on div at bounding box center [607, 584] width 1215 height 0
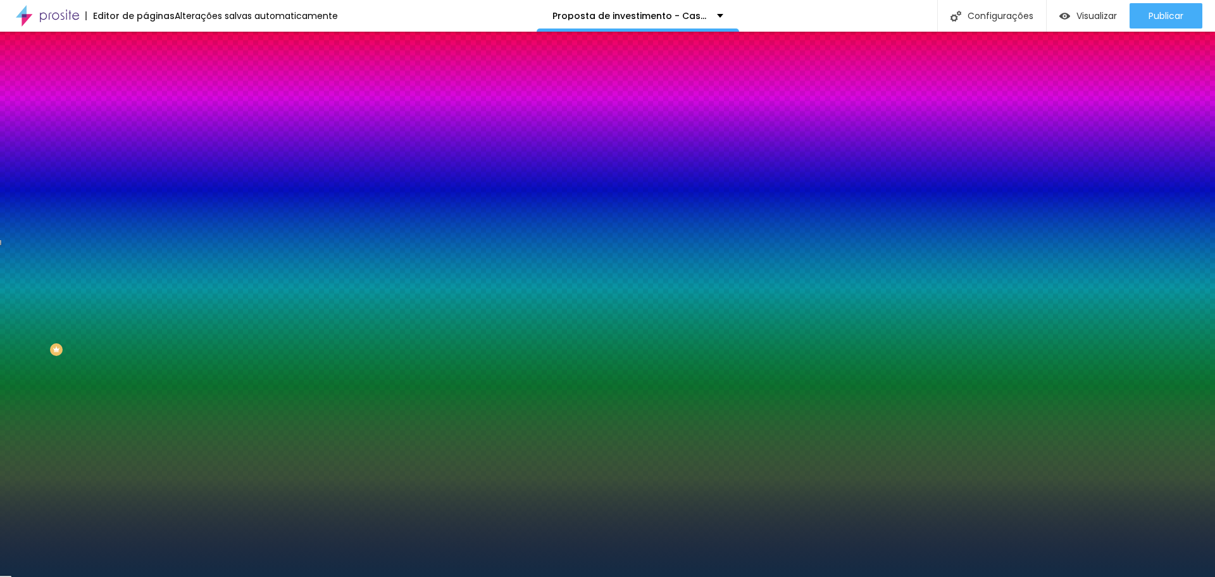
click at [65, 576] on div at bounding box center [607, 577] width 1215 height 0
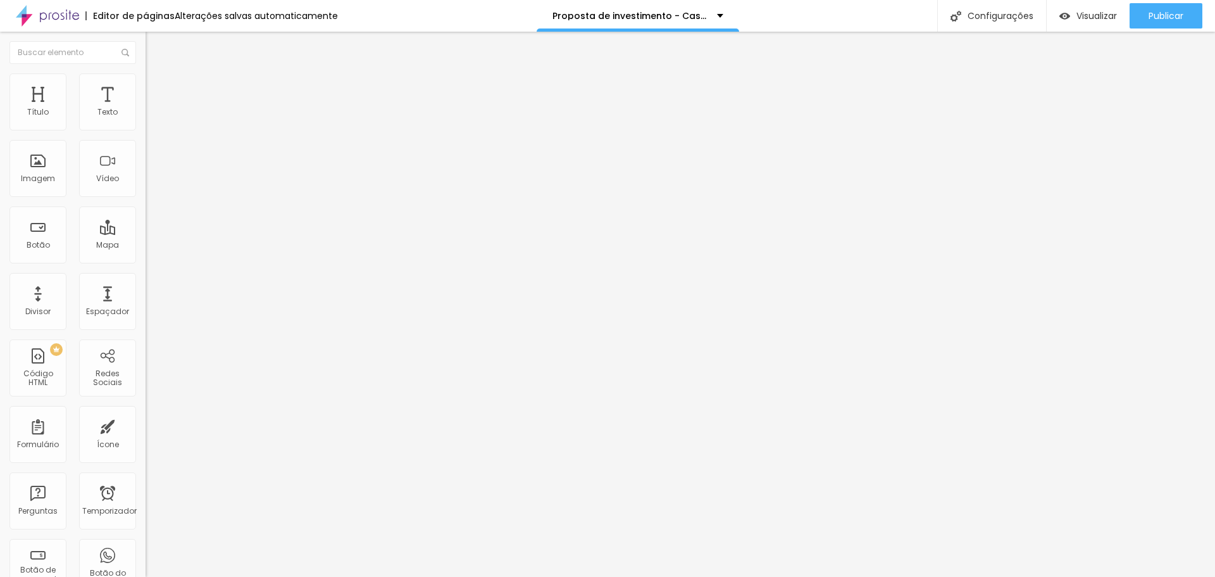
click at [146, 81] on li "Estilo" at bounding box center [219, 79] width 146 height 13
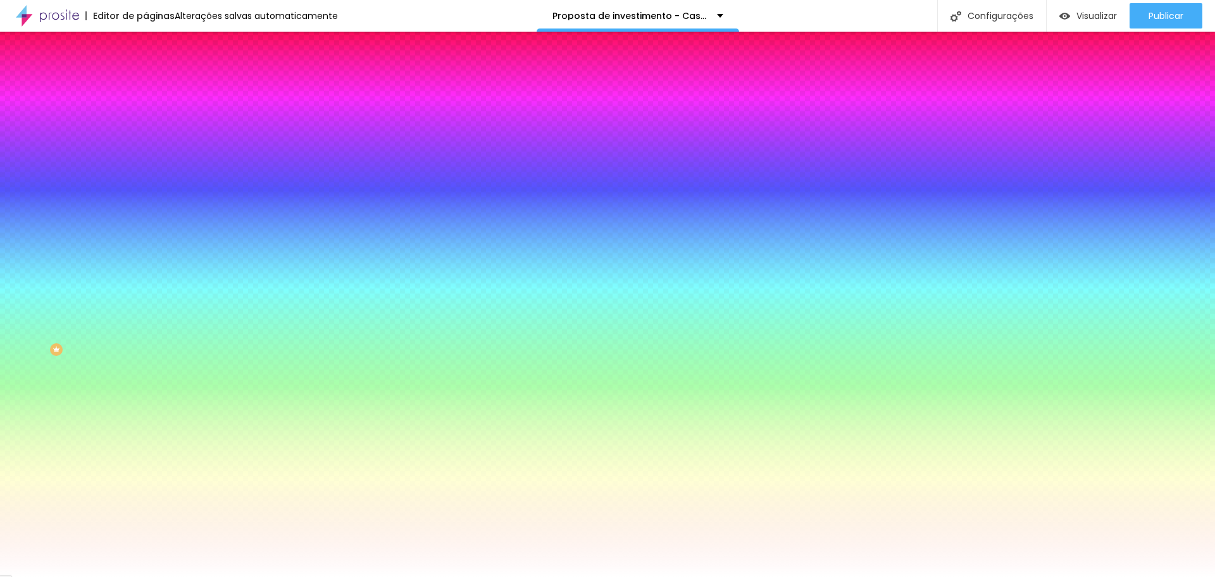
click at [146, 263] on button "button" at bounding box center [155, 255] width 18 height 13
click at [271, 576] on div at bounding box center [607, 584] width 1215 height 0
drag, startPoint x: 277, startPoint y: 451, endPoint x: 248, endPoint y: 423, distance: 39.8
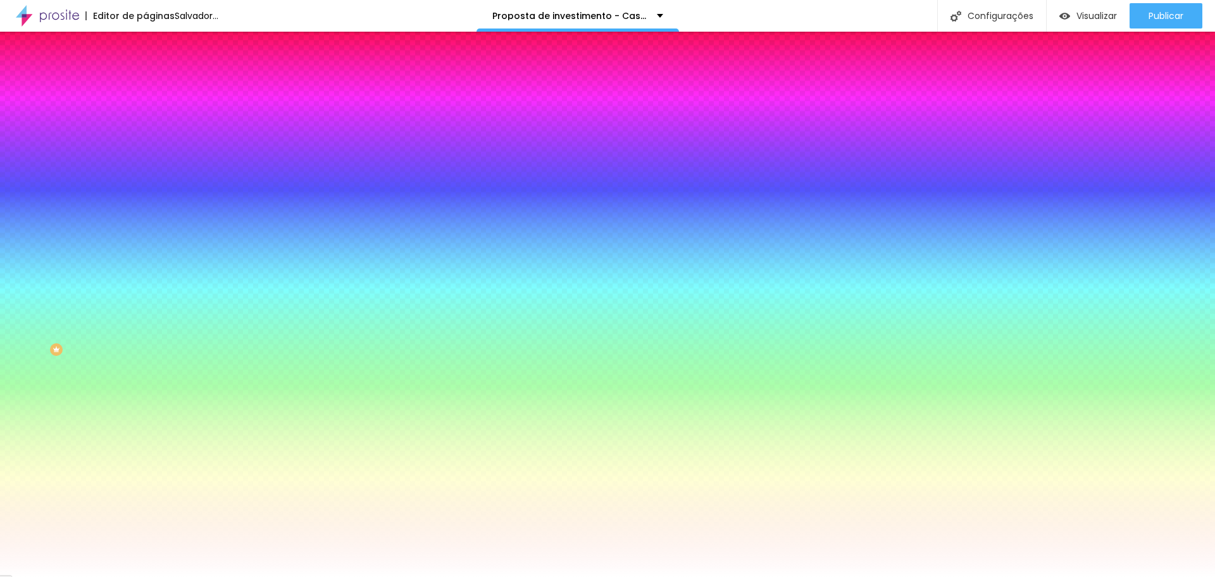
drag, startPoint x: 166, startPoint y: 482, endPoint x: 153, endPoint y: 463, distance: 23.5
drag, startPoint x: 278, startPoint y: 446, endPoint x: 235, endPoint y: 434, distance: 44.1
drag, startPoint x: 149, startPoint y: 485, endPoint x: 105, endPoint y: 476, distance: 44.6
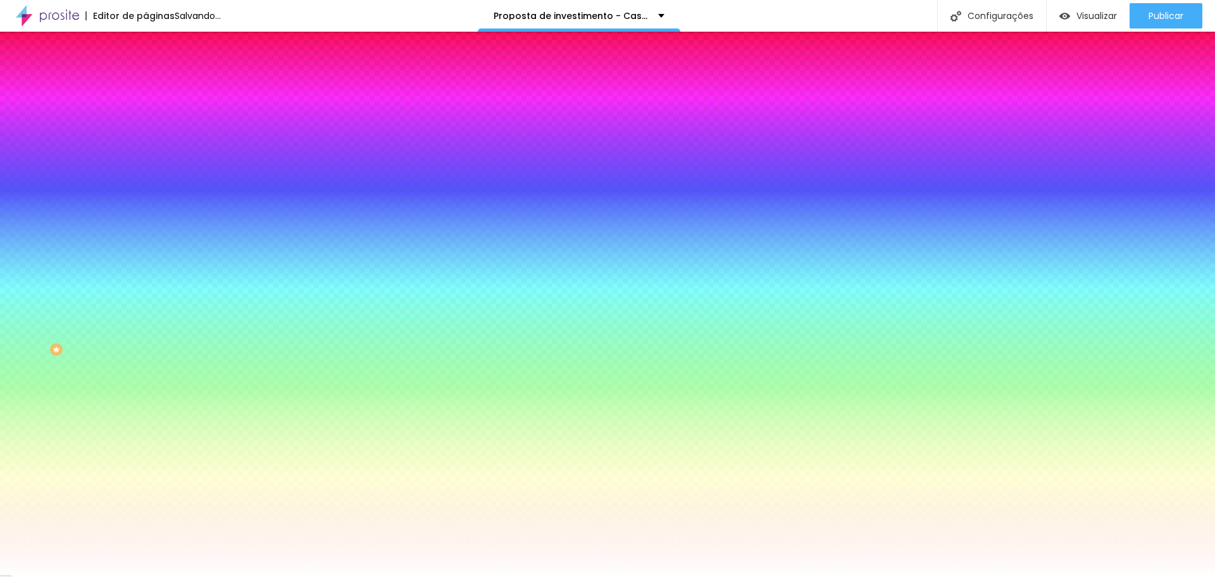
drag, startPoint x: 139, startPoint y: 521, endPoint x: 96, endPoint y: 512, distance: 43.9
click at [27, 576] on div at bounding box center [607, 577] width 1215 height 0
click at [197, 18] on font "Alterações salvas automaticamente" at bounding box center [256, 15] width 163 height 13
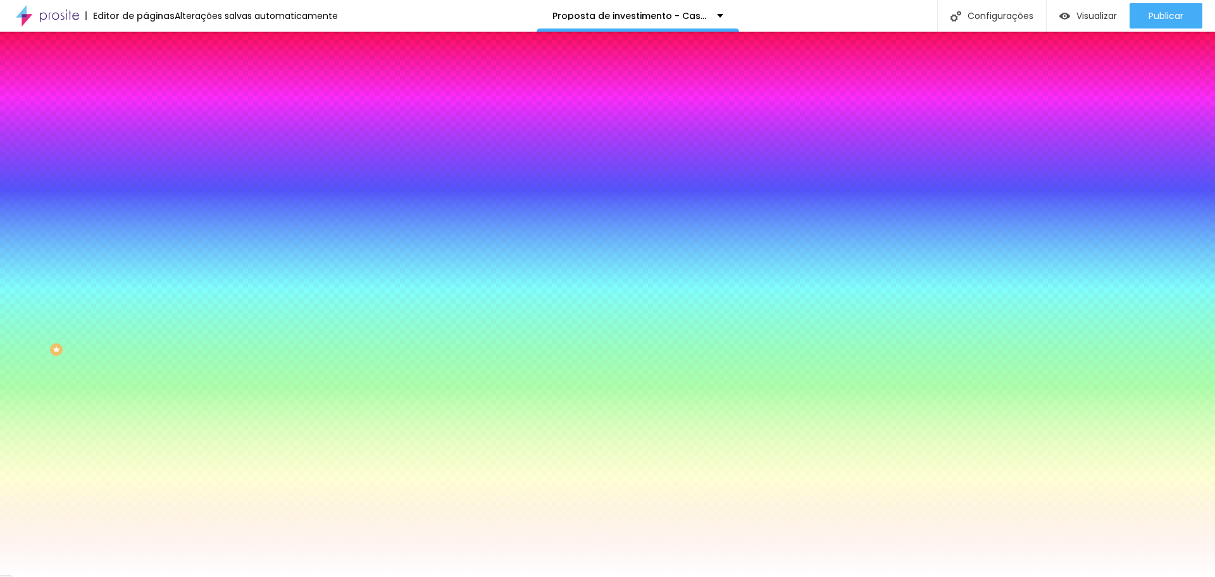
click at [146, 263] on button "button" at bounding box center [155, 255] width 18 height 13
click at [254, 576] on div "Ativar efeito" at bounding box center [607, 581] width 1215 height 8
click at [263, 576] on div at bounding box center [607, 584] width 1215 height 0
click at [58, 576] on div at bounding box center [607, 577] width 1215 height 0
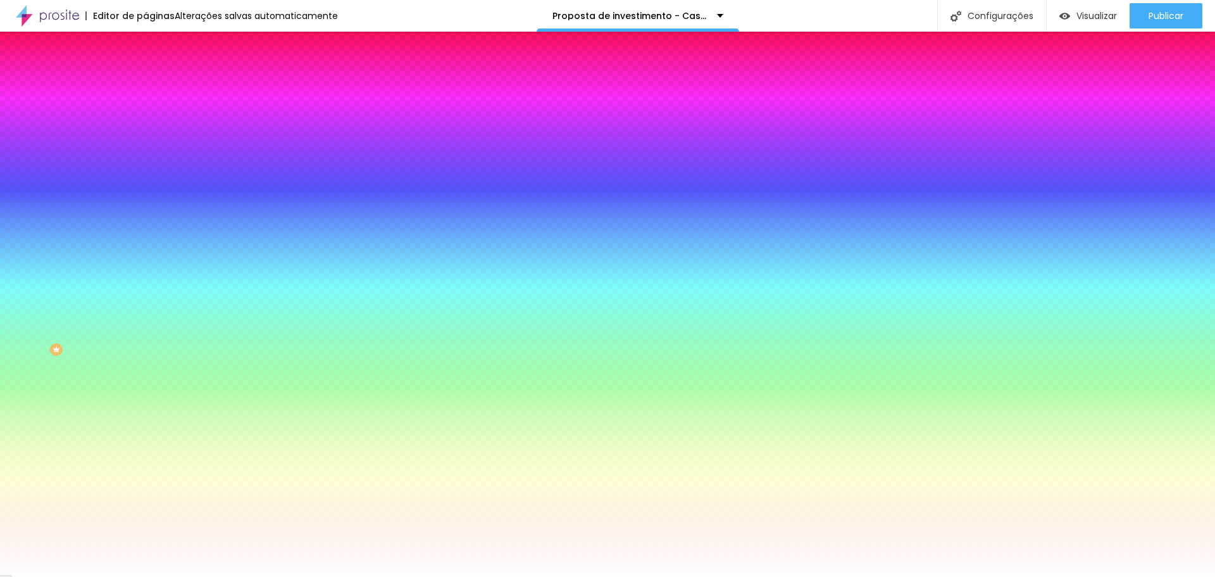
click at [278, 15] on font "Alterações salvas automaticamente" at bounding box center [256, 15] width 163 height 13
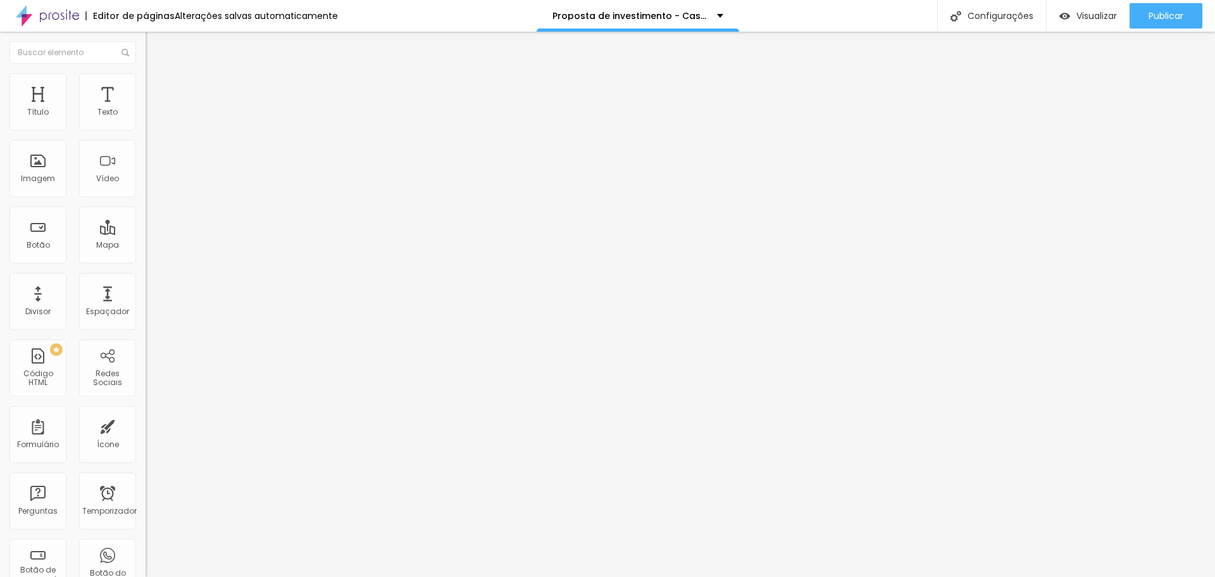
click at [157, 87] on font "Estilo" at bounding box center [167, 82] width 20 height 11
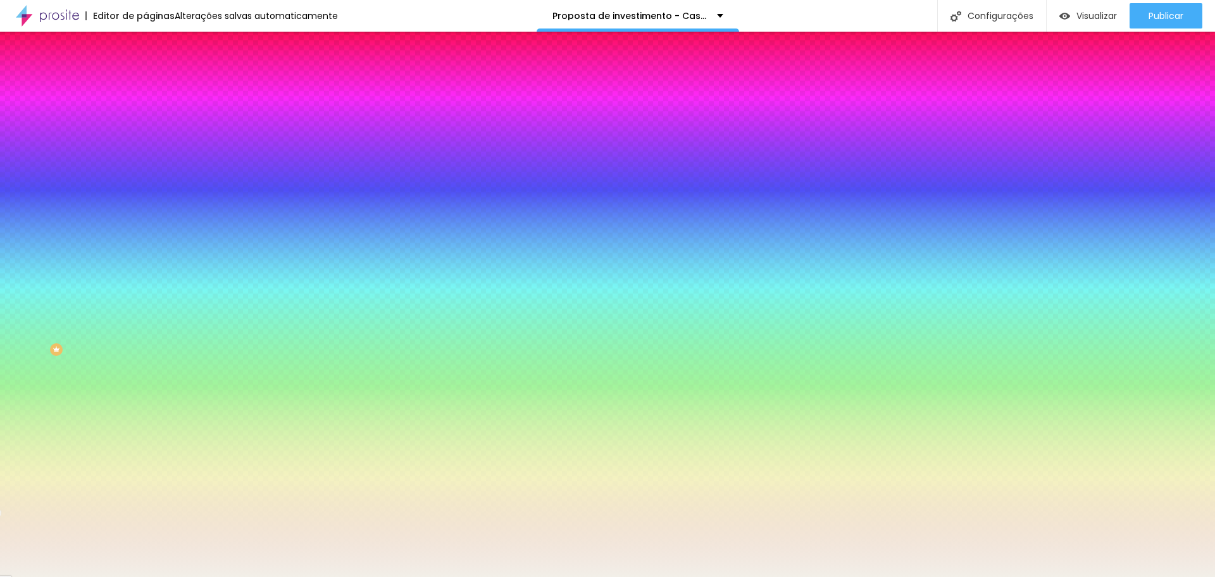
click at [146, 227] on button "button" at bounding box center [155, 220] width 18 height 13
click at [270, 576] on div at bounding box center [607, 584] width 1215 height 0
click at [76, 576] on div at bounding box center [607, 577] width 1215 height 0
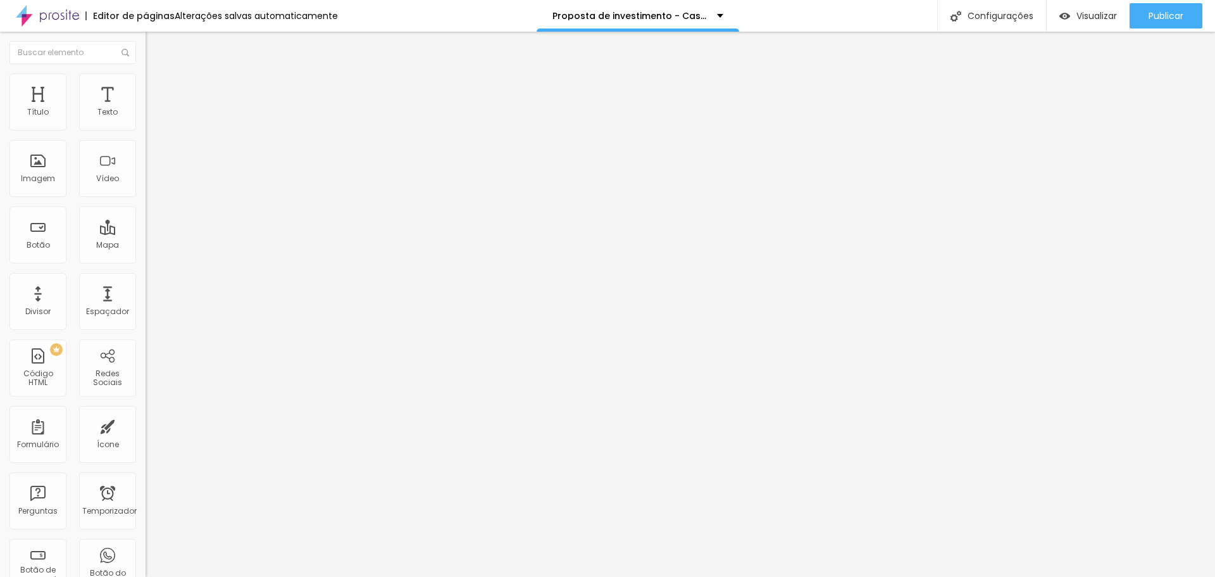
click at [157, 87] on font "Estilo" at bounding box center [167, 82] width 20 height 11
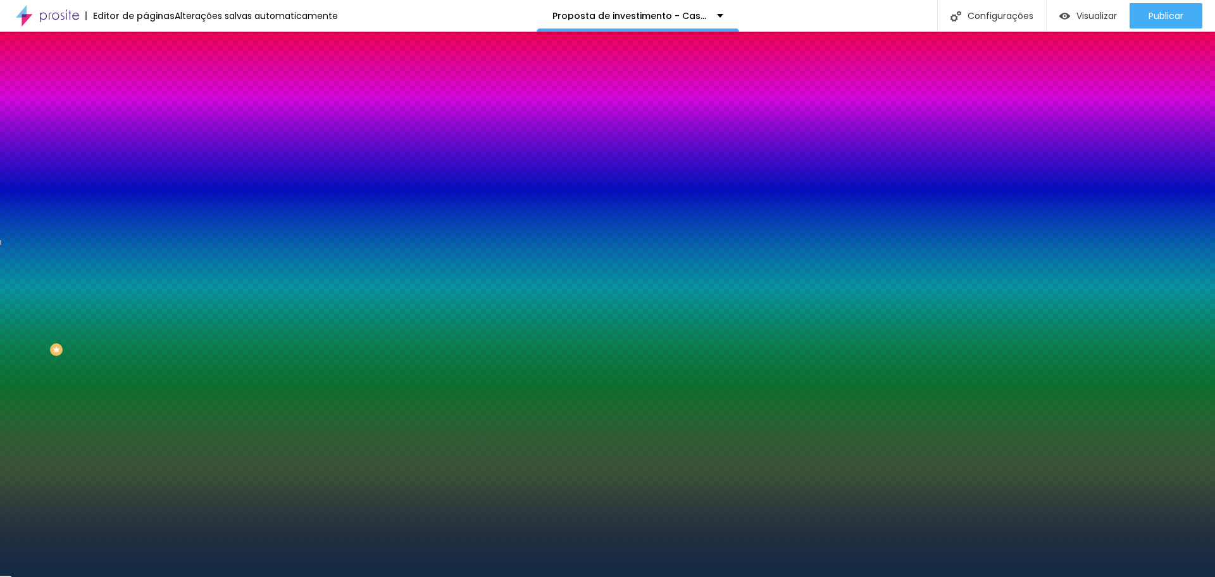
click at [146, 86] on li "Avançado" at bounding box center [219, 92] width 146 height 13
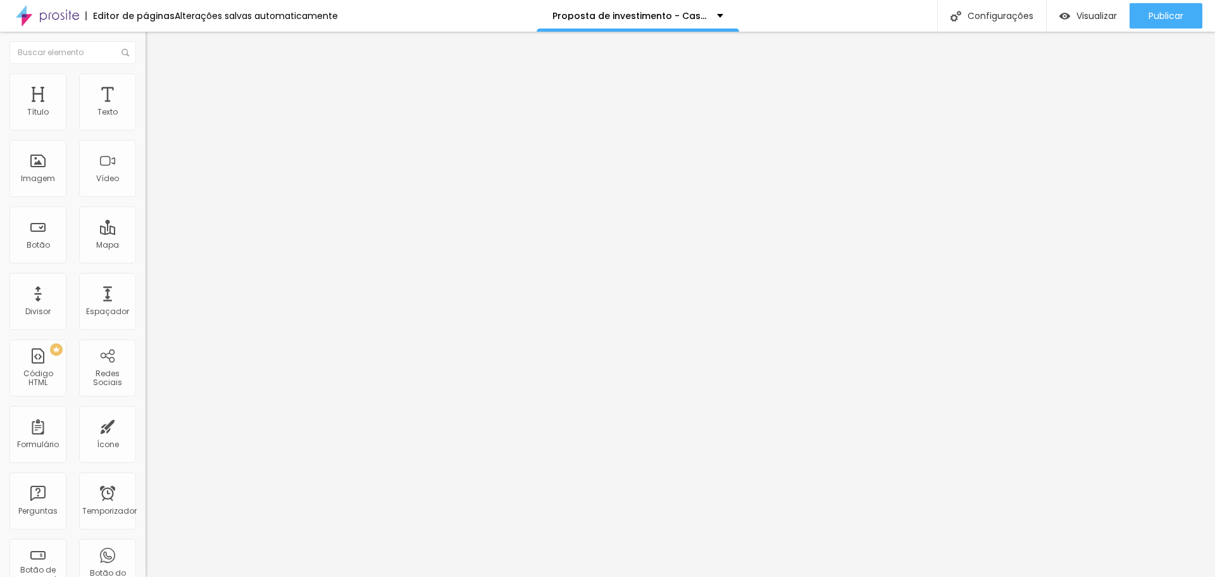
drag, startPoint x: 81, startPoint y: 124, endPoint x: 9, endPoint y: 123, distance: 71.5
click at [146, 246] on input "range" at bounding box center [187, 251] width 82 height 10
drag, startPoint x: 31, startPoint y: 147, endPoint x: 6, endPoint y: 147, distance: 24.7
click at [146, 425] on input "range" at bounding box center [187, 430] width 82 height 10
click at [146, 73] on li "Conteúdo" at bounding box center [219, 67] width 146 height 13
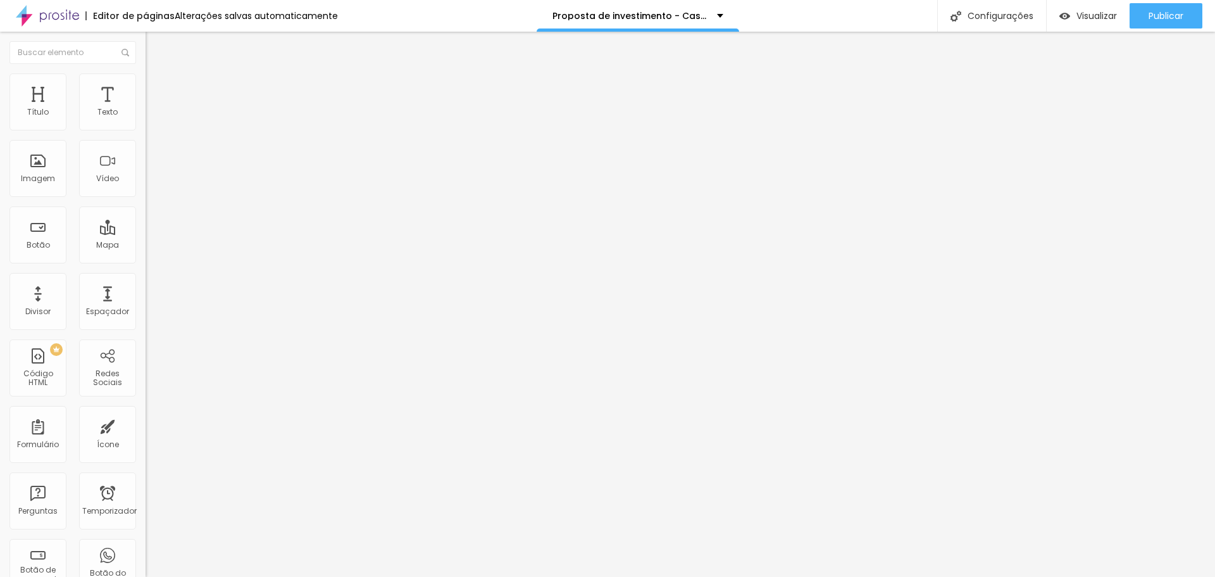
click at [157, 91] on font "Avançado" at bounding box center [178, 94] width 42 height 11
click at [146, 83] on li "Estilo" at bounding box center [219, 79] width 146 height 13
click at [146, 73] on img at bounding box center [151, 78] width 11 height 11
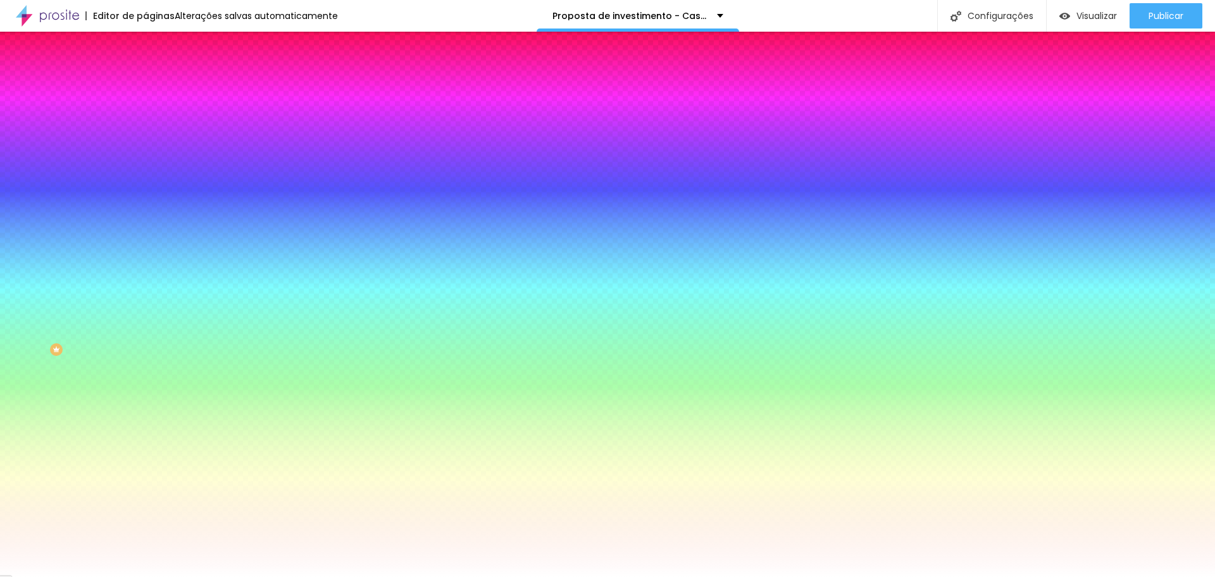
drag, startPoint x: 129, startPoint y: 231, endPoint x: 74, endPoint y: 221, distance: 56.0
click at [146, 185] on div "Cor de fundo Voltar ao padrão #FFFFFF" at bounding box center [219, 167] width 146 height 35
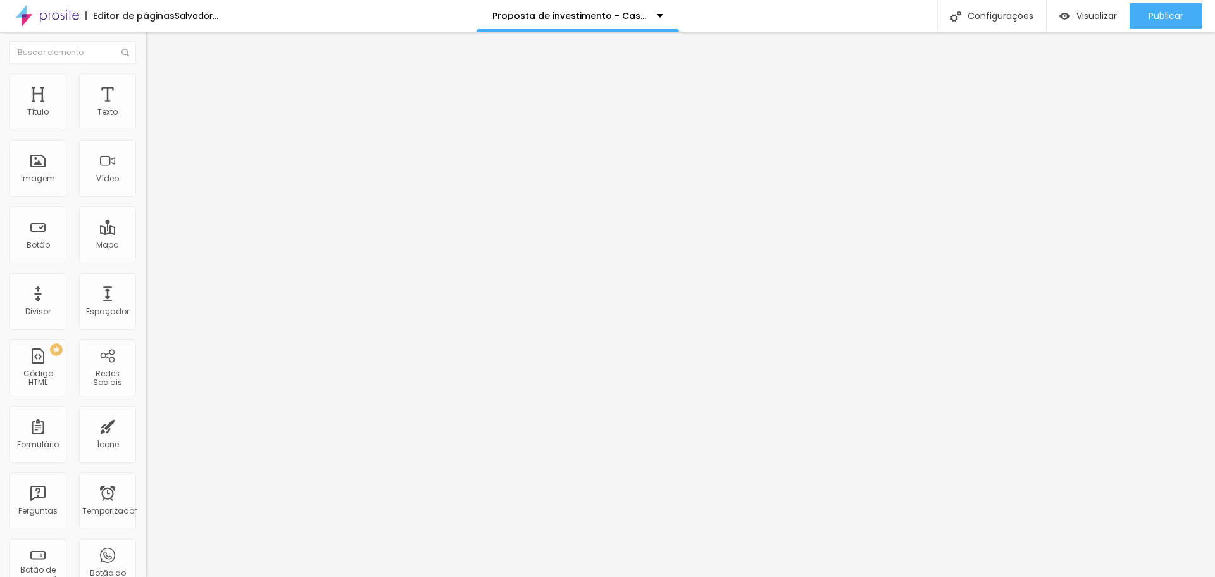
click at [146, 198] on font "Original" at bounding box center [161, 192] width 30 height 11
click at [146, 221] on font "Quadrado" at bounding box center [166, 215] width 41 height 11
click at [146, 81] on img at bounding box center [151, 78] width 11 height 11
drag, startPoint x: 123, startPoint y: 131, endPoint x: 90, endPoint y: 131, distance: 33.5
click at [146, 130] on input "range" at bounding box center [187, 125] width 82 height 10
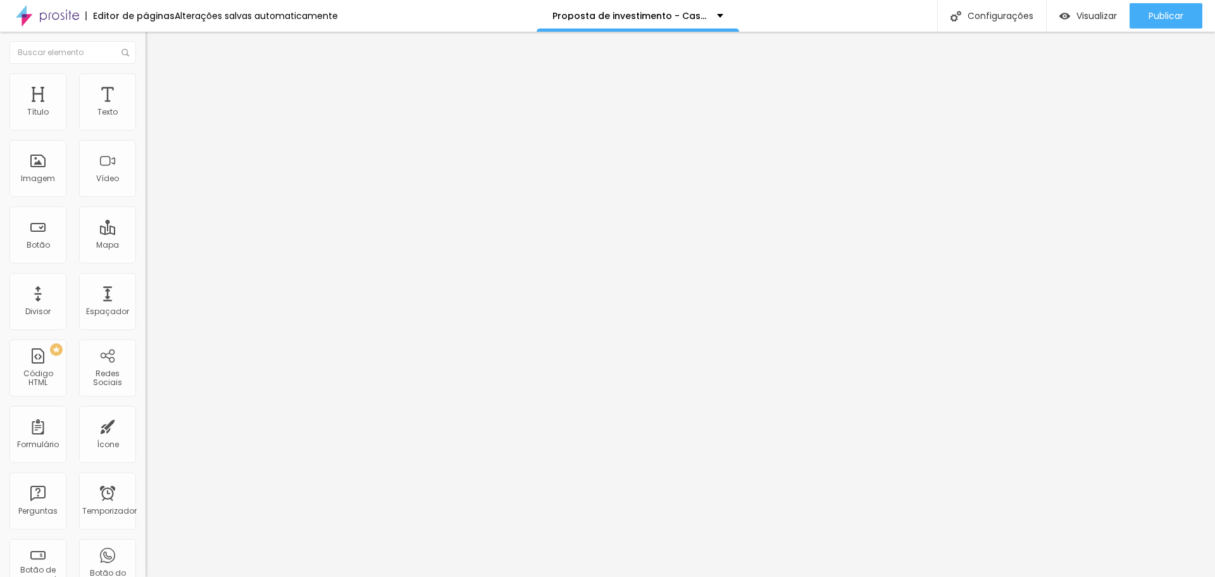
drag, startPoint x: 61, startPoint y: 160, endPoint x: 130, endPoint y: 173, distance: 69.6
click at [146, 278] on input "range" at bounding box center [187, 283] width 82 height 10
drag, startPoint x: 94, startPoint y: 134, endPoint x: 114, endPoint y: 144, distance: 22.9
click at [146, 130] on input "range" at bounding box center [187, 125] width 82 height 10
click at [146, 127] on div at bounding box center [219, 121] width 146 height 10
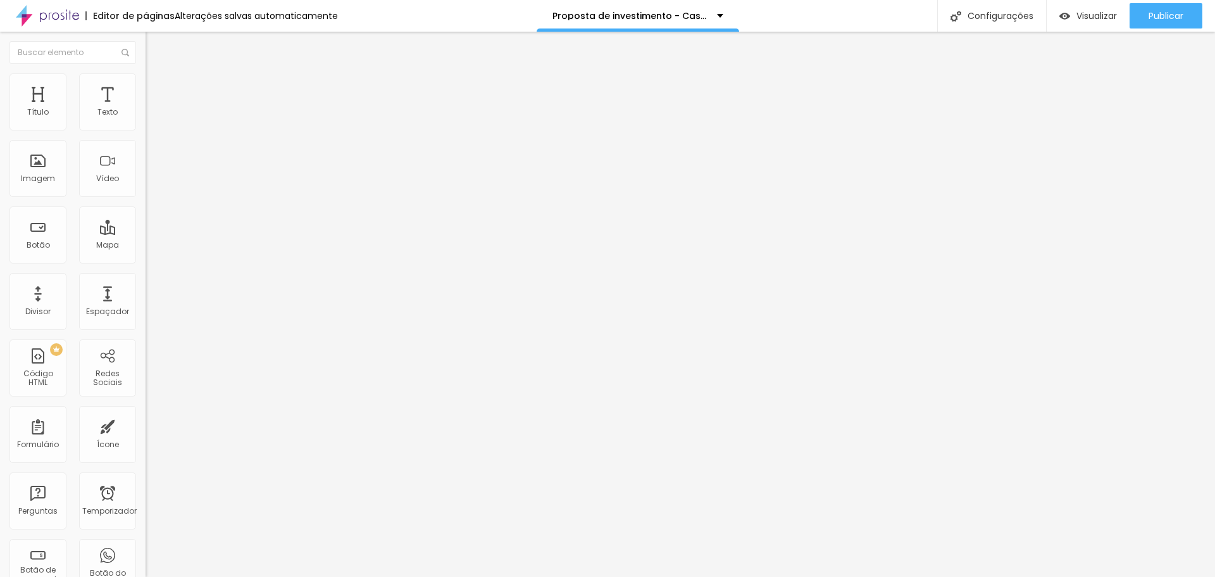
click at [146, 115] on img at bounding box center [150, 110] width 9 height 9
click at [146, 76] on img at bounding box center [151, 78] width 11 height 11
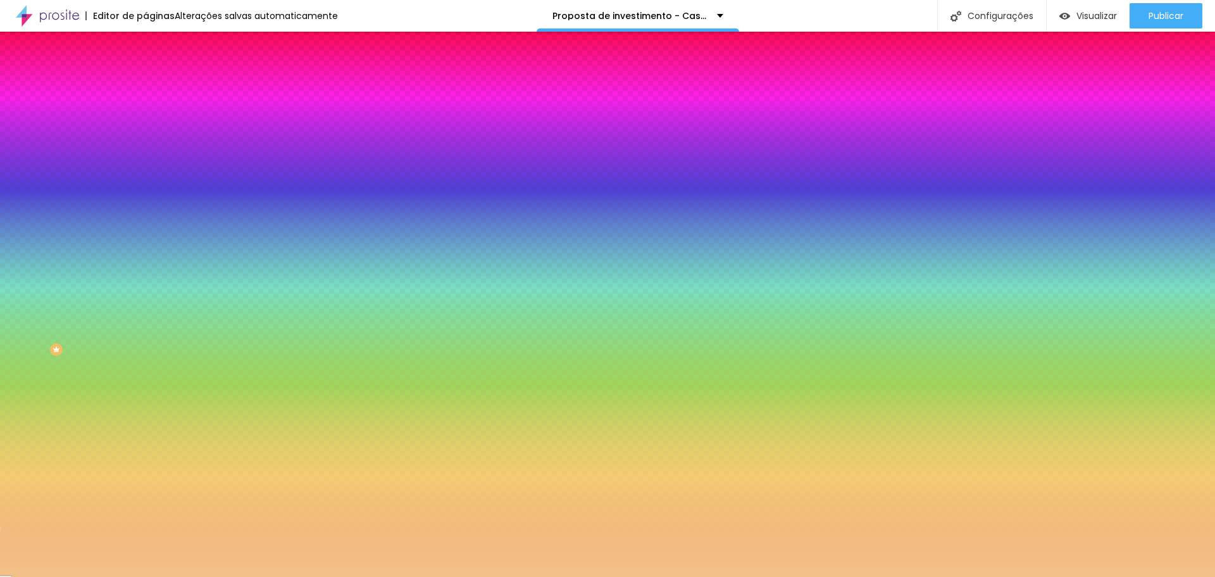
drag, startPoint x: 68, startPoint y: 166, endPoint x: 175, endPoint y: 166, distance: 107.0
click at [175, 165] on input "range" at bounding box center [187, 159] width 82 height 10
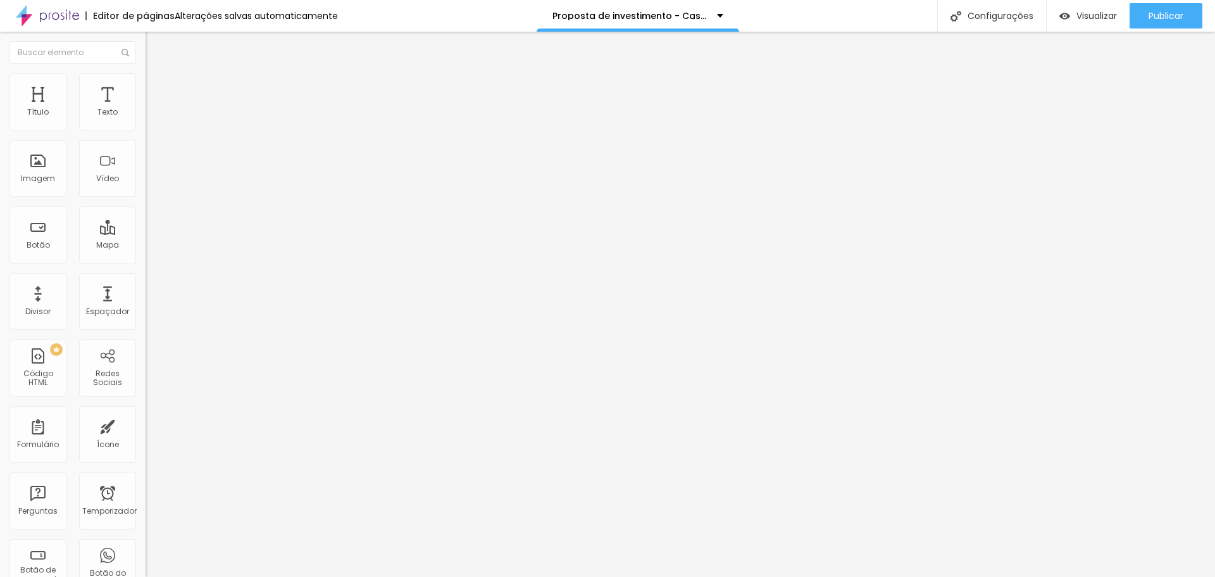
click at [146, 81] on img at bounding box center [151, 78] width 11 height 11
click at [146, 80] on img at bounding box center [151, 78] width 11 height 11
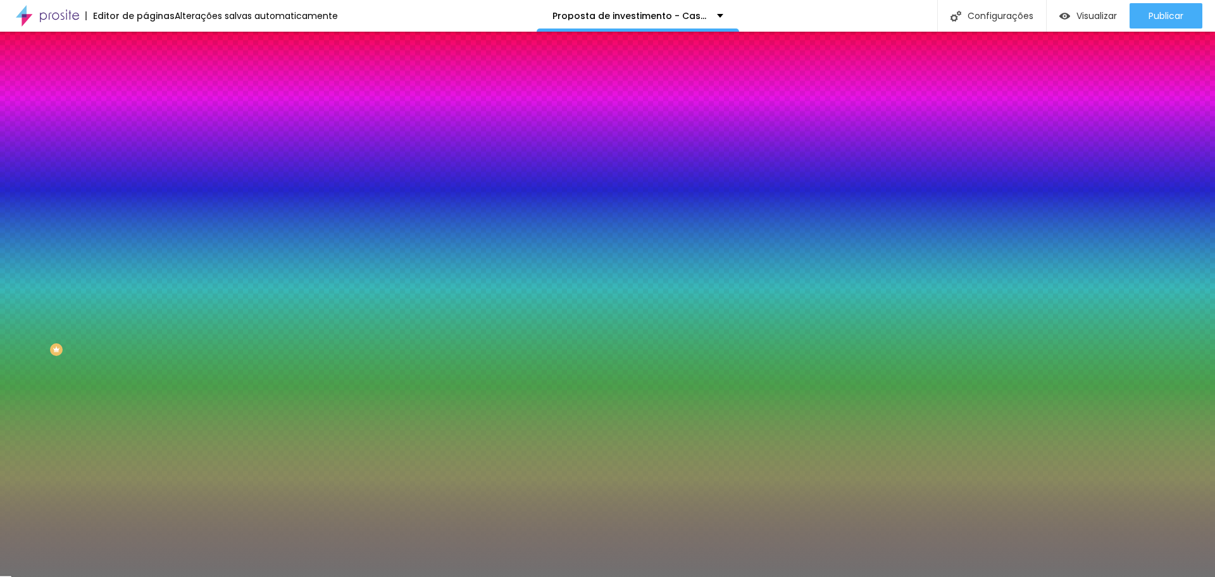
drag, startPoint x: 130, startPoint y: 130, endPoint x: 30, endPoint y: 120, distance: 99.8
click at [146, 120] on div "Cor Voltar ao padrão #717171" at bounding box center [219, 116] width 146 height 35
paste input "F2C189"
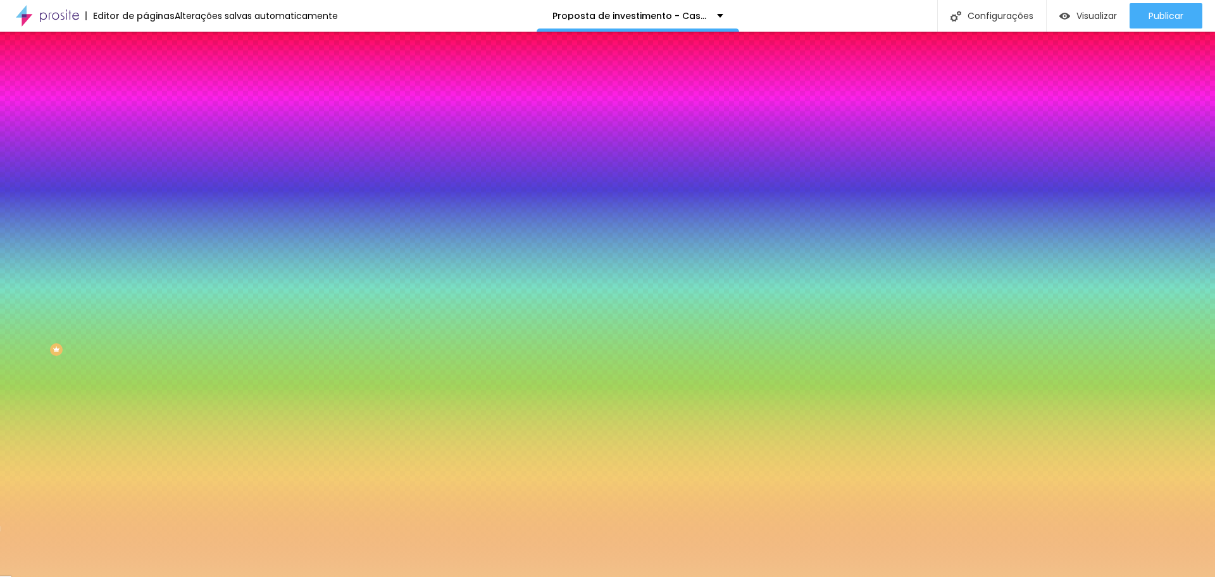
click at [157, 89] on font "Avançado" at bounding box center [178, 94] width 42 height 11
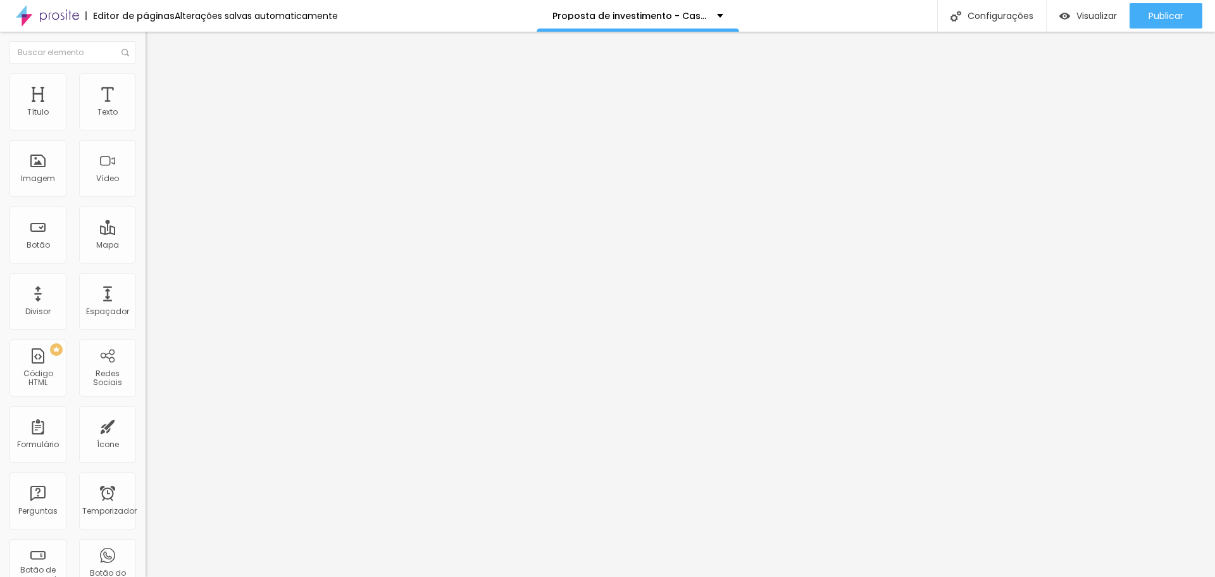
click at [146, 73] on li "Conteúdo" at bounding box center [219, 67] width 146 height 13
click at [146, 84] on li "Estilo" at bounding box center [219, 79] width 146 height 13
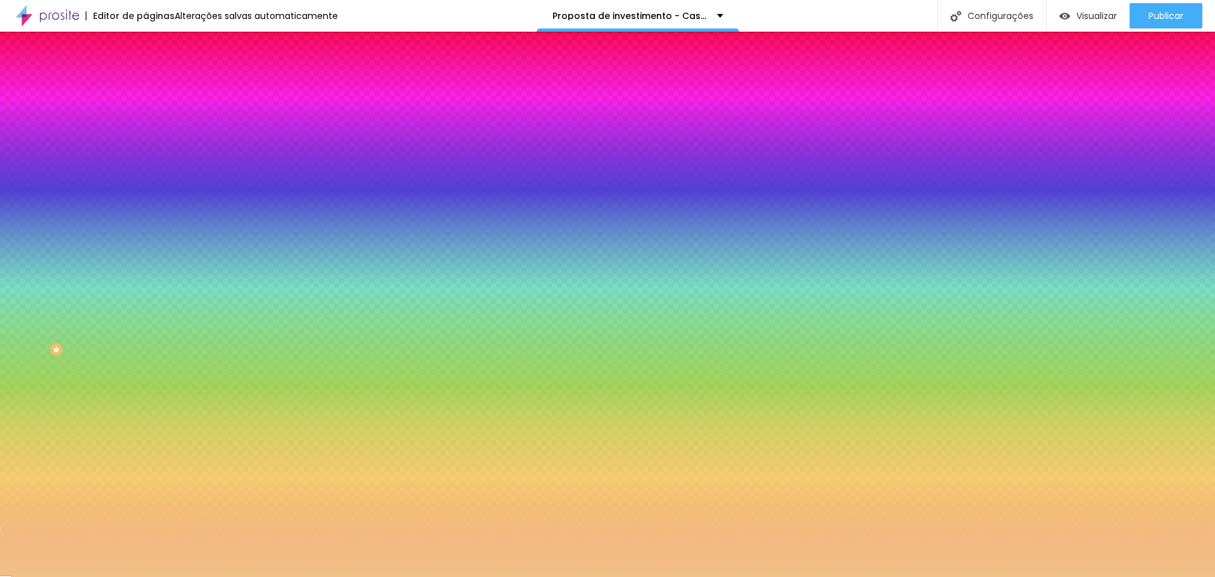
drag, startPoint x: 66, startPoint y: 167, endPoint x: 172, endPoint y: 183, distance: 107.5
click at [172, 165] on input "range" at bounding box center [187, 159] width 82 height 10
click at [146, 187] on input "10" at bounding box center [169, 179] width 47 height 13
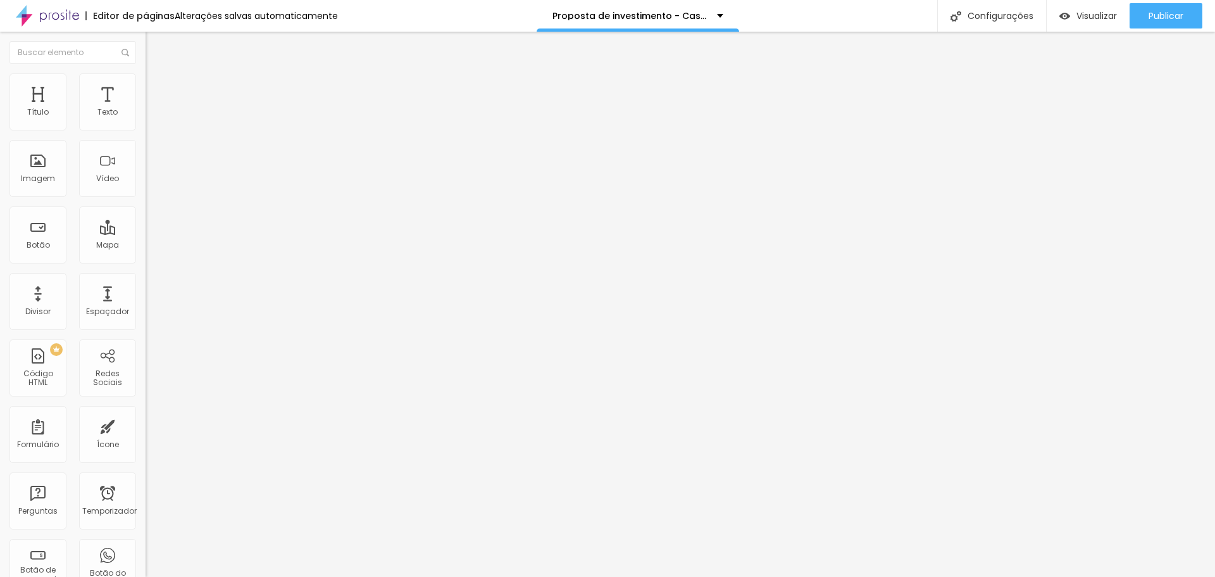
click at [157, 87] on font "Estilo" at bounding box center [167, 82] width 20 height 11
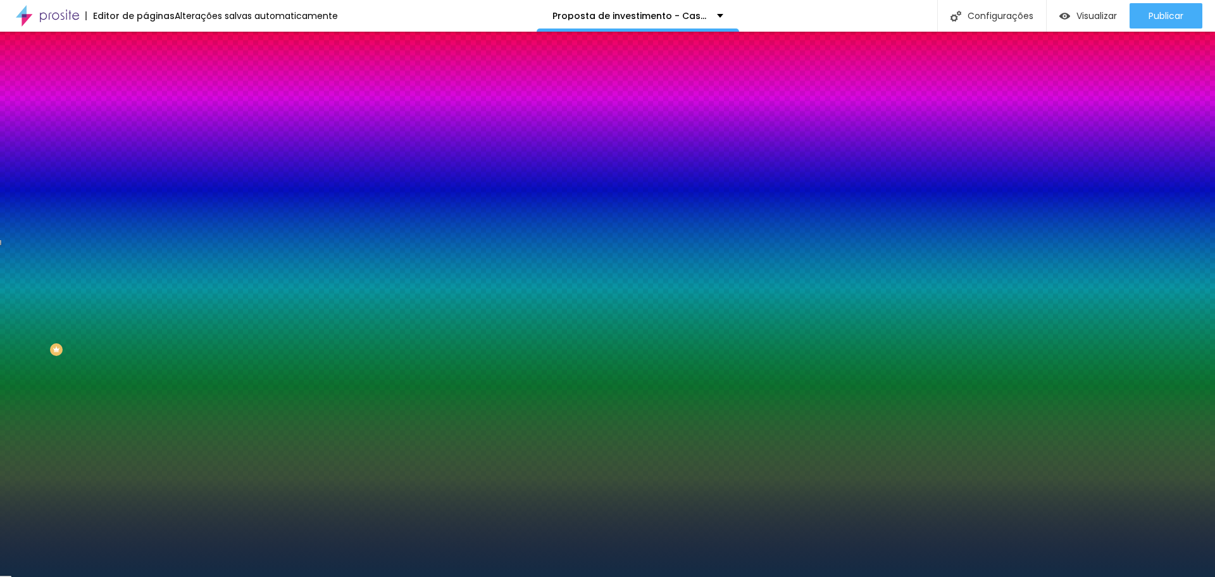
click at [286, 11] on font "Alterações salvas automaticamente" at bounding box center [256, 15] width 163 height 13
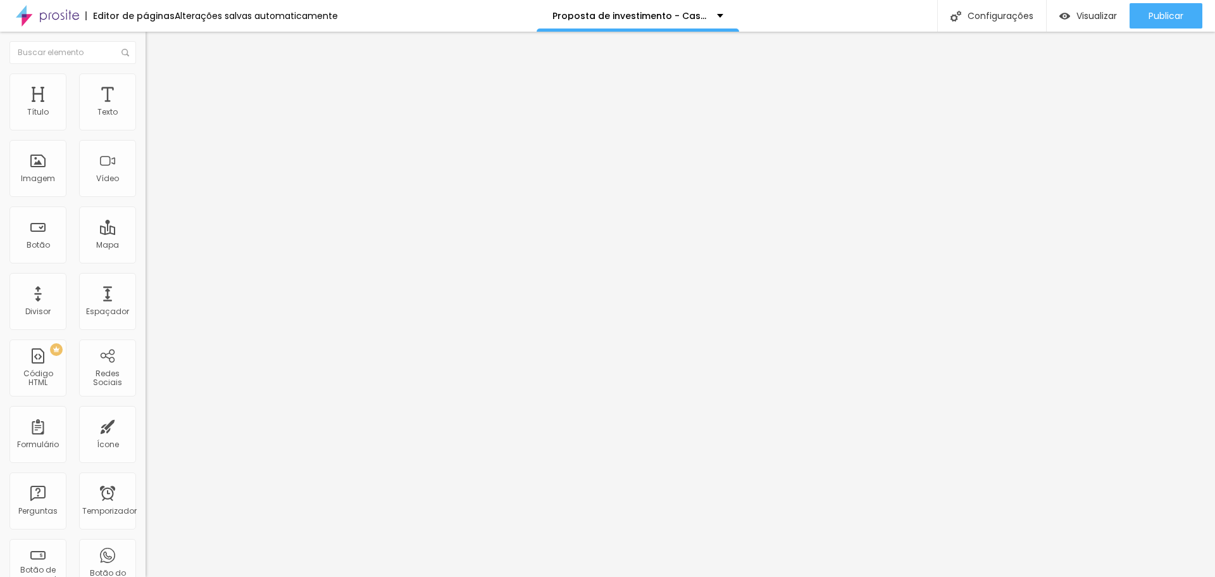
click at [146, 81] on img at bounding box center [151, 78] width 11 height 11
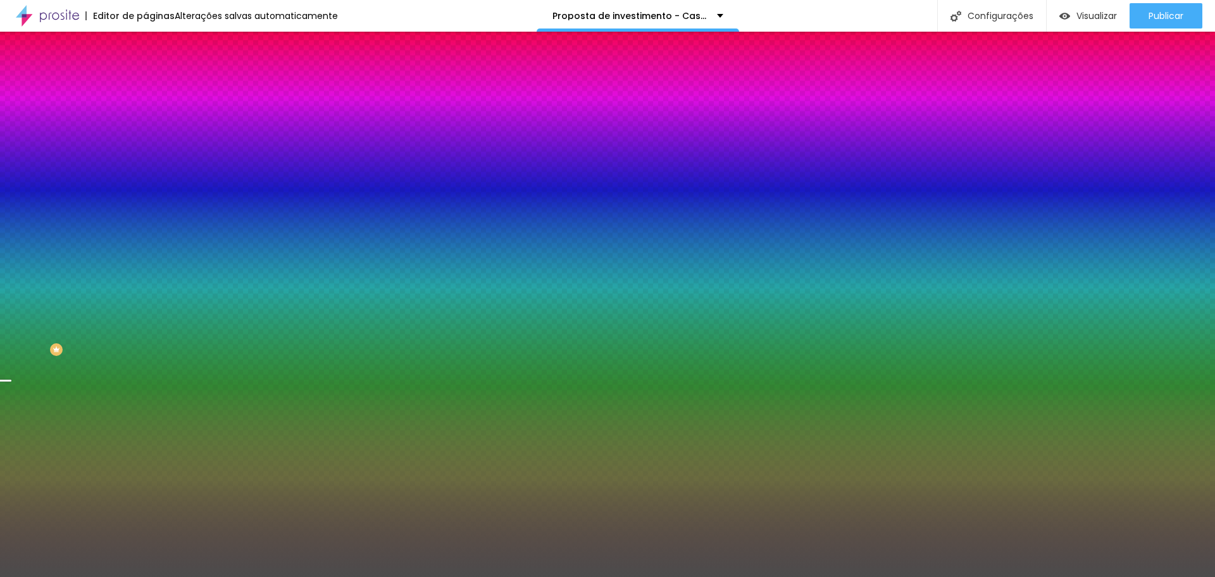
click at [146, 86] on li "Avançado" at bounding box center [219, 92] width 146 height 13
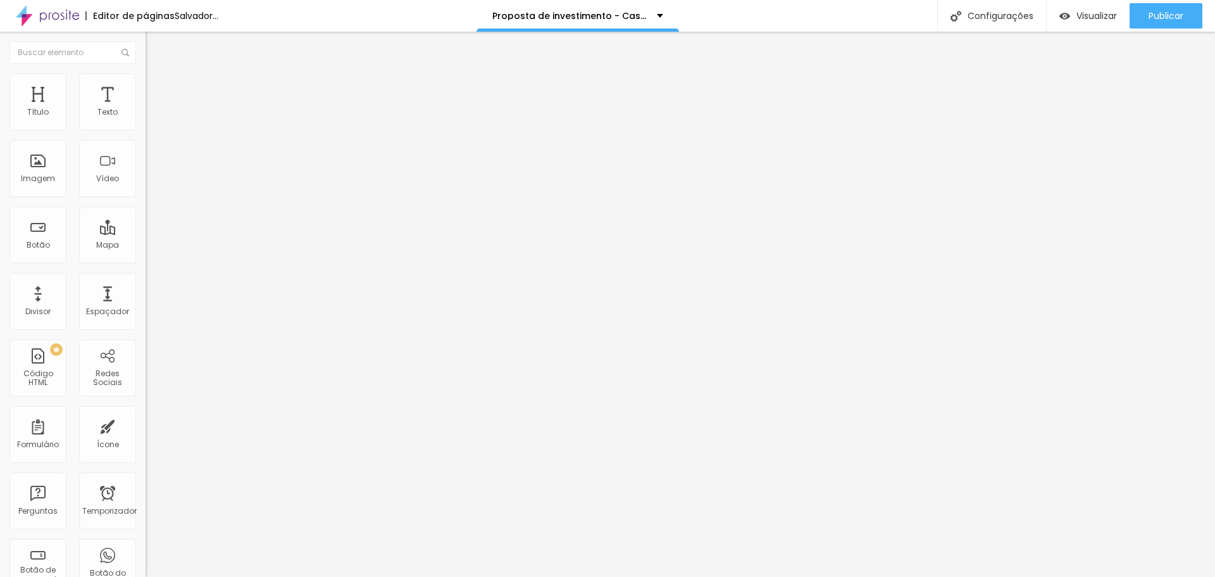
drag, startPoint x: 80, startPoint y: 123, endPoint x: 0, endPoint y: 116, distance: 80.6
click at [146, 246] on input "range" at bounding box center [187, 251] width 82 height 10
drag, startPoint x: 30, startPoint y: 149, endPoint x: 8, endPoint y: 144, distance: 22.7
click at [146, 425] on input "range" at bounding box center [187, 430] width 82 height 10
click at [157, 90] on font "Avançado" at bounding box center [178, 94] width 42 height 11
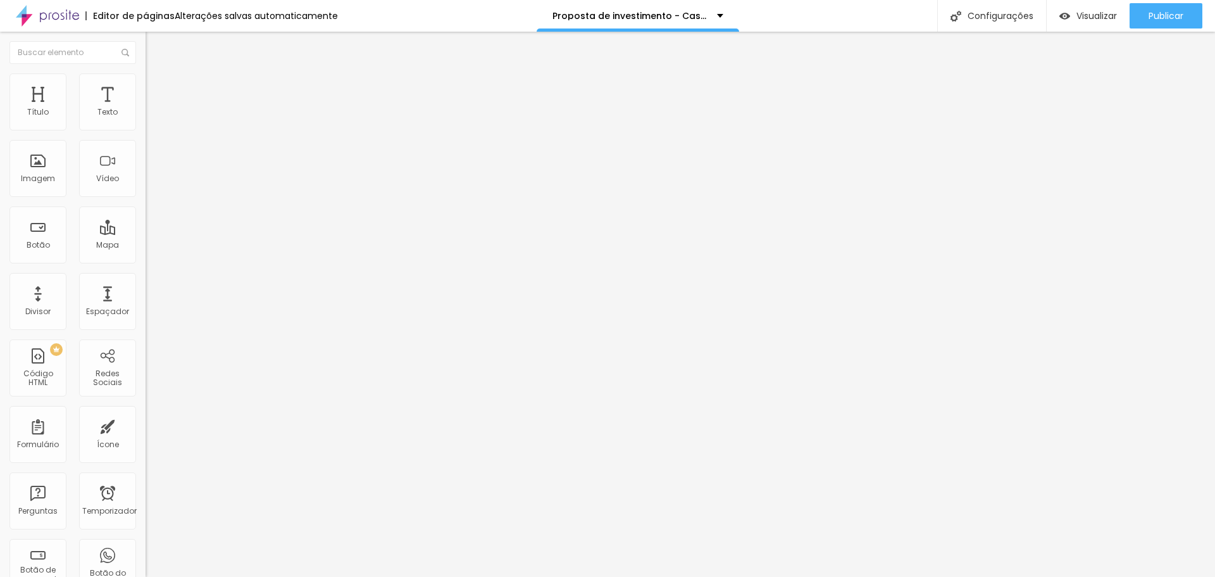
drag, startPoint x: 32, startPoint y: 151, endPoint x: 18, endPoint y: 148, distance: 14.8
click at [146, 425] on input "range" at bounding box center [187, 430] width 82 height 10
click at [157, 89] on font "Avançado" at bounding box center [178, 94] width 42 height 11
drag, startPoint x: 30, startPoint y: 146, endPoint x: 6, endPoint y: 141, distance: 24.6
click at [146, 425] on input "range" at bounding box center [187, 430] width 82 height 10
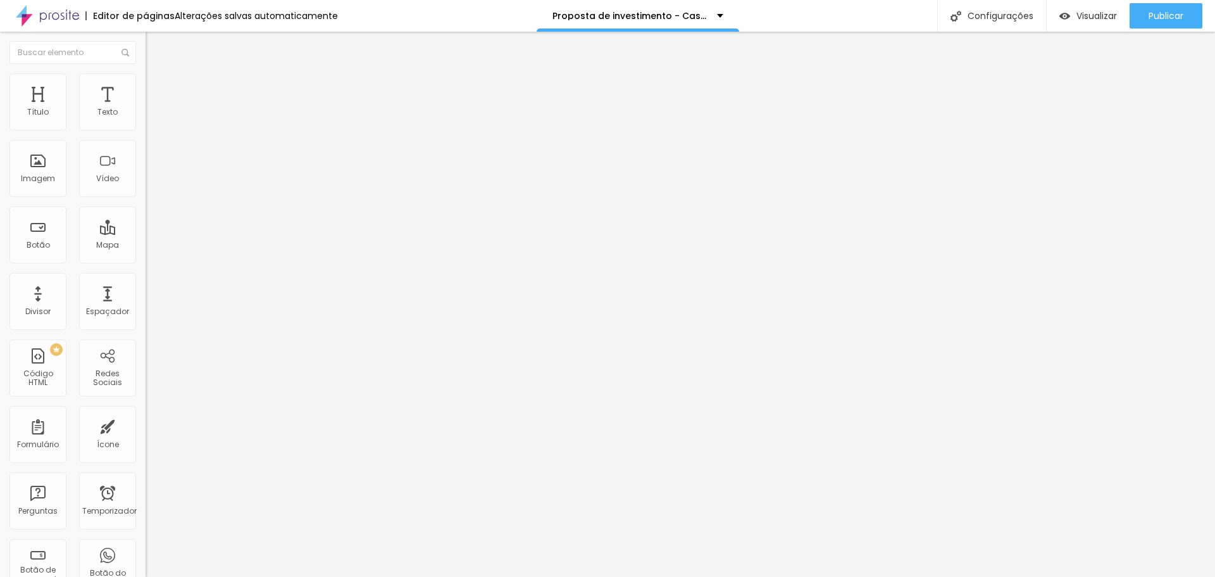
click at [157, 94] on font "Avançado" at bounding box center [178, 94] width 42 height 11
click at [157, 87] on font "Estilo" at bounding box center [167, 82] width 20 height 11
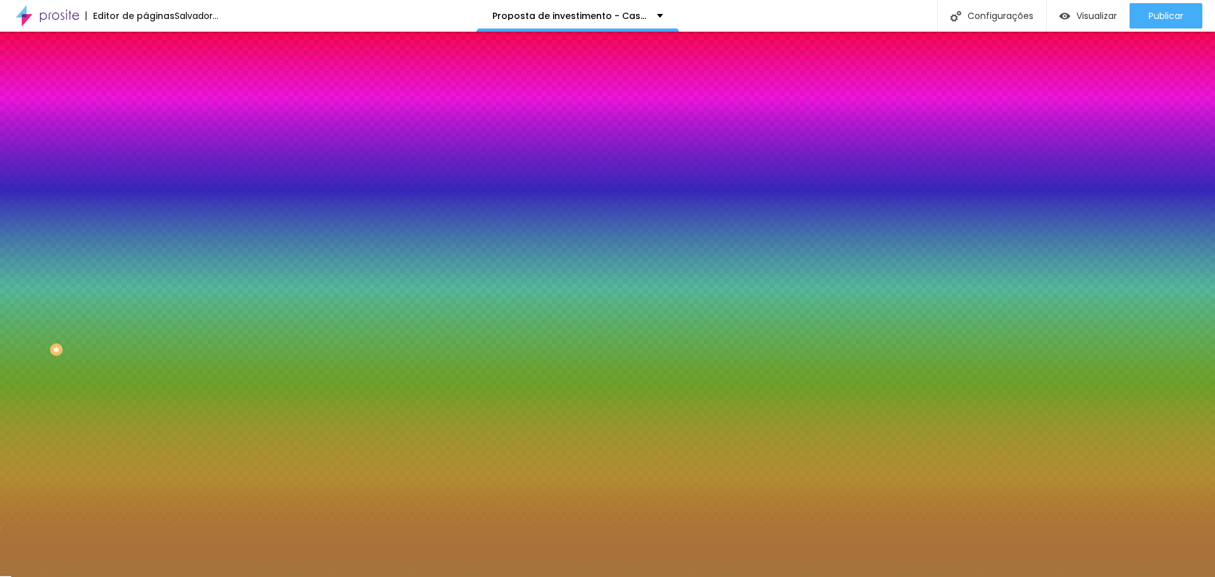
click at [146, 197] on input "range" at bounding box center [187, 192] width 82 height 10
click at [157, 75] on font "Conteúdo" at bounding box center [176, 69] width 39 height 11
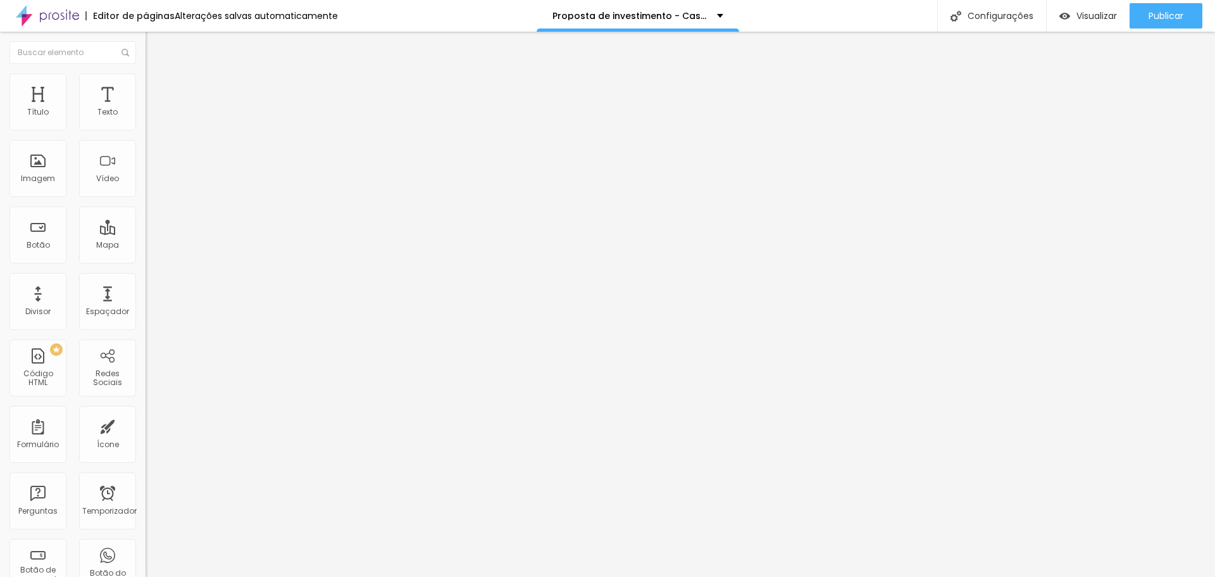
click at [146, 151] on font "Sólido" at bounding box center [158, 147] width 25 height 11
click at [157, 91] on font "Avançado" at bounding box center [178, 94] width 42 height 11
drag, startPoint x: 80, startPoint y: 123, endPoint x: 23, endPoint y: 134, distance: 57.9
click at [146, 246] on input "range" at bounding box center [187, 251] width 82 height 10
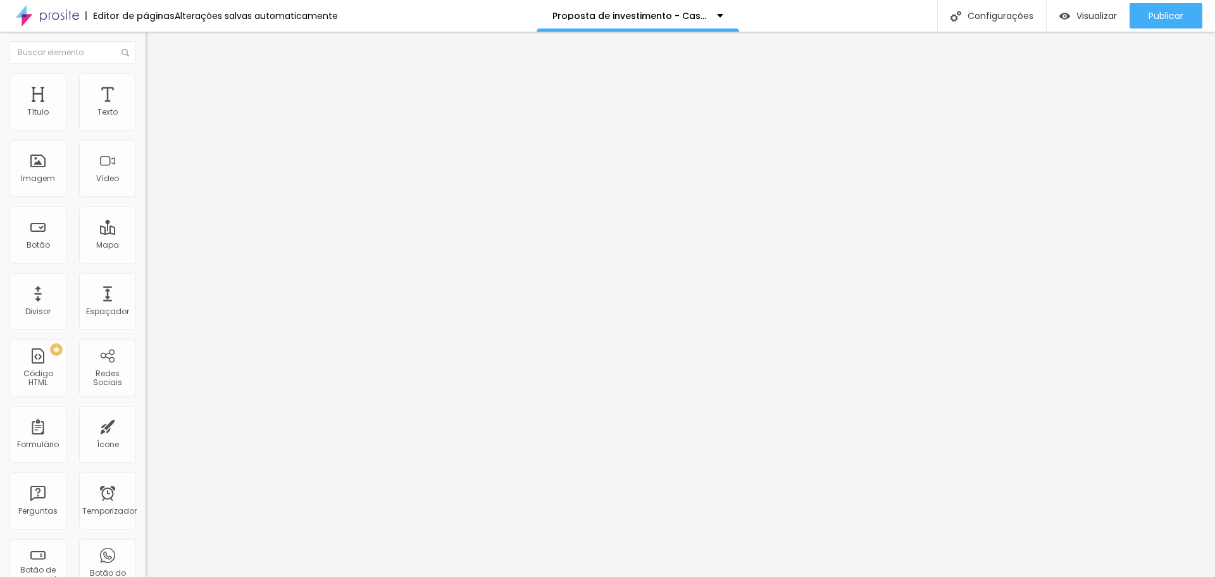
click at [157, 87] on font "Estilo" at bounding box center [167, 82] width 20 height 11
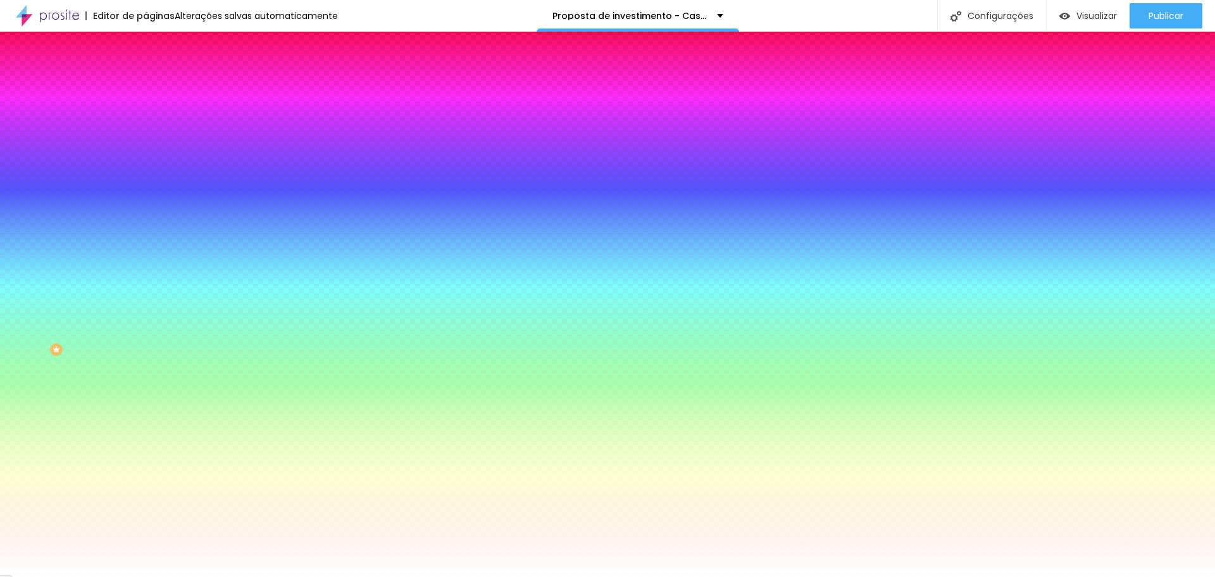
click at [146, 73] on li "Conteúdo" at bounding box center [219, 67] width 146 height 13
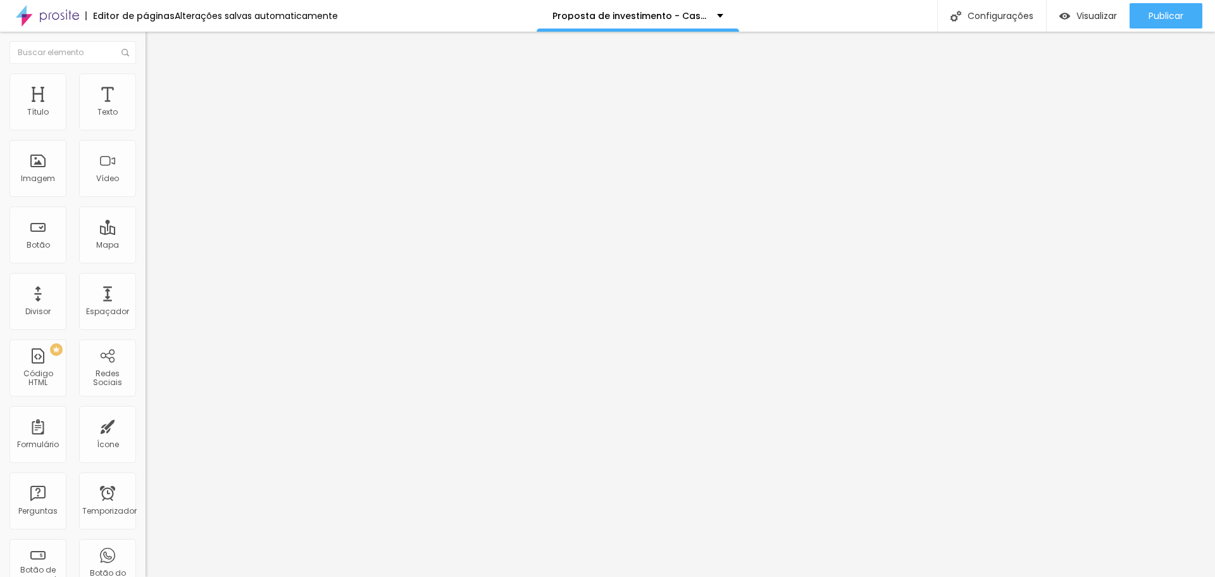
click at [146, 86] on img at bounding box center [151, 91] width 11 height 11
drag, startPoint x: 30, startPoint y: 151, endPoint x: 0, endPoint y: 146, distance: 30.2
click at [146, 425] on input "range" at bounding box center [187, 430] width 82 height 10
drag, startPoint x: 82, startPoint y: 122, endPoint x: 0, endPoint y: 112, distance: 82.3
click at [146, 246] on input "range" at bounding box center [187, 251] width 82 height 10
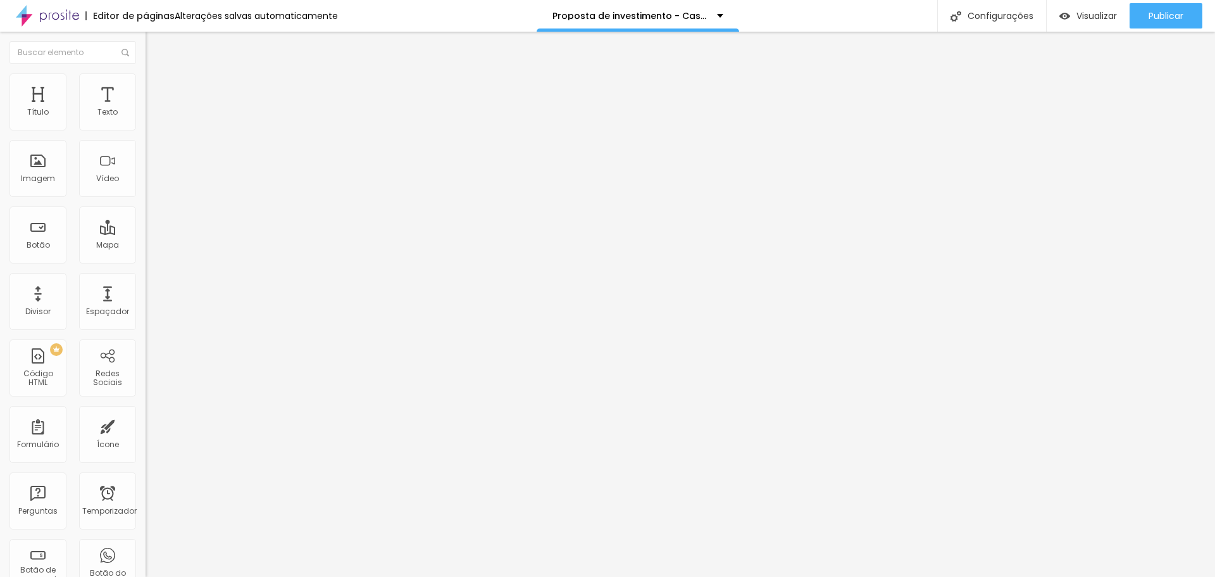
click at [157, 87] on font "Estilo" at bounding box center [167, 82] width 20 height 11
click at [146, 83] on li "Estilo" at bounding box center [219, 79] width 146 height 13
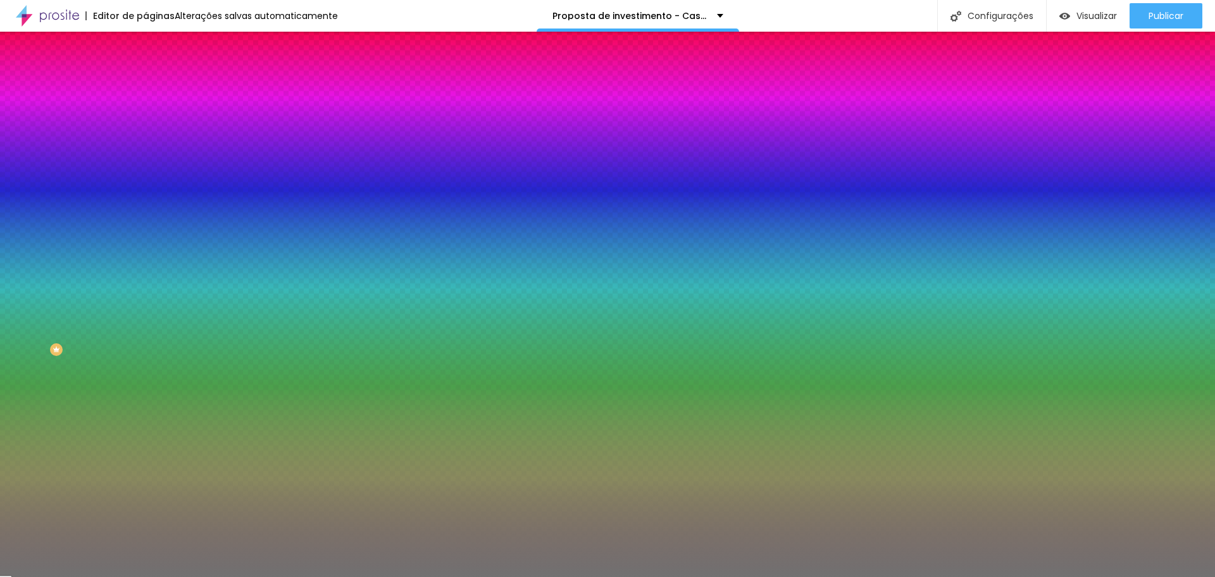
drag, startPoint x: 132, startPoint y: 127, endPoint x: 93, endPoint y: 123, distance: 38.7
click at [146, 123] on div "#717171" at bounding box center [219, 127] width 146 height 13
paste input "F2C189"
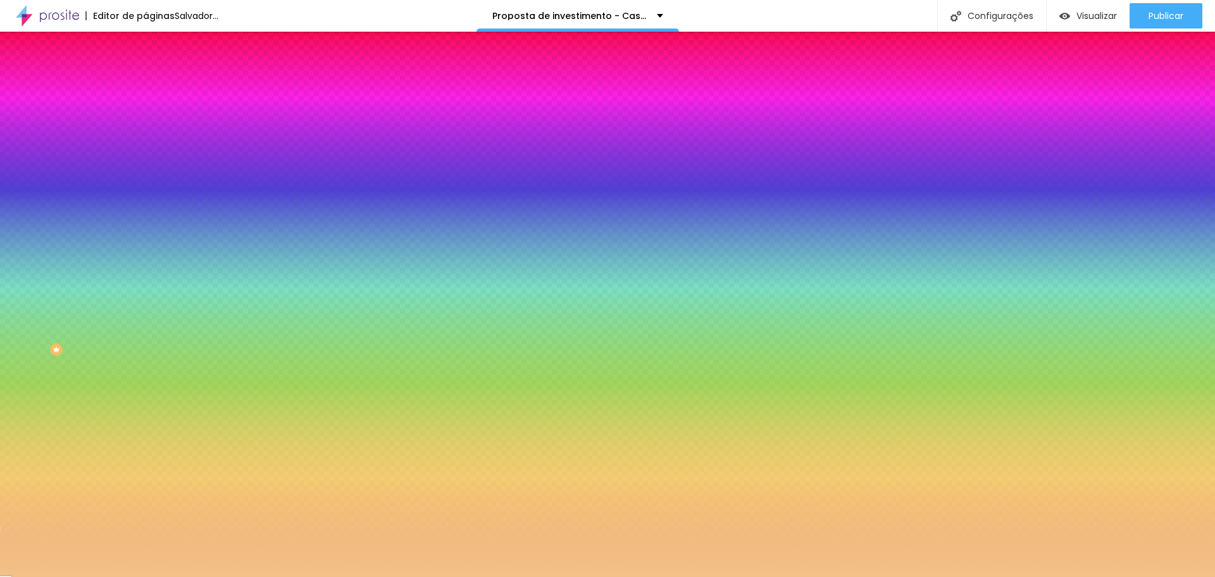
drag, startPoint x: 68, startPoint y: 168, endPoint x: 147, endPoint y: 181, distance: 80.8
click at [147, 165] on input "range" at bounding box center [187, 159] width 82 height 10
click at [146, 187] on input "10" at bounding box center [169, 179] width 47 height 13
click at [157, 75] on font "Conteúdo" at bounding box center [176, 69] width 39 height 11
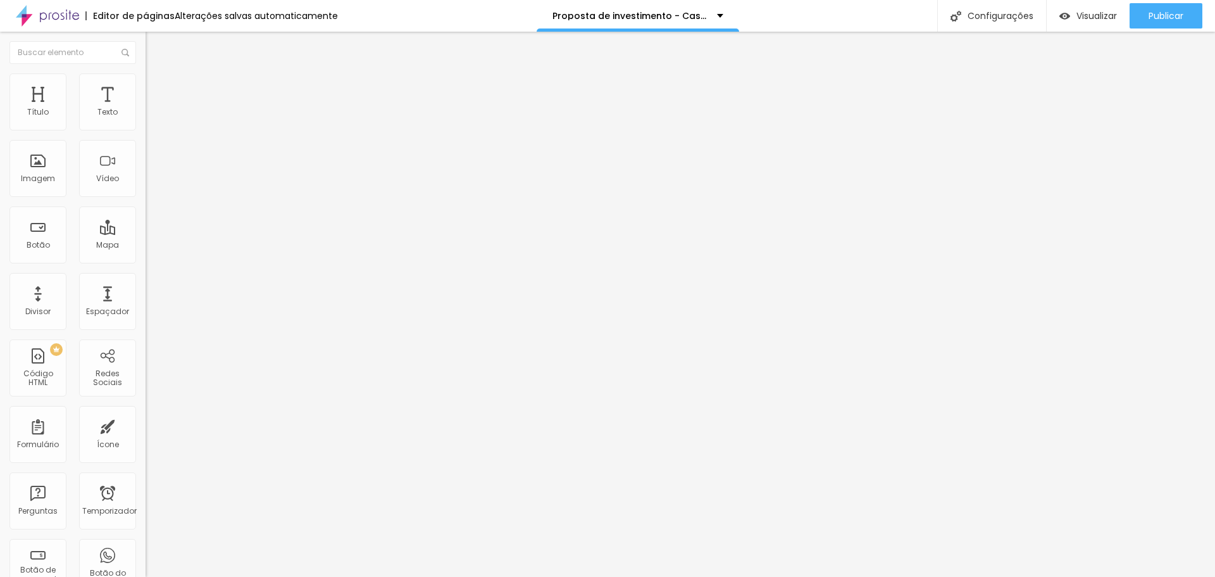
click at [157, 92] on font "Avançado" at bounding box center [178, 94] width 42 height 11
drag, startPoint x: 44, startPoint y: 123, endPoint x: 9, endPoint y: 121, distance: 34.9
click at [146, 246] on input "range" at bounding box center [187, 251] width 82 height 10
drag, startPoint x: 41, startPoint y: 149, endPoint x: 0, endPoint y: 138, distance: 42.5
click at [146, 425] on input "range" at bounding box center [187, 430] width 82 height 10
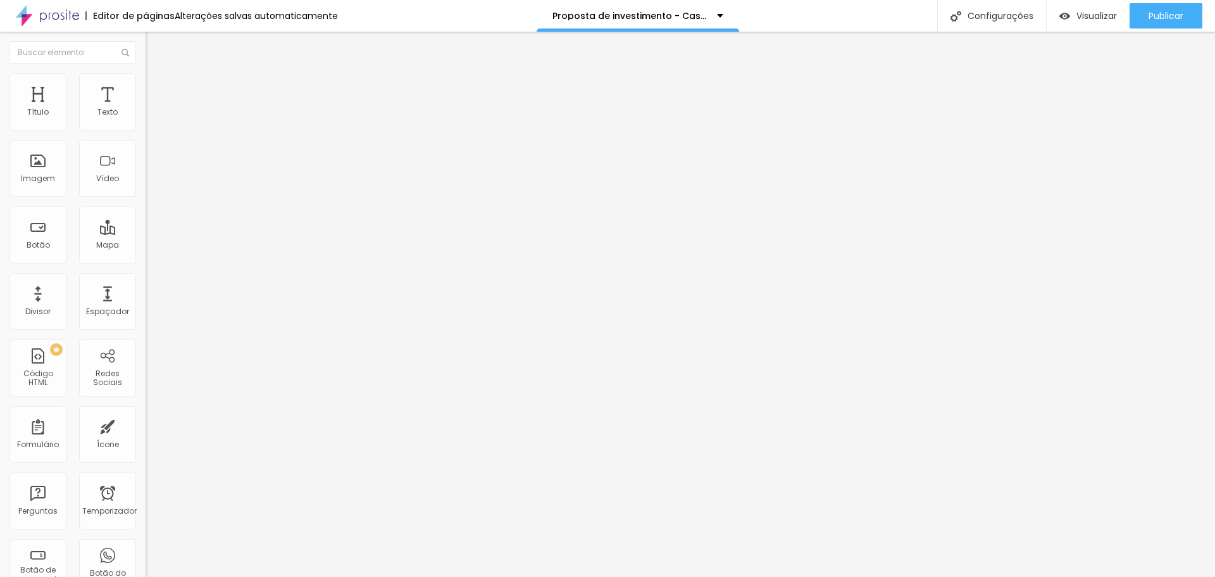
click at [157, 89] on font "Avançado" at bounding box center [178, 94] width 42 height 11
drag, startPoint x: 31, startPoint y: 151, endPoint x: 0, endPoint y: 149, distance: 31.1
click at [146, 425] on input "range" at bounding box center [187, 430] width 82 height 10
click at [157, 91] on font "Avançado" at bounding box center [178, 94] width 42 height 11
drag, startPoint x: 27, startPoint y: 150, endPoint x: 0, endPoint y: 144, distance: 27.2
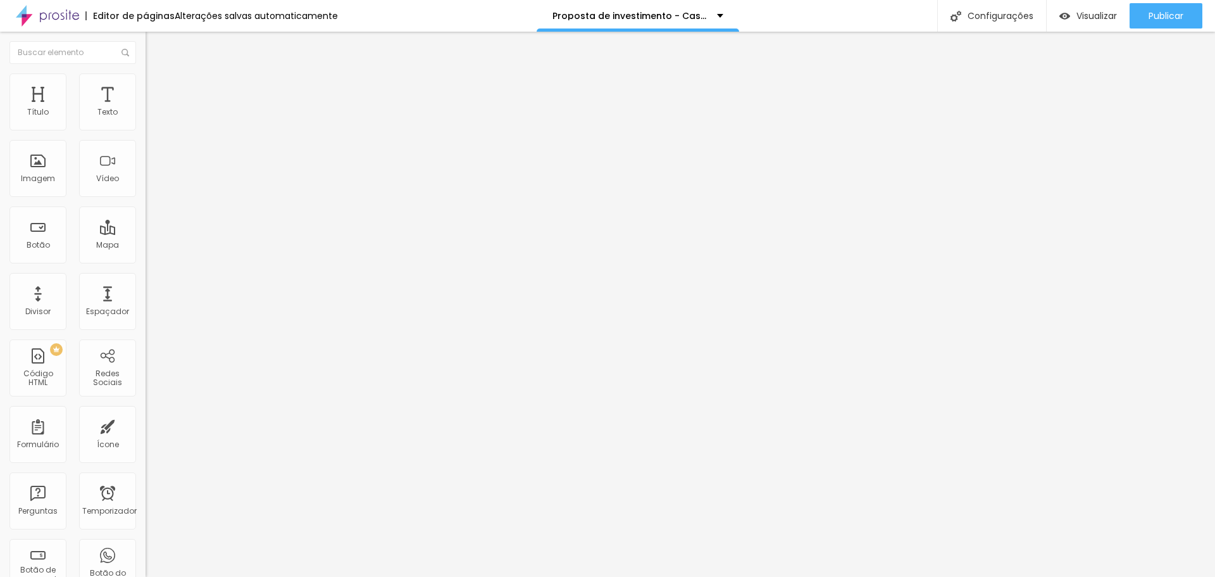
click at [146, 425] on input "range" at bounding box center [187, 430] width 82 height 10
click at [157, 85] on font "Estilo" at bounding box center [167, 82] width 20 height 11
click at [146, 130] on input "range" at bounding box center [187, 125] width 82 height 10
click at [146, 120] on input "85" at bounding box center [173, 112] width 54 height 13
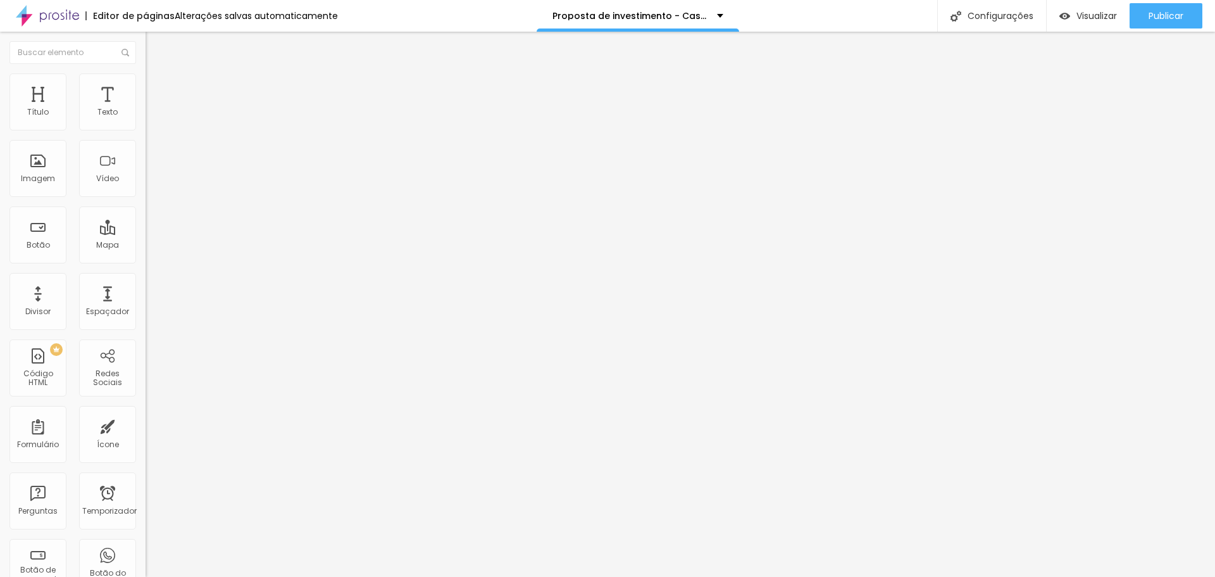
click at [157, 89] on font "Avançado" at bounding box center [178, 94] width 42 height 11
drag, startPoint x: 28, startPoint y: 126, endPoint x: 86, endPoint y: 132, distance: 58.6
click at [146, 246] on input "range" at bounding box center [187, 251] width 82 height 10
click at [146, 257] on input "73" at bounding box center [173, 263] width 54 height 13
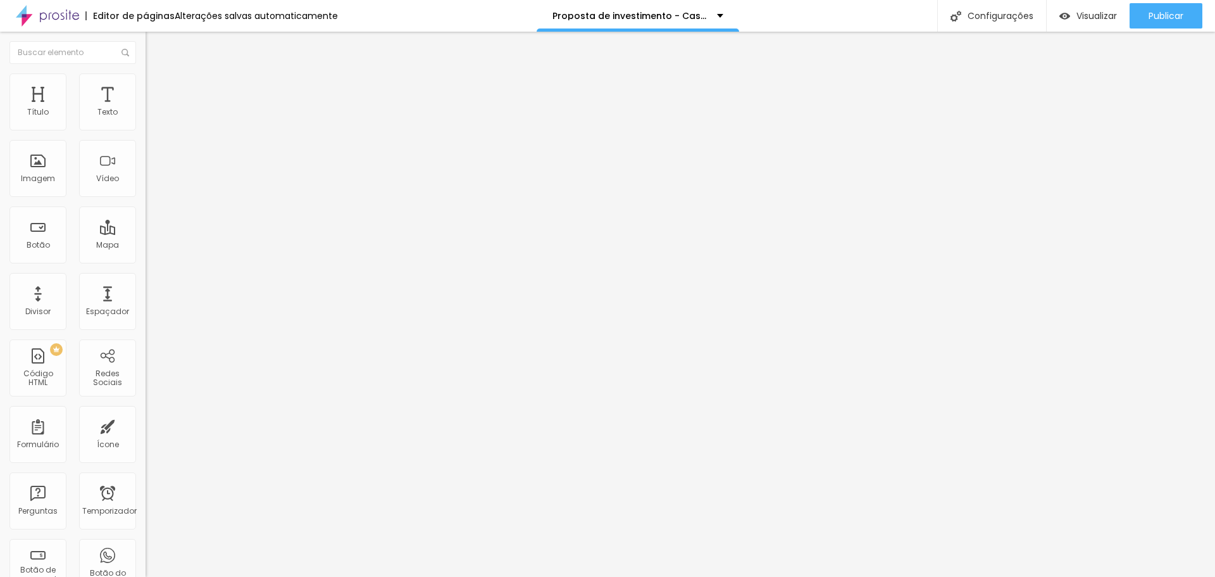
drag, startPoint x: 133, startPoint y: 123, endPoint x: 108, endPoint y: 123, distance: 24.7
click at [146, 123] on div "70 Espaço de cima" at bounding box center [219, 188] width 146 height 179
click at [146, 436] on input "0" at bounding box center [173, 442] width 54 height 13
drag, startPoint x: 124, startPoint y: 123, endPoint x: 134, endPoint y: 128, distance: 10.8
click at [146, 257] on input "50" at bounding box center [173, 263] width 54 height 13
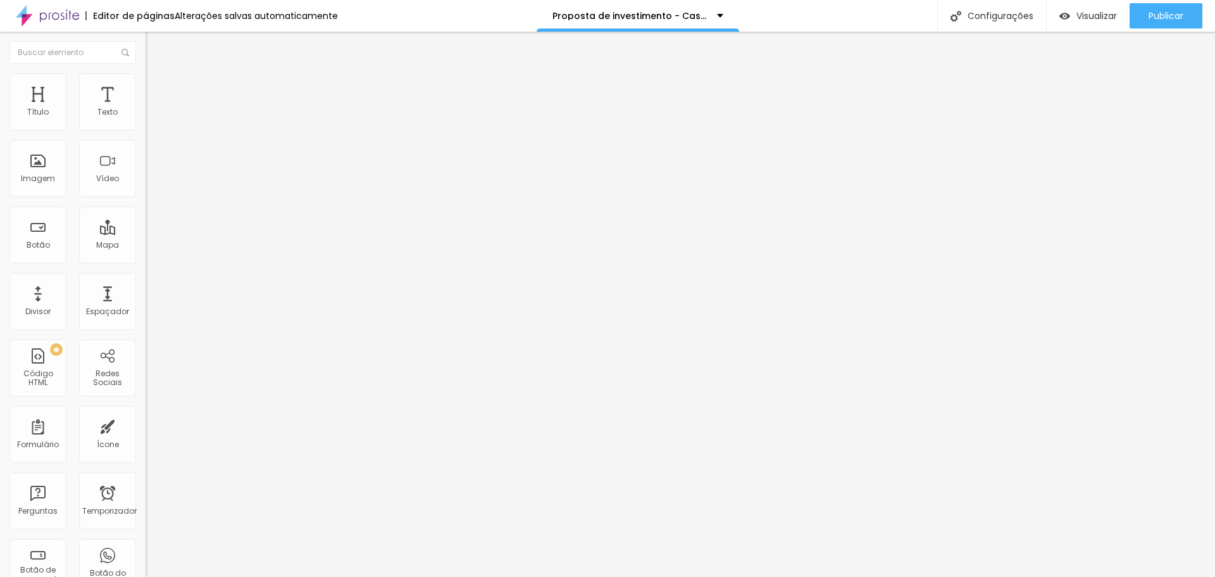
click at [284, 16] on font "Alterações salvas automaticamente" at bounding box center [256, 15] width 163 height 13
